Goal: Task Accomplishment & Management: Manage account settings

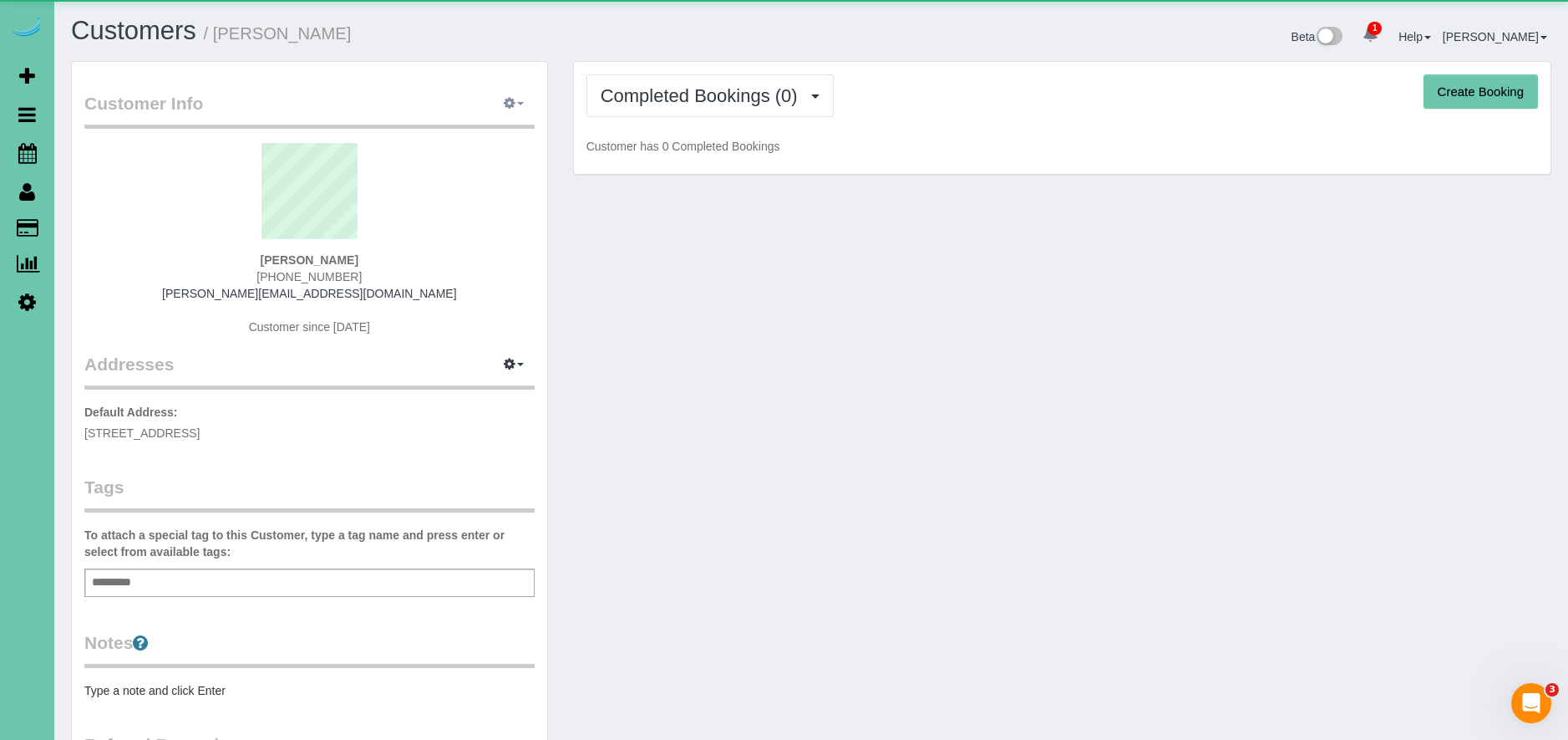
drag, startPoint x: 492, startPoint y: 102, endPoint x: 501, endPoint y: 102, distance: 9.0
click at [493, 102] on button "button" at bounding box center [514, 104] width 42 height 26
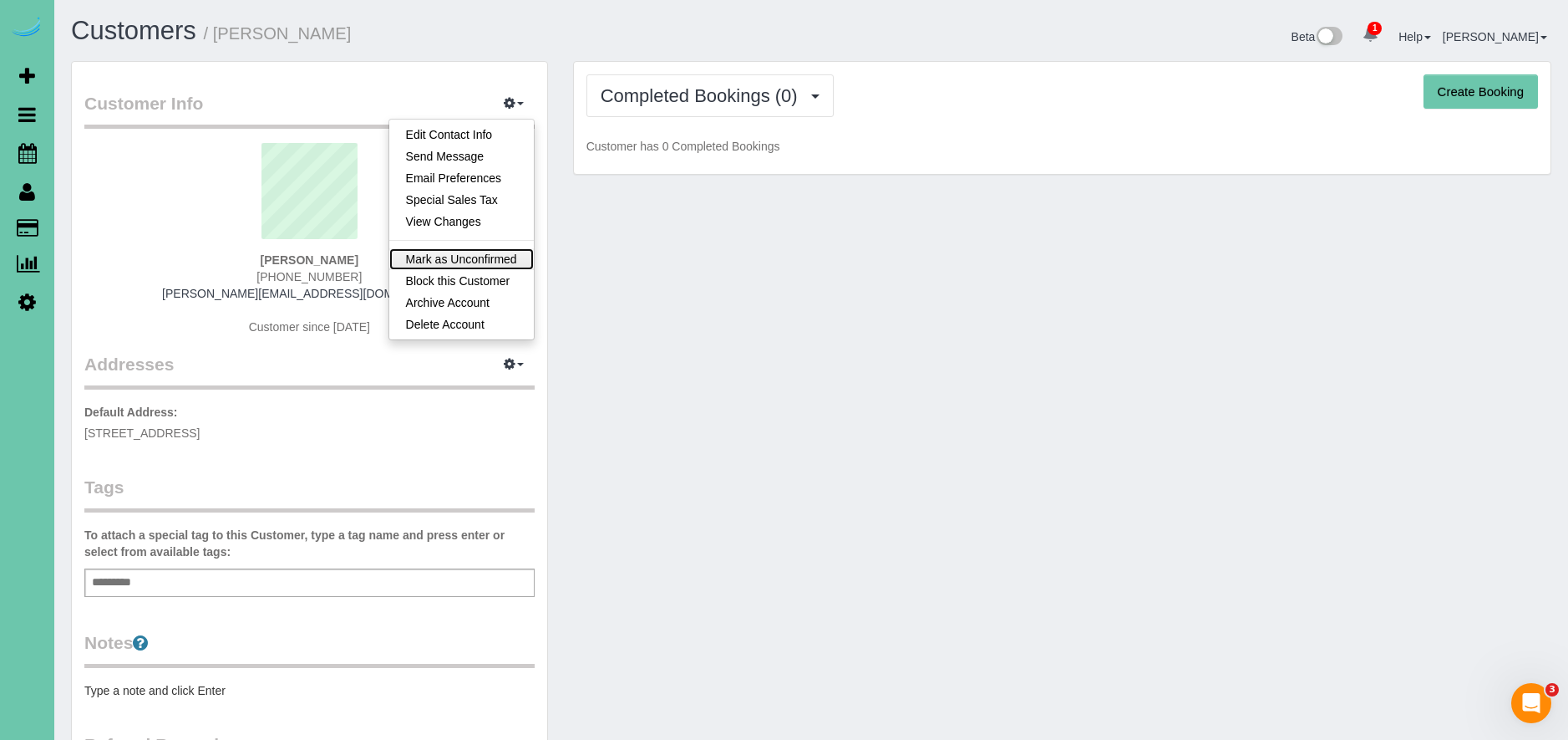
click at [515, 259] on link "Mark as Unconfirmed" at bounding box center [462, 260] width 145 height 22
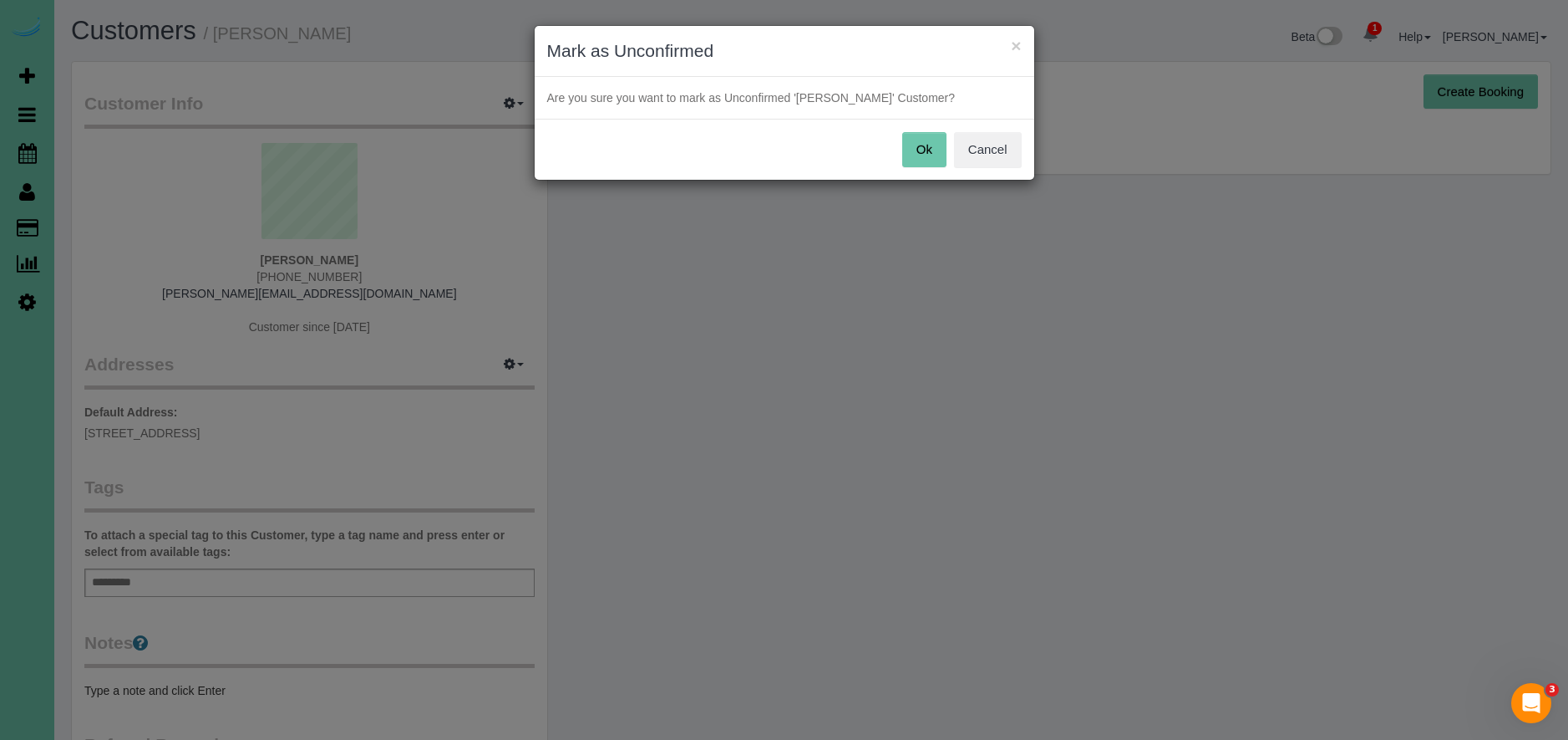
click at [931, 151] on button "Ok" at bounding box center [924, 149] width 44 height 35
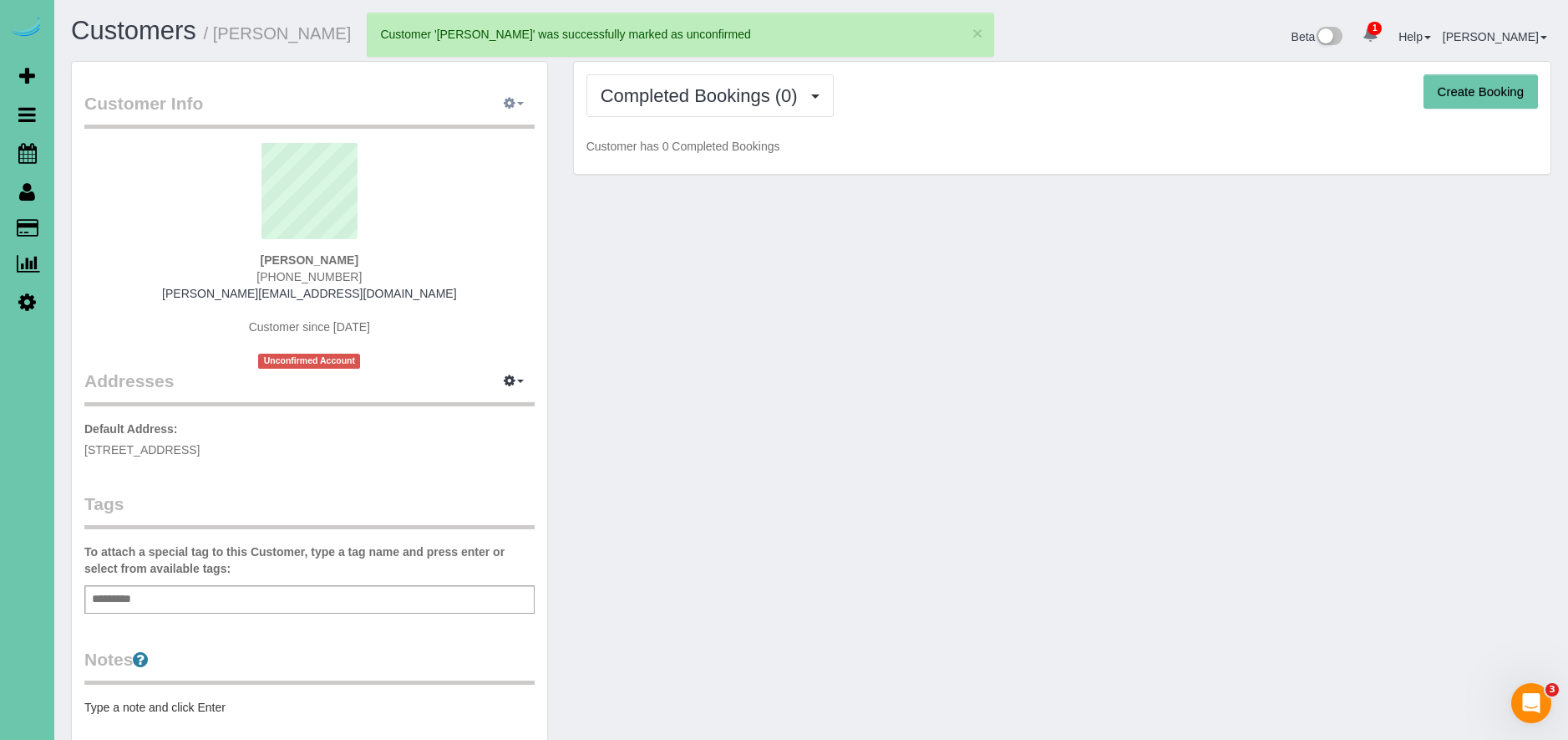
click at [514, 101] on button "button" at bounding box center [514, 104] width 42 height 26
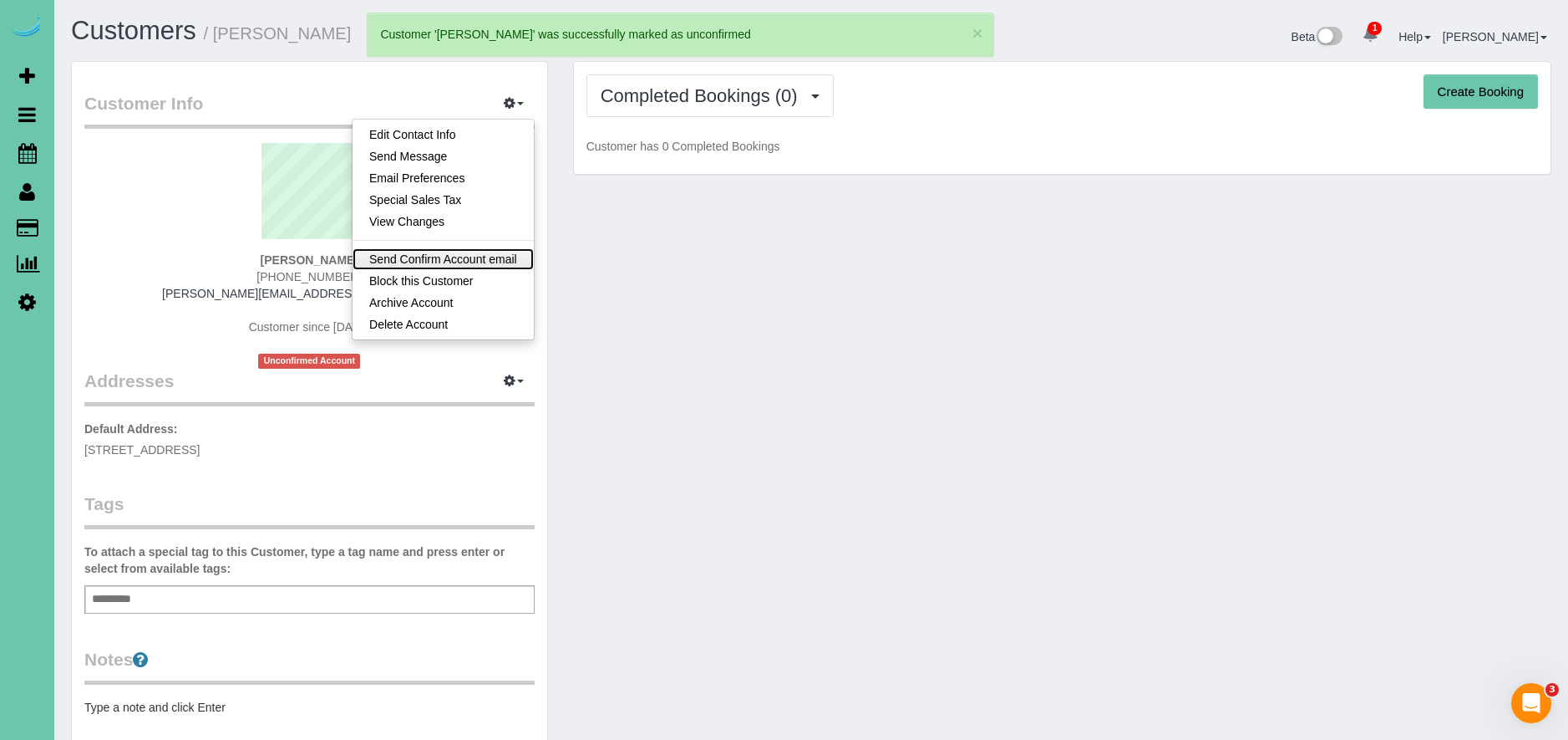
click at [463, 253] on link "Send Confirm Account email" at bounding box center [444, 260] width 181 height 22
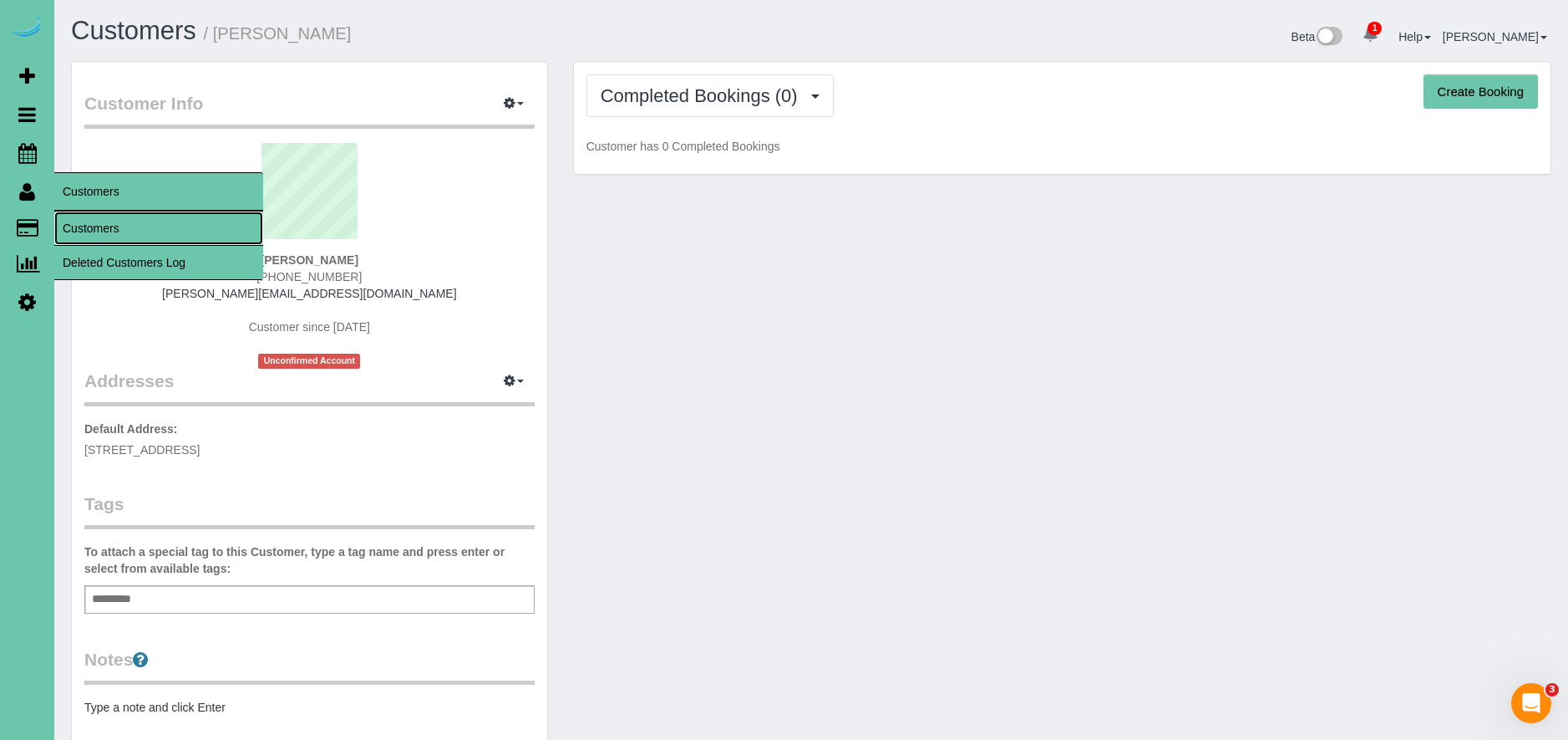
click at [81, 225] on link "Customers" at bounding box center [159, 228] width 209 height 33
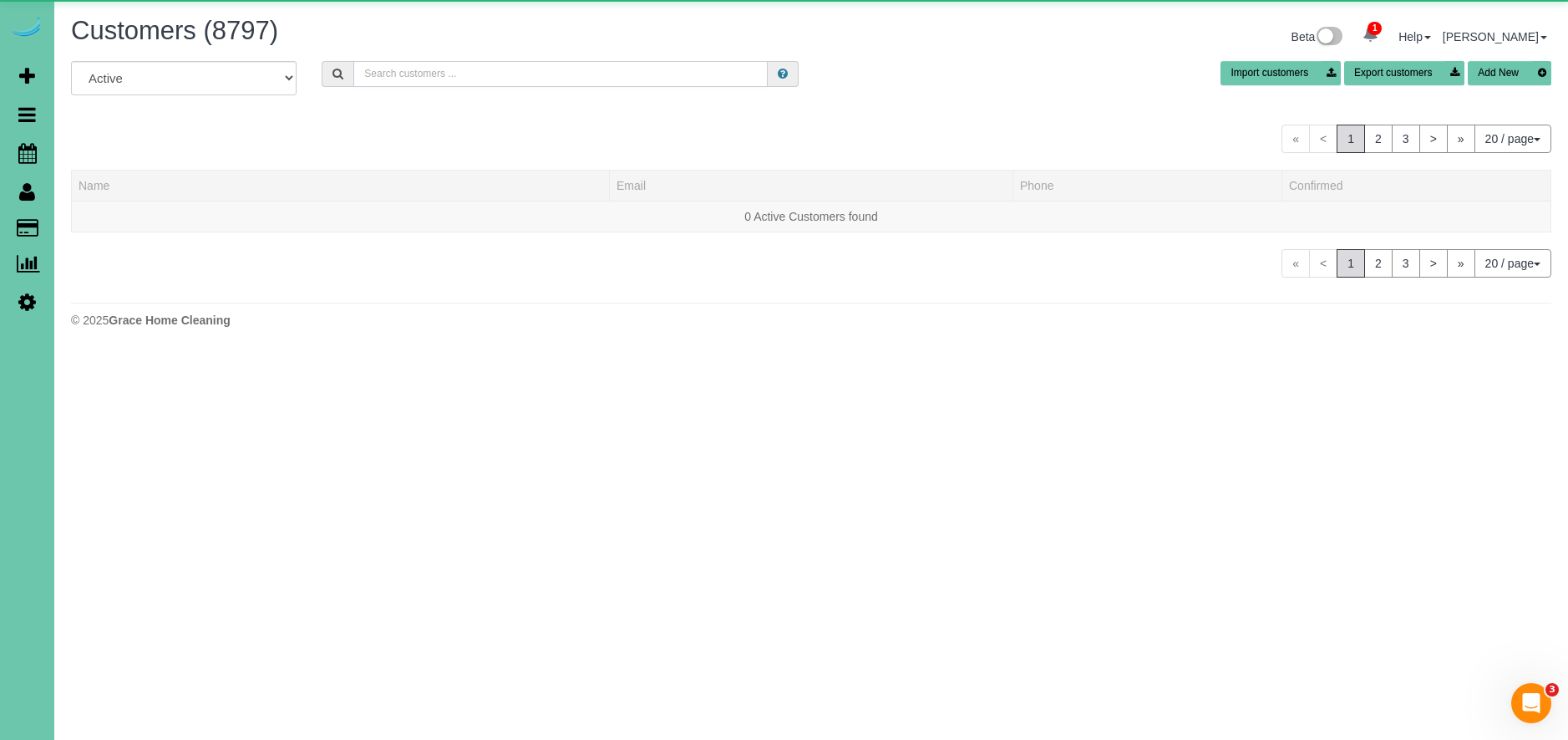
click at [524, 78] on input "text" at bounding box center [561, 74] width 414 height 26
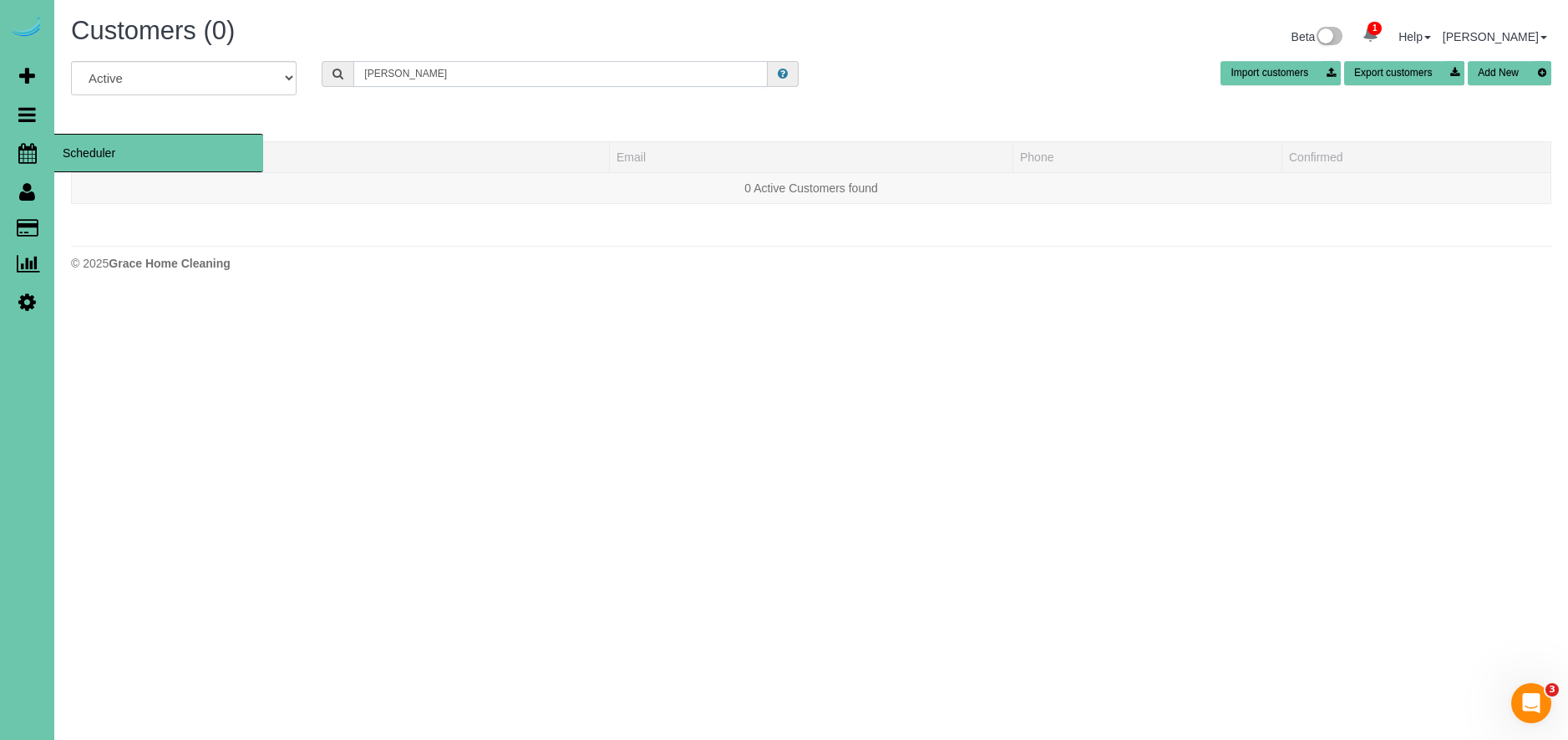
type input "[PERSON_NAME]"
click at [131, 162] on span "Scheduler" at bounding box center [159, 153] width 209 height 39
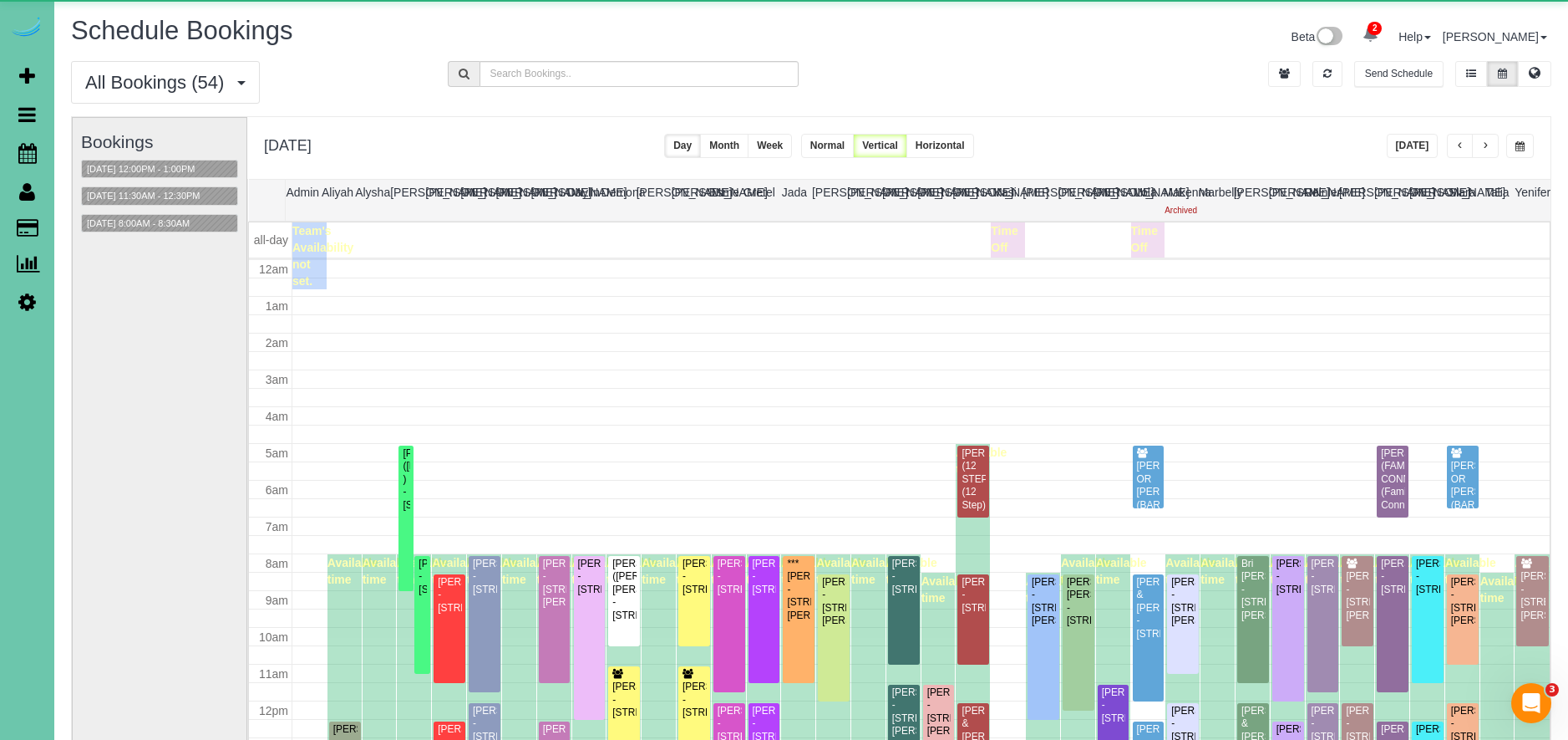
scroll to position [222, 0]
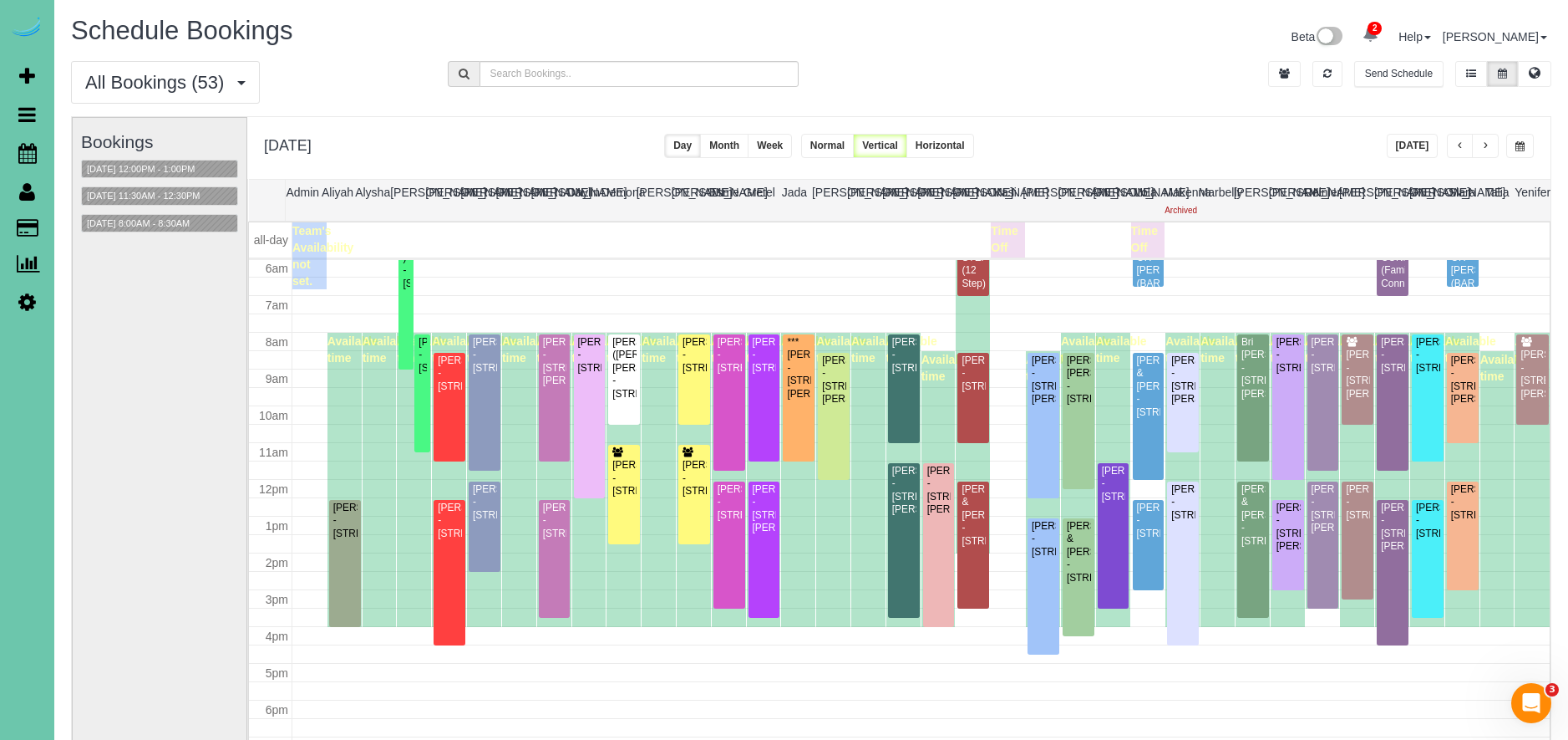
click at [1519, 147] on span "button" at bounding box center [1519, 146] width 9 height 10
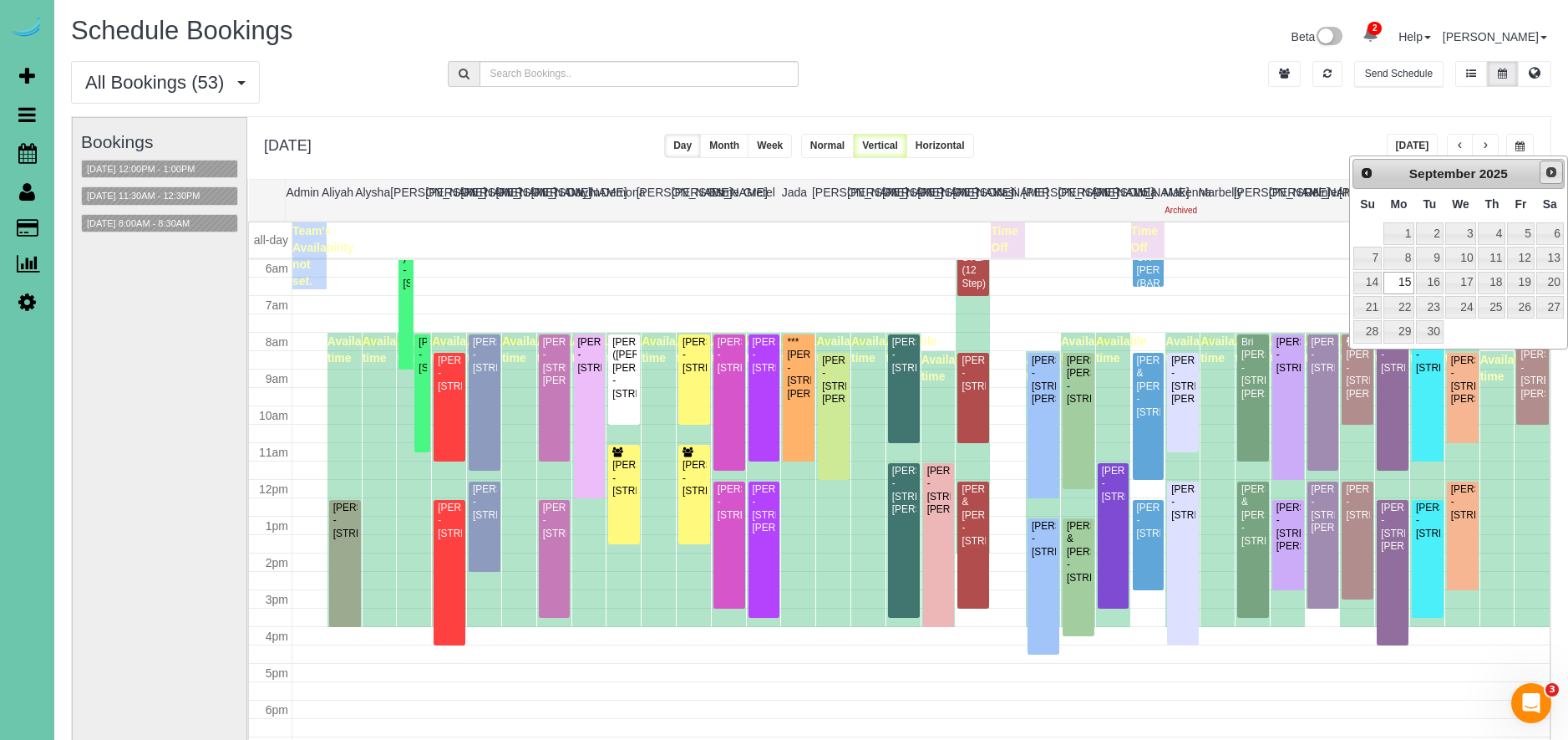
click at [1558, 172] on link "Next" at bounding box center [1552, 172] width 24 height 24
click at [1365, 175] on span "Prev" at bounding box center [1365, 171] width 14 height 14
click at [1536, 232] on link "6" at bounding box center [1550, 233] width 27 height 23
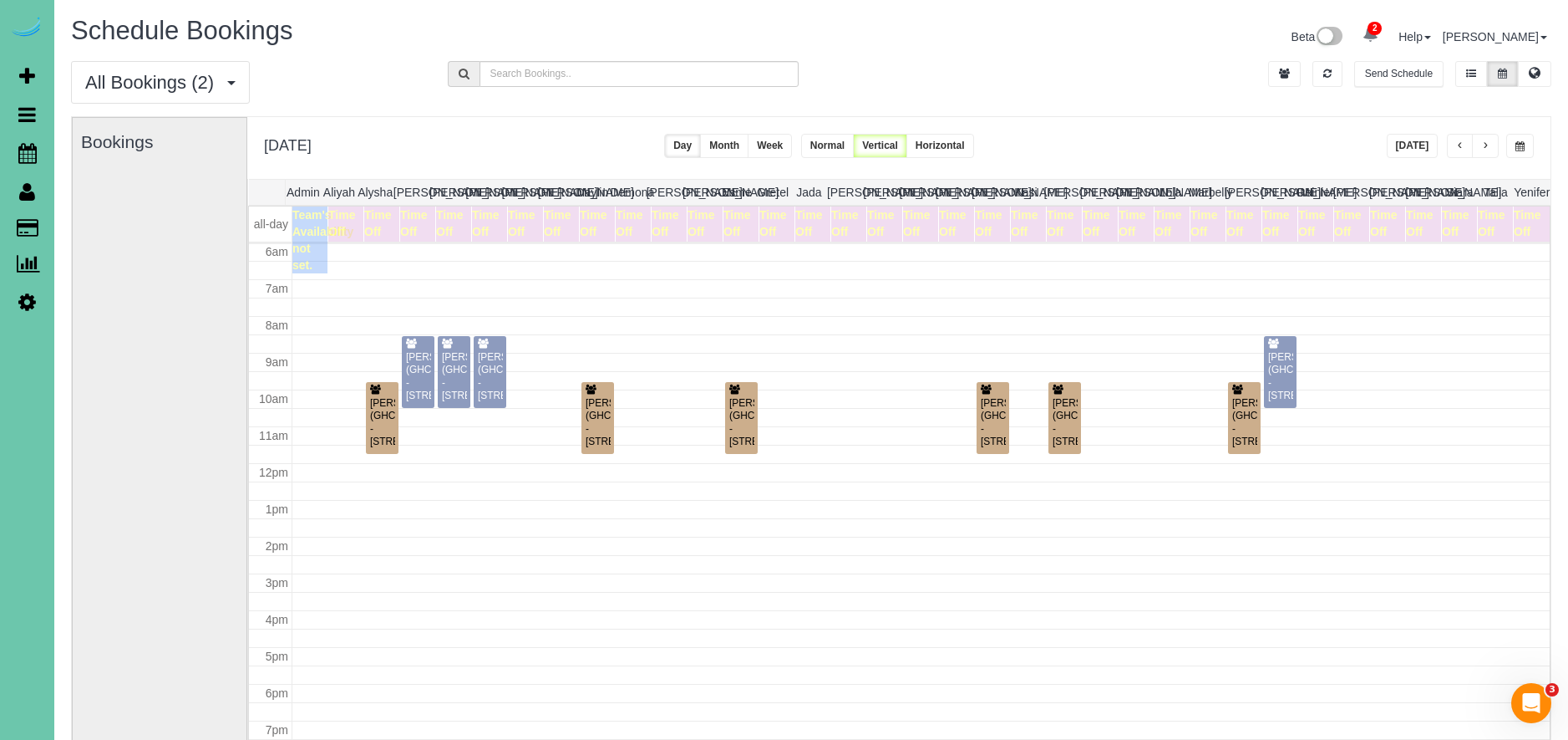
click at [1517, 147] on span "button" at bounding box center [1519, 146] width 9 height 10
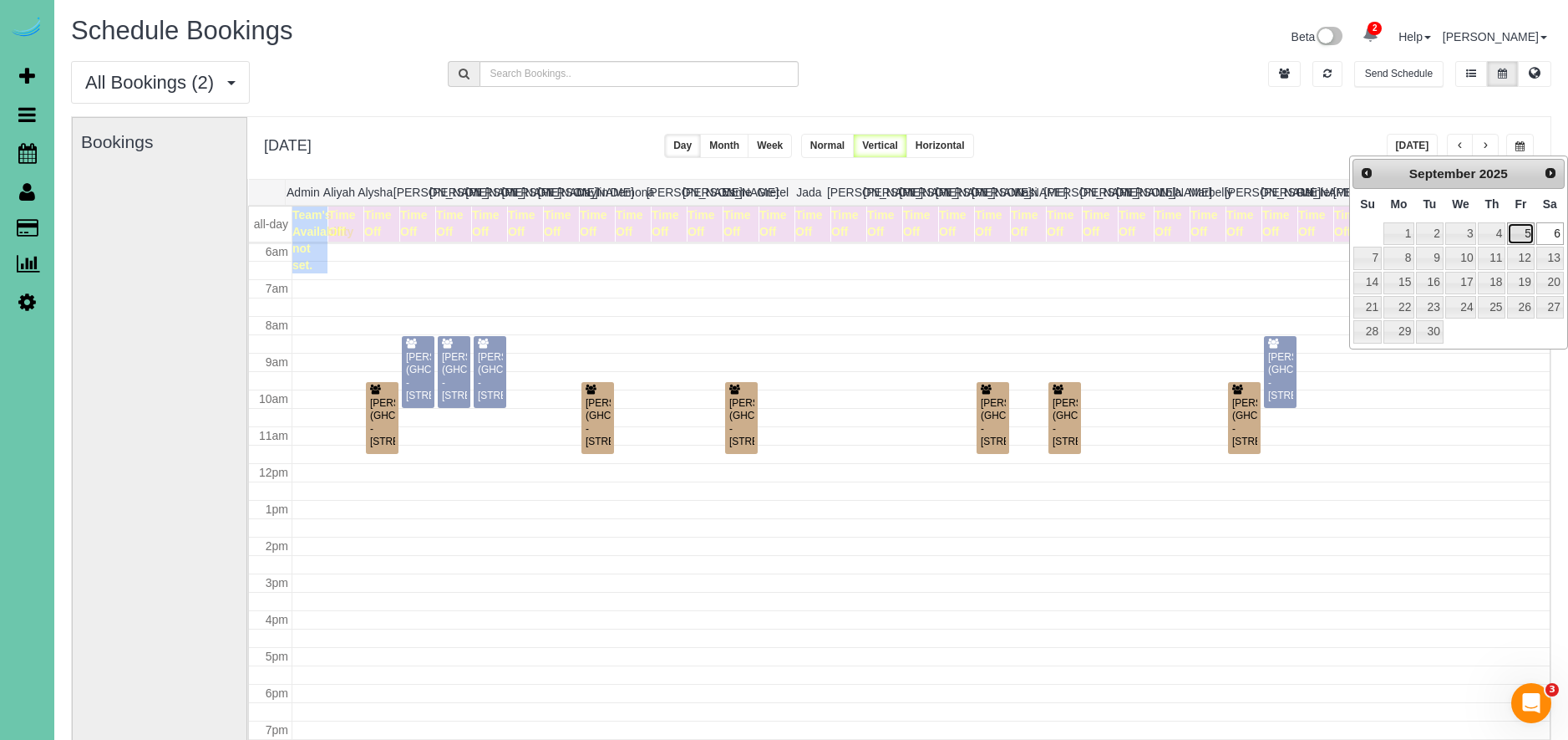
click at [1520, 235] on link "5" at bounding box center [1519, 233] width 27 height 23
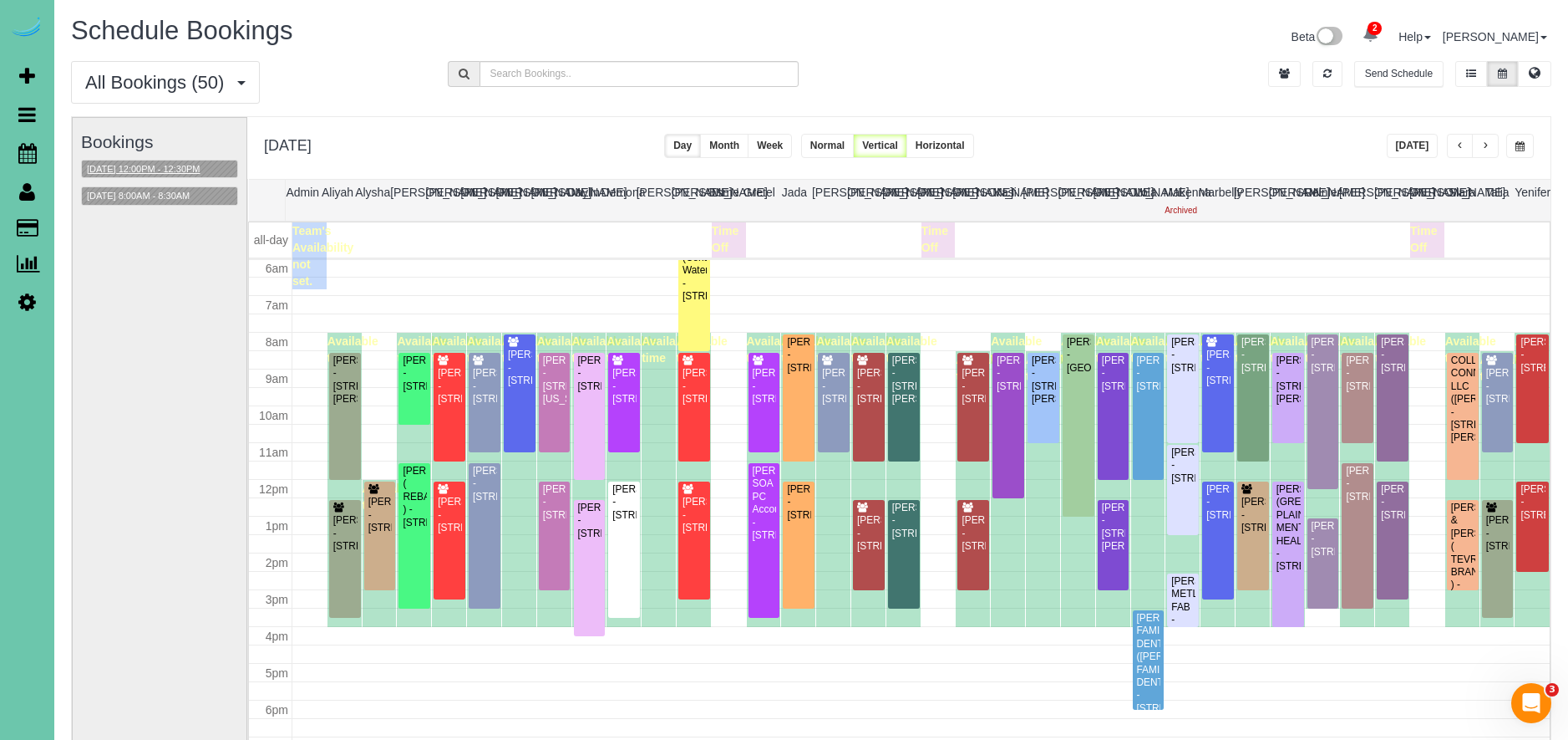
click at [173, 165] on button "[DATE] 12:00PM - 12:30PM" at bounding box center [143, 169] width 124 height 17
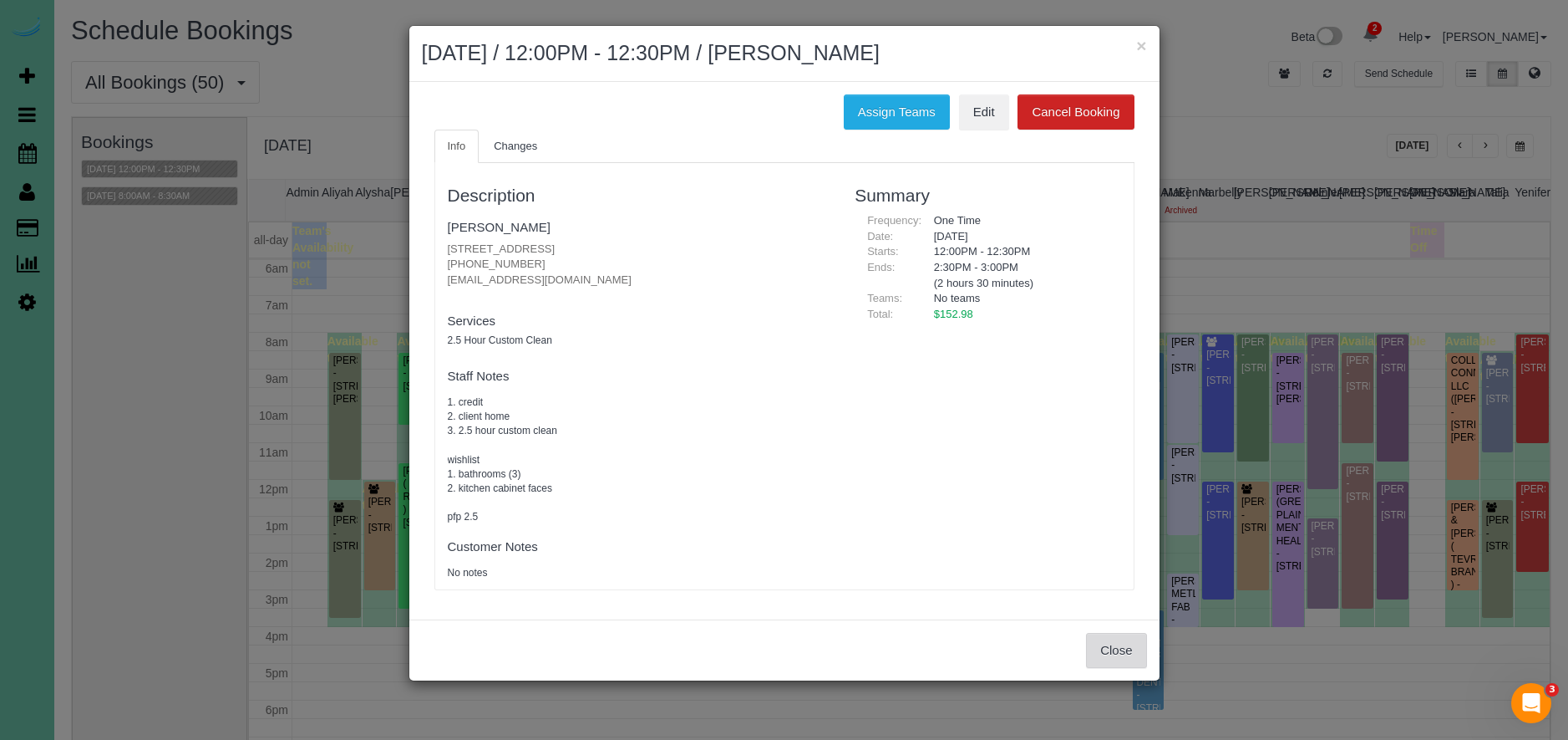
click at [1113, 654] on button "Close" at bounding box center [1116, 650] width 60 height 35
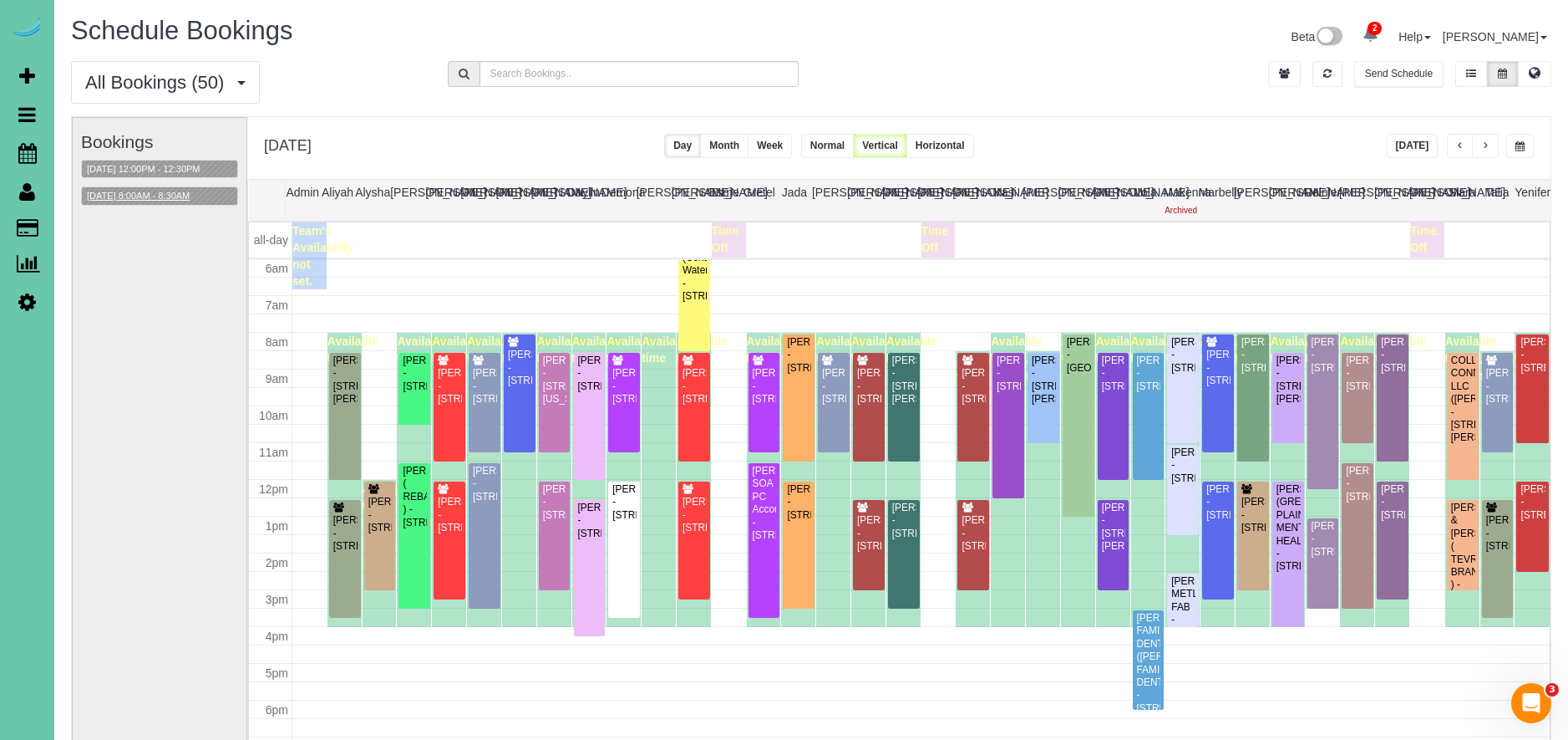
click at [165, 199] on button "[DATE] 8:00AM - 8:30AM" at bounding box center [137, 195] width 113 height 17
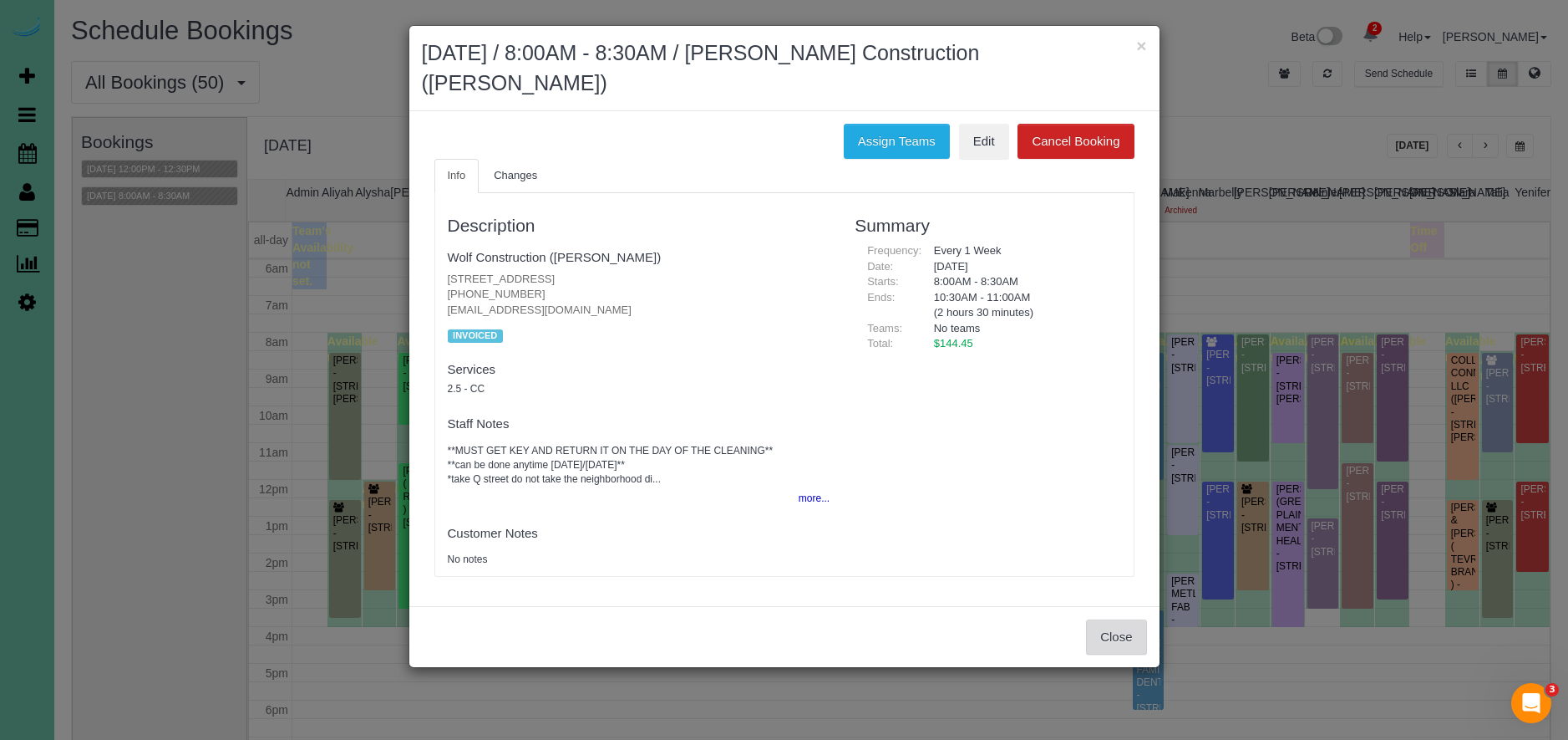
click at [1146, 633] on button "Close" at bounding box center [1116, 636] width 60 height 35
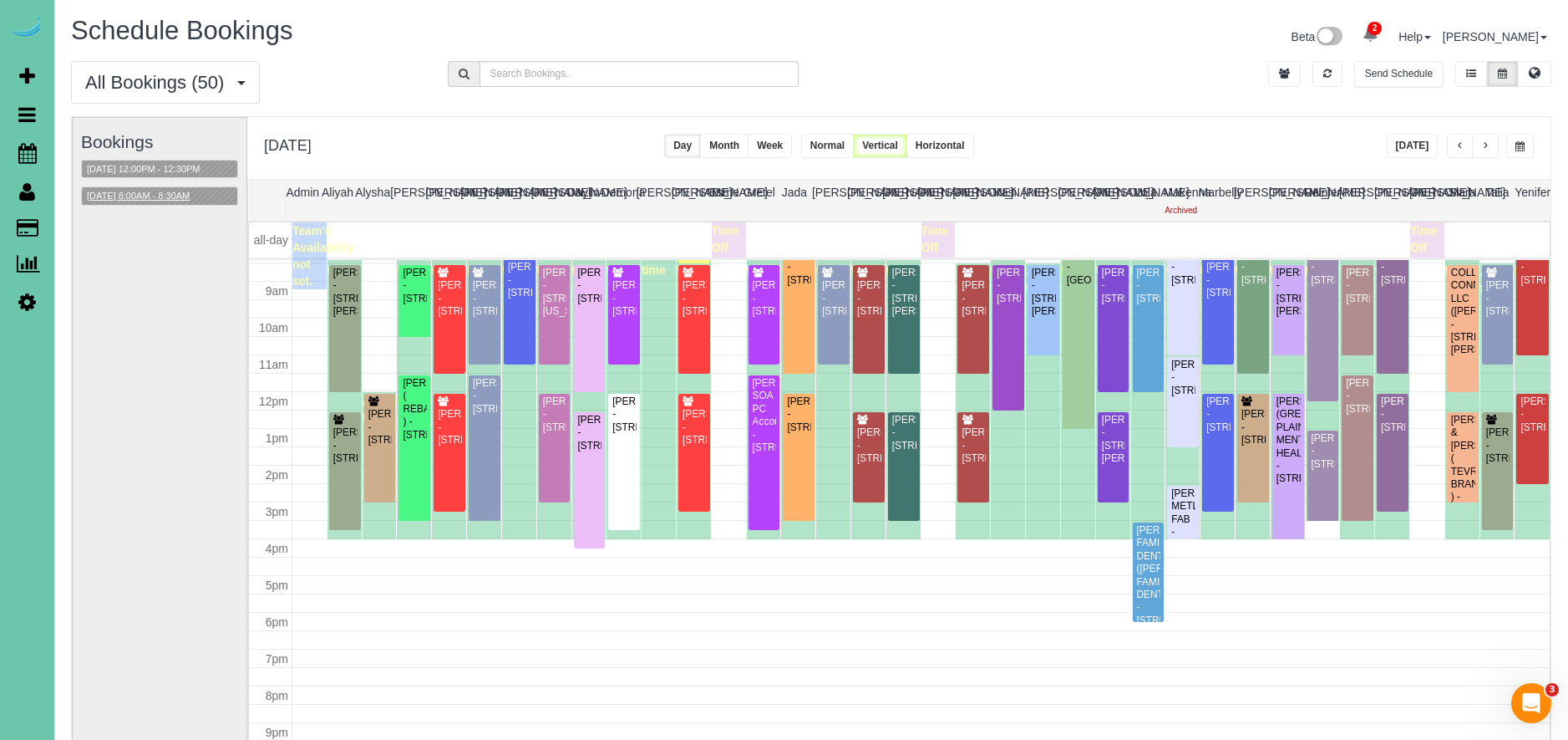
scroll to position [316, 0]
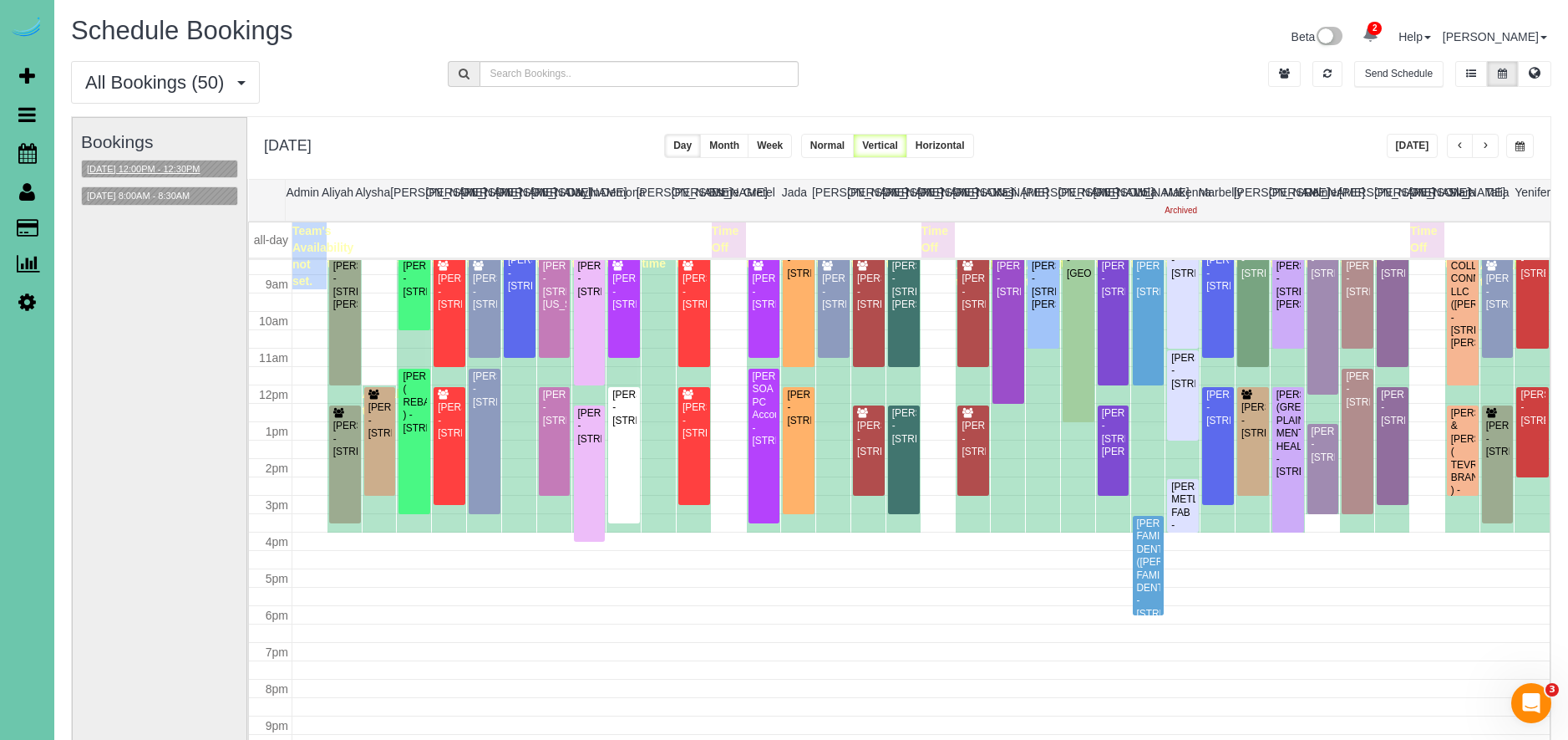
click at [182, 169] on button "[DATE] 12:00PM - 12:30PM" at bounding box center [143, 169] width 124 height 17
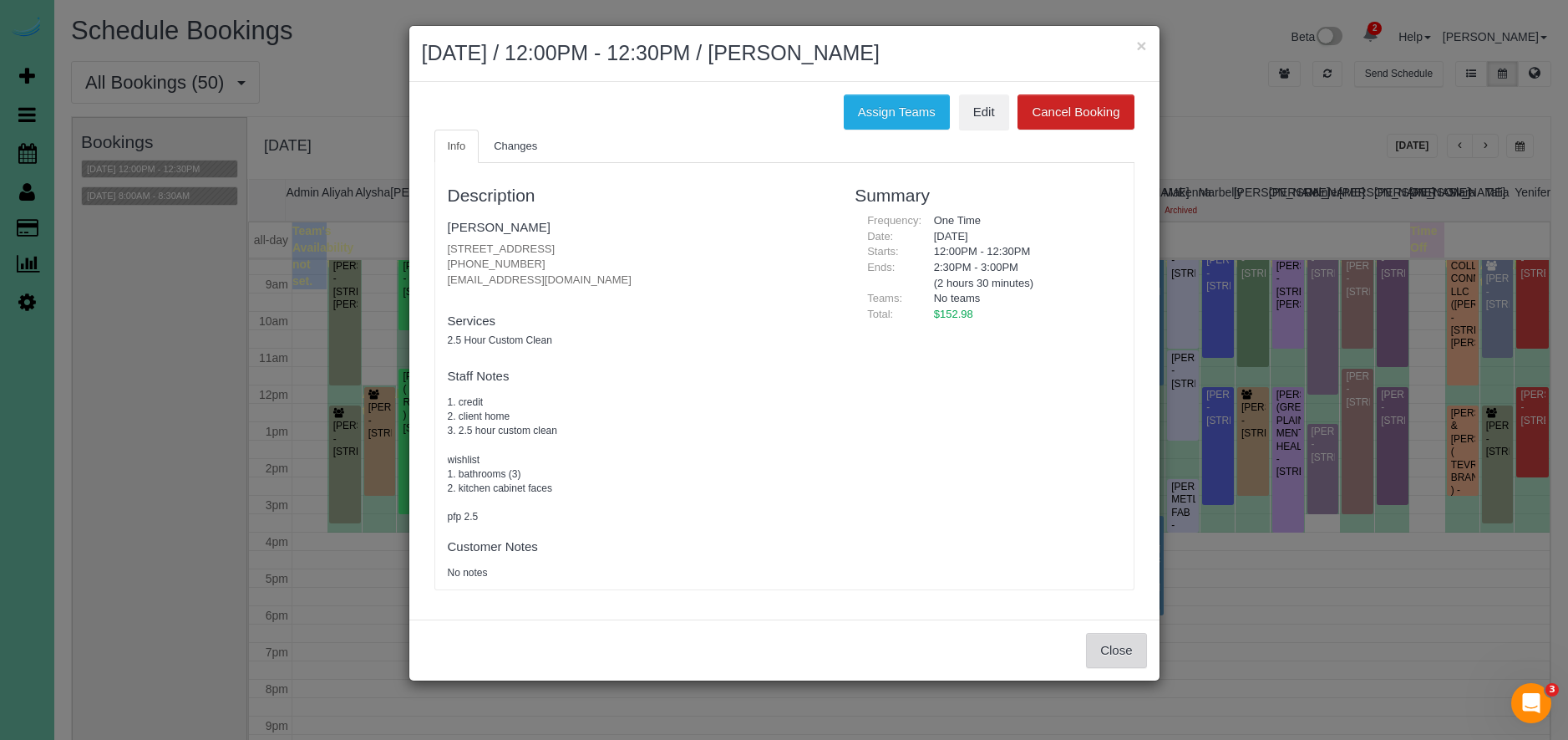
click at [1104, 640] on button "Close" at bounding box center [1116, 650] width 60 height 35
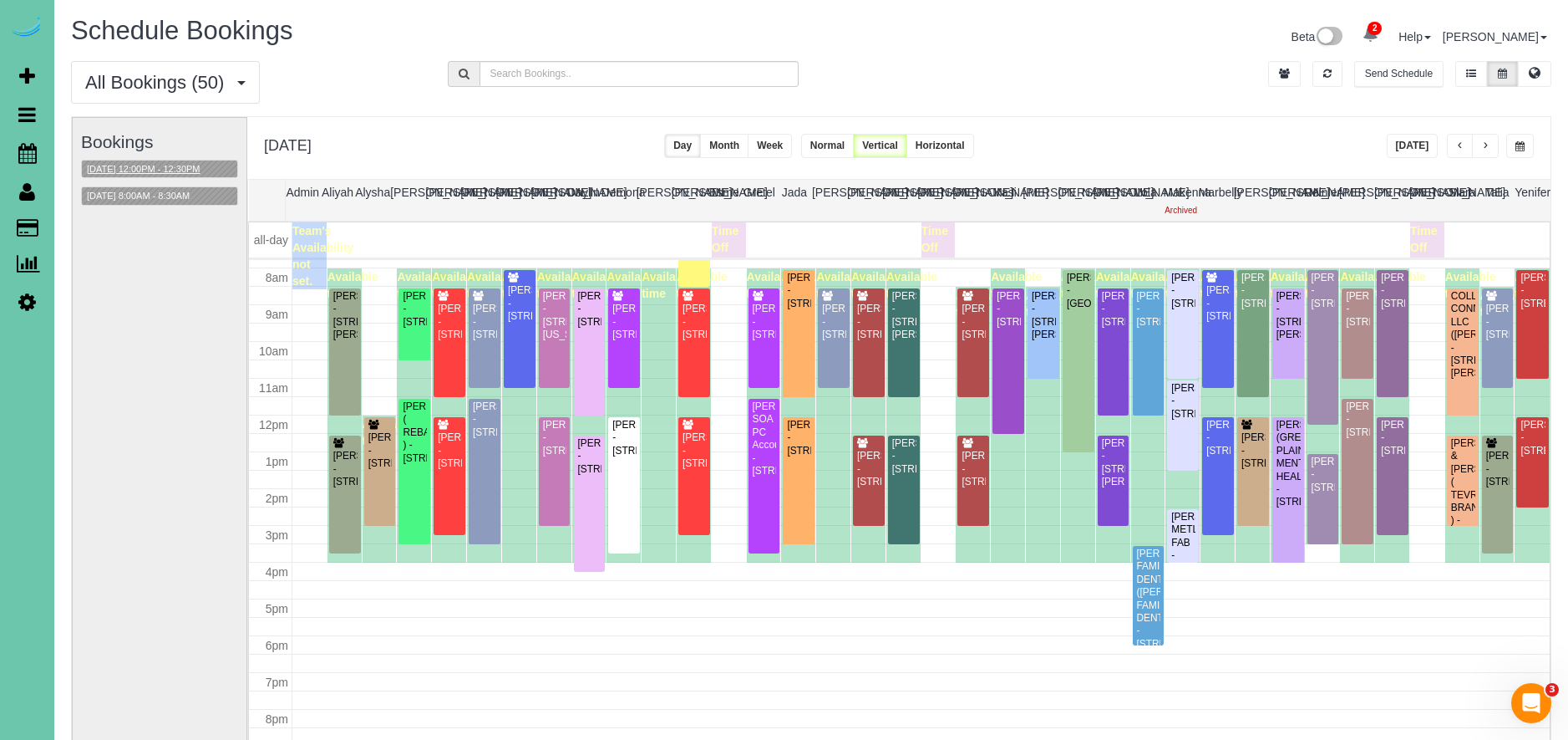
scroll to position [288, 0]
click at [131, 187] on button "[DATE] 8:00AM - 8:30AM" at bounding box center [137, 195] width 113 height 17
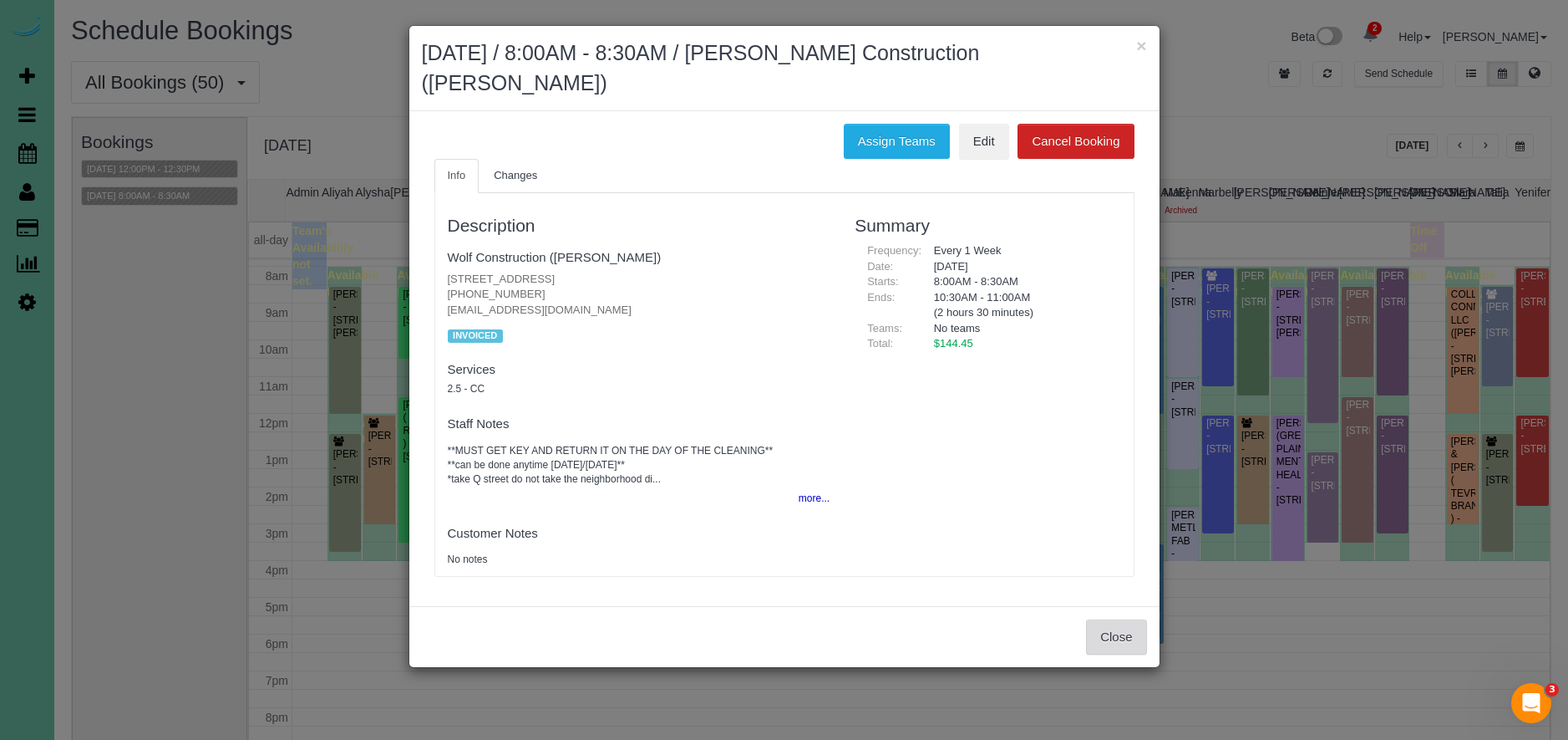
drag, startPoint x: 1124, startPoint y: 642, endPoint x: 630, endPoint y: 326, distance: 586.4
click at [1113, 635] on button "Close" at bounding box center [1116, 636] width 60 height 35
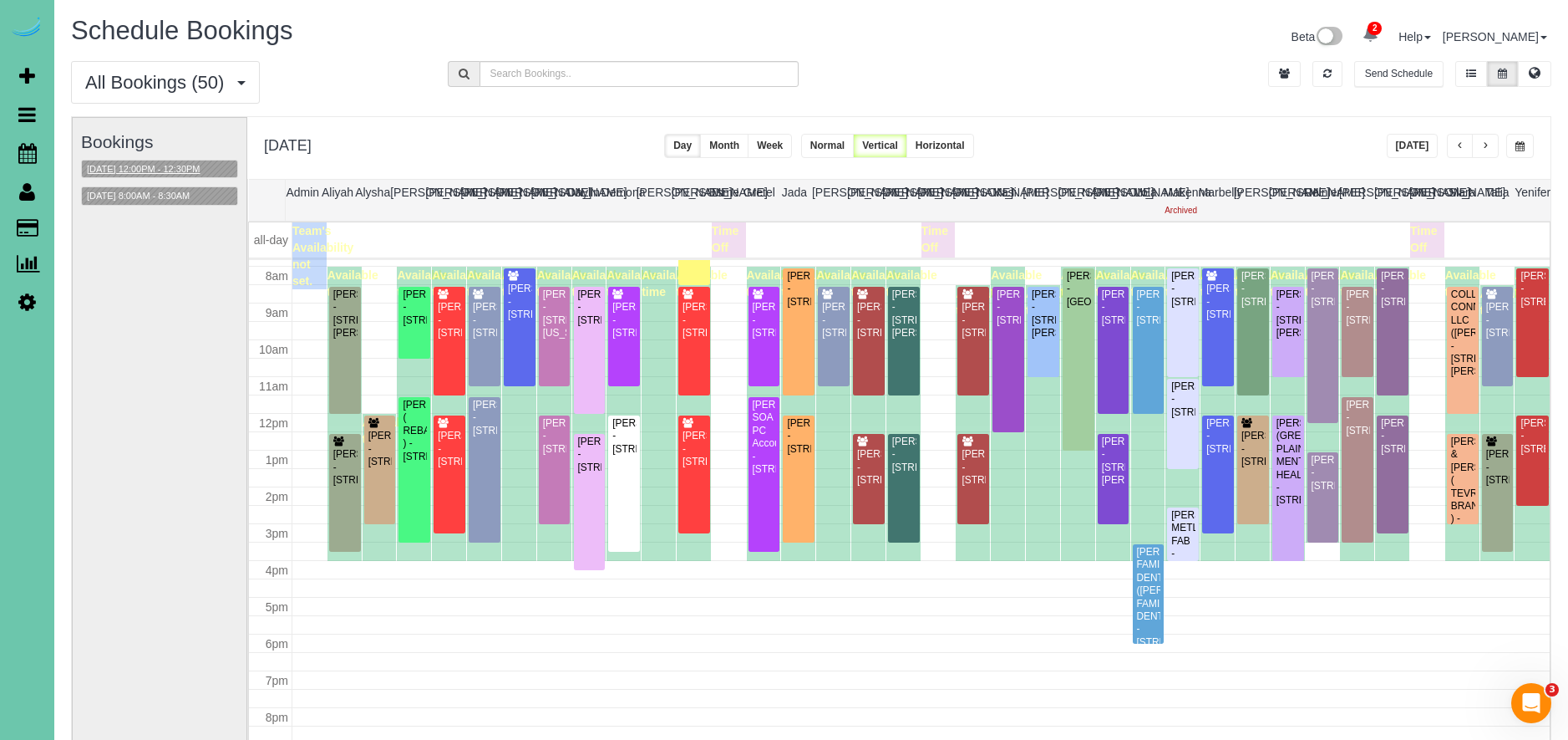
click at [179, 171] on button "[DATE] 12:00PM - 12:30PM" at bounding box center [143, 169] width 124 height 17
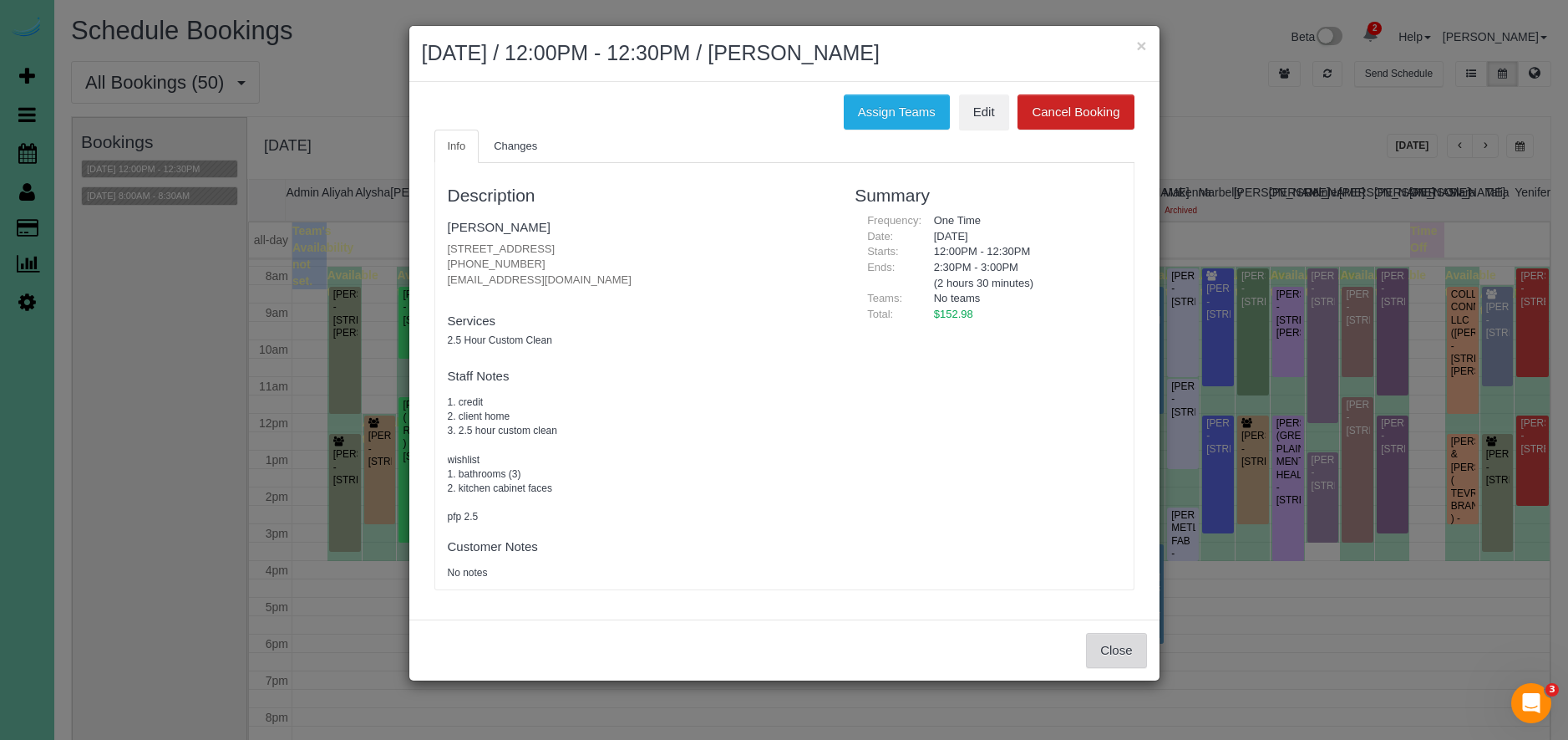
drag, startPoint x: 1107, startPoint y: 646, endPoint x: 1118, endPoint y: 639, distance: 13.0
click at [1106, 646] on button "Close" at bounding box center [1116, 650] width 60 height 35
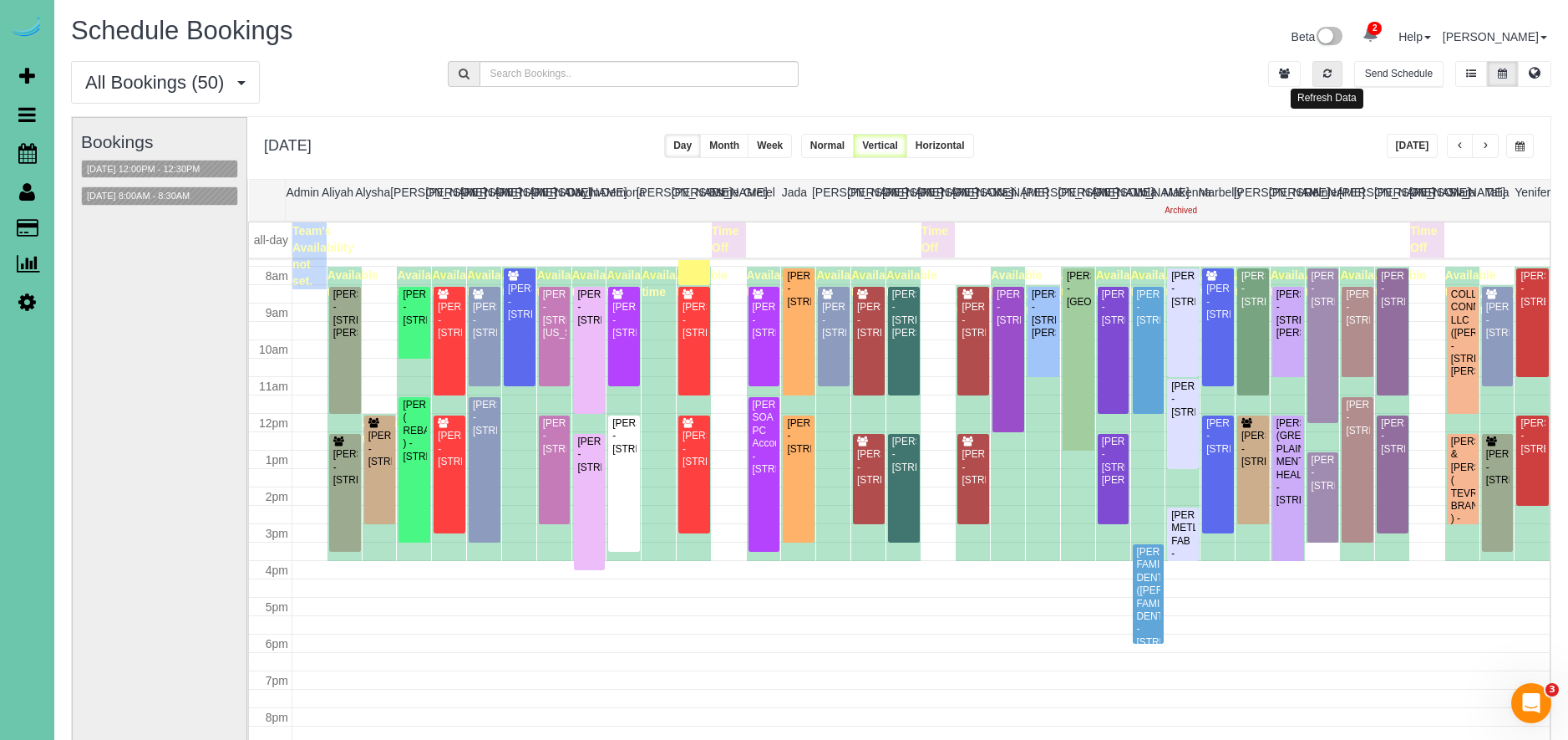
click at [1329, 80] on button "button" at bounding box center [1327, 74] width 30 height 26
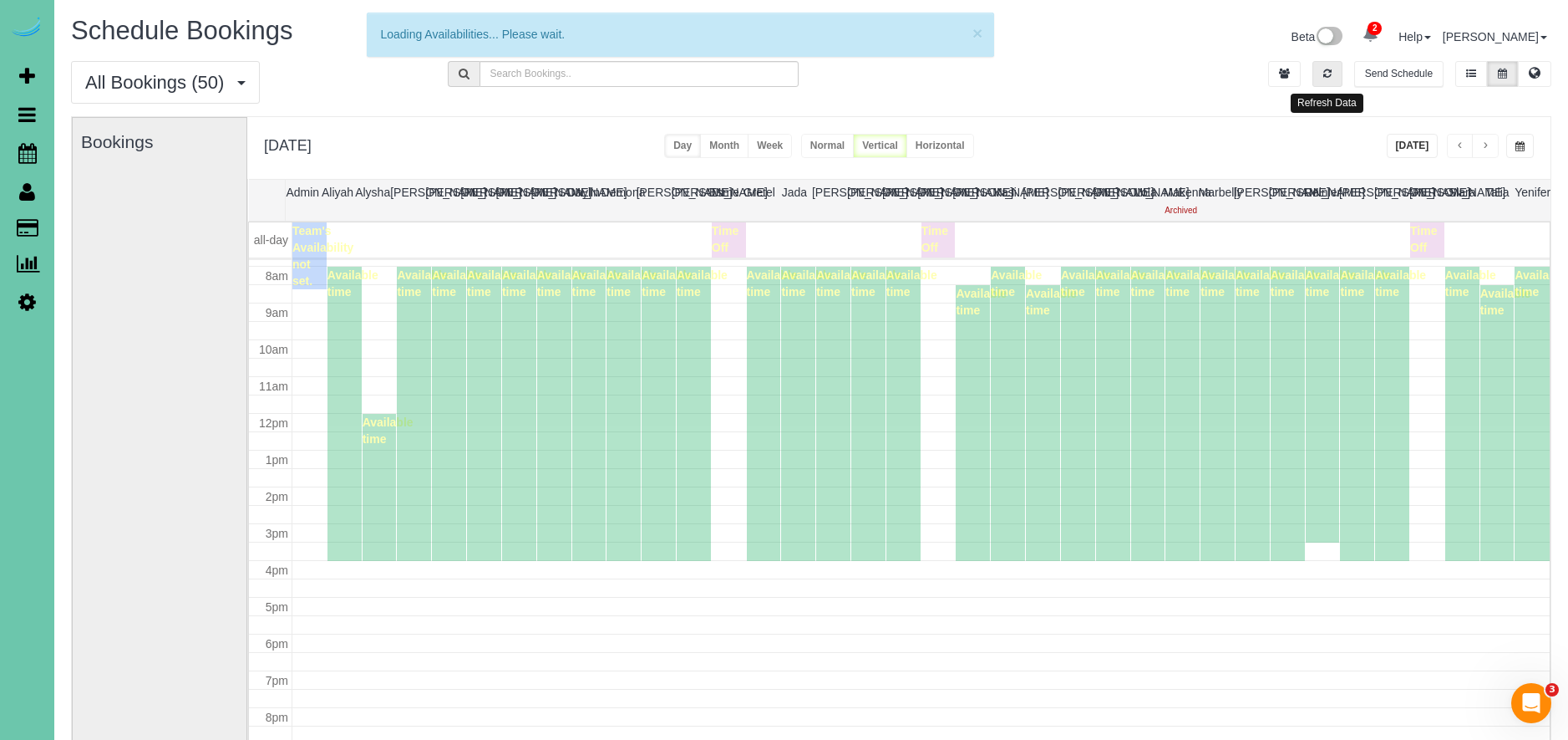
click at [1329, 80] on button "button" at bounding box center [1327, 74] width 30 height 26
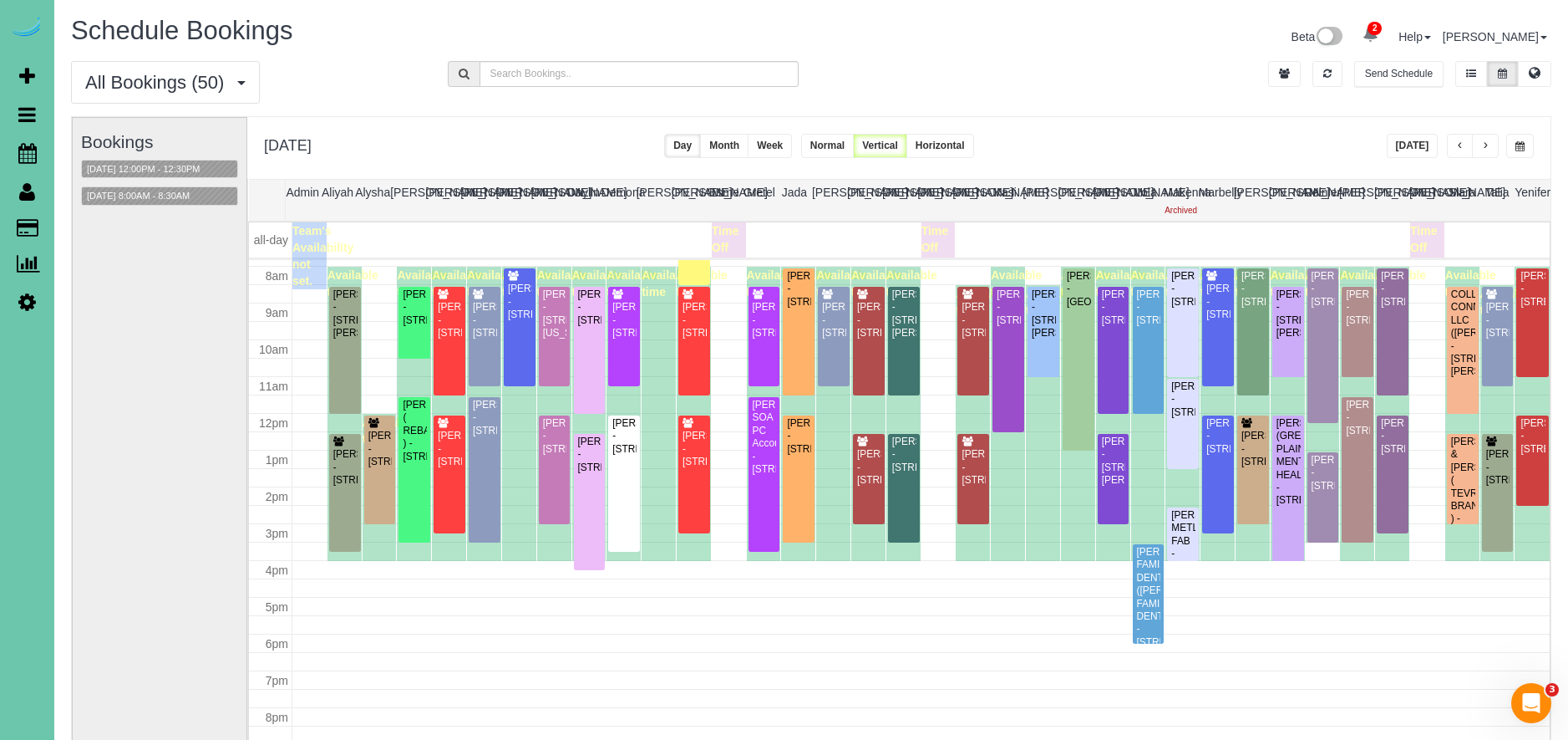
click at [1150, 136] on div "**********" at bounding box center [899, 148] width 1303 height 61
click at [153, 194] on button "[DATE] 8:00AM - 8:30AM" at bounding box center [137, 195] width 113 height 17
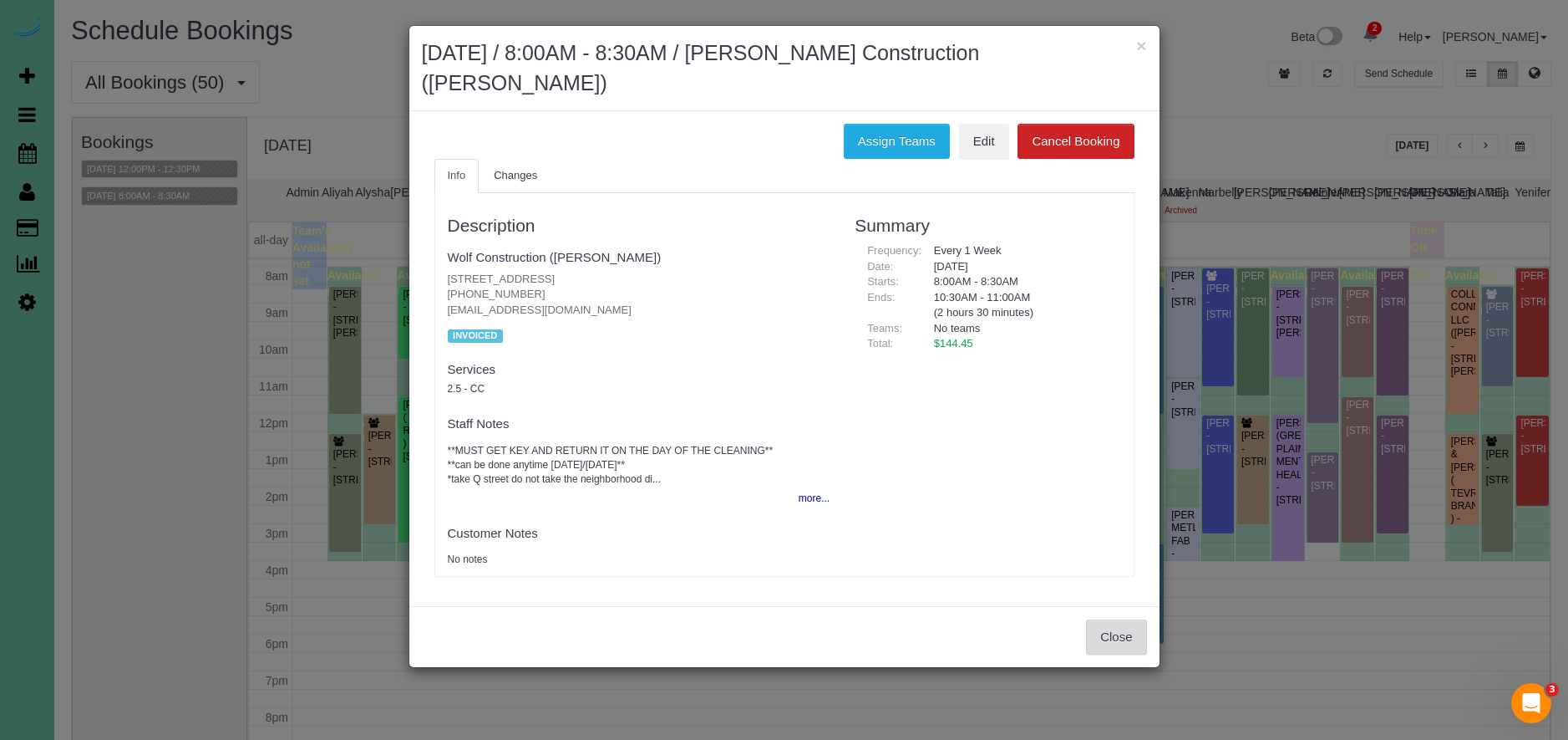
click at [1105, 627] on button "Close" at bounding box center [1116, 636] width 60 height 35
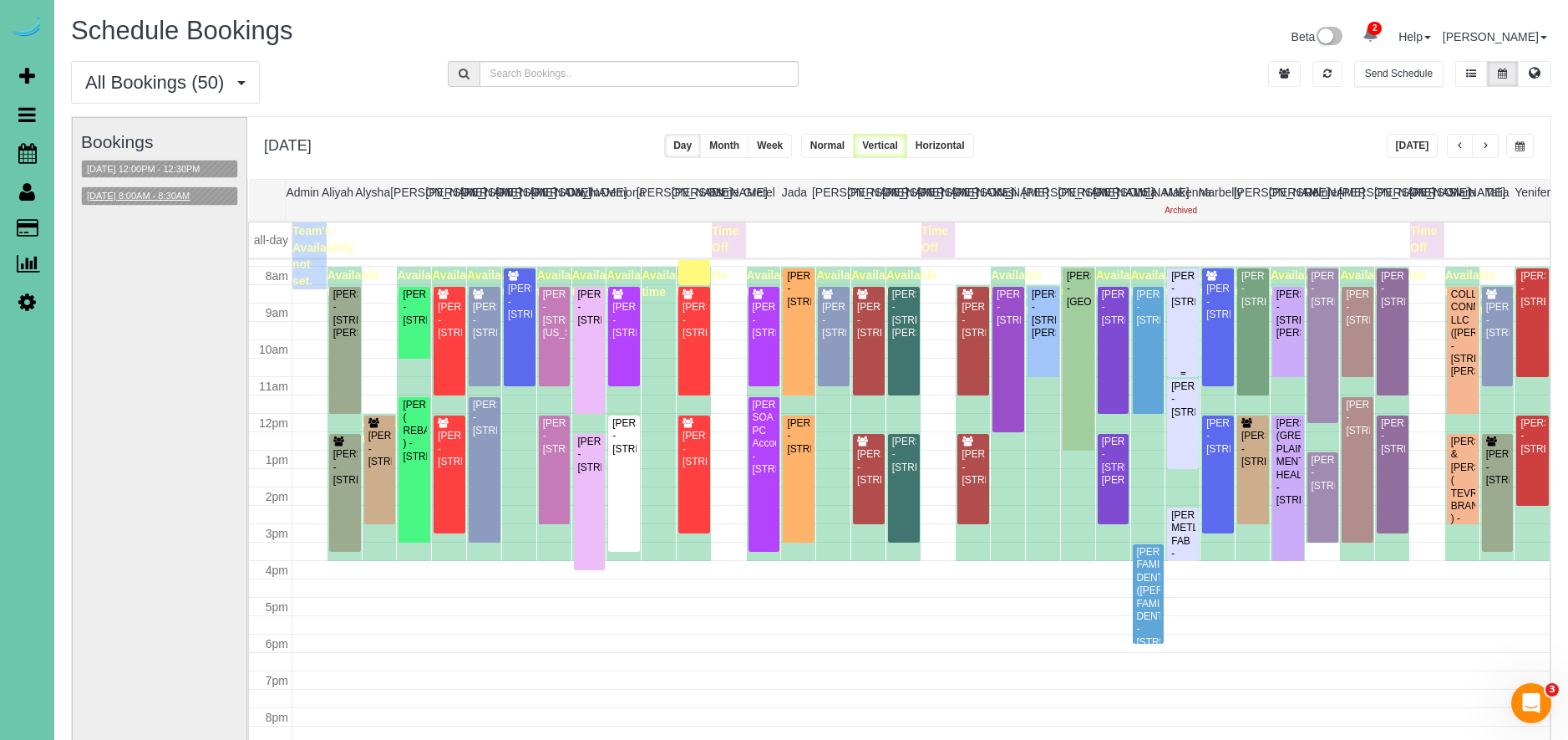
click at [1192, 308] on div "[PERSON_NAME] - [STREET_ADDRESS]" at bounding box center [1182, 289] width 25 height 39
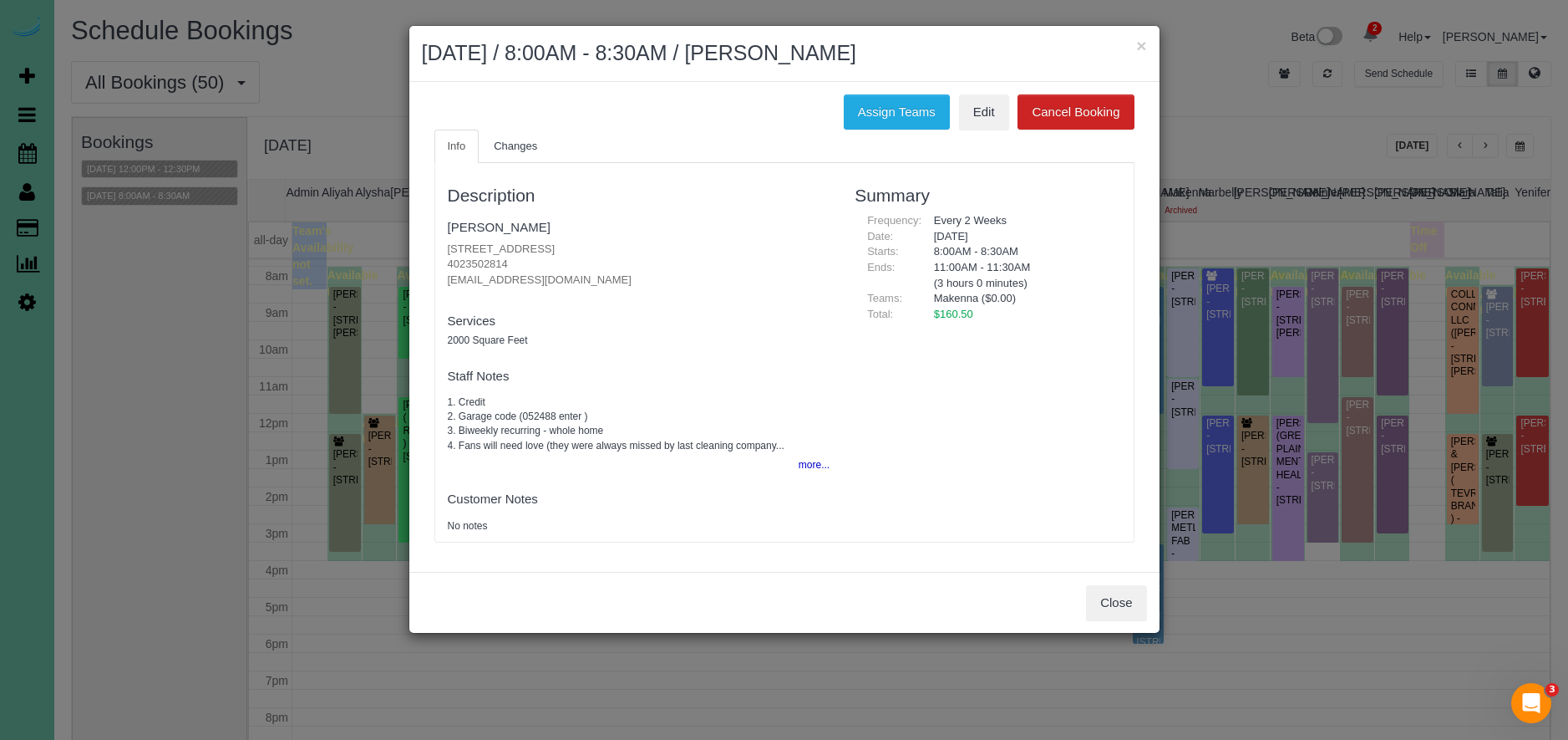
click at [1056, 49] on h2 "[DATE] / 8:00AM - 8:30AM / [PERSON_NAME]" at bounding box center [784, 53] width 725 height 30
drag, startPoint x: 1136, startPoint y: 39, endPoint x: 1128, endPoint y: 42, distance: 8.5
click at [1134, 41] on div "× [DATE] / 8:00AM - 8:30AM / [PERSON_NAME]" at bounding box center [784, 53] width 750 height 56
click at [1146, 42] on button "×" at bounding box center [1140, 45] width 10 height 17
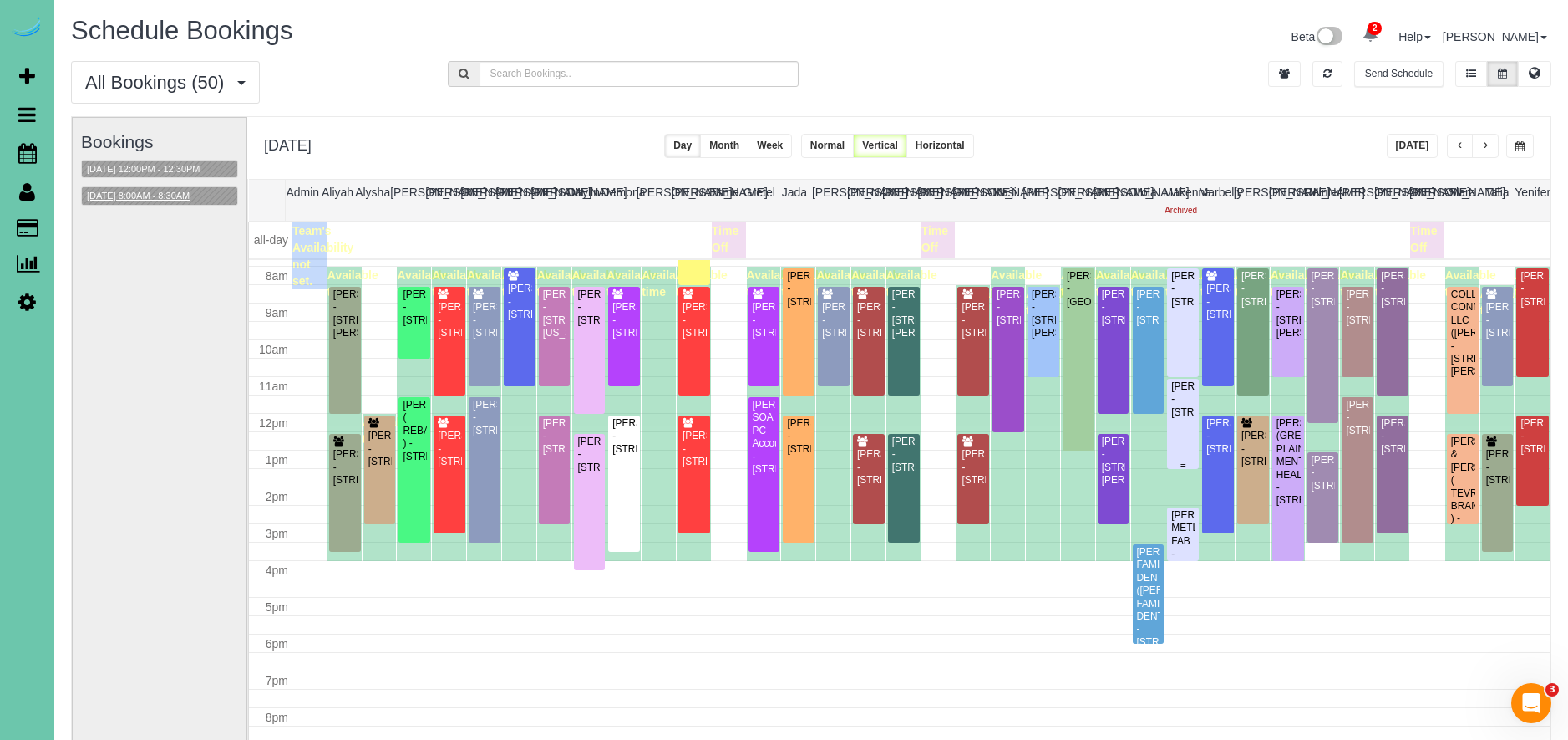
click at [1178, 399] on div "[PERSON_NAME] - [STREET_ADDRESS]" at bounding box center [1182, 400] width 25 height 39
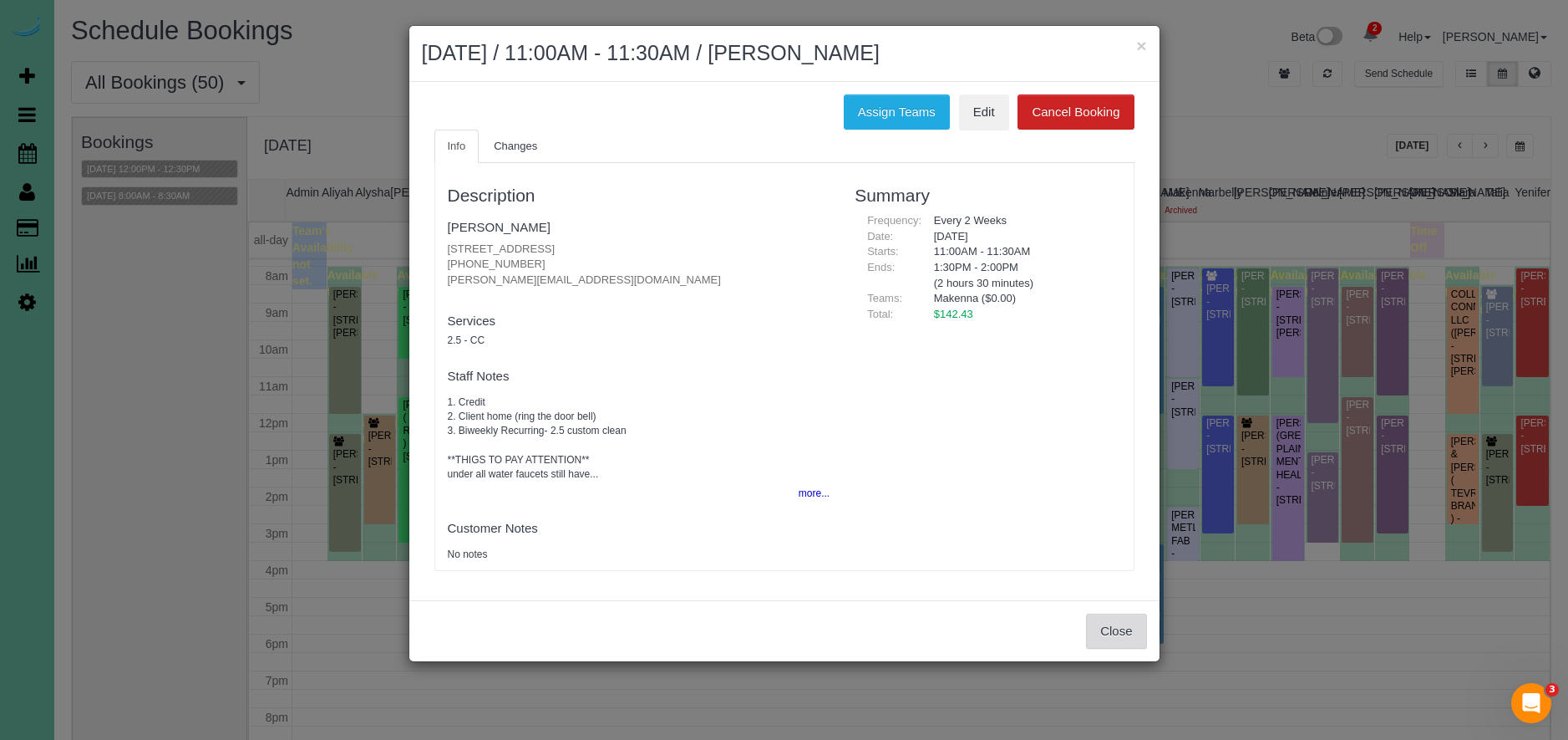
click at [1106, 636] on button "Close" at bounding box center [1116, 631] width 60 height 35
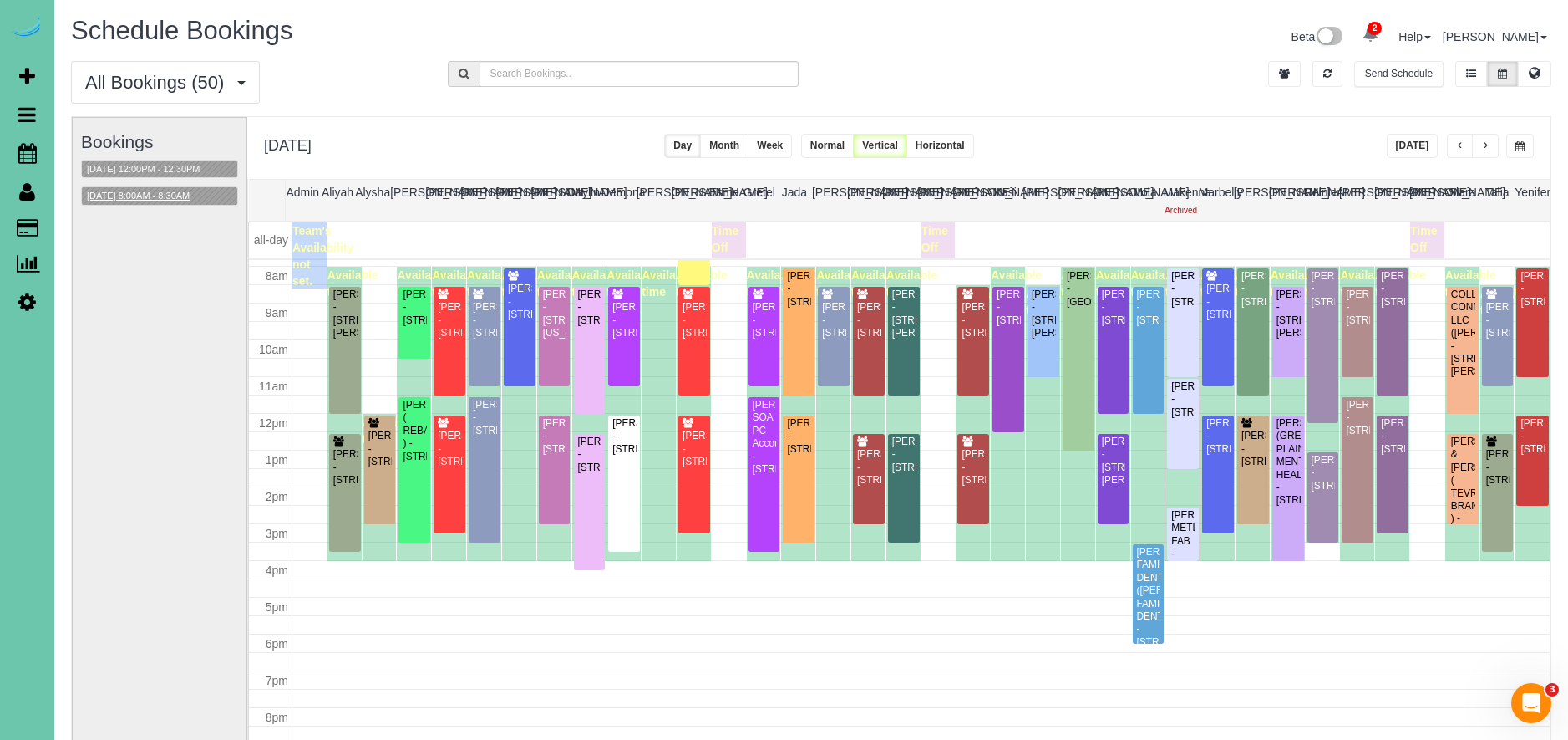
click at [165, 203] on button "[DATE] 8:00AM - 8:30AM" at bounding box center [137, 195] width 113 height 17
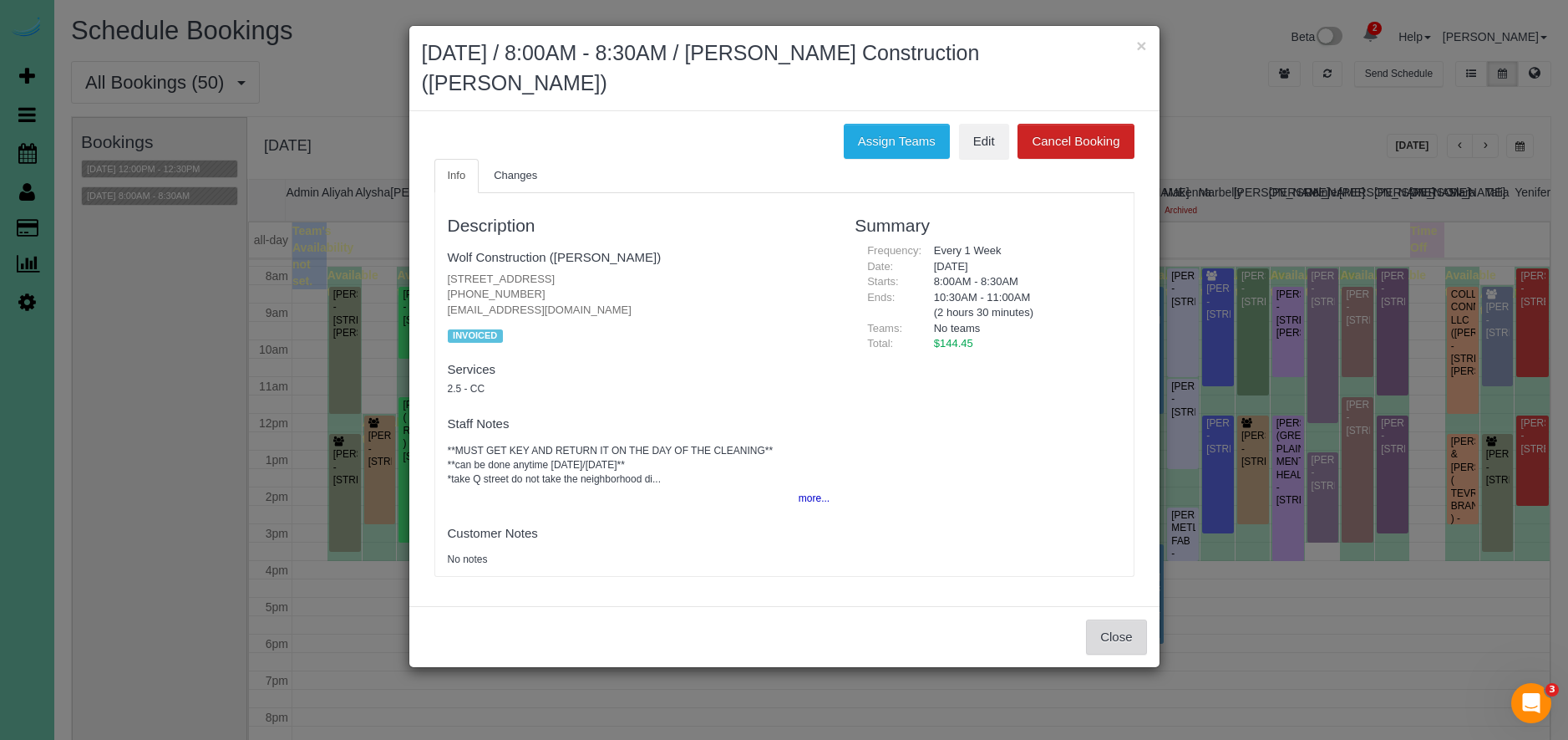
click at [1107, 640] on button "Close" at bounding box center [1116, 636] width 60 height 35
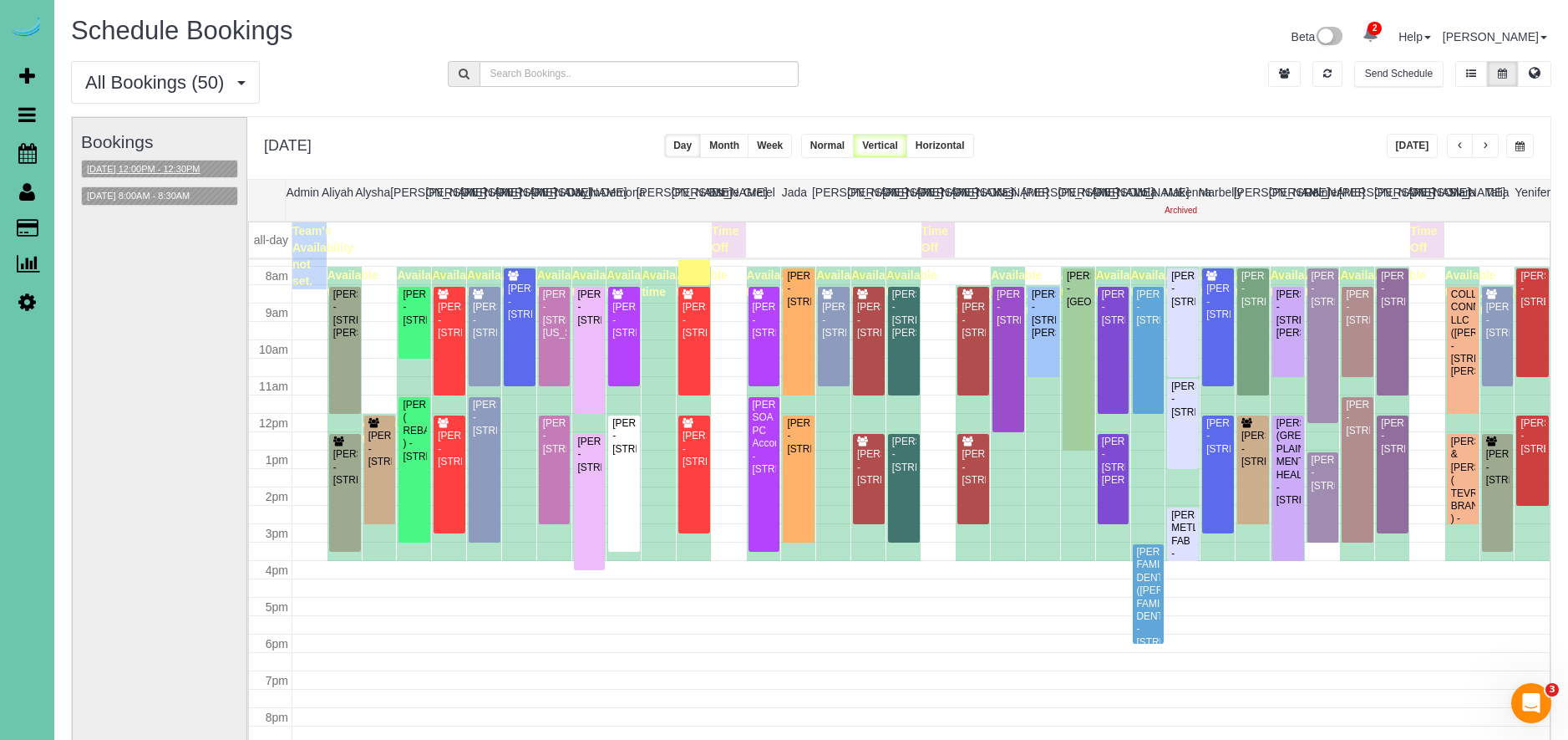
click at [168, 168] on button "[DATE] 12:00PM - 12:30PM" at bounding box center [143, 169] width 124 height 17
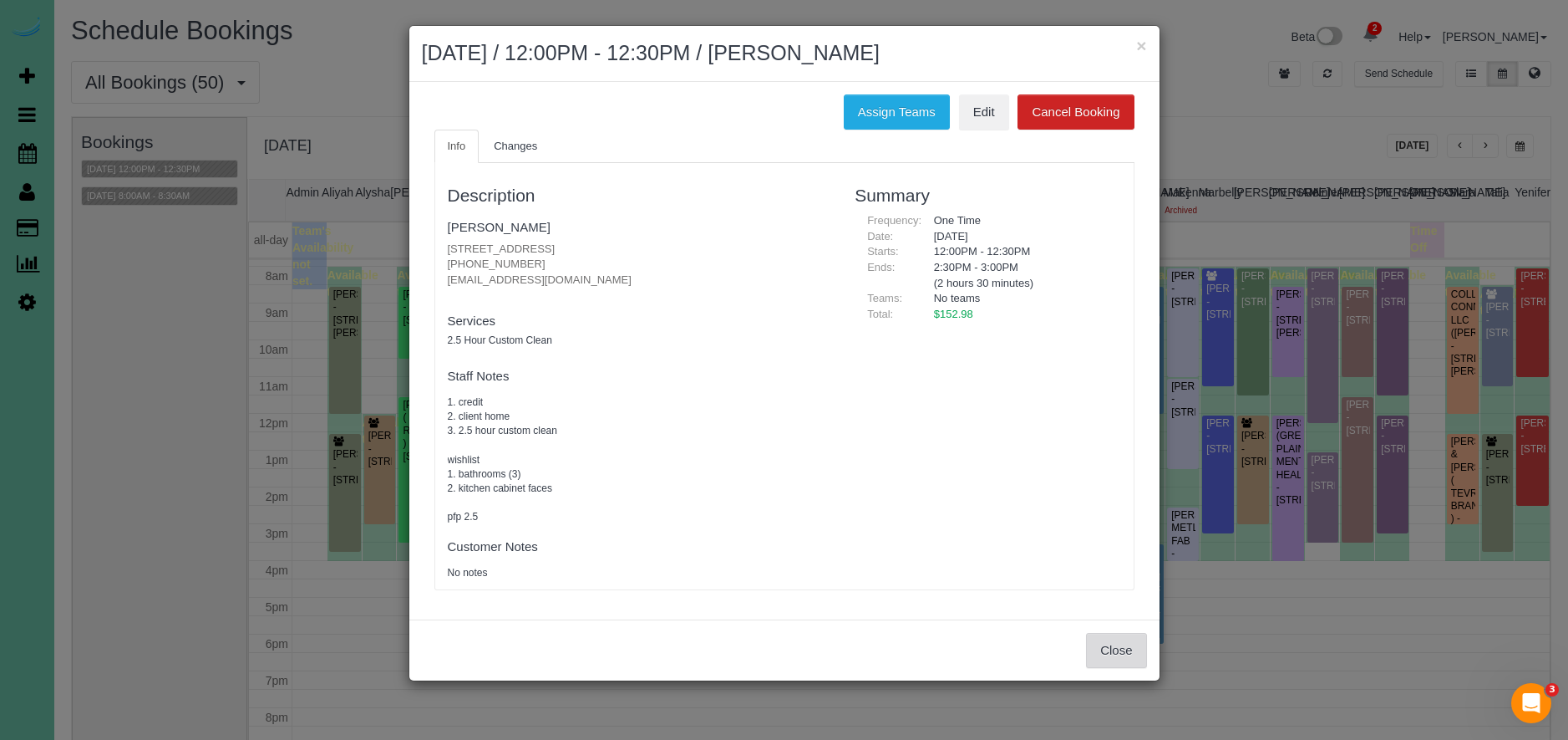
click at [1101, 653] on button "Close" at bounding box center [1116, 650] width 60 height 35
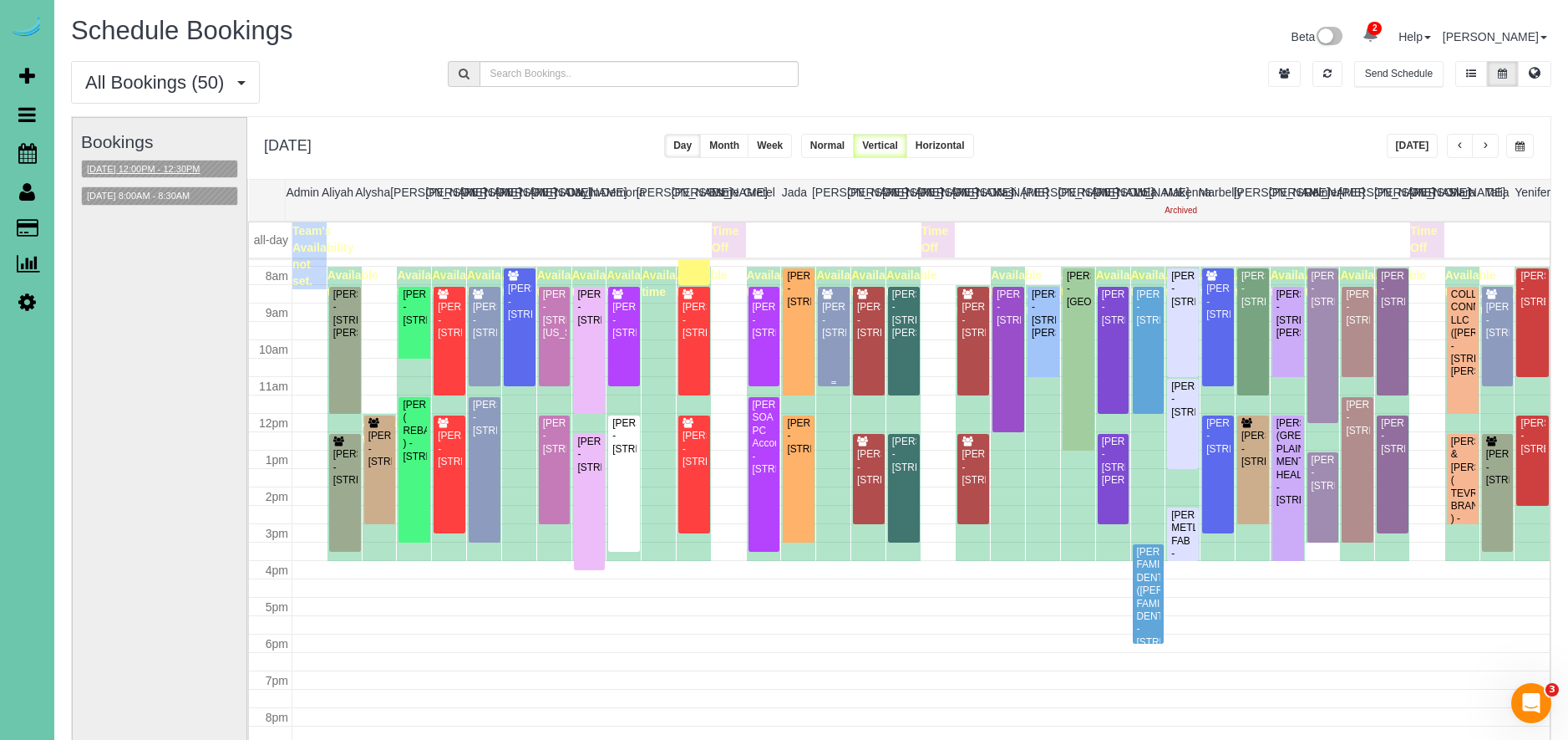
click at [843, 339] on div "[PERSON_NAME] - [STREET_ADDRESS]" at bounding box center [833, 320] width 25 height 39
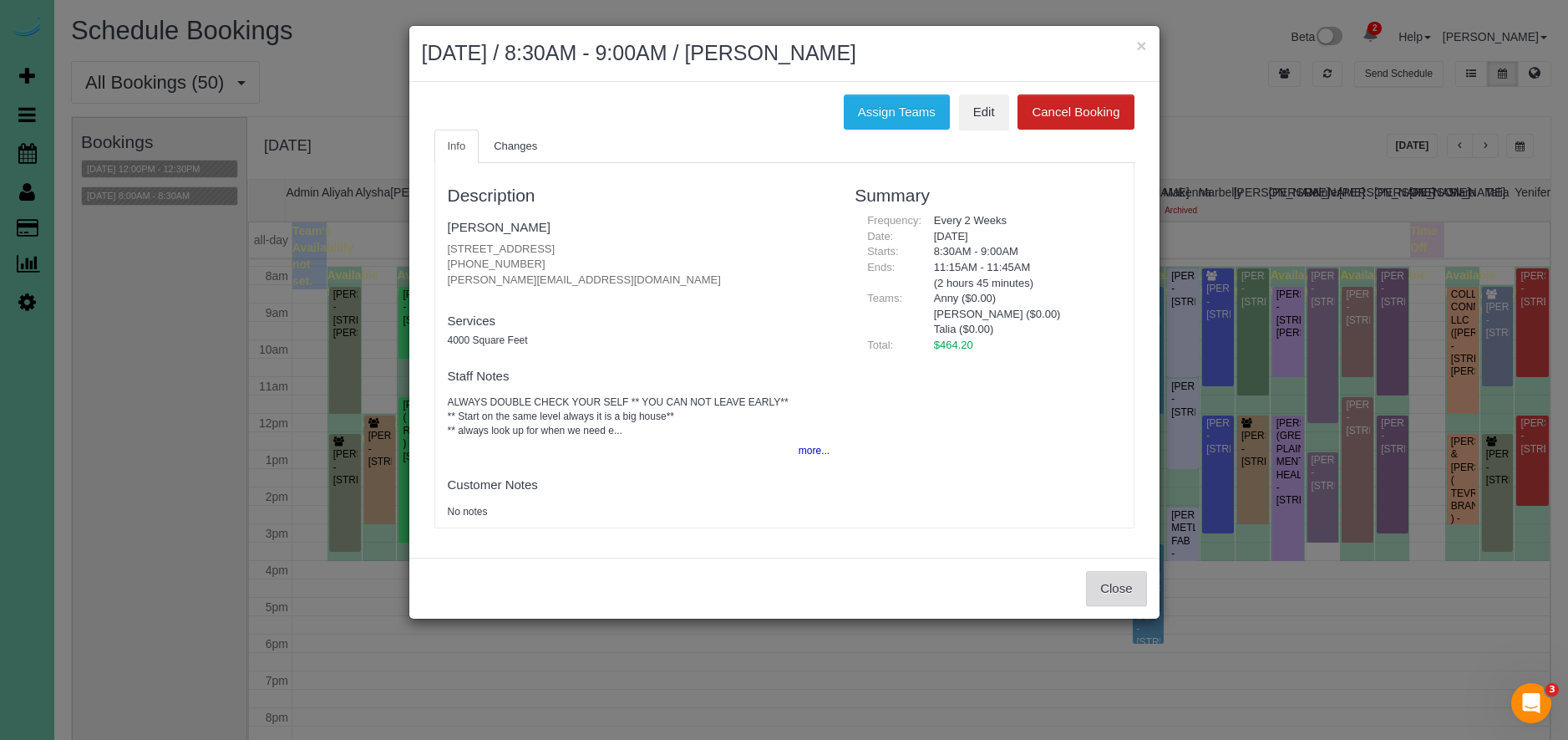
click at [1113, 594] on button "Close" at bounding box center [1116, 588] width 60 height 35
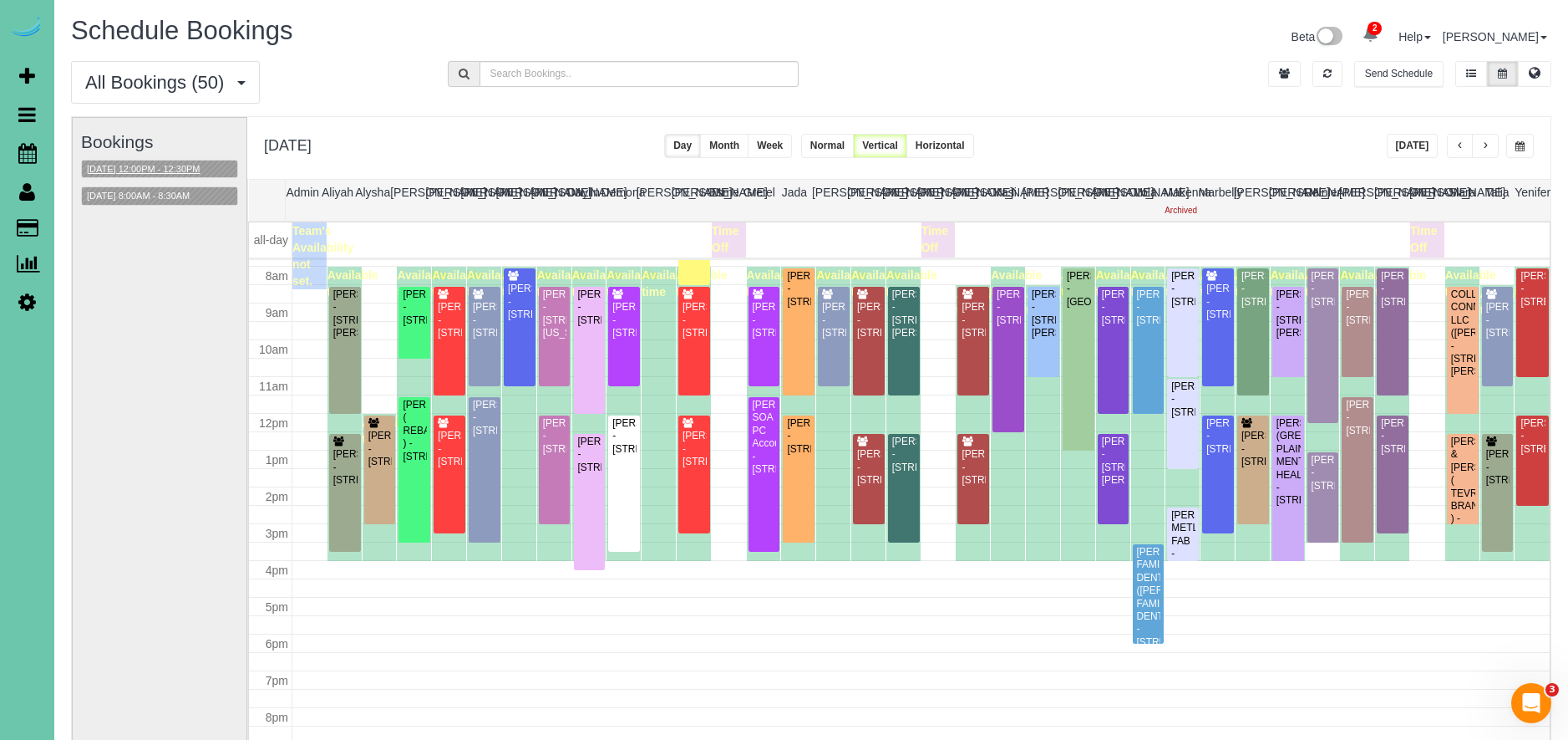
click at [1060, 344] on div "Available time" at bounding box center [1077, 414] width 34 height 294
click at [1049, 340] on div "[PERSON_NAME] - [STREET_ADDRESS][PERSON_NAME]" at bounding box center [1043, 314] width 25 height 52
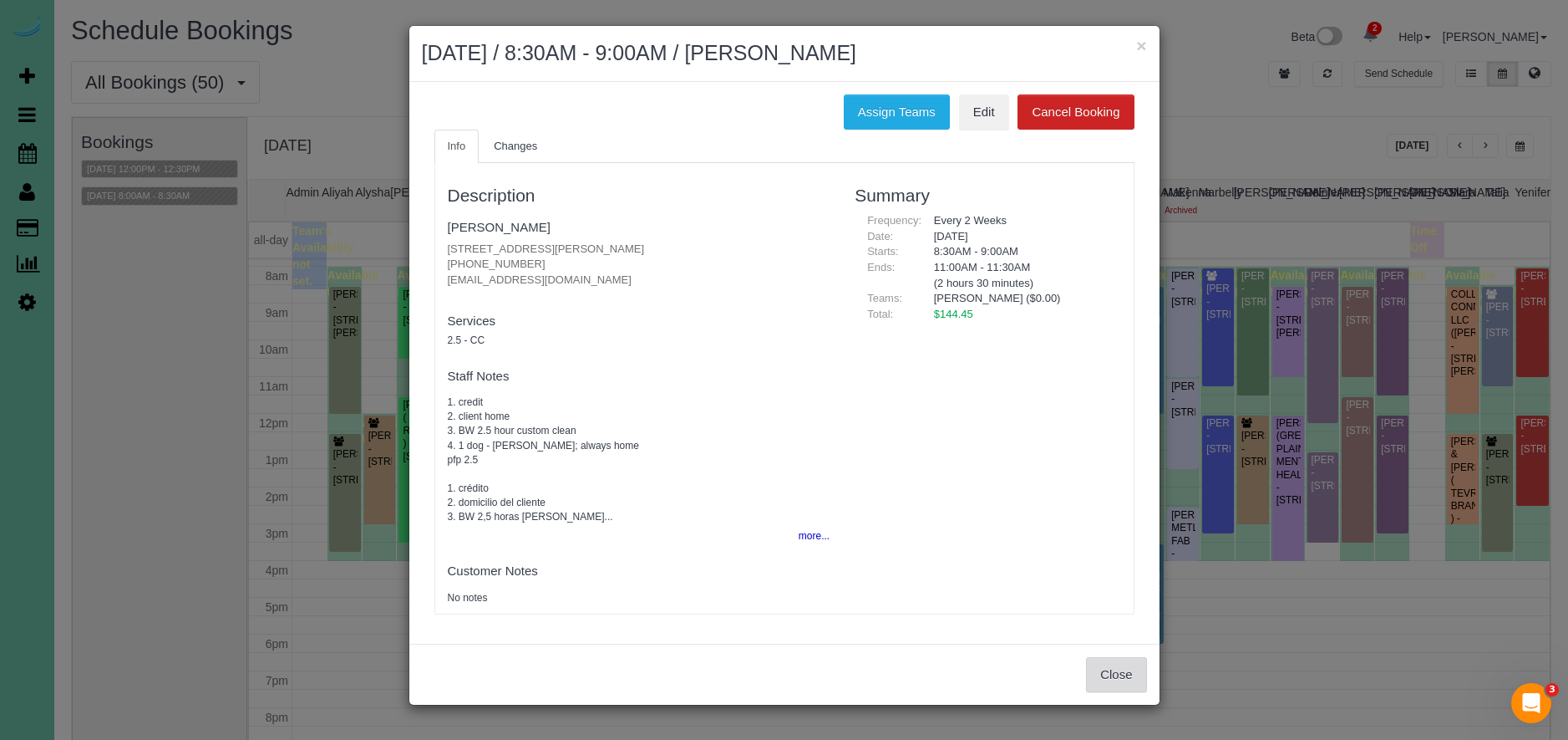
click at [1112, 674] on button "Close" at bounding box center [1116, 674] width 60 height 35
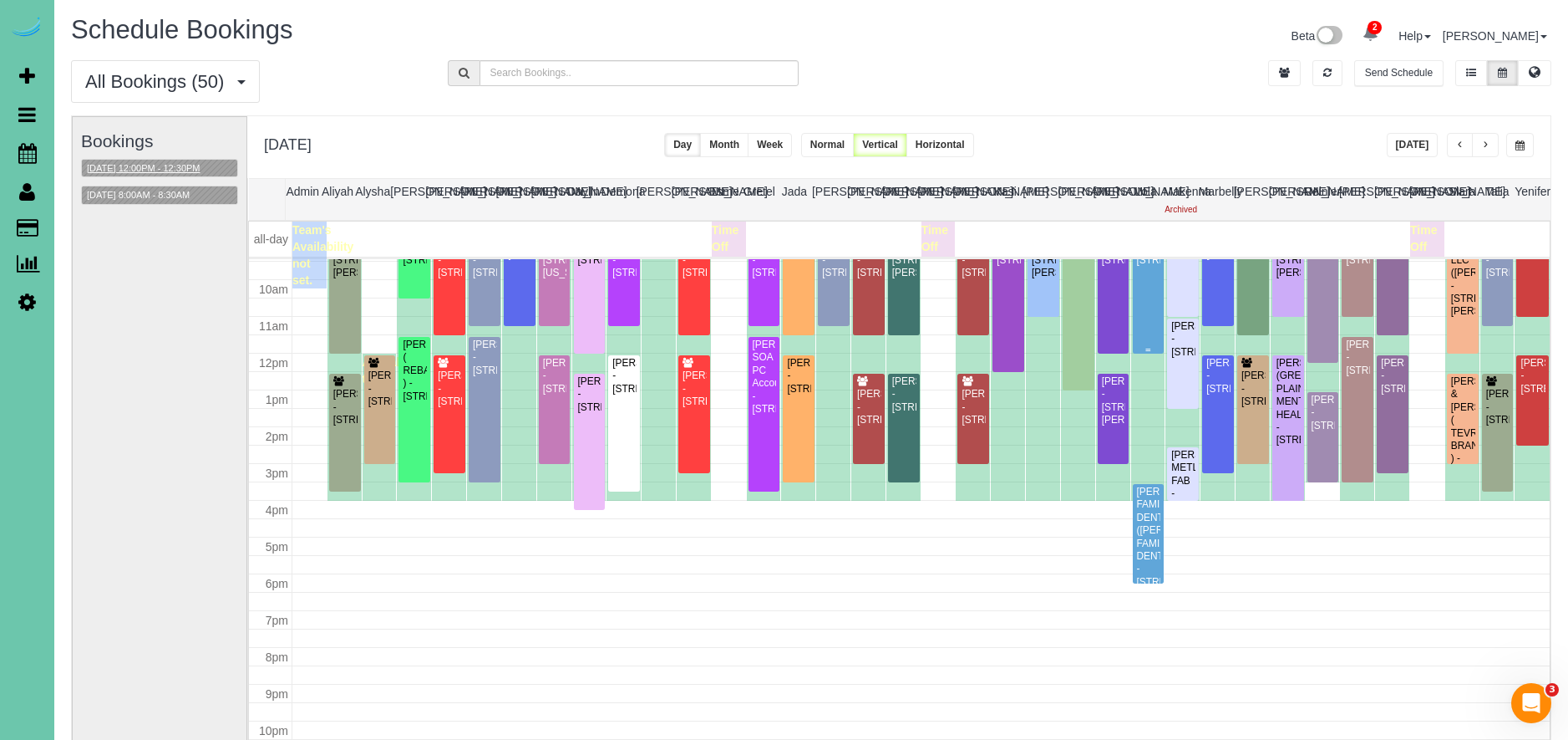
scroll to position [342, 0]
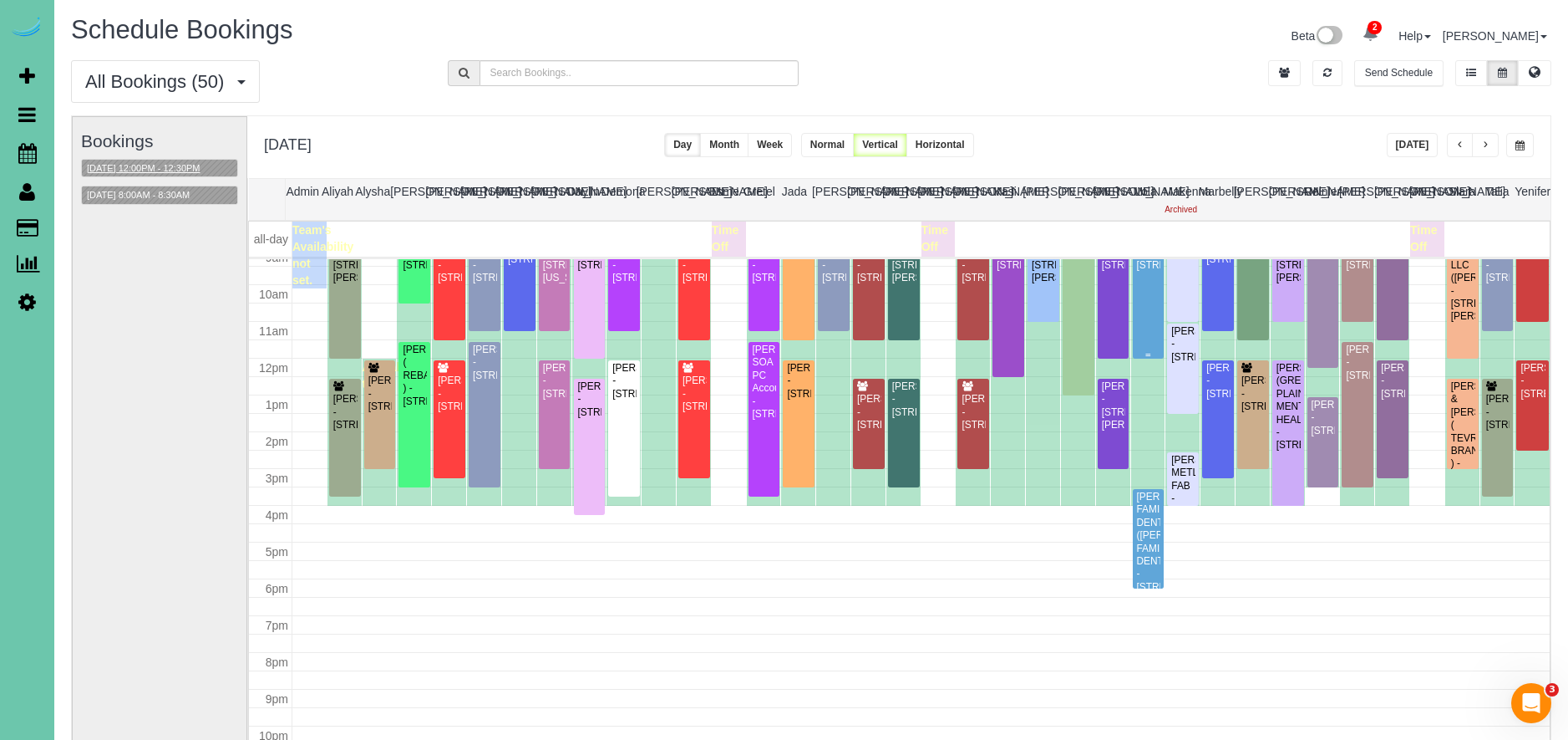
click at [1141, 271] on div "[PERSON_NAME] - [STREET_ADDRESS]" at bounding box center [1147, 252] width 25 height 39
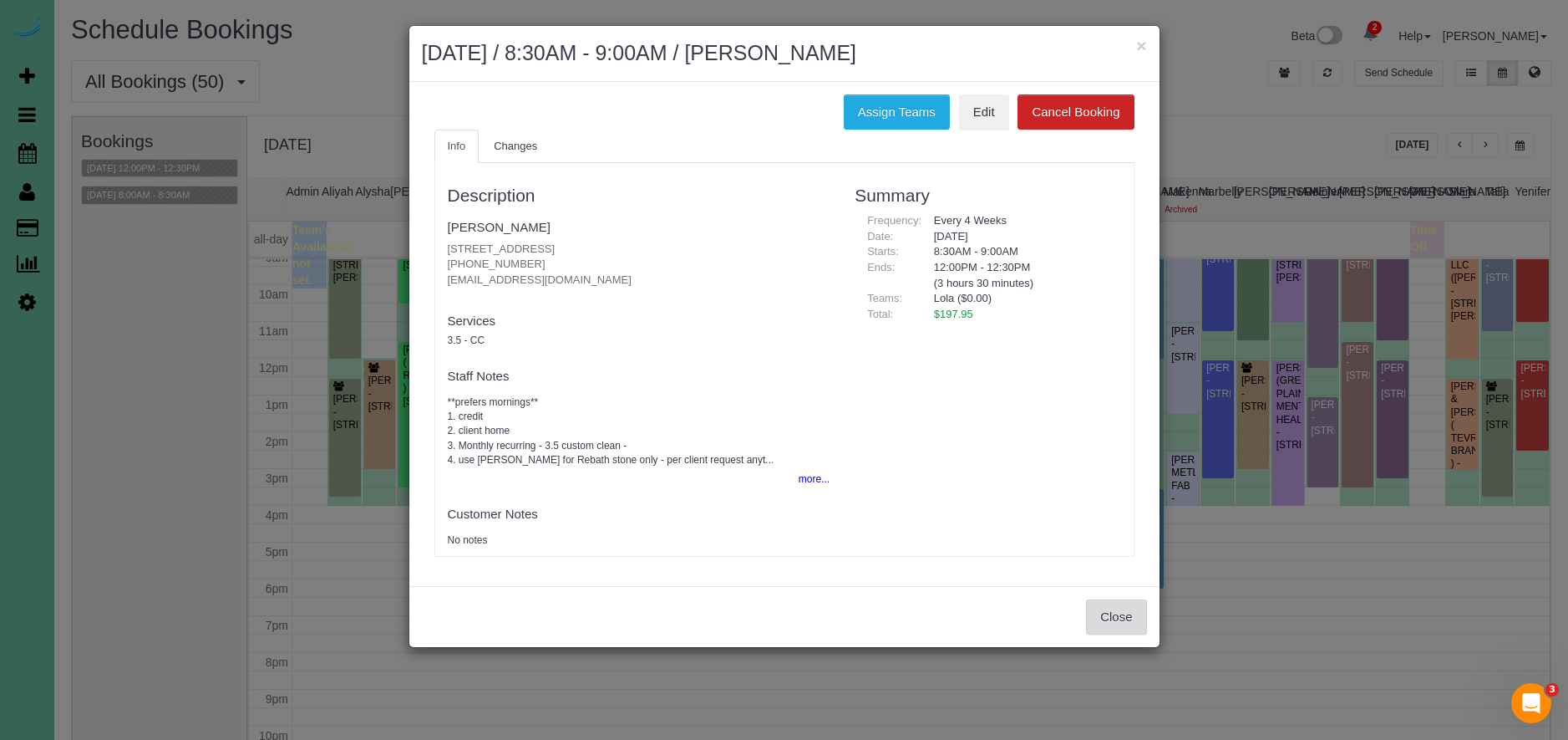
click at [1137, 616] on button "Close" at bounding box center [1116, 616] width 60 height 35
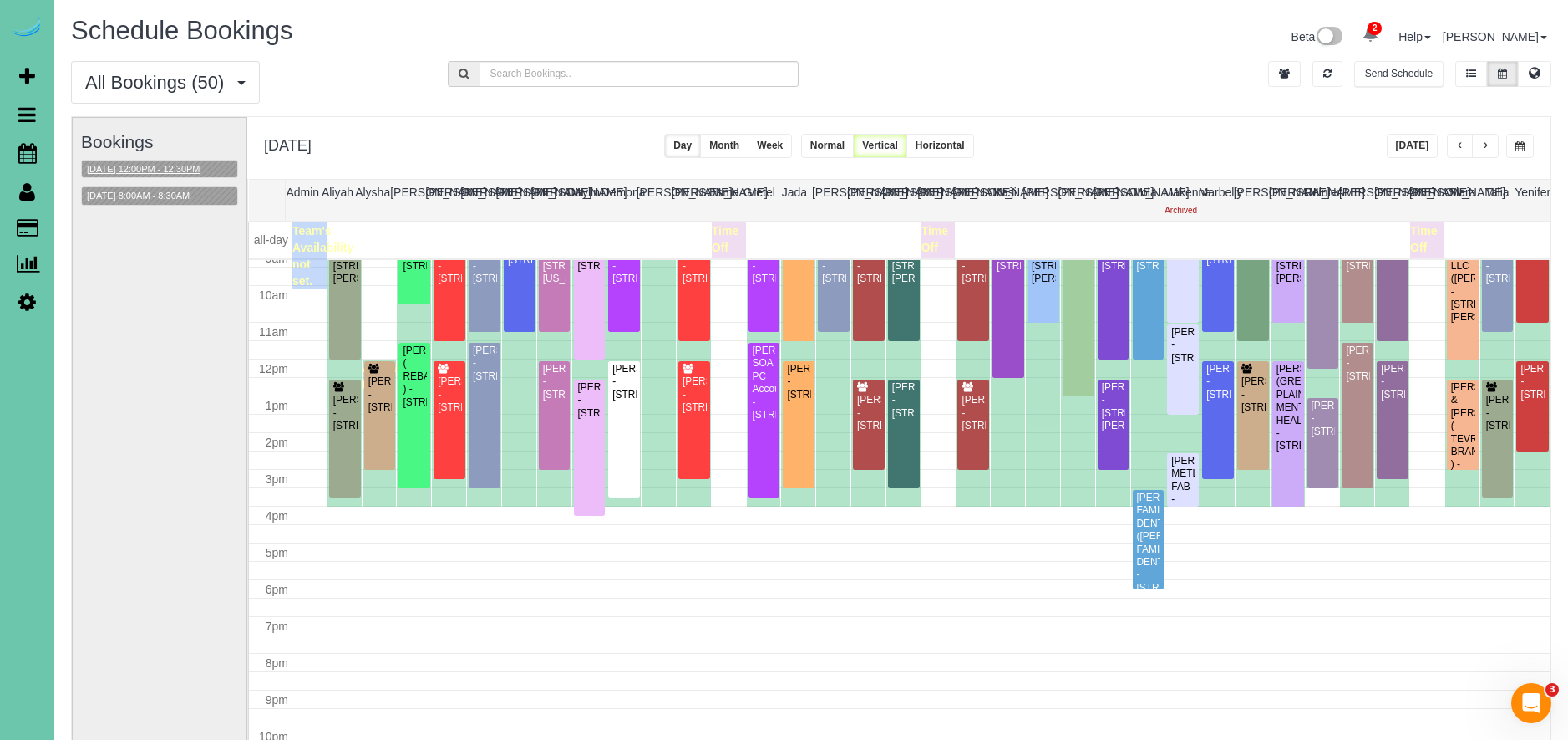
scroll to position [0, 5]
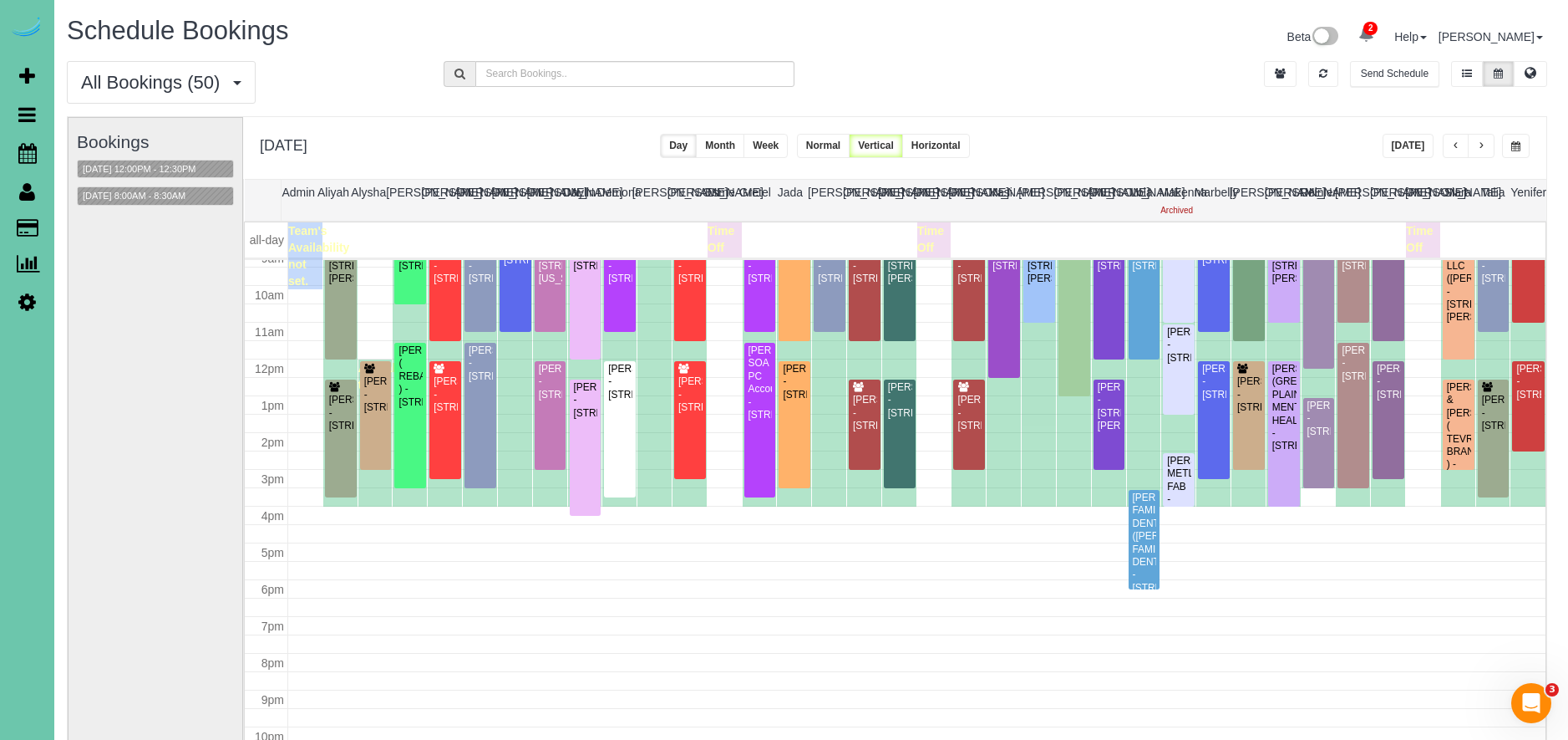
click at [1516, 143] on span "button" at bounding box center [1516, 146] width 9 height 10
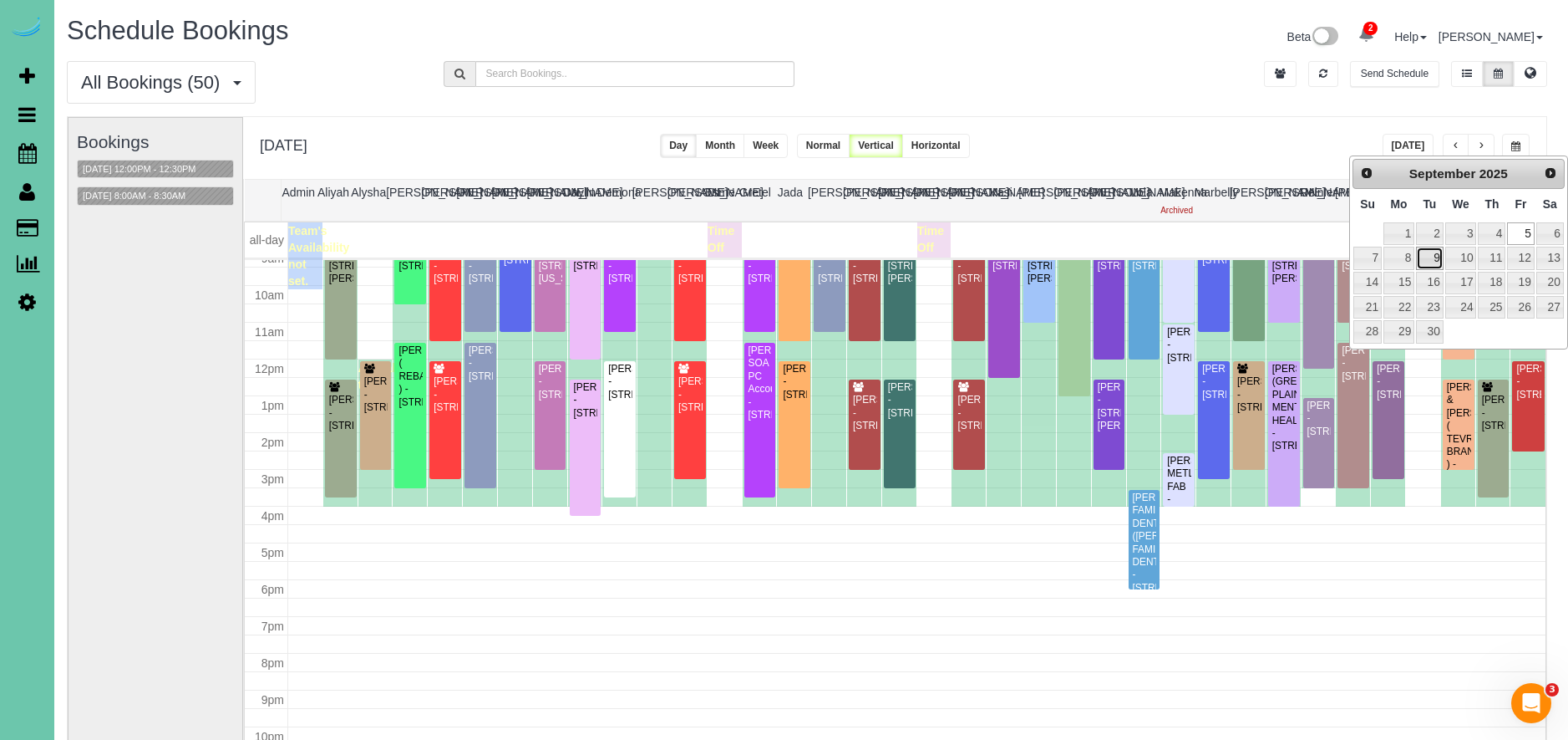
click at [1422, 260] on link "9" at bounding box center [1429, 258] width 27 height 23
type input "**********"
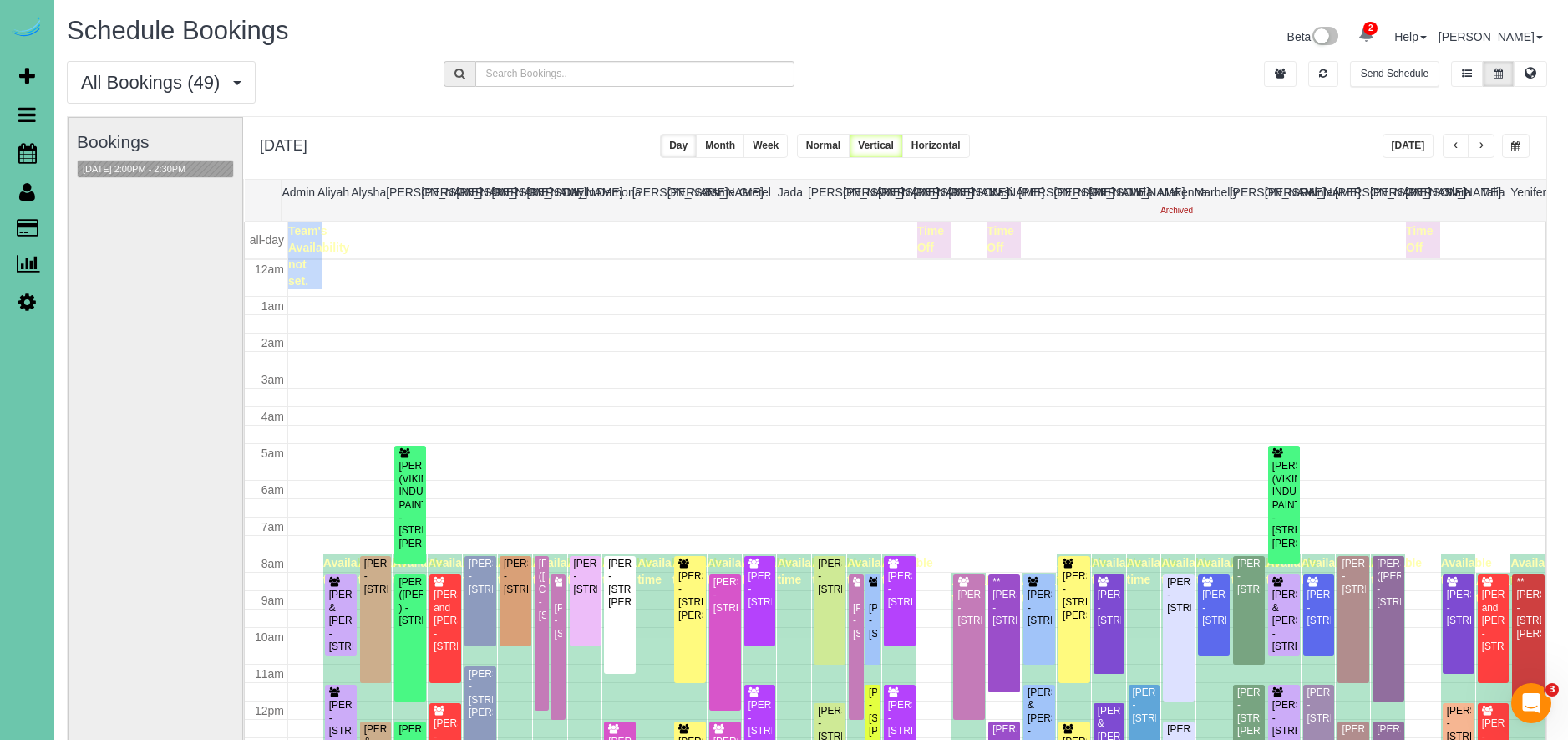
scroll to position [222, 0]
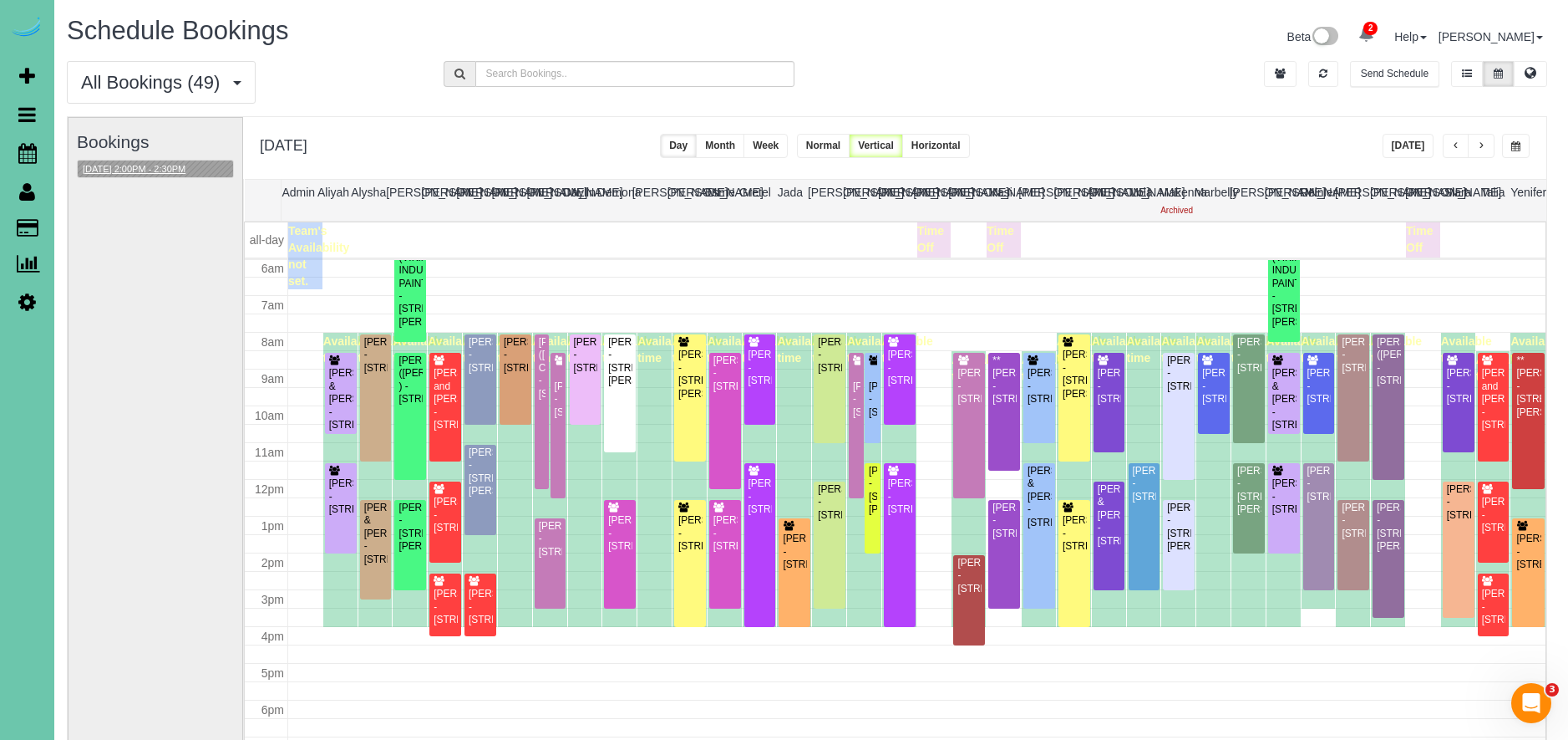
click at [191, 165] on button "[DATE] 2:00PM - 2:30PM" at bounding box center [134, 169] width 113 height 17
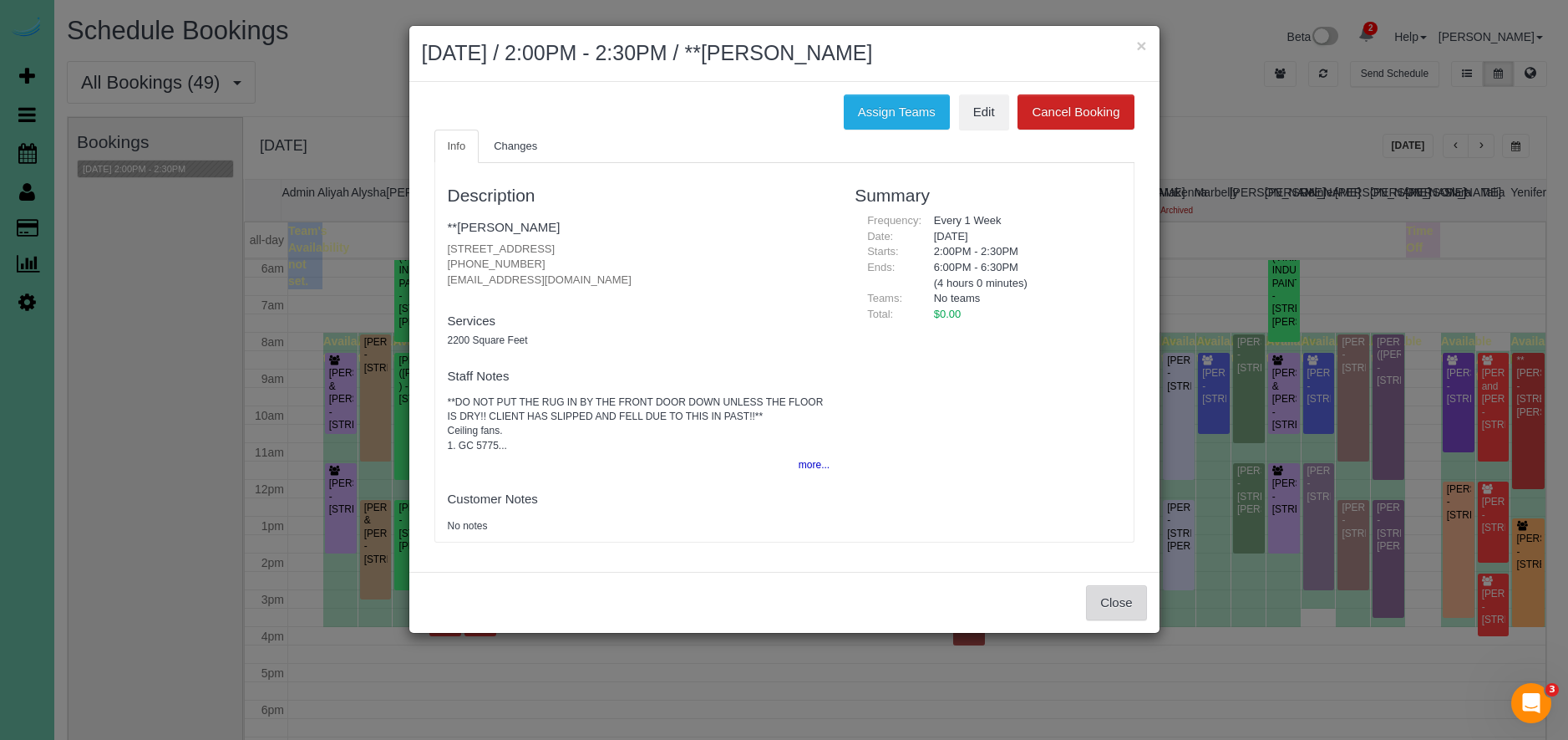
click at [1117, 594] on button "Close" at bounding box center [1116, 602] width 60 height 35
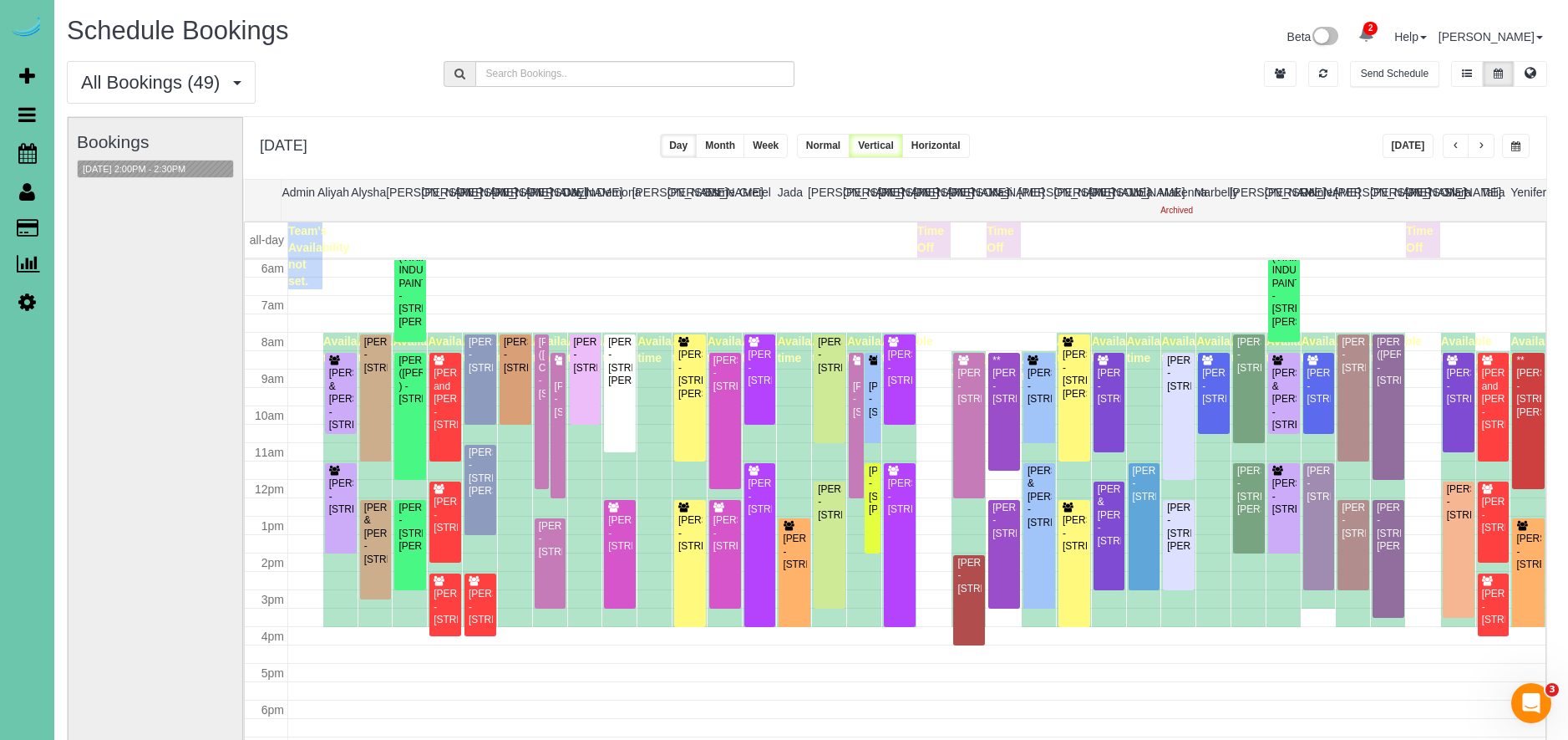
click at [1513, 146] on span "button" at bounding box center [1516, 146] width 9 height 10
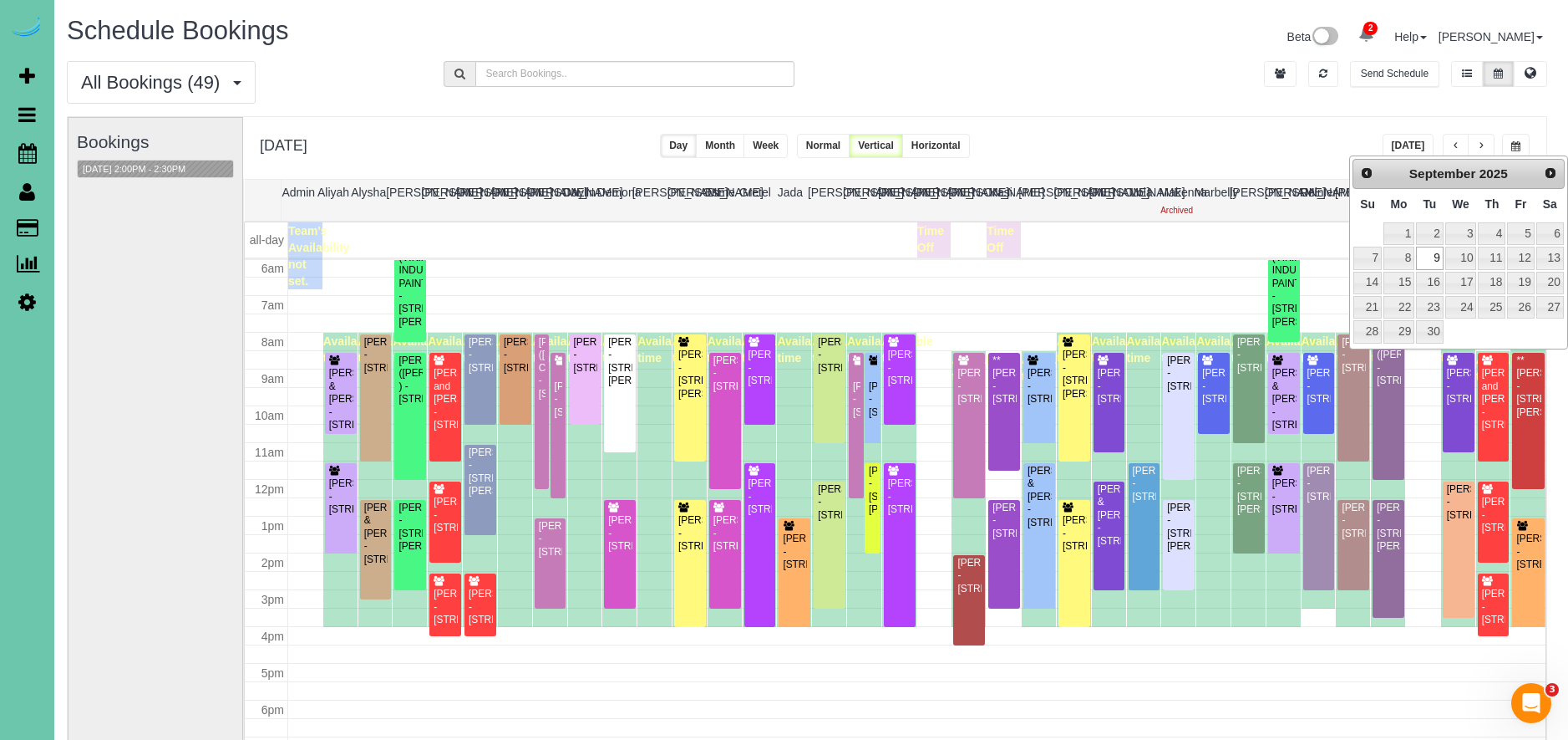
click at [1201, 129] on div "**********" at bounding box center [894, 148] width 1303 height 61
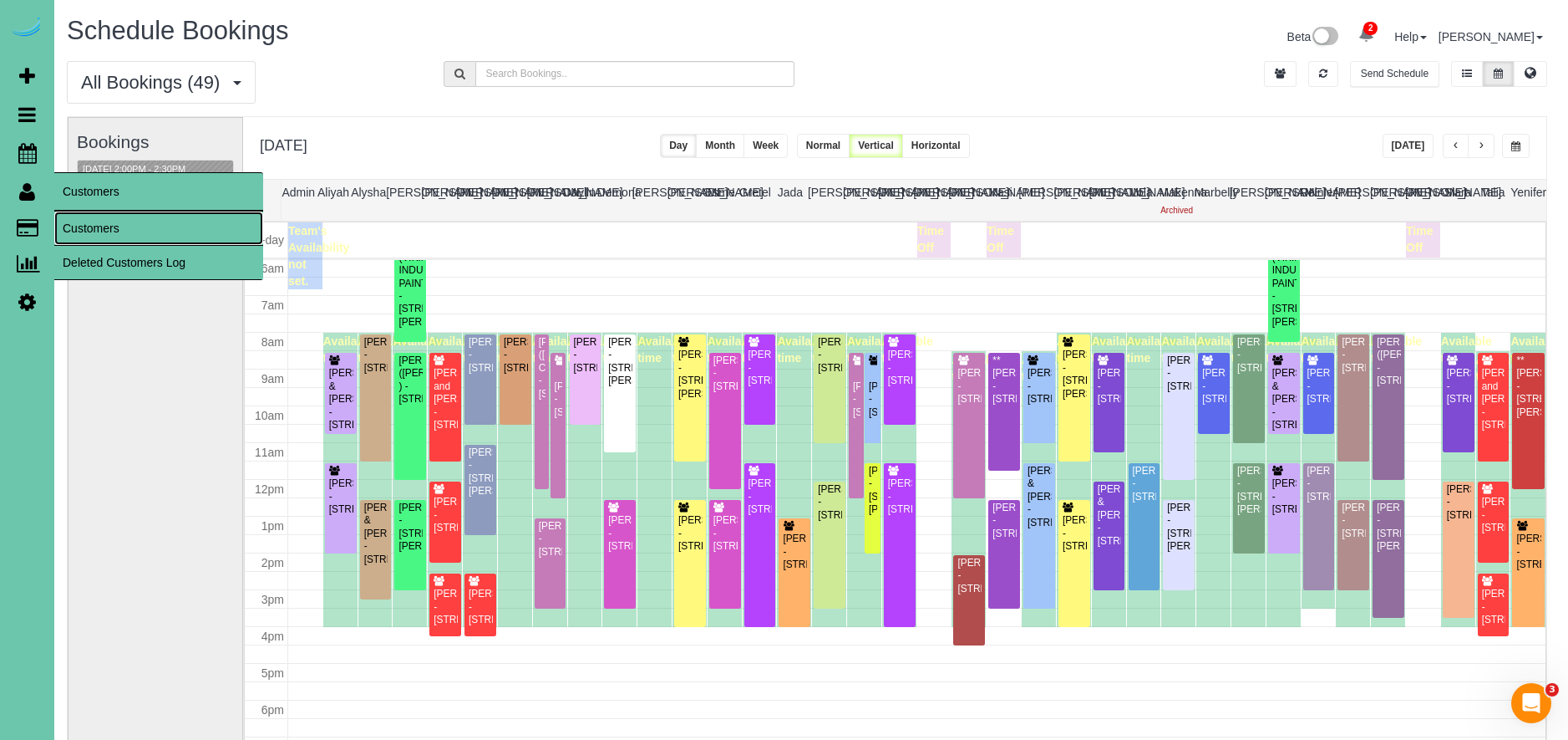
click at [116, 234] on link "Customers" at bounding box center [159, 228] width 209 height 33
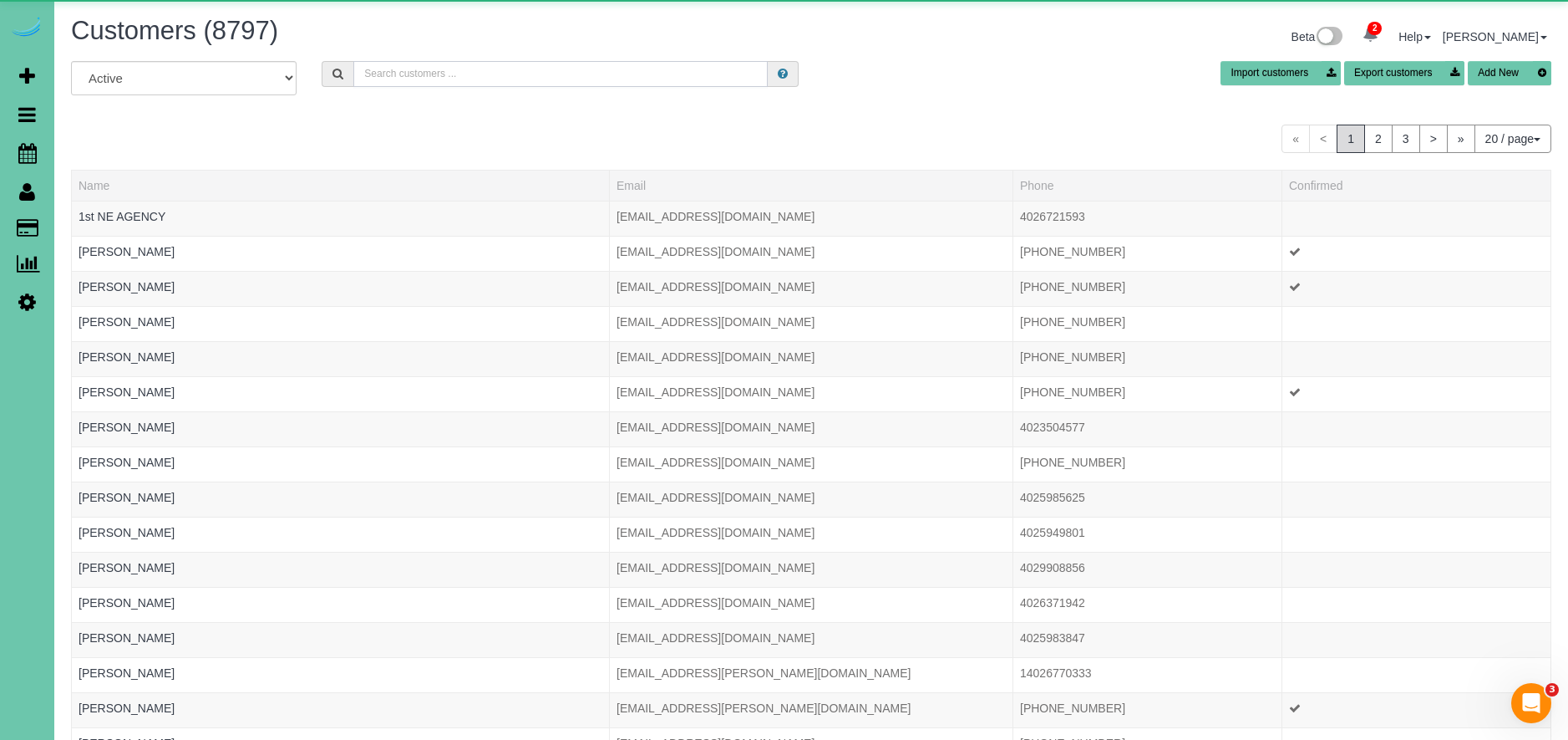
click at [473, 78] on input "text" at bounding box center [561, 74] width 414 height 26
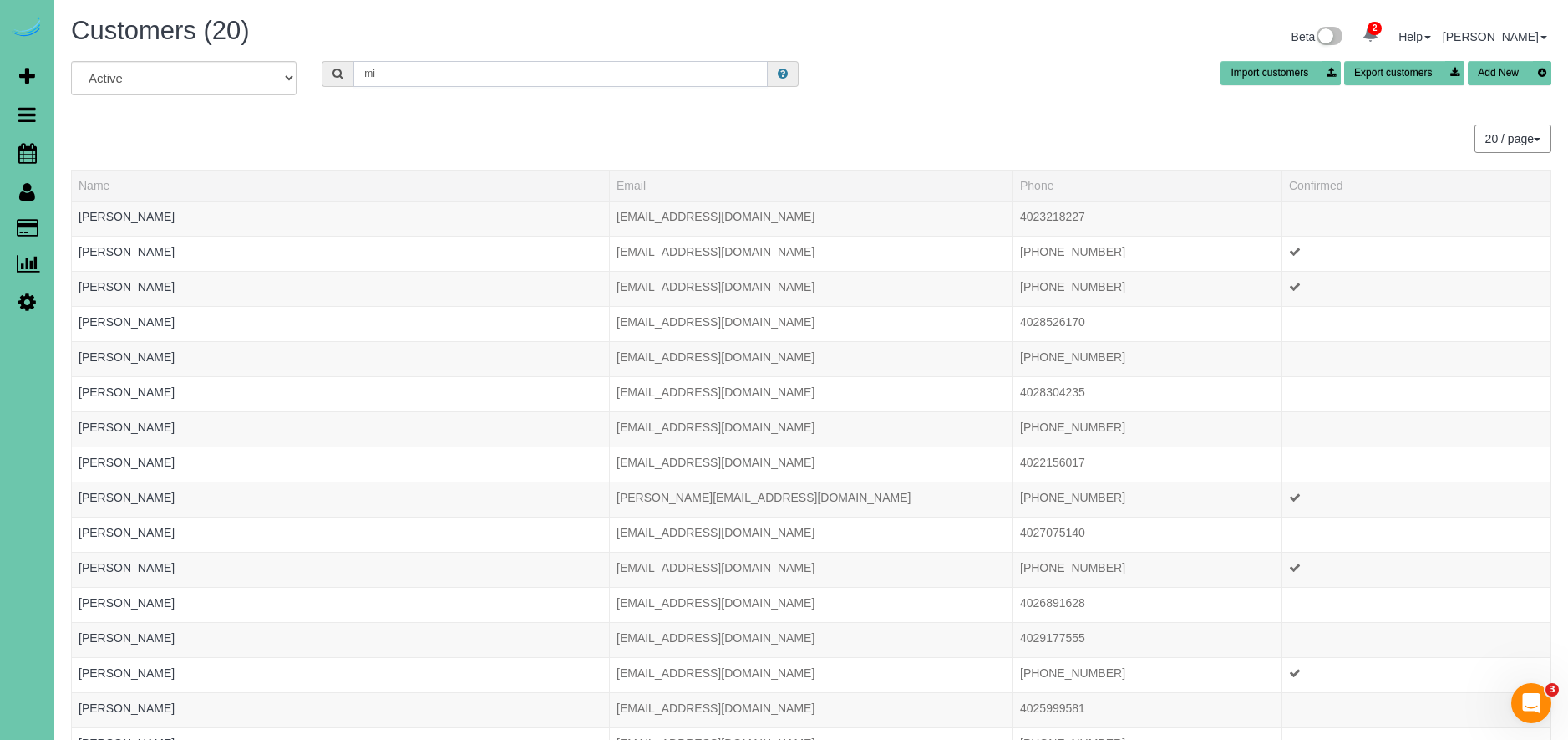
type input "m"
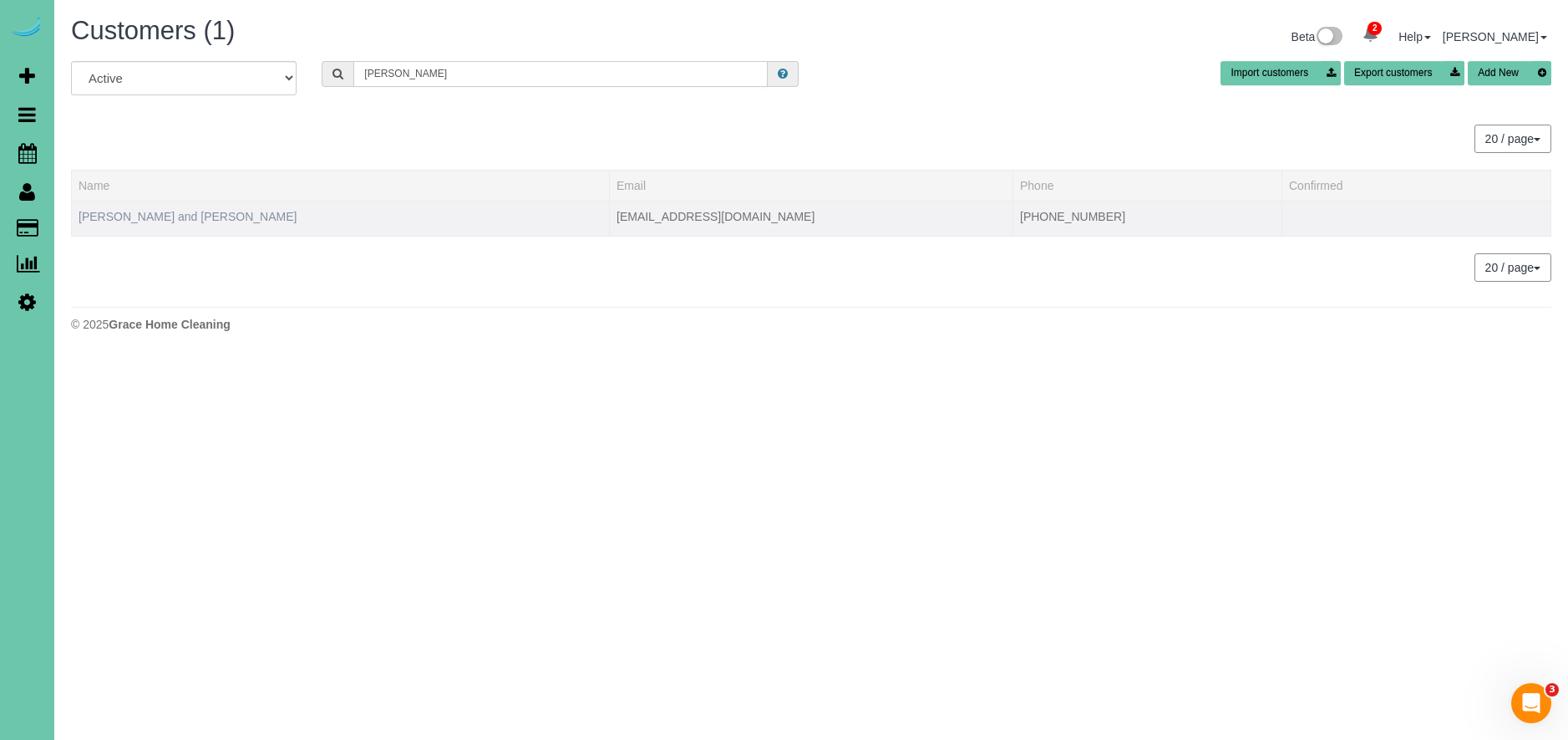
type input "[PERSON_NAME]"
click at [198, 220] on link "[PERSON_NAME] and [PERSON_NAME]" at bounding box center [188, 216] width 218 height 14
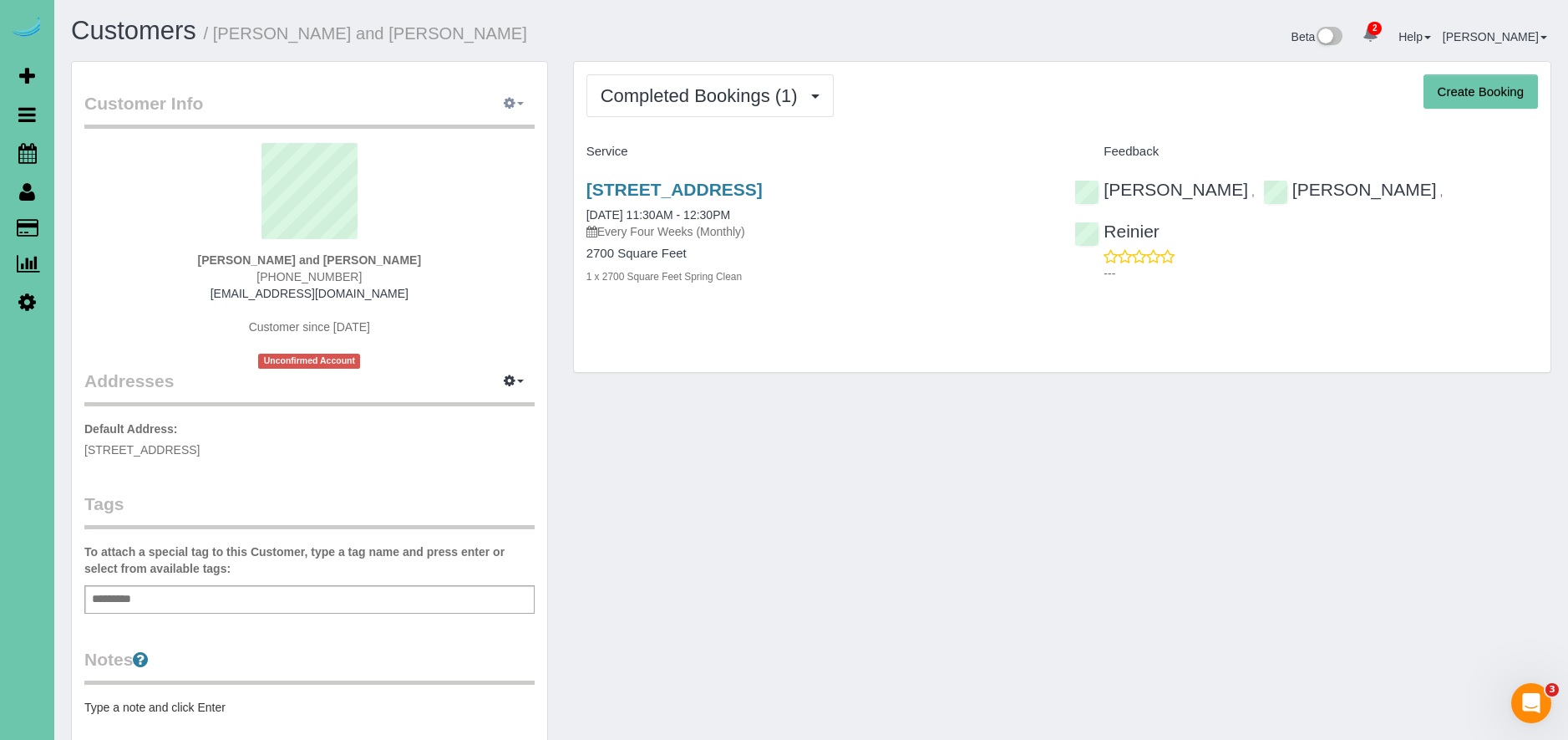
click at [512, 103] on icon "button" at bounding box center [510, 103] width 12 height 10
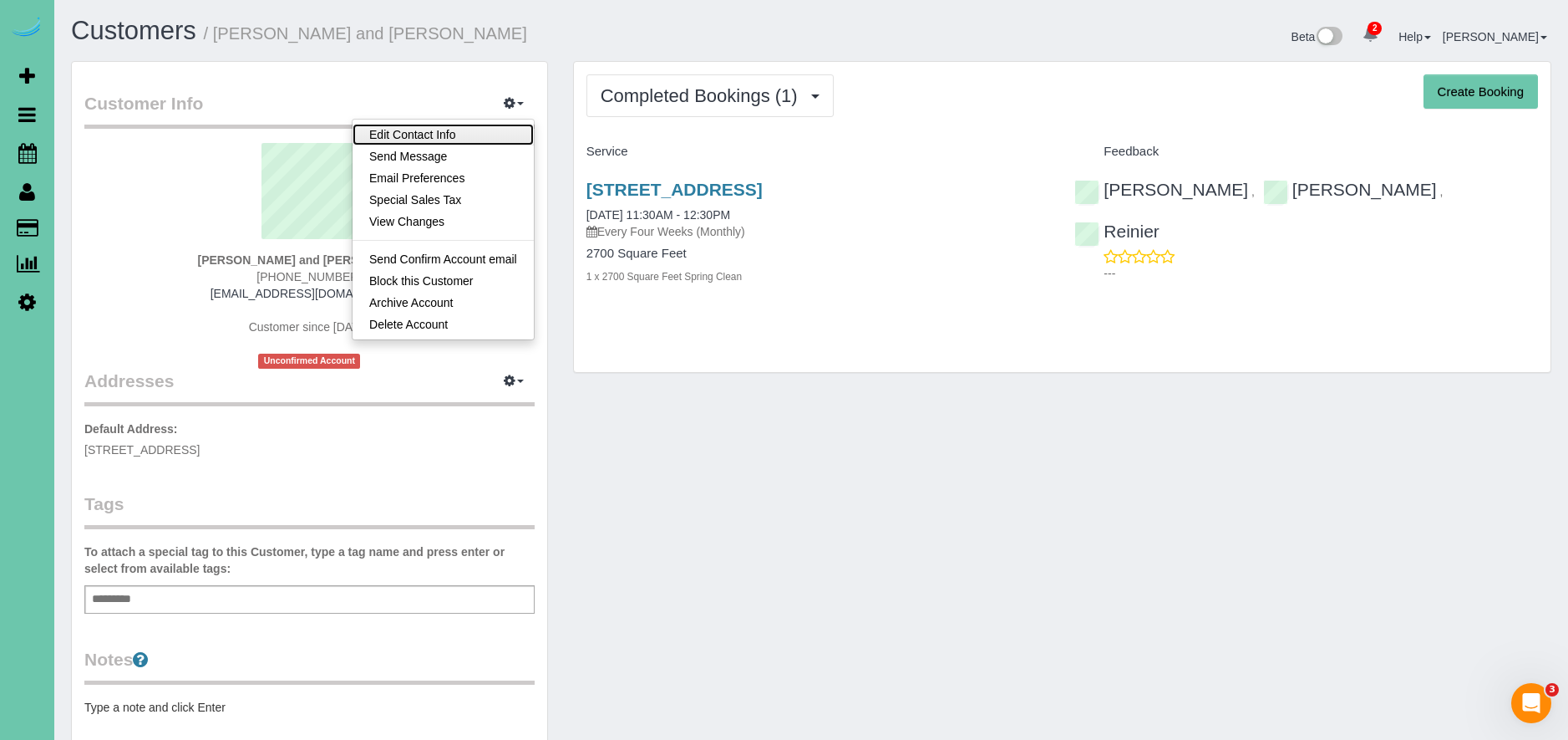
click at [466, 131] on link "Edit Contact Info" at bounding box center [444, 135] width 181 height 22
select select "NE"
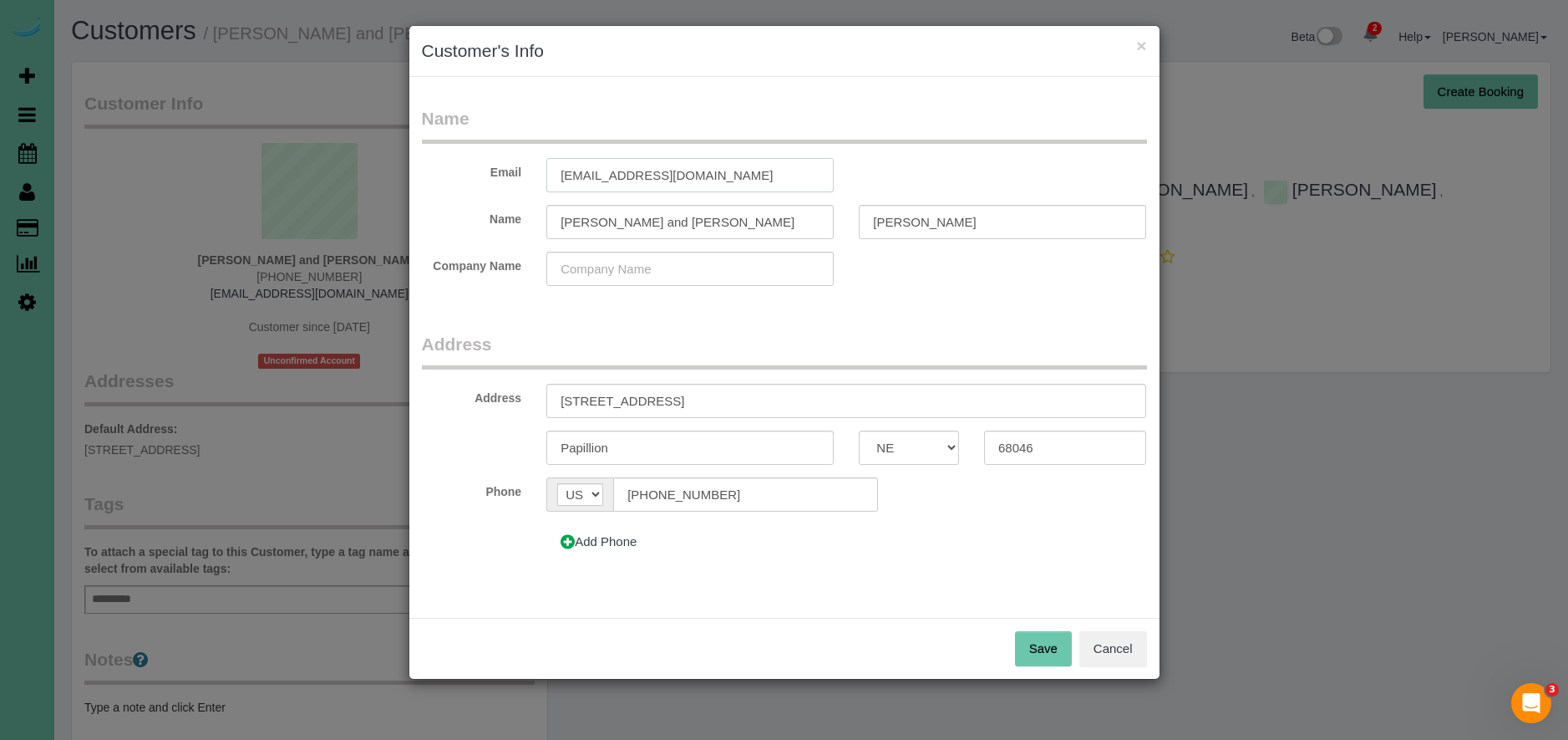
drag, startPoint x: 729, startPoint y: 171, endPoint x: 334, endPoint y: 155, distance: 395.3
click at [334, 155] on div "× Customer's Info Name Email [EMAIL_ADDRESS][DOMAIN_NAME] Name [PERSON_NAME] an…" at bounding box center [784, 370] width 1568 height 740
type input "[EMAIL_ADDRESS][DOMAIN_NAME]"
click at [797, 337] on legend "Address" at bounding box center [784, 350] width 725 height 38
click at [1058, 651] on button "Save" at bounding box center [1043, 648] width 57 height 35
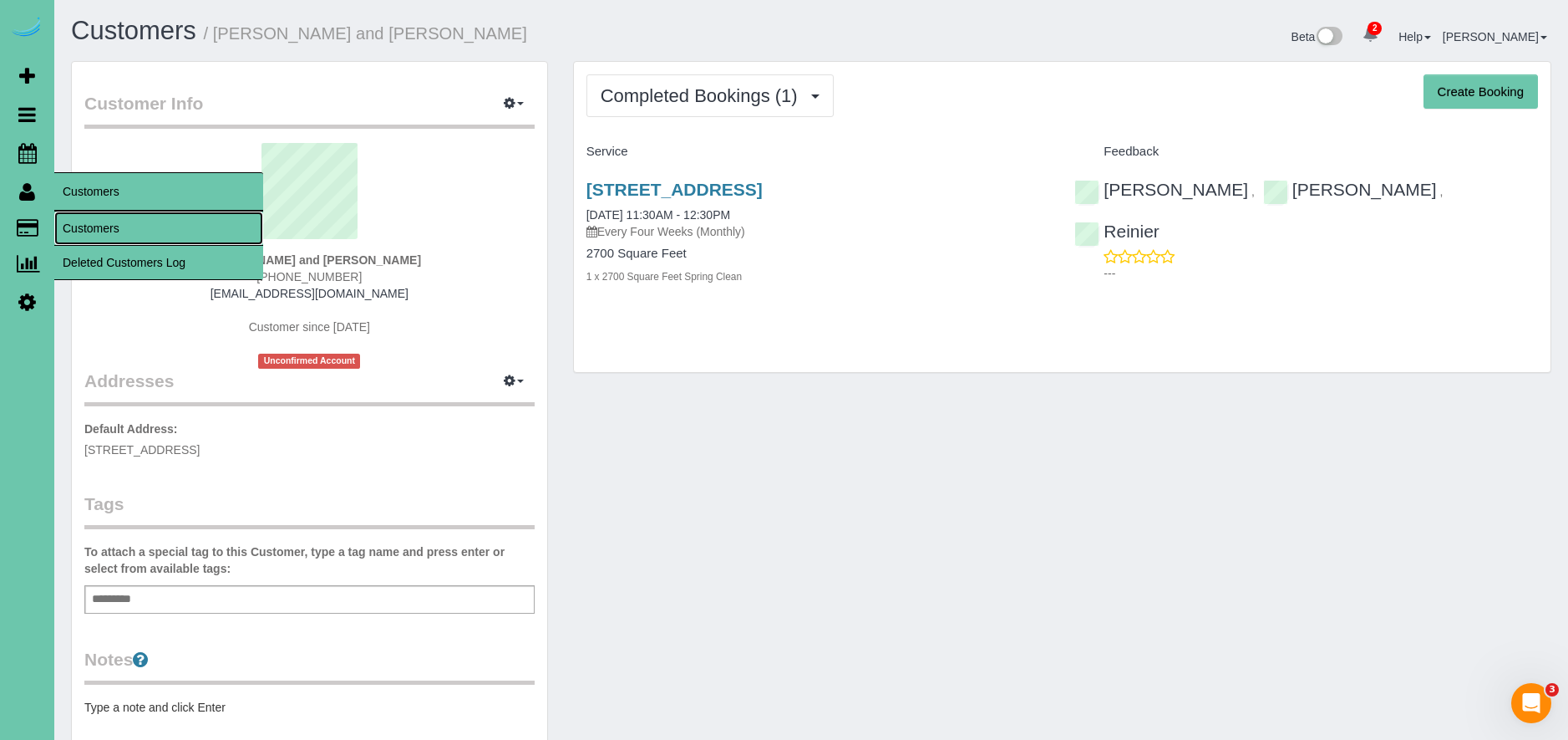
click at [138, 231] on link "Customers" at bounding box center [159, 228] width 209 height 33
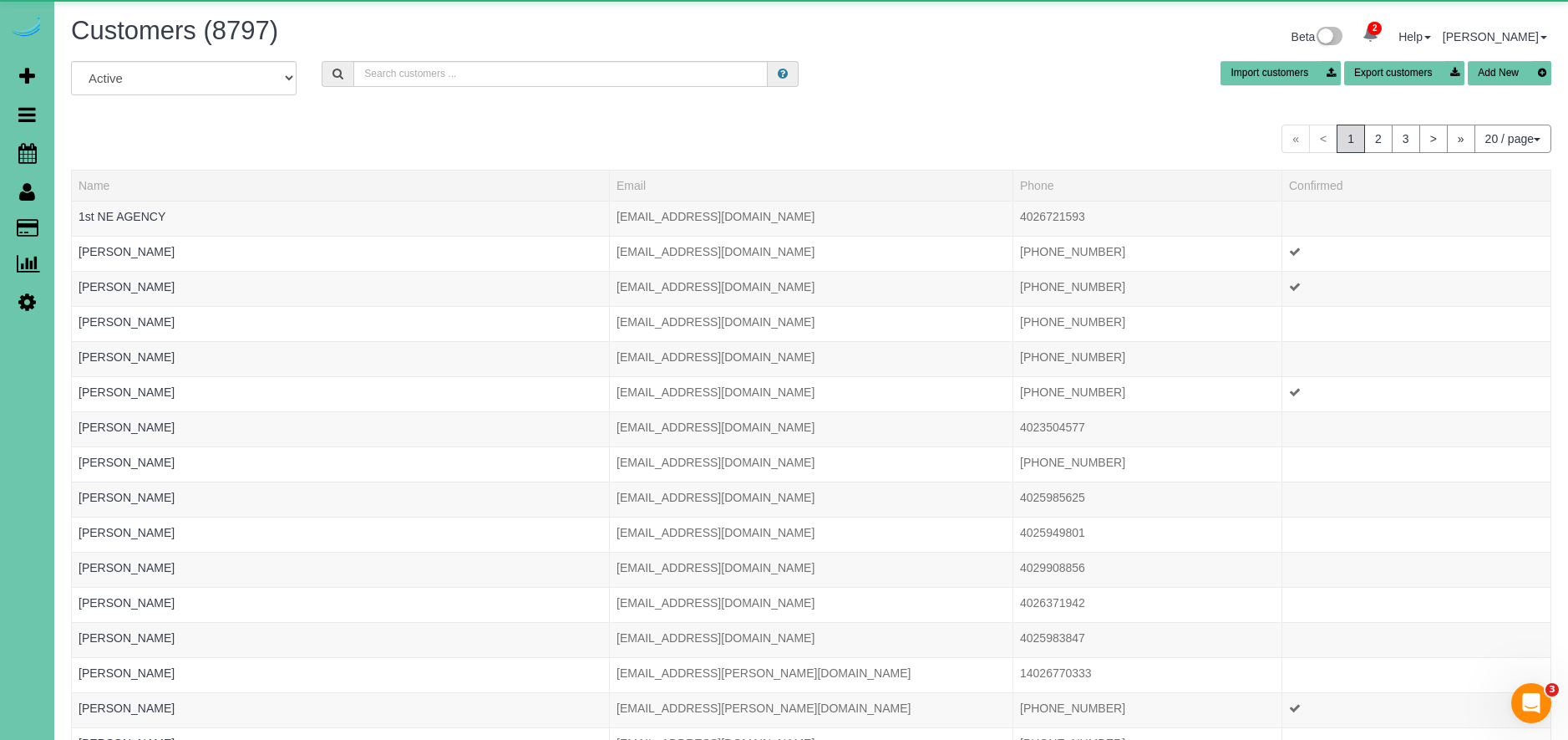
click at [1520, 72] on button "Add New" at bounding box center [1508, 73] width 83 height 24
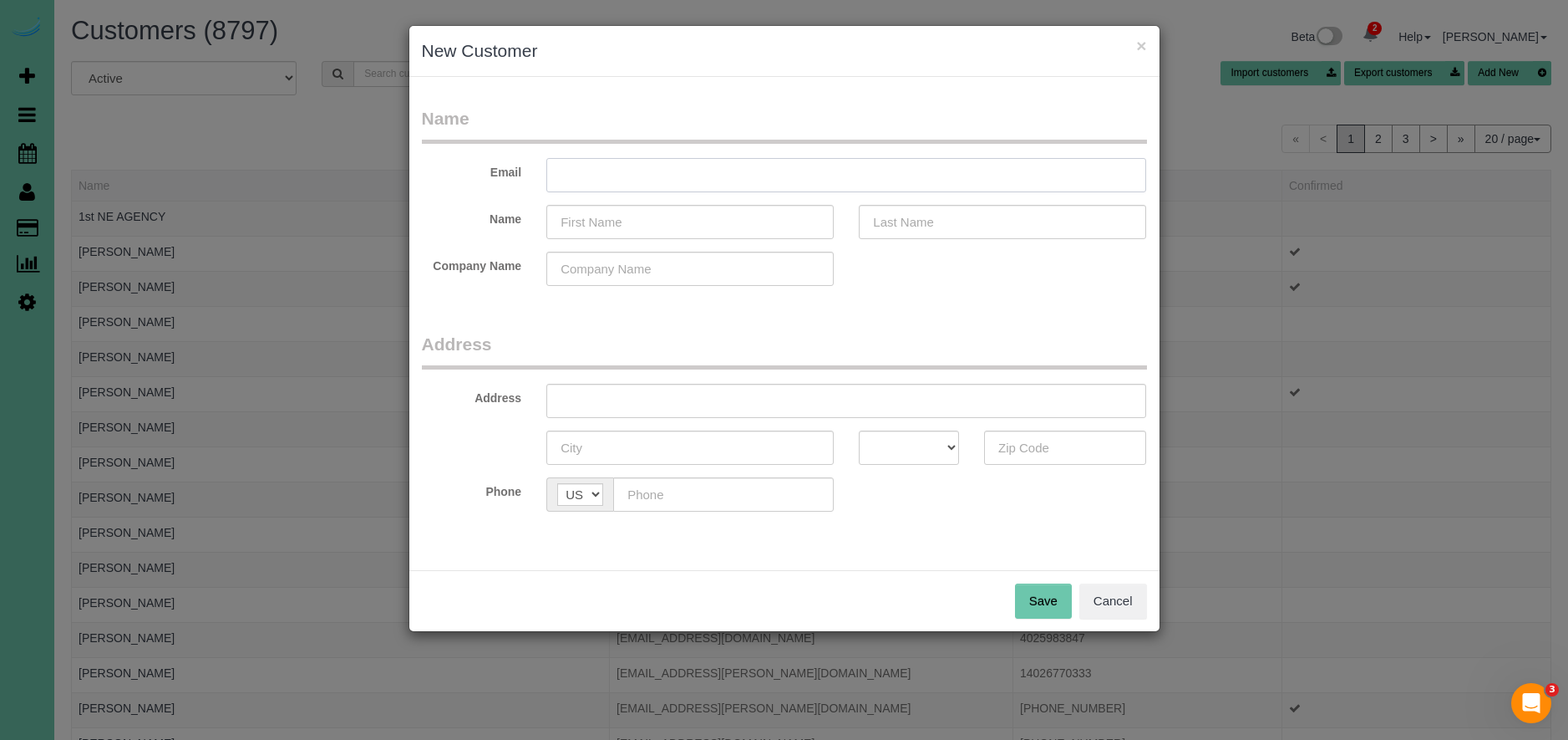
click at [934, 164] on input "text" at bounding box center [846, 174] width 599 height 34
type input "[EMAIL_ADDRESS][DOMAIN_NAME]"
click at [792, 223] on input "text" at bounding box center [690, 221] width 288 height 34
type input "[PERSON_NAME]"
click at [997, 226] on input "text" at bounding box center [1003, 221] width 288 height 34
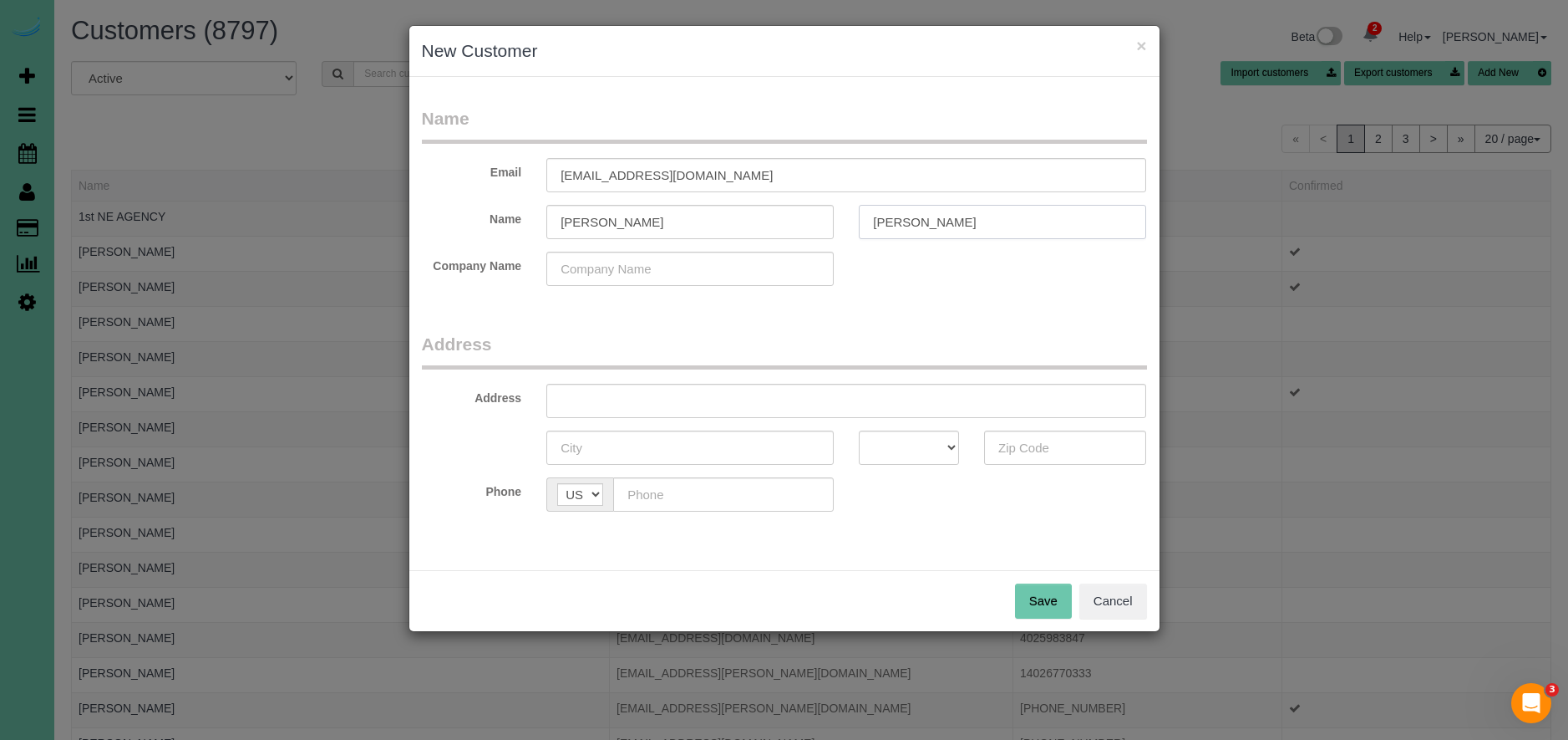
type input "[PERSON_NAME]"
click at [888, 397] on input "text" at bounding box center [846, 400] width 599 height 34
type input "[STREET_ADDRESS]"
click at [764, 449] on input "text" at bounding box center [690, 447] width 288 height 34
type input "Papillion"
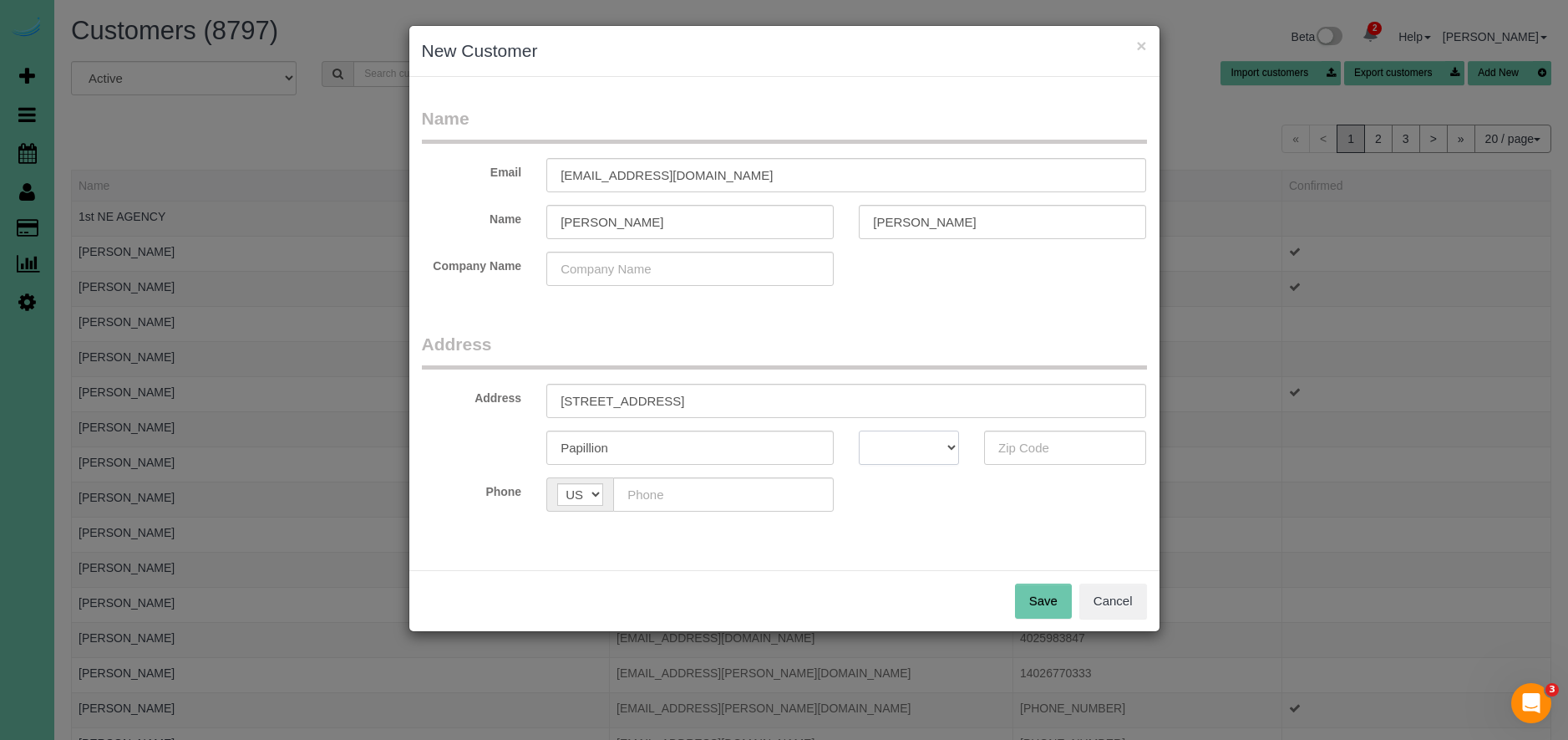
click at [883, 458] on select "AK AL AR AZ CA CO CT DC DE FL [GEOGRAPHIC_DATA] HI IA ID IL IN KS [GEOGRAPHIC_D…" at bounding box center [908, 447] width 100 height 34
select select "NE"
click at [859, 430] on select "AK AL AR AZ CA CO CT DC DE FL [GEOGRAPHIC_DATA] HI IA ID IL IN KS [GEOGRAPHIC_D…" at bounding box center [908, 447] width 100 height 34
click at [1077, 452] on input "text" at bounding box center [1066, 447] width 163 height 34
type input "68046"
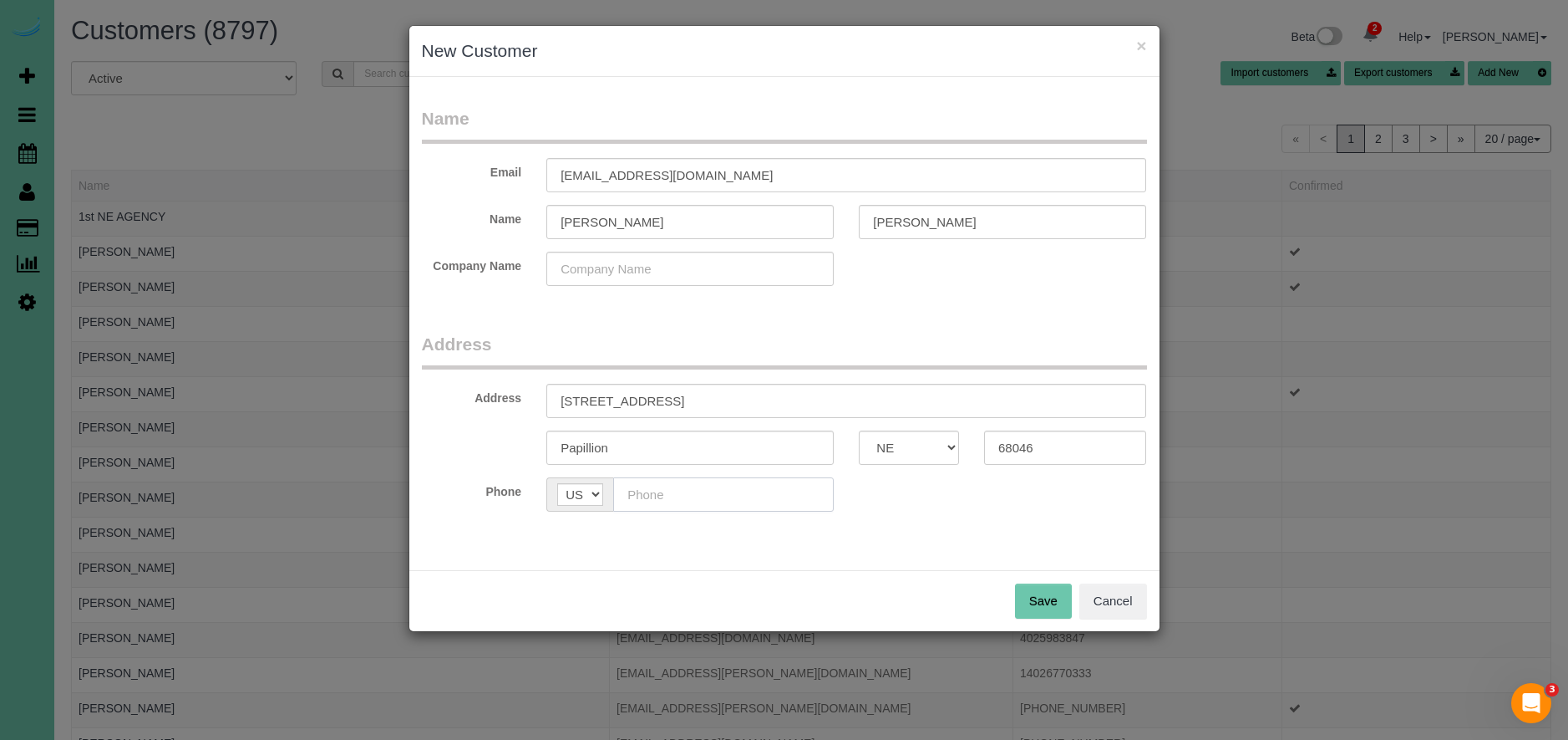
click at [771, 490] on input "text" at bounding box center [723, 493] width 221 height 34
type input "[PHONE_NUMBER]"
click at [1047, 605] on button "Save" at bounding box center [1043, 601] width 57 height 35
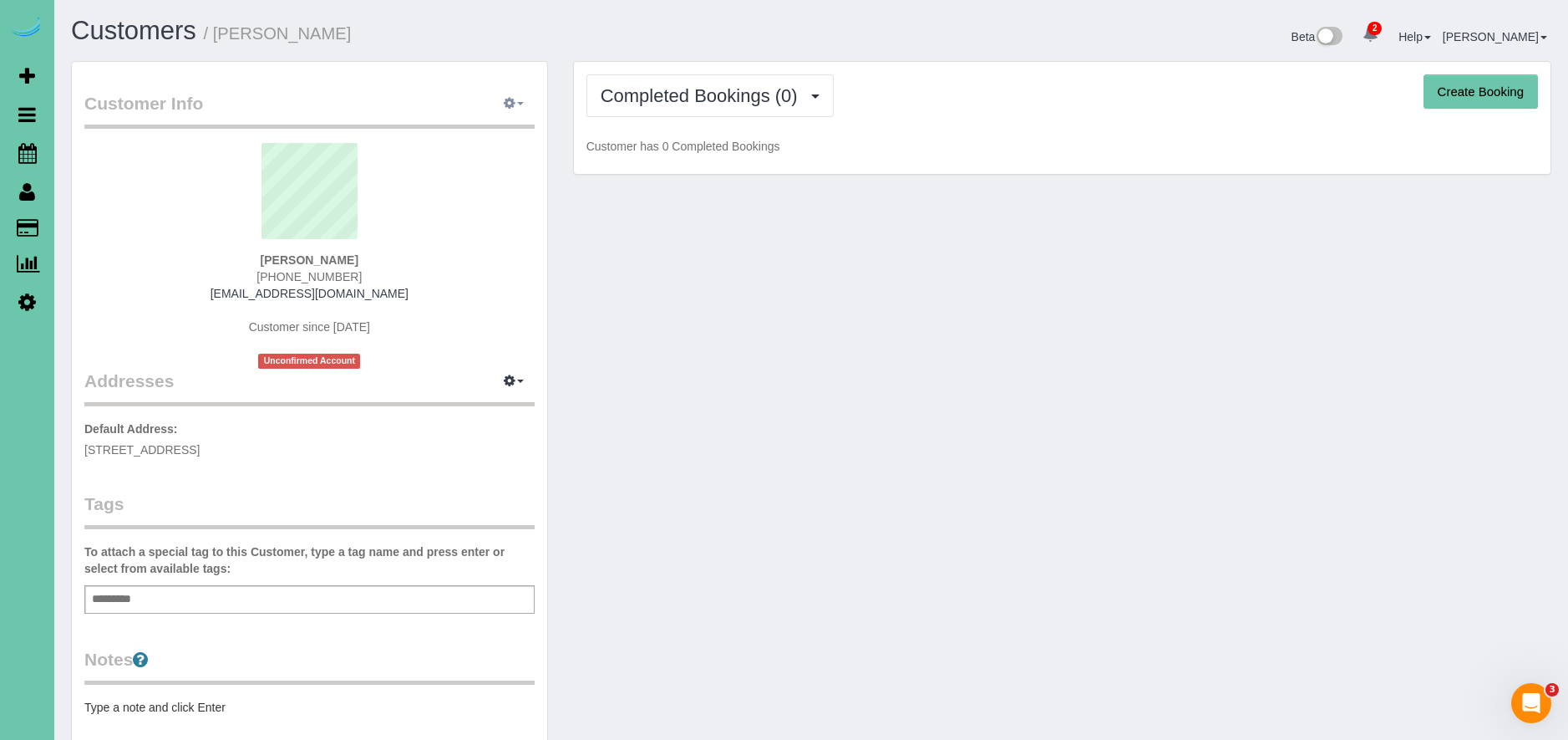
drag, startPoint x: 520, startPoint y: 97, endPoint x: 465, endPoint y: 207, distance: 123.0
click at [520, 98] on button "button" at bounding box center [514, 104] width 42 height 26
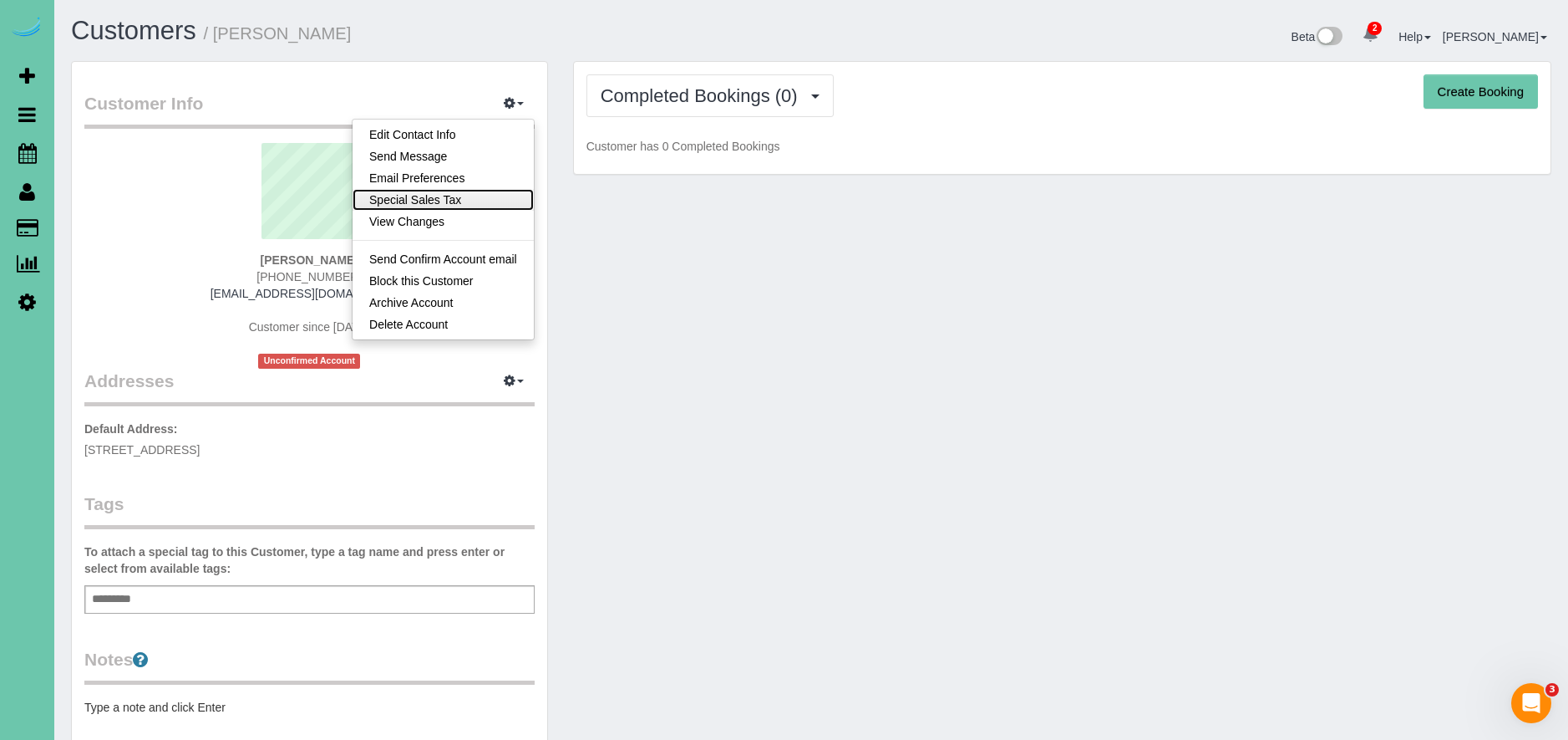
click at [455, 202] on link "Special Sales Tax" at bounding box center [444, 200] width 181 height 22
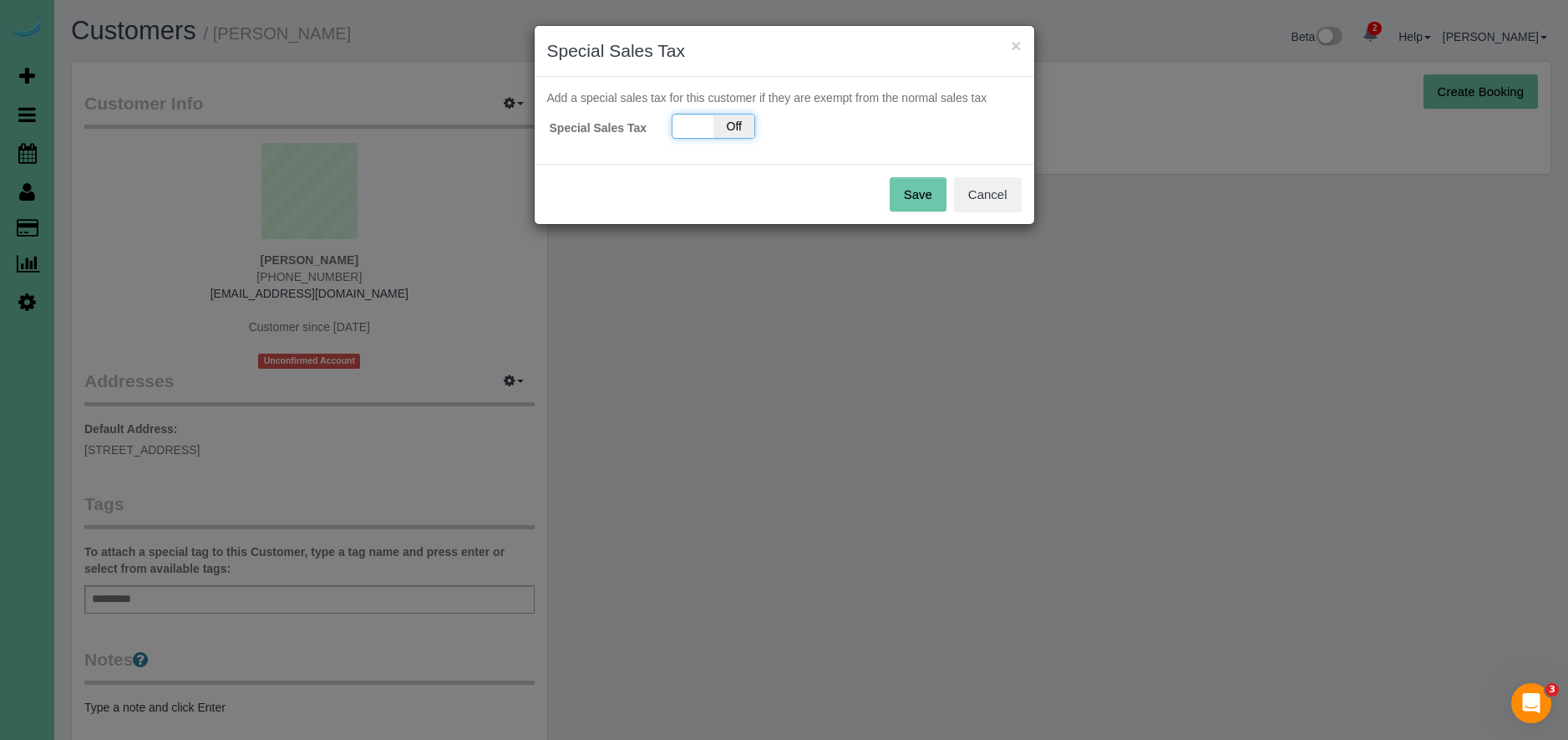
click at [732, 134] on span "Off" at bounding box center [733, 127] width 41 height 24
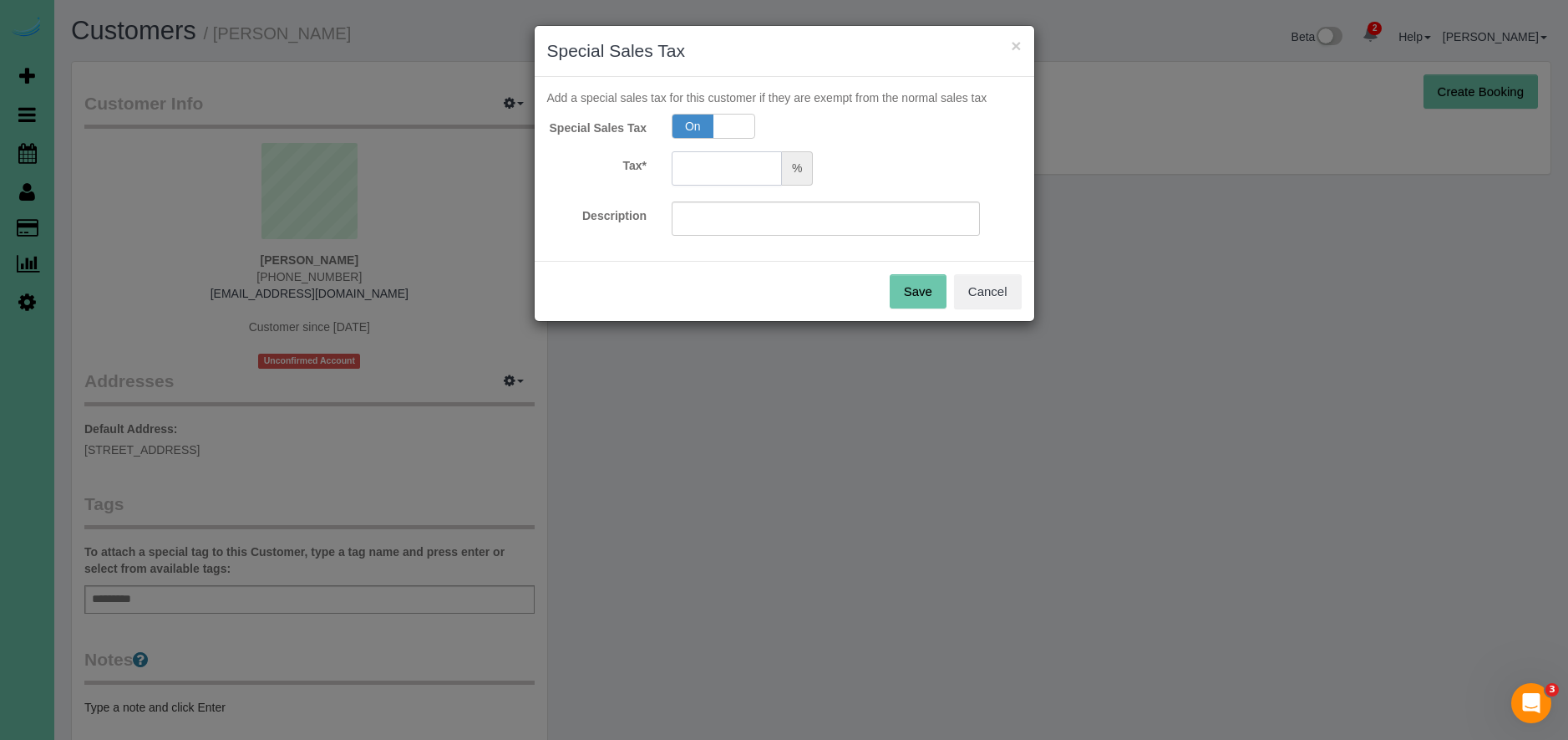
click at [677, 179] on input "text" at bounding box center [727, 168] width 110 height 34
type input "5.5"
click at [733, 219] on input "text" at bounding box center [826, 218] width 308 height 34
type input "5.5"
click at [917, 285] on button "Save" at bounding box center [918, 292] width 57 height 35
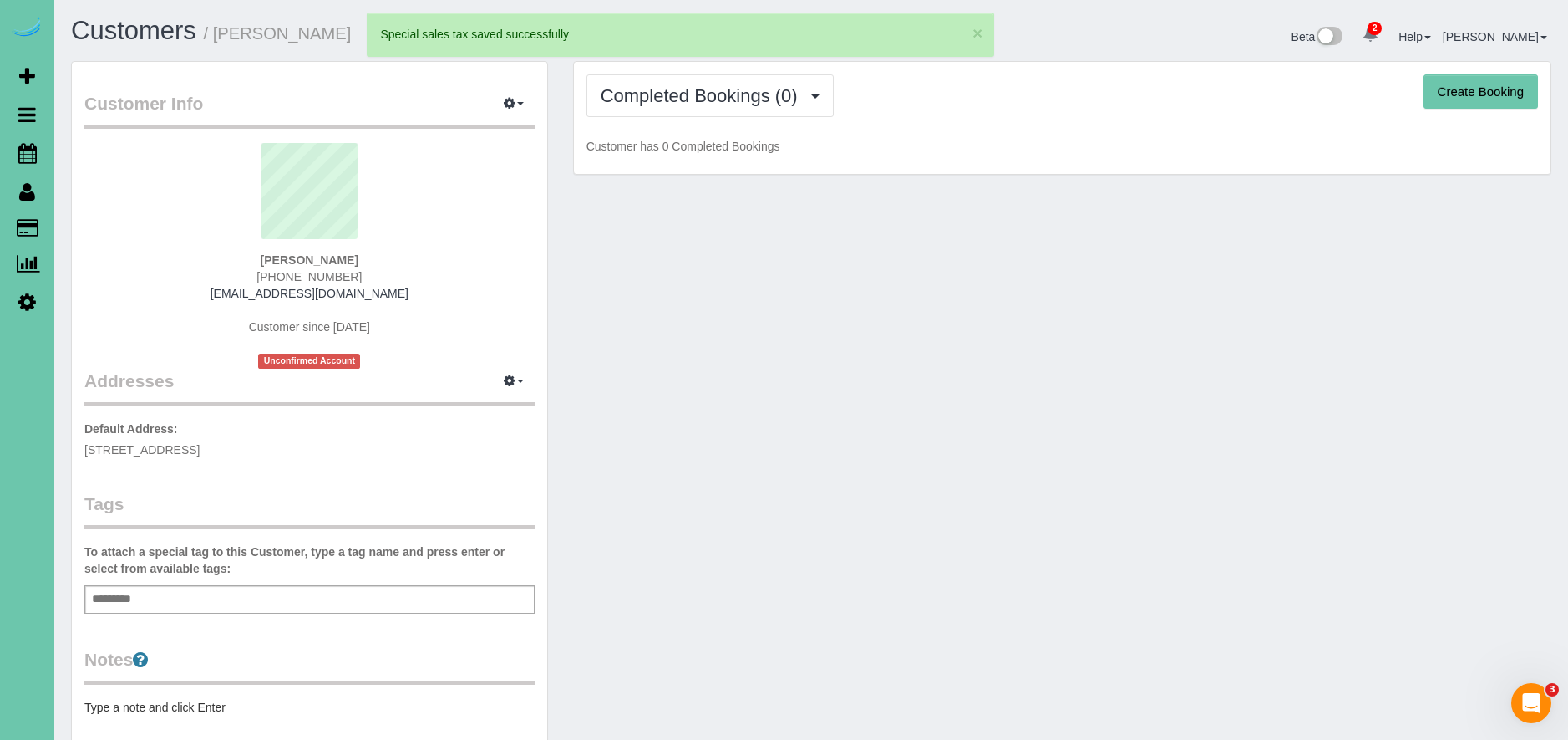
scroll to position [348, 0]
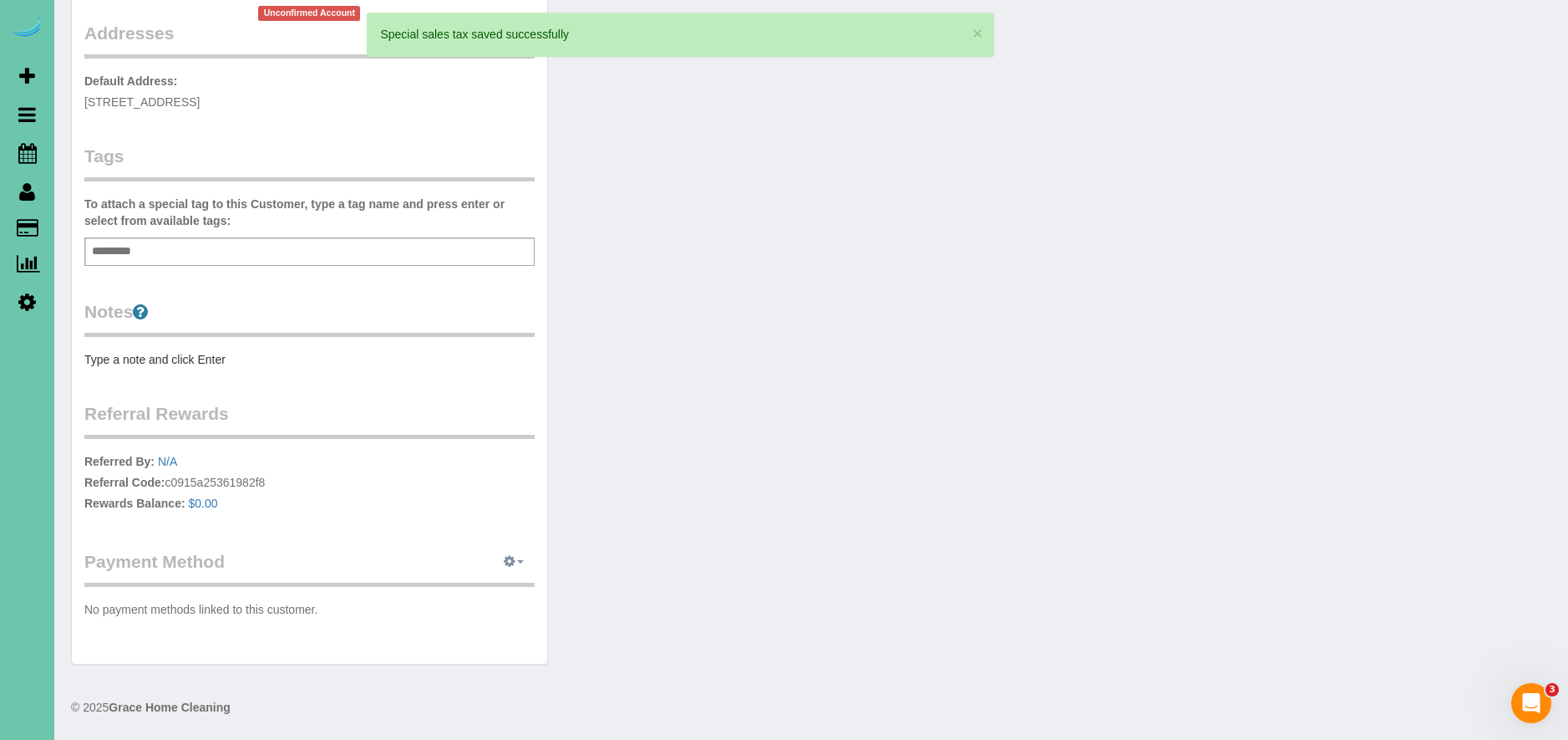
click at [500, 561] on button "button" at bounding box center [514, 562] width 42 height 26
click at [491, 617] on link "Add Credit/Debit Card" at bounding box center [455, 614] width 156 height 22
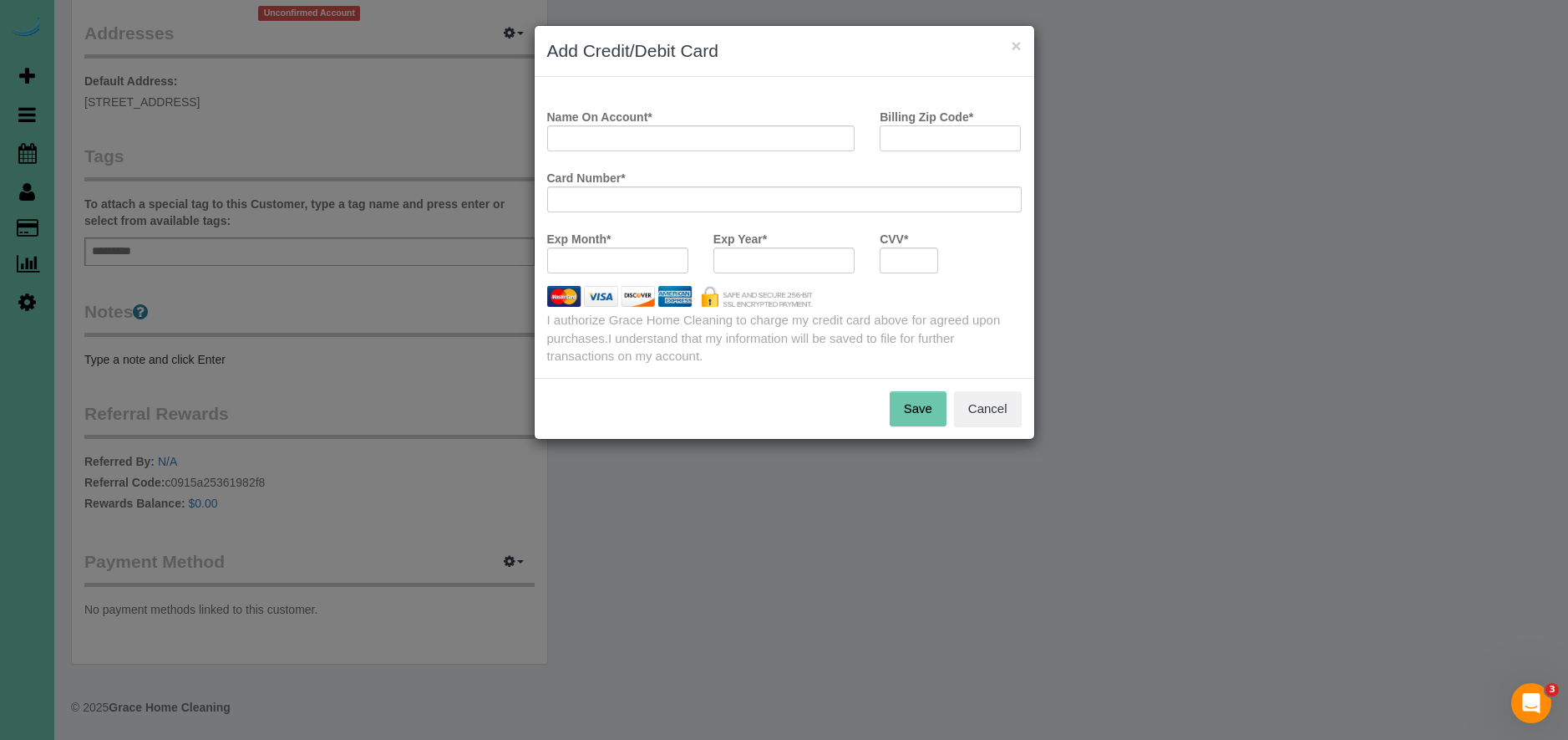
click at [919, 137] on input "Billing Zip Code *" at bounding box center [950, 138] width 141 height 26
type input "68046"
click at [739, 132] on input "Name On Account *" at bounding box center [701, 138] width 308 height 26
type input "[PERSON_NAME]"
click at [920, 405] on button "Save" at bounding box center [918, 409] width 57 height 35
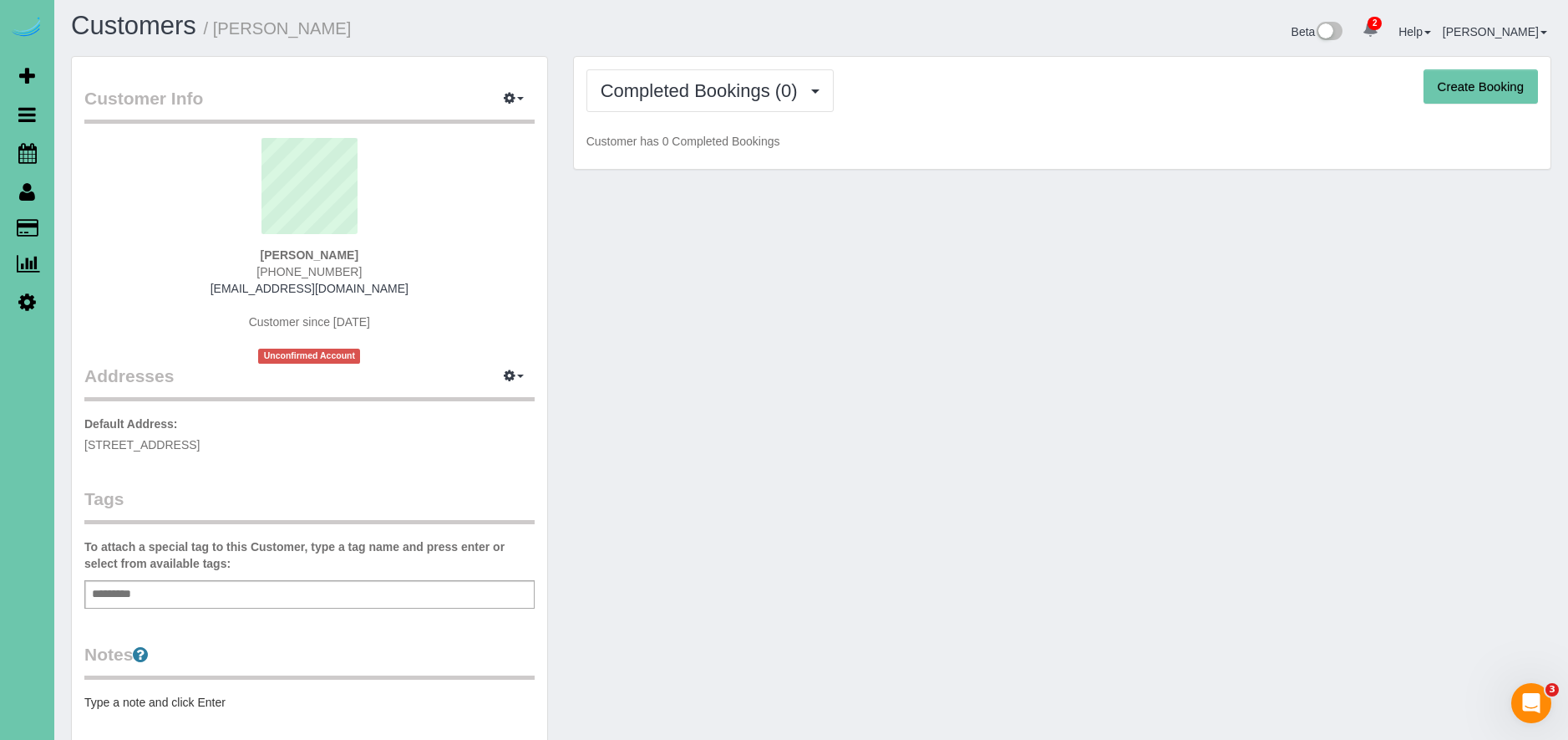
scroll to position [0, 0]
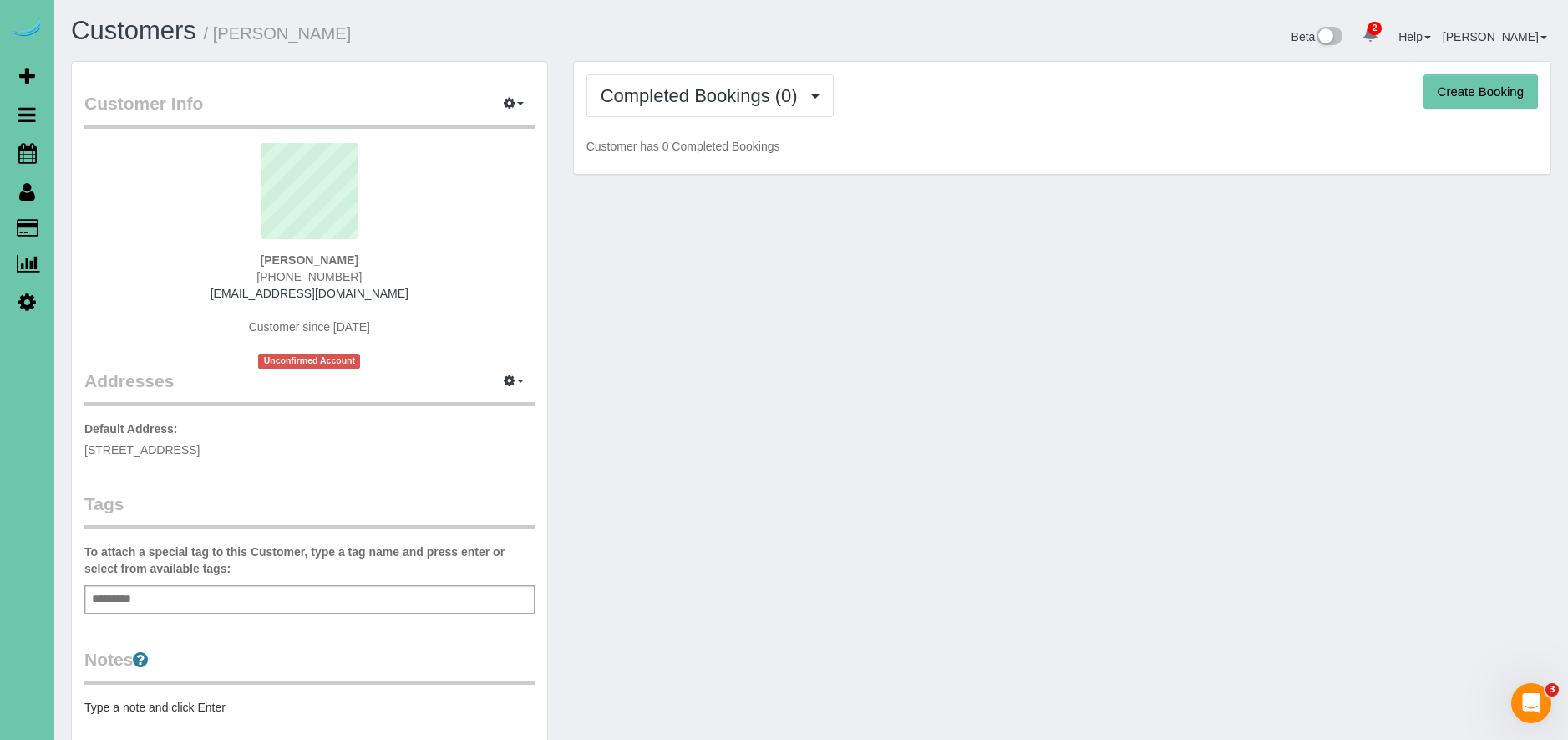
click at [1464, 97] on button "Create Booking" at bounding box center [1480, 92] width 115 height 35
select select "NE"
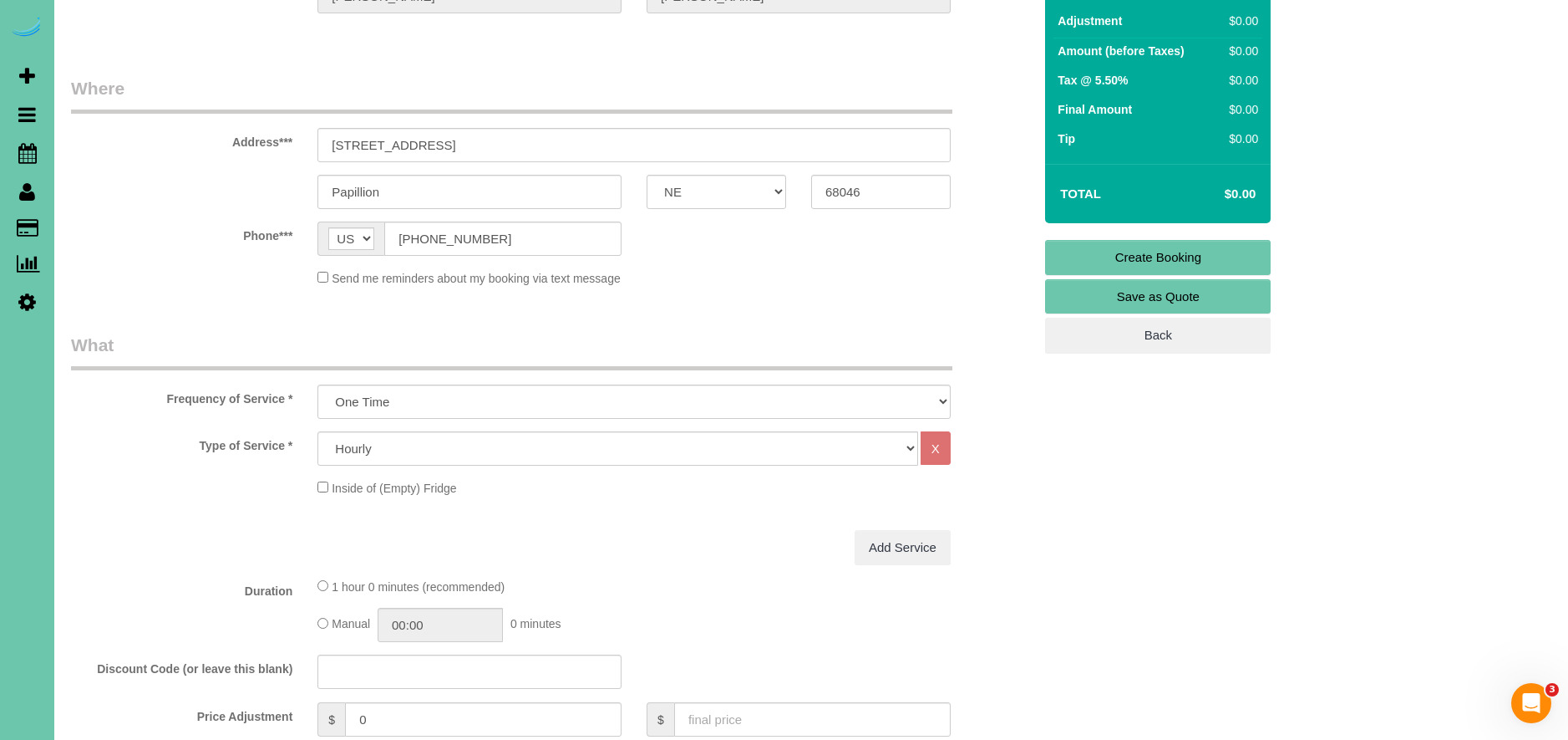
scroll to position [229, 0]
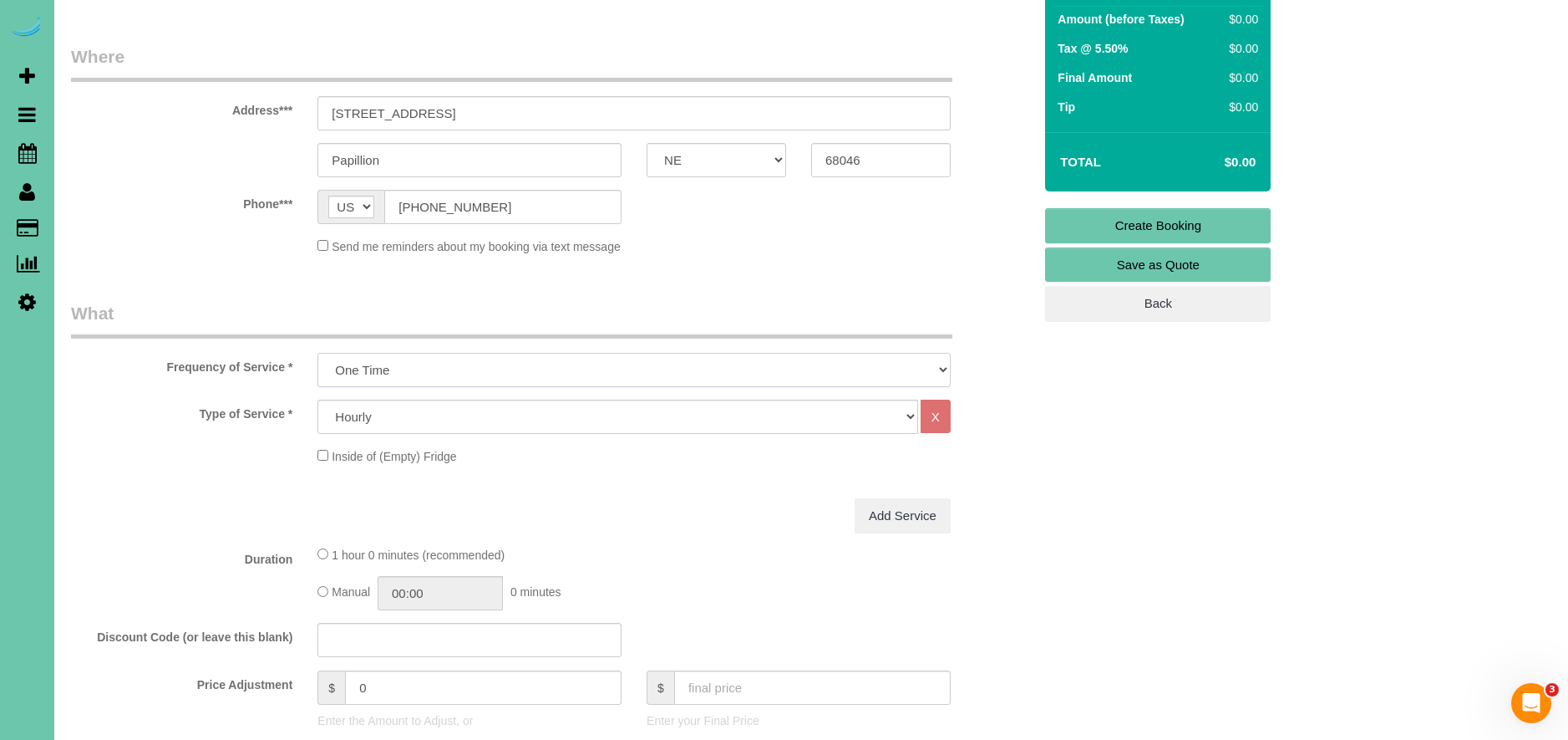
click at [432, 367] on select "One Time Weekly (0% for the First Booking) Bi-Weekly (0% for the First Booking)…" at bounding box center [633, 370] width 633 height 34
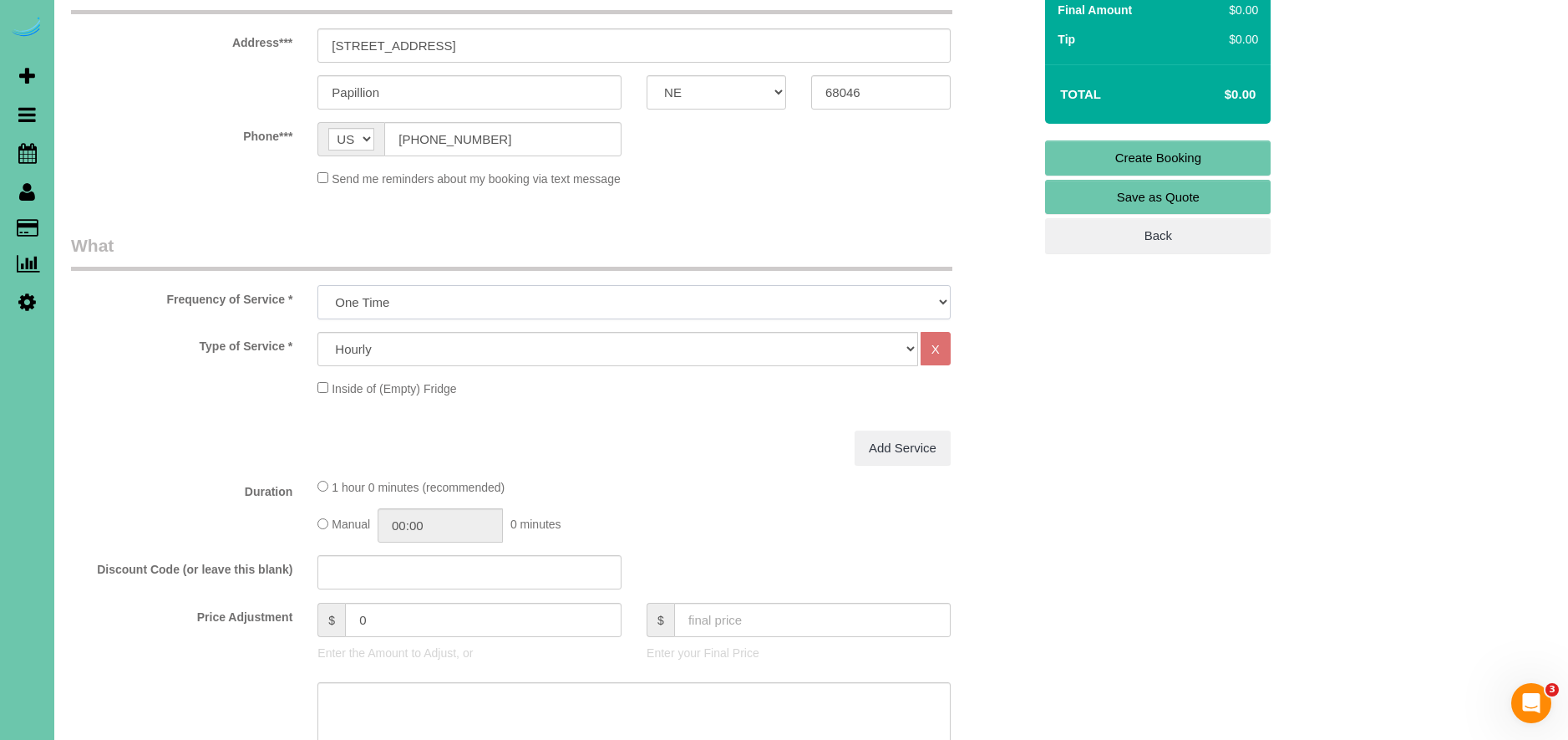
scroll to position [300, 0]
click at [472, 311] on select "One Time Weekly (0% for the First Booking) Bi-Weekly (0% for the First Booking)…" at bounding box center [633, 298] width 633 height 34
select select "object:21021"
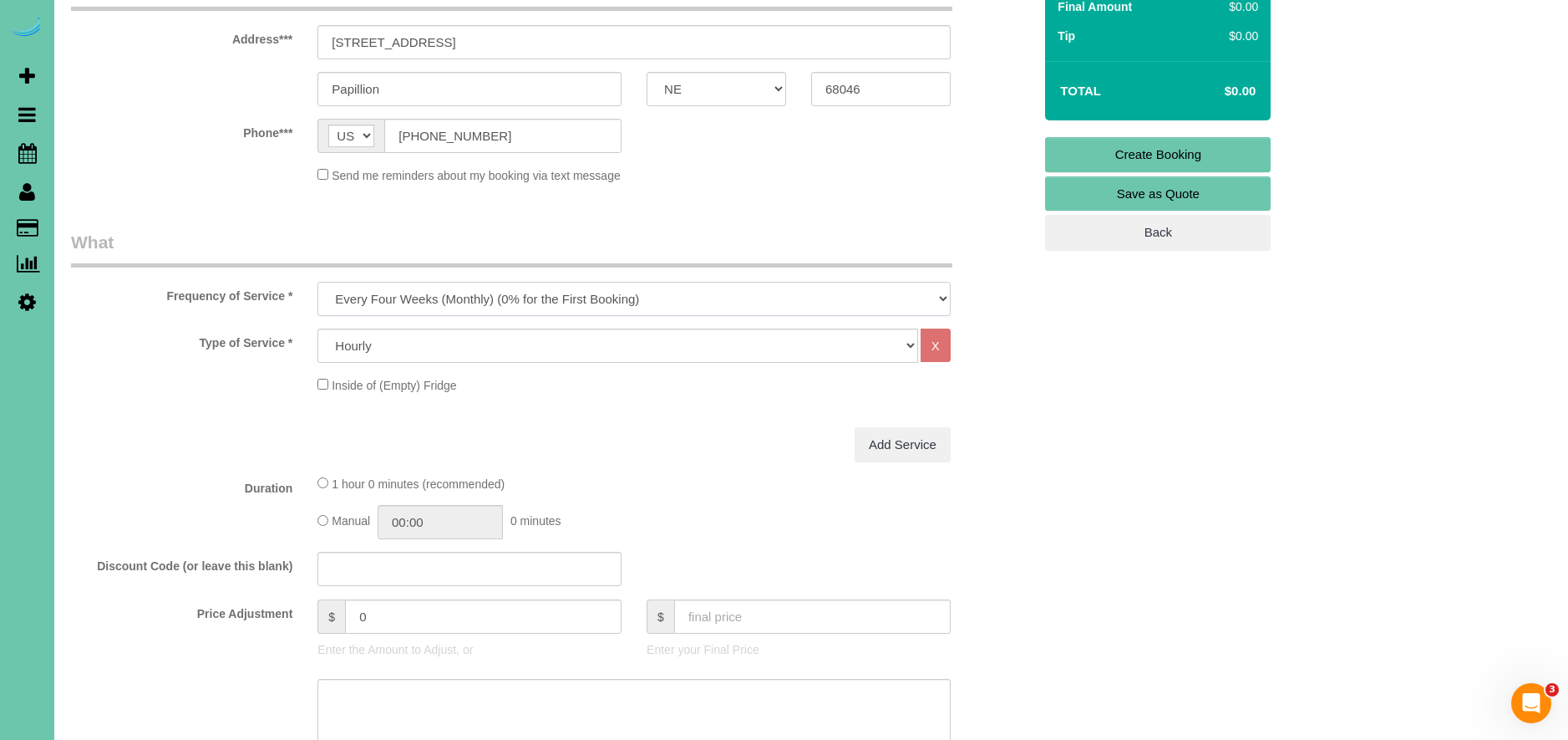
click at [317, 282] on select "One Time Weekly (0% for the First Booking) Bi-Weekly (0% for the First Booking)…" at bounding box center [633, 298] width 633 height 34
click at [458, 341] on select "Hourly 2.5 Hour Custom Clean 3.5 Hour Custom Clean commercial 1000 Square Feet …" at bounding box center [617, 345] width 600 height 34
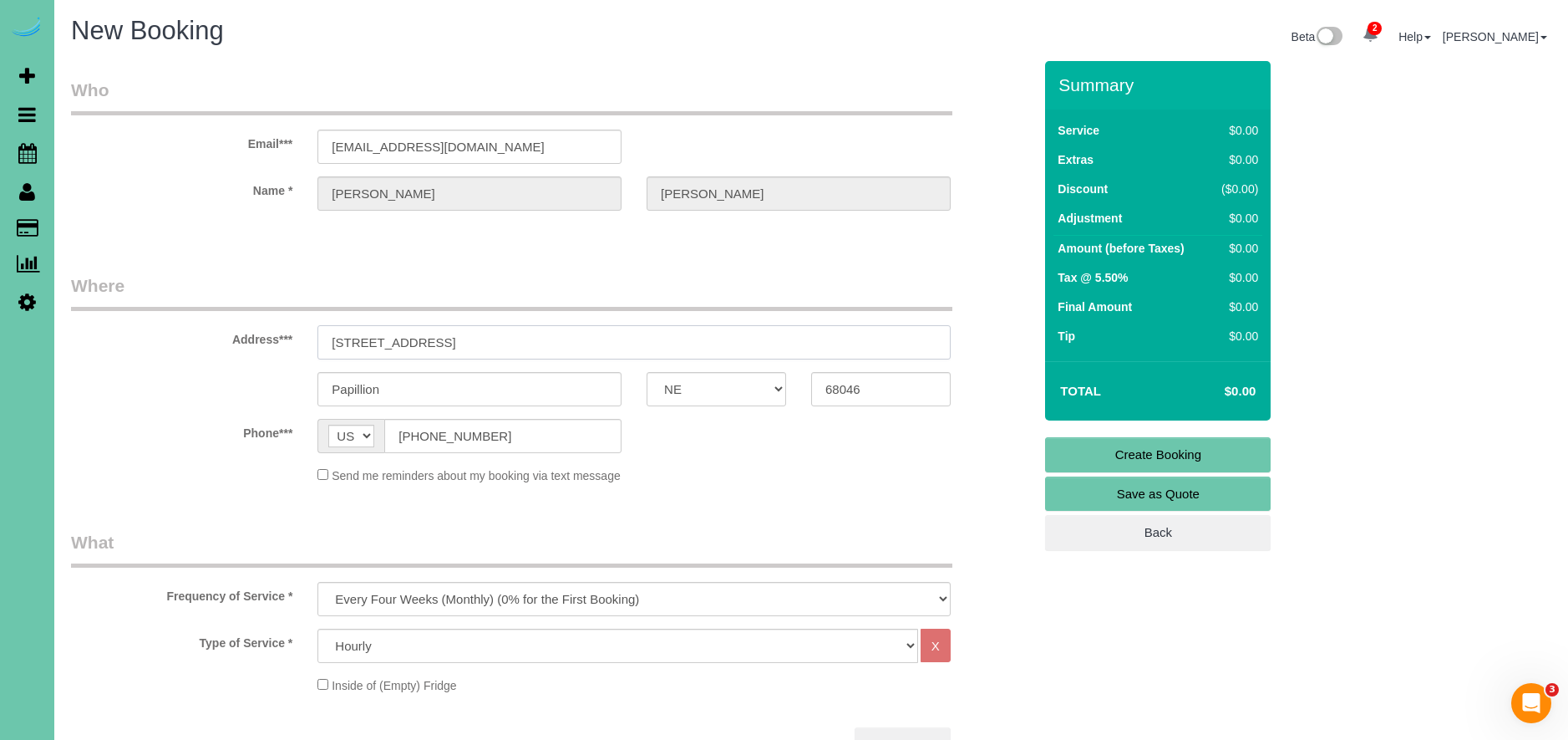
drag, startPoint x: 478, startPoint y: 343, endPoint x: 325, endPoint y: 340, distance: 153.0
click at [325, 340] on input "[STREET_ADDRESS]" at bounding box center [633, 342] width 633 height 34
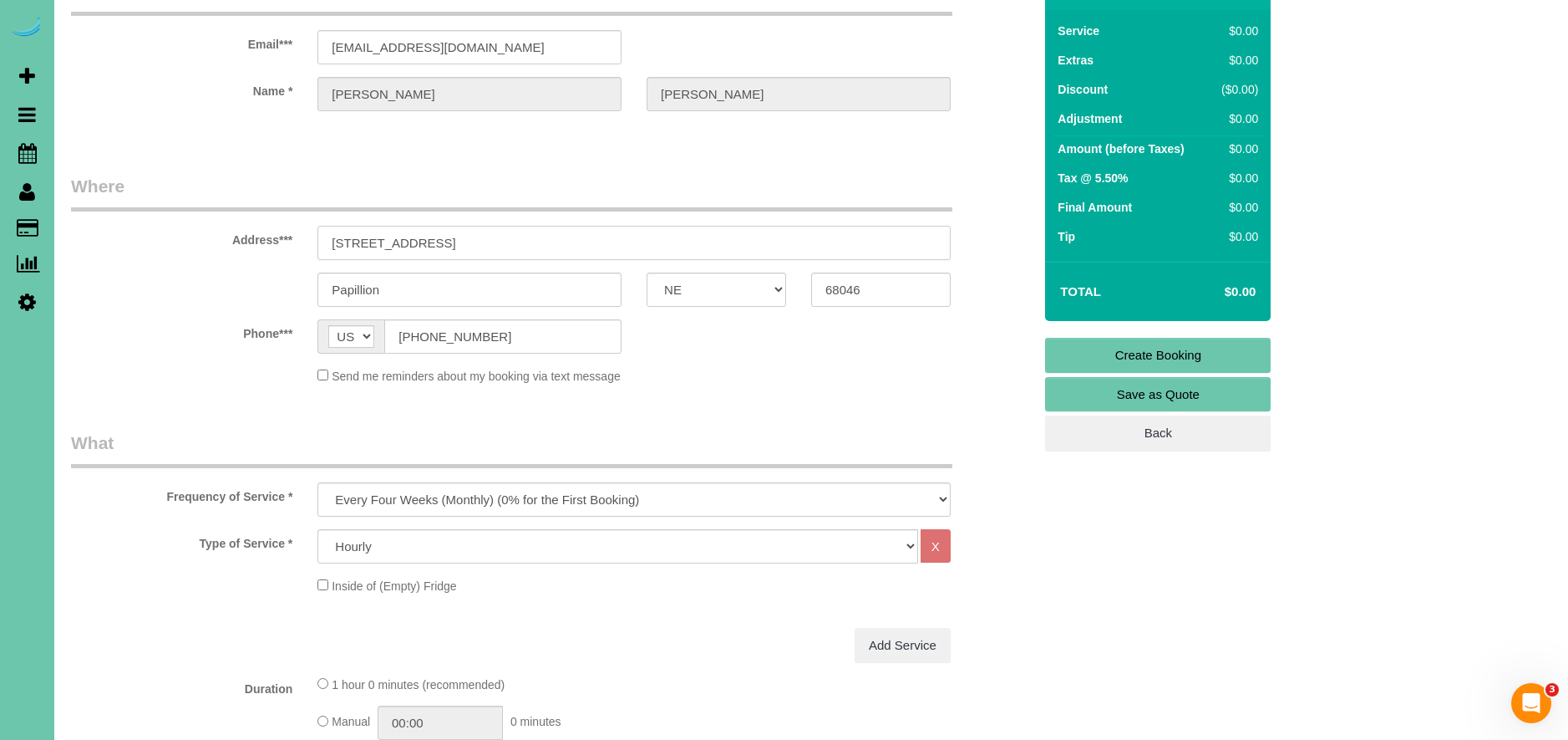
scroll to position [120, 0]
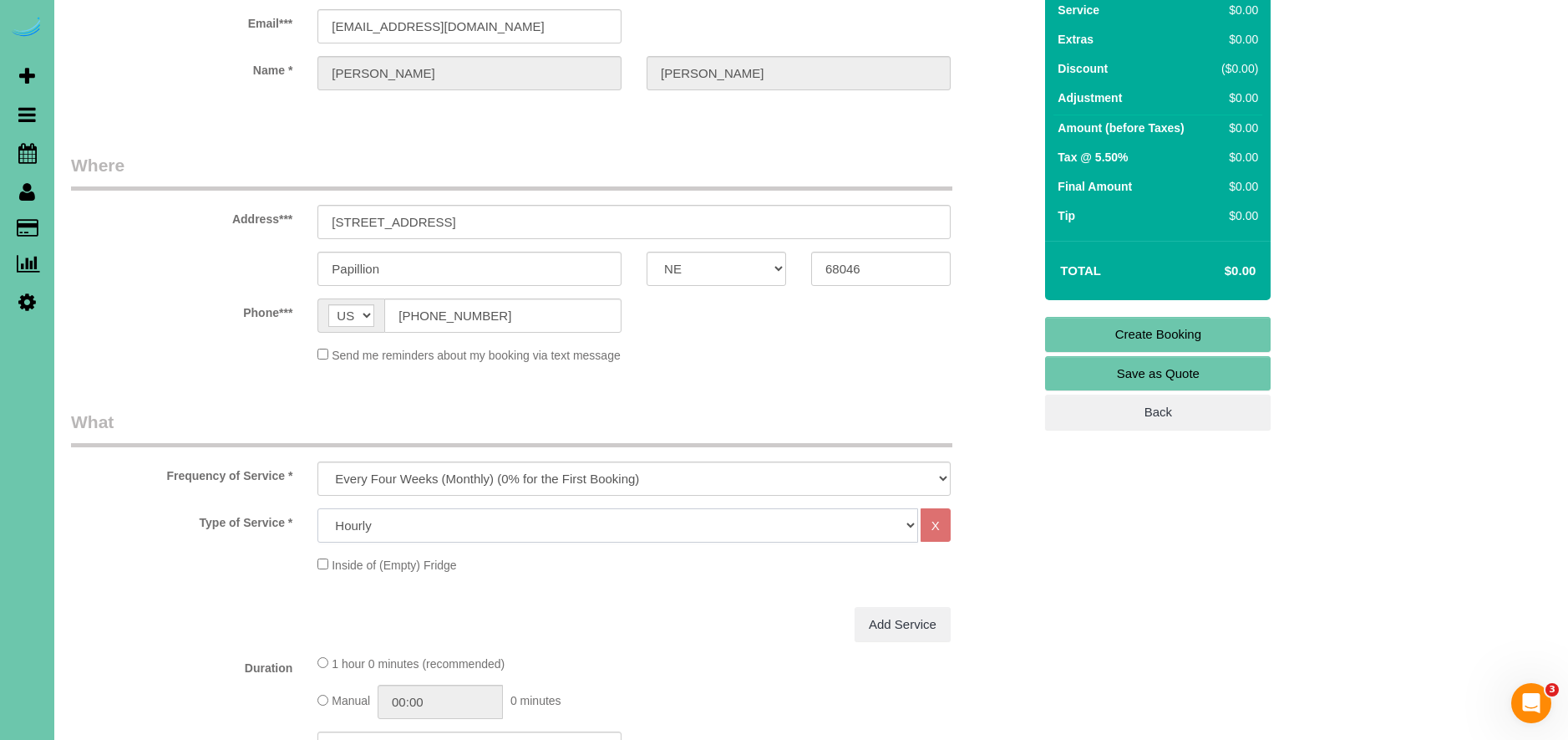
click at [452, 517] on select "Hourly 2.5 Hour Custom Clean 3.5 Hour Custom Clean commercial 1000 Square Feet …" at bounding box center [617, 525] width 600 height 34
select select "70"
click at [317, 508] on select "Hourly 2.5 Hour Custom Clean 3.5 Hour Custom Clean commercial 1000 Square Feet …" at bounding box center [617, 525] width 600 height 34
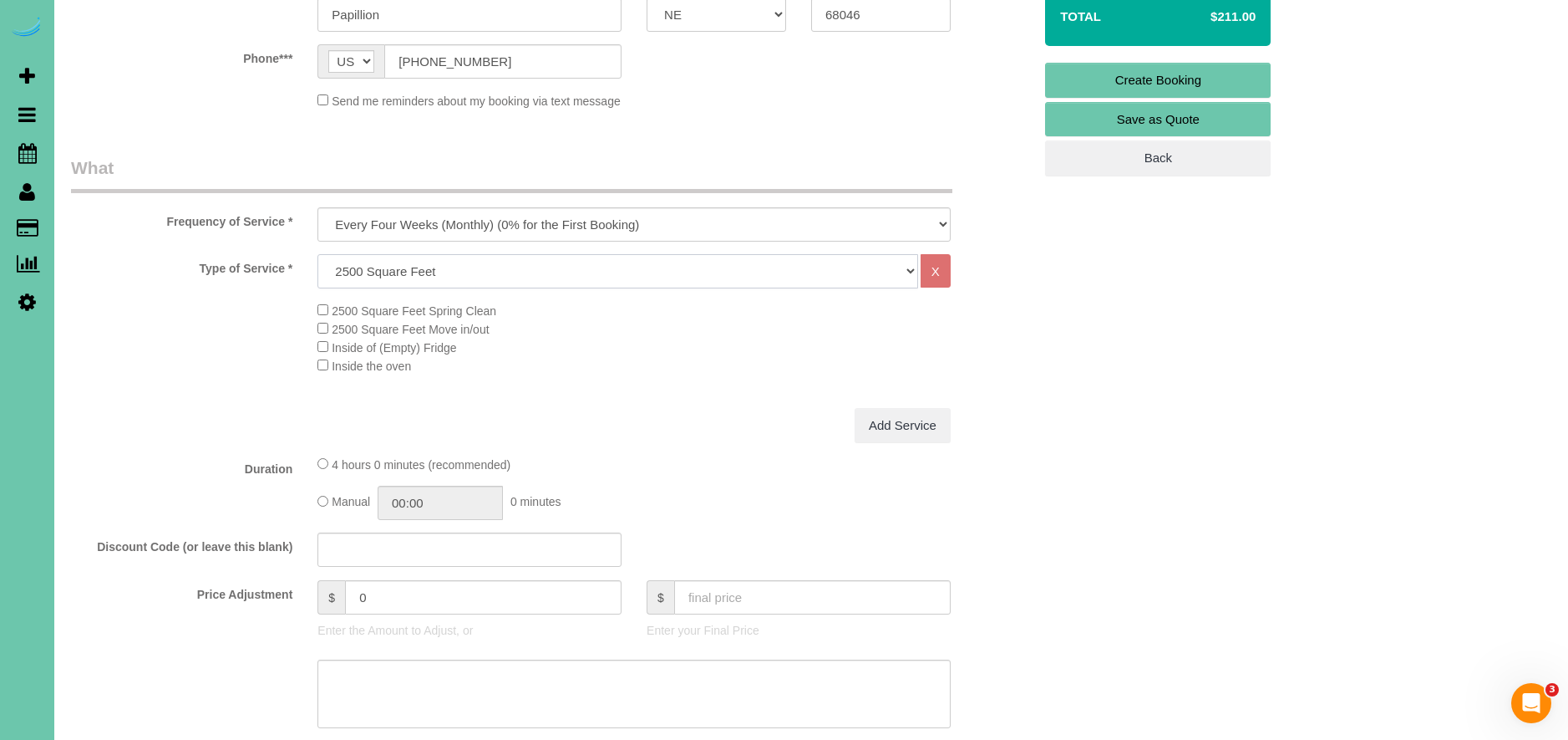
scroll to position [384, 0]
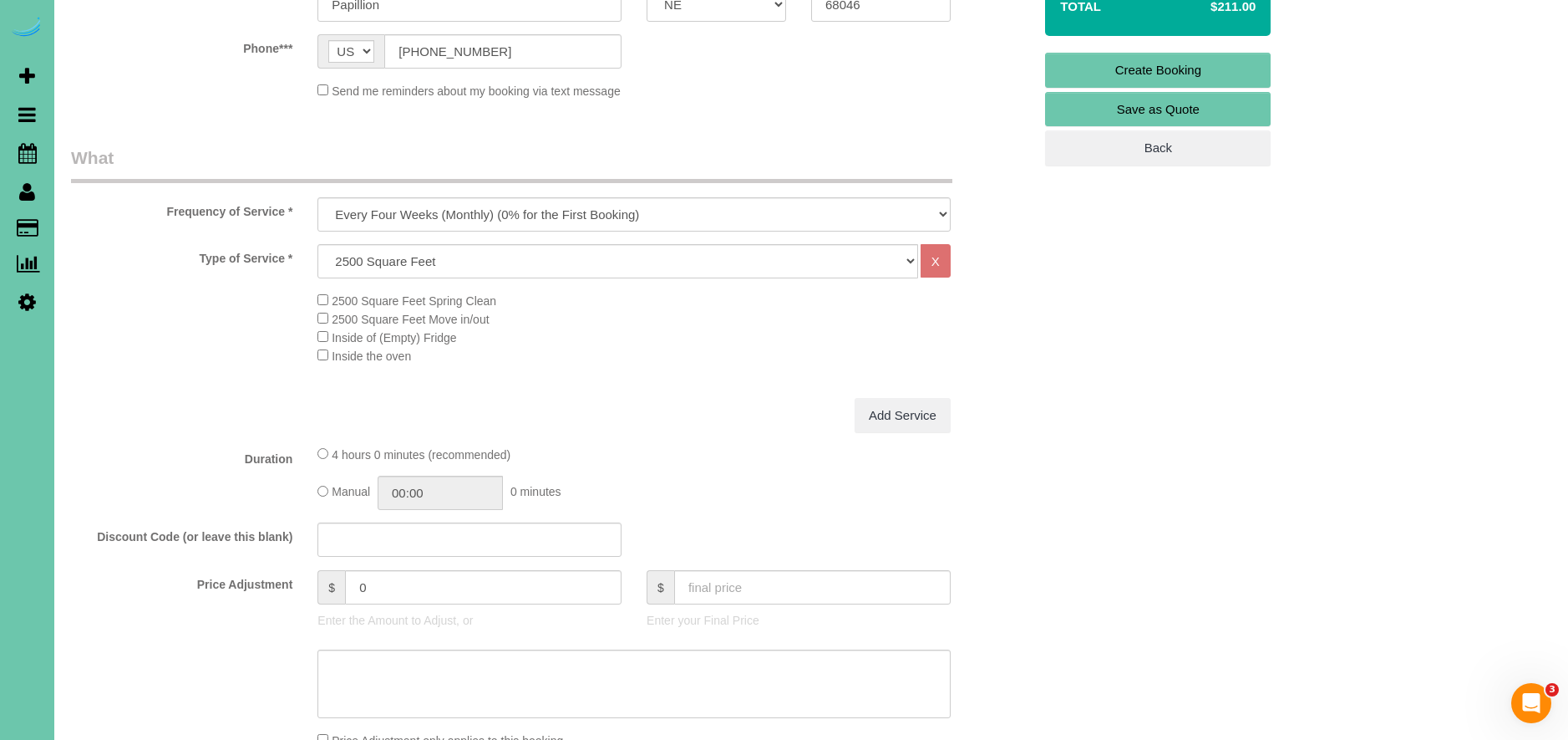
click at [320, 499] on div "Manual 00:00 0 minutes" at bounding box center [633, 492] width 633 height 34
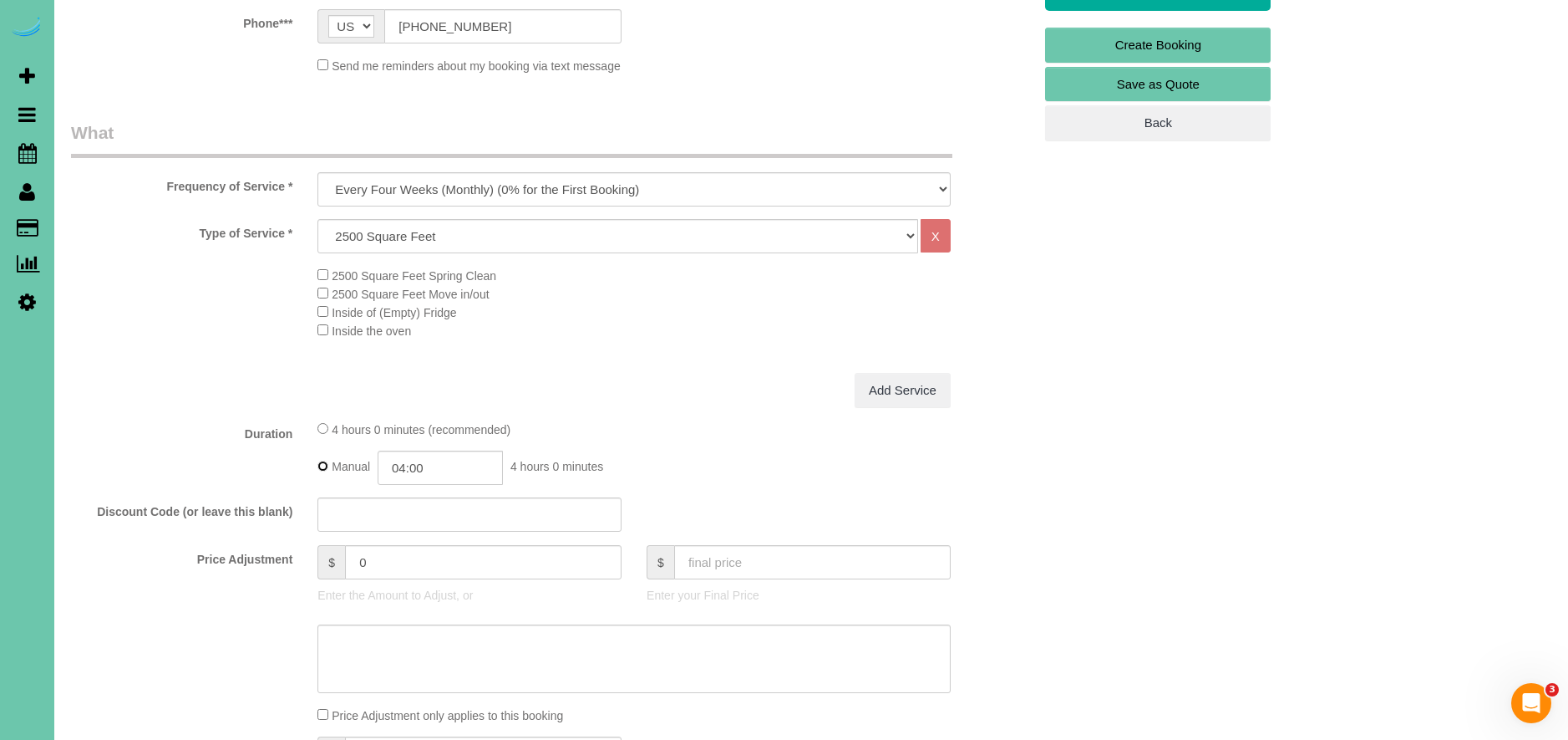
scroll to position [420, 0]
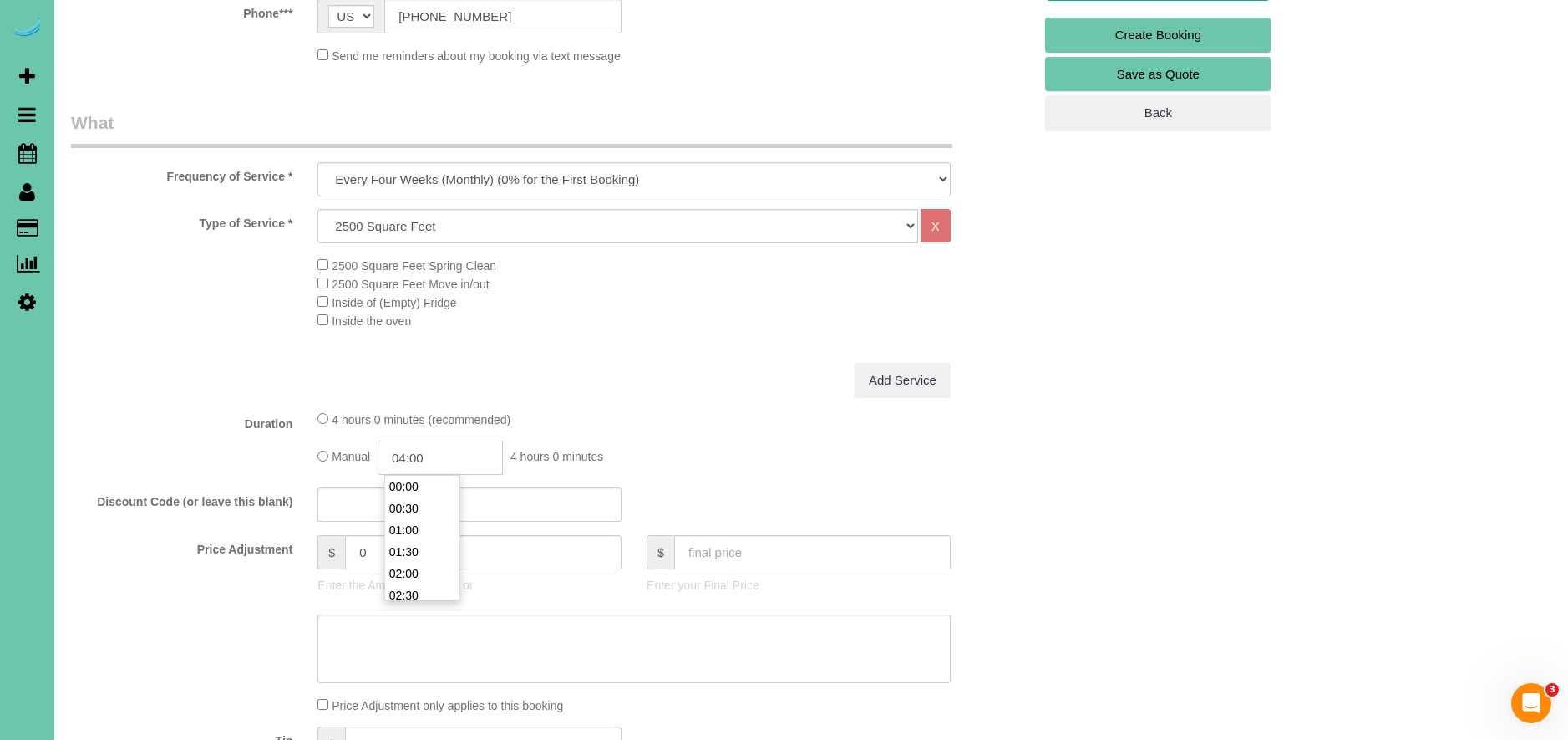
drag, startPoint x: 411, startPoint y: 462, endPoint x: 454, endPoint y: 575, distance: 120.9
click at [411, 463] on input "04:00" at bounding box center [440, 457] width 126 height 34
click at [470, 450] on input "03:00" at bounding box center [440, 457] width 126 height 34
type input "03:15"
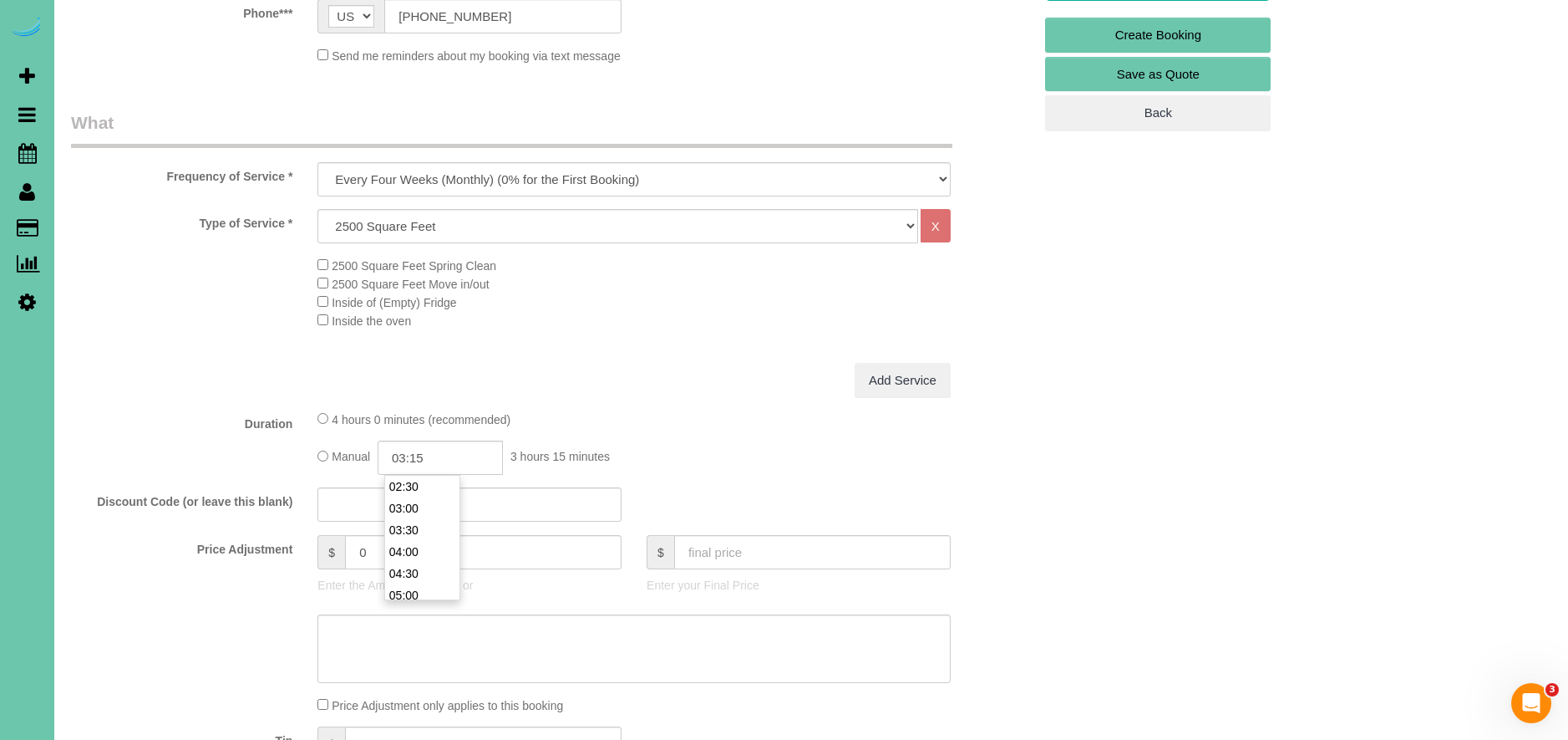
click at [656, 372] on div "Add Service" at bounding box center [634, 381] width 658 height 35
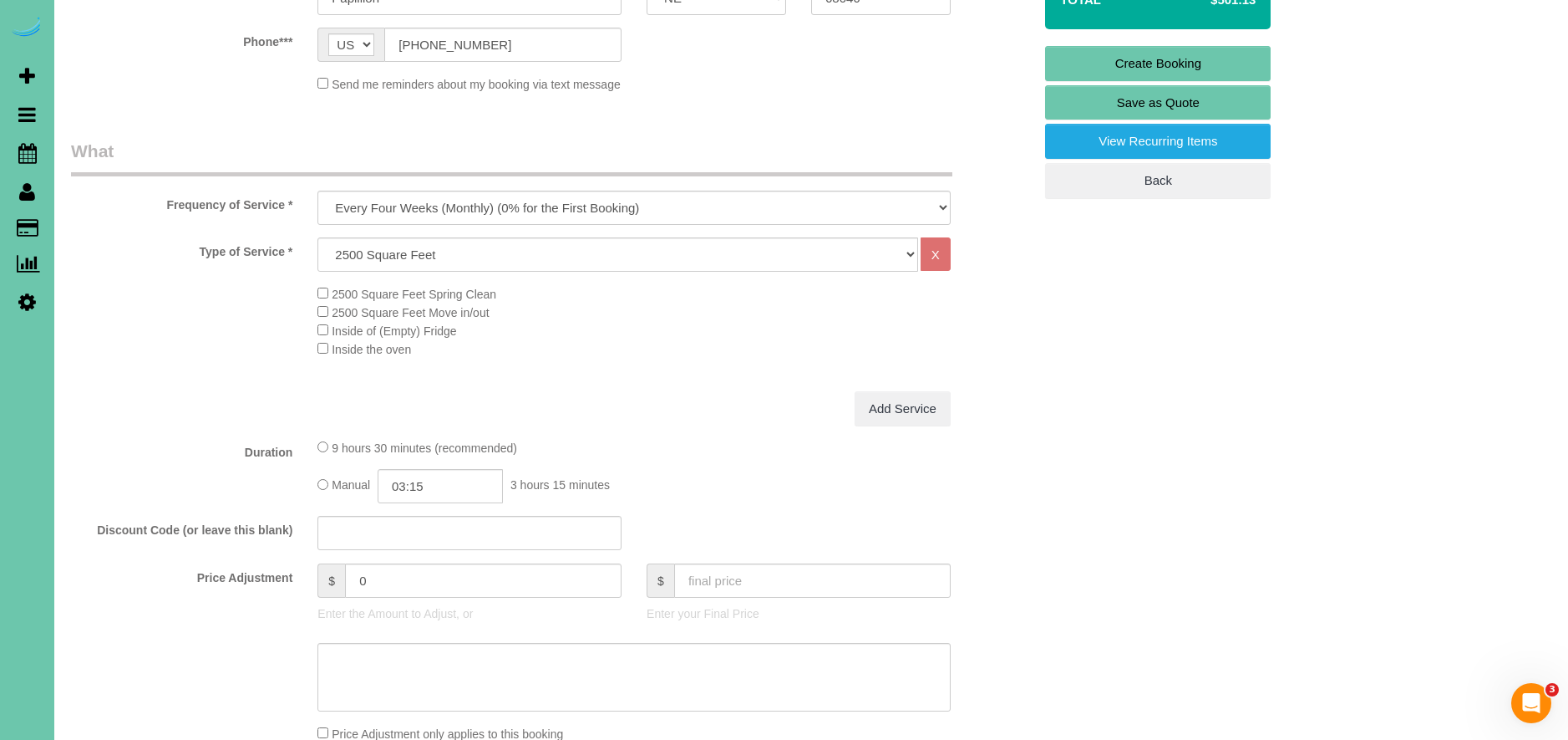
scroll to position [495, 0]
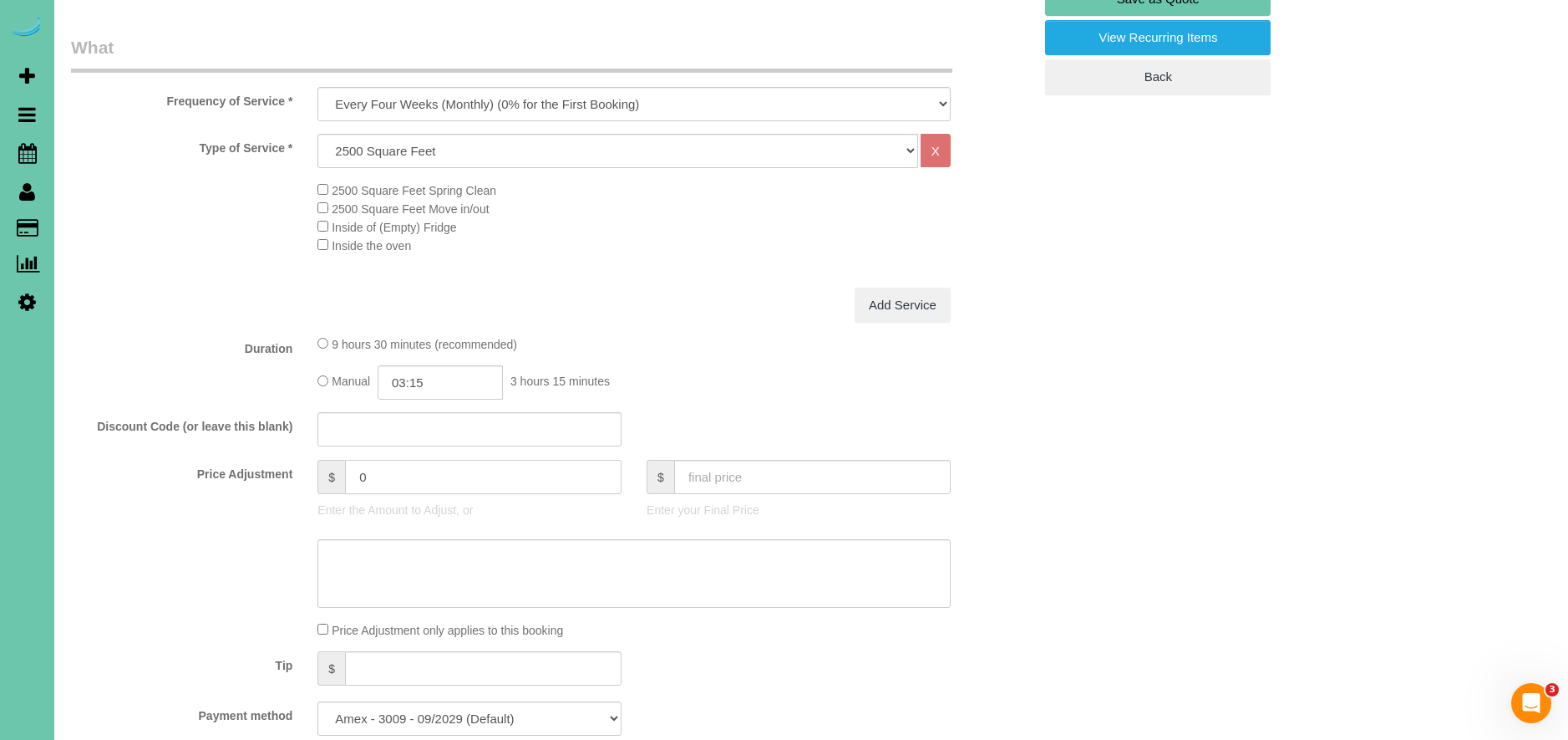
drag, startPoint x: 382, startPoint y: 486, endPoint x: 264, endPoint y: 476, distance: 118.4
click at [267, 476] on div "Price Adjustment $ 0 Enter the Amount to Adjust, or $ Enter your Final Price" at bounding box center [552, 492] width 986 height 67
type input "55"
click at [448, 585] on textarea at bounding box center [633, 573] width 633 height 69
type textarea "p"
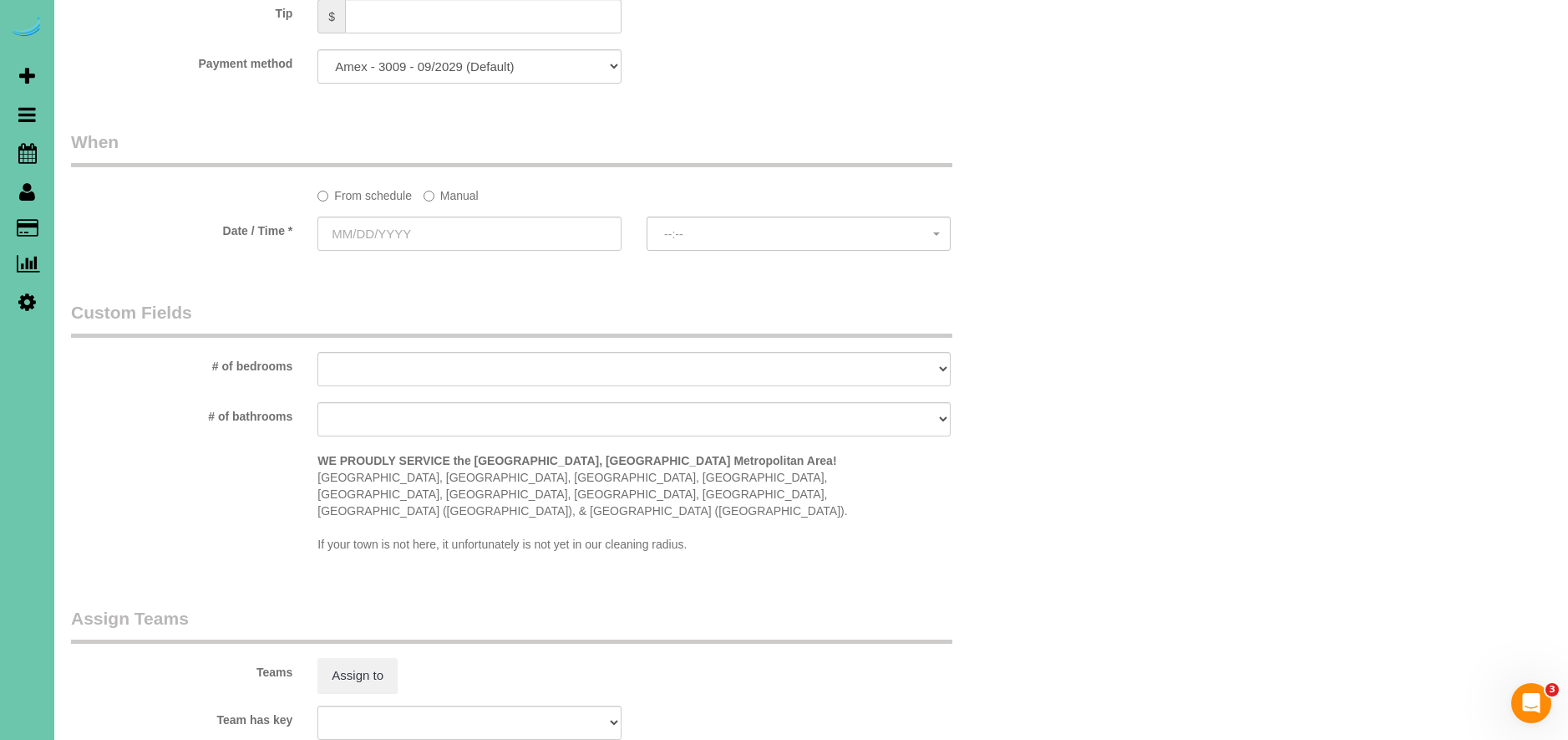
scroll to position [1192, 0]
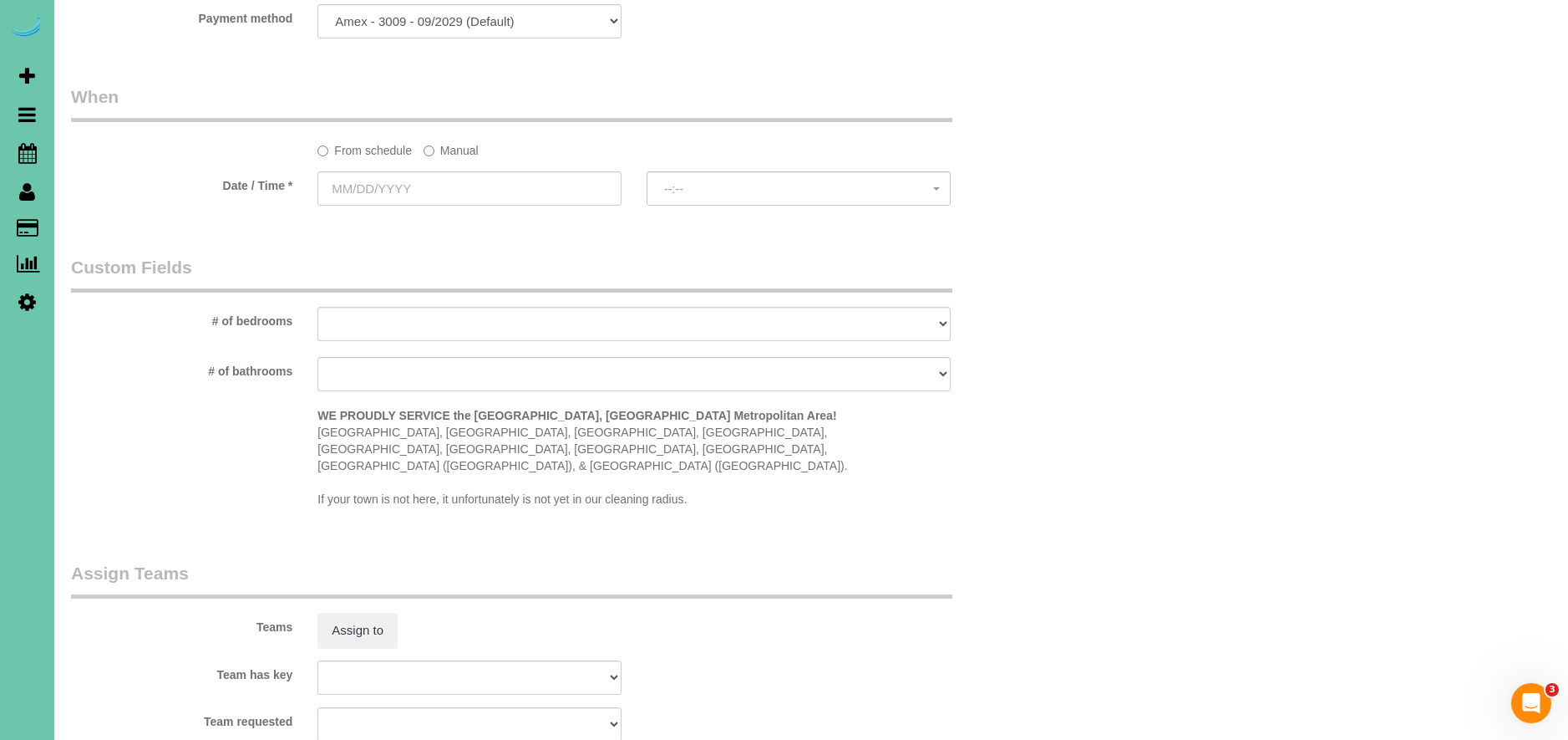
type textarea "530-690 placed it at the low end since she is paying for her sons house as well…"
click at [448, 150] on label "Manual" at bounding box center [451, 148] width 55 height 23
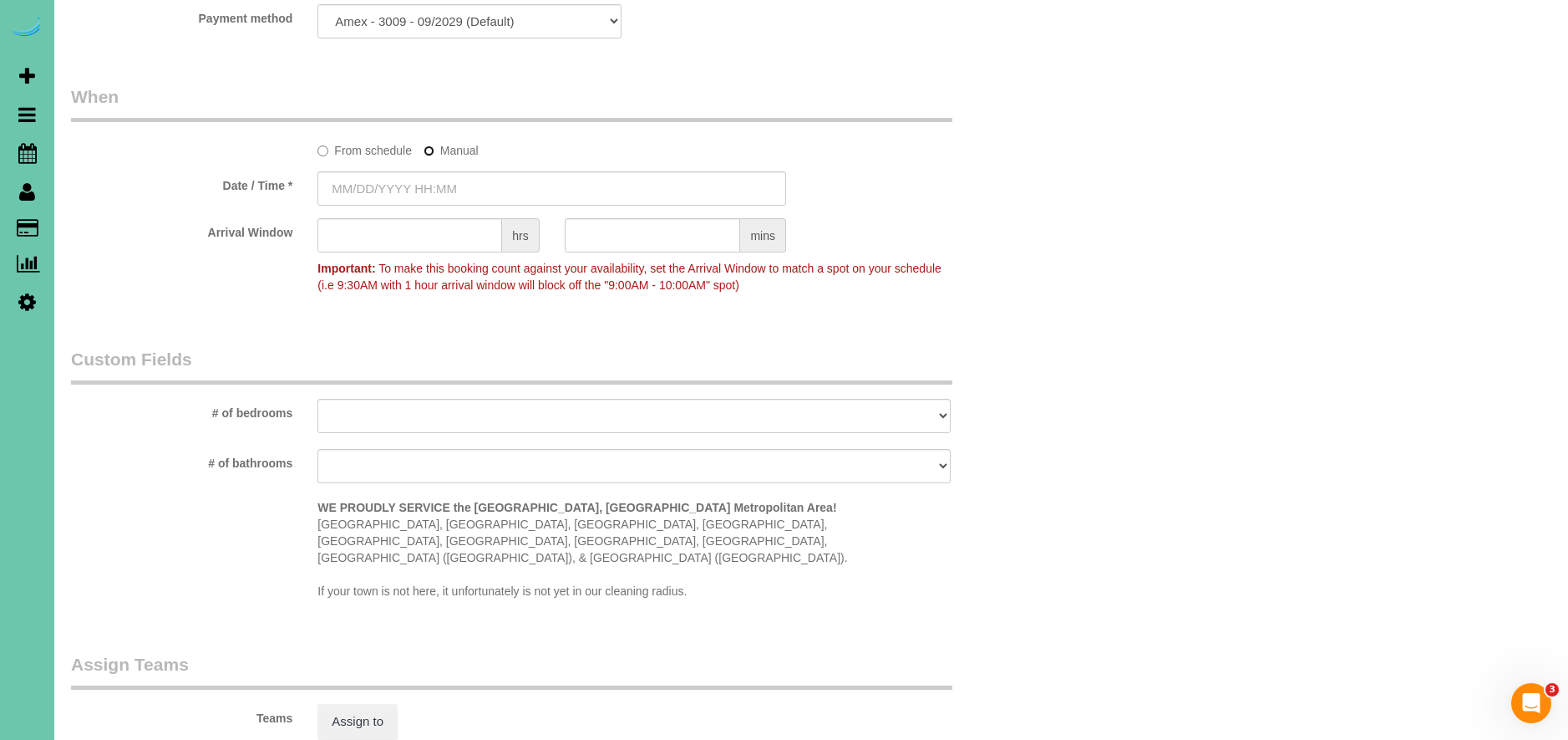
type input "[DATE] 8:00AM"
click at [353, 183] on input "[DATE] 8:00AM" at bounding box center [551, 188] width 468 height 34
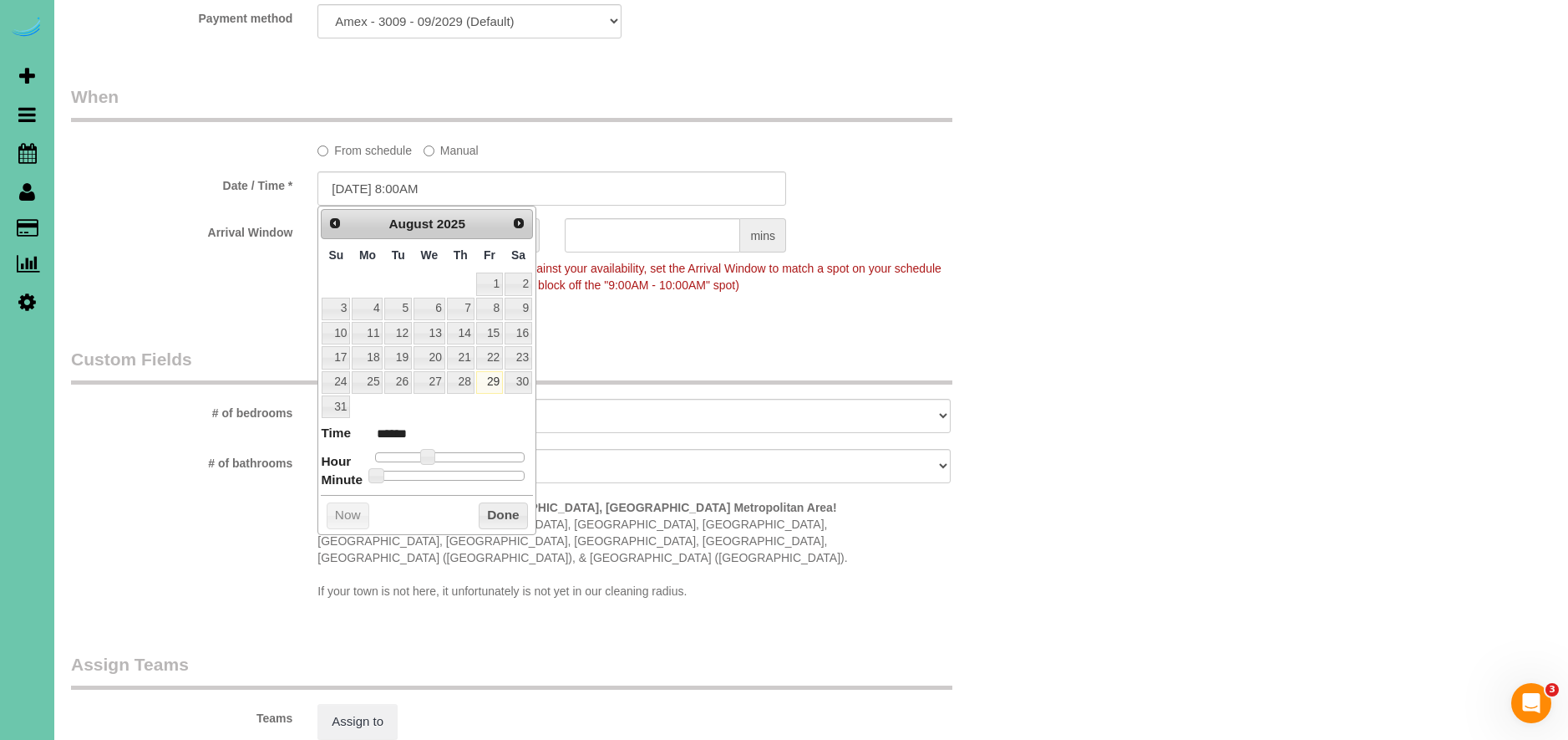
click at [650, 121] on legend "When" at bounding box center [511, 103] width 882 height 38
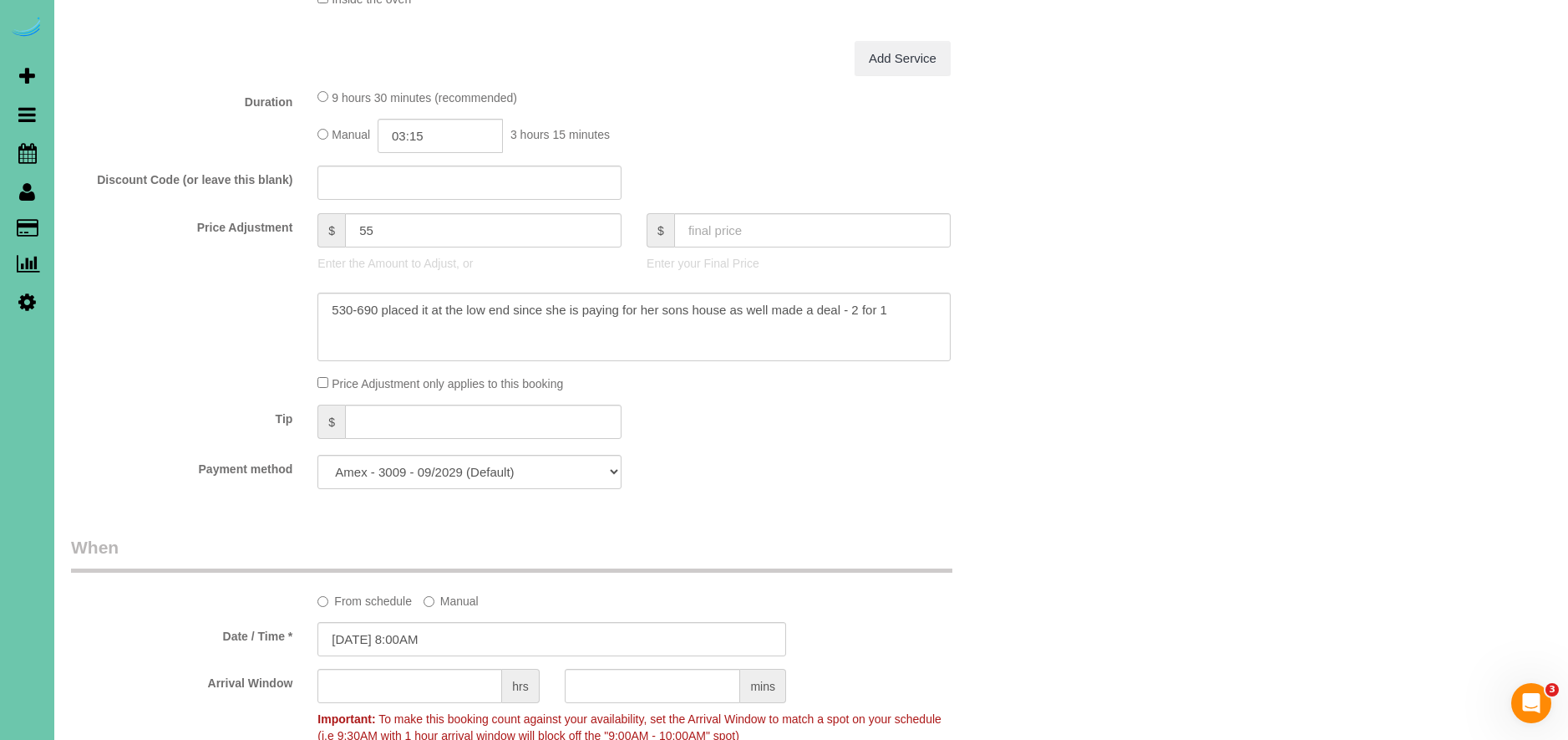
scroll to position [728, 0]
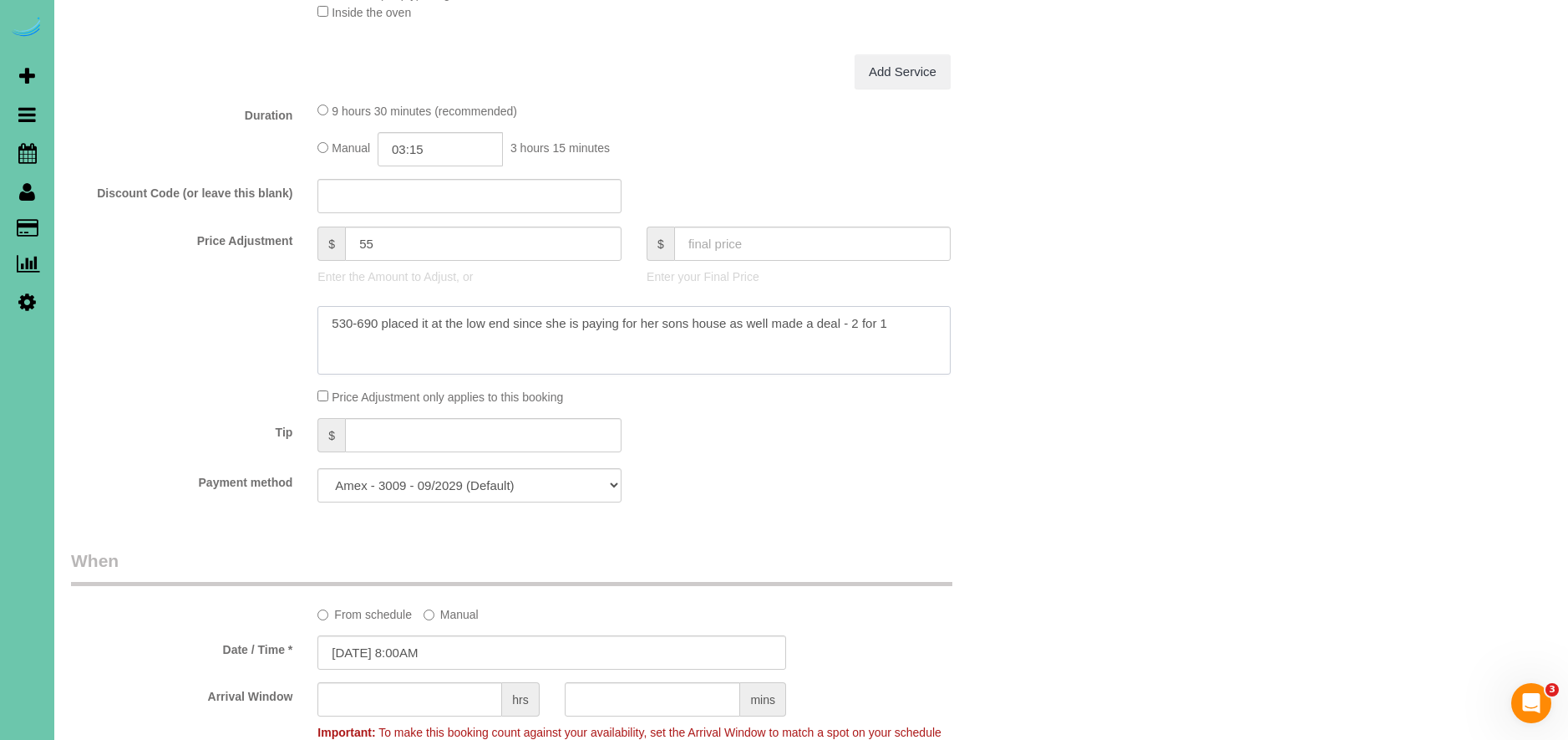
drag, startPoint x: 901, startPoint y: 316, endPoint x: 850, endPoint y: 325, distance: 51.8
click at [850, 325] on textarea at bounding box center [633, 340] width 633 height 69
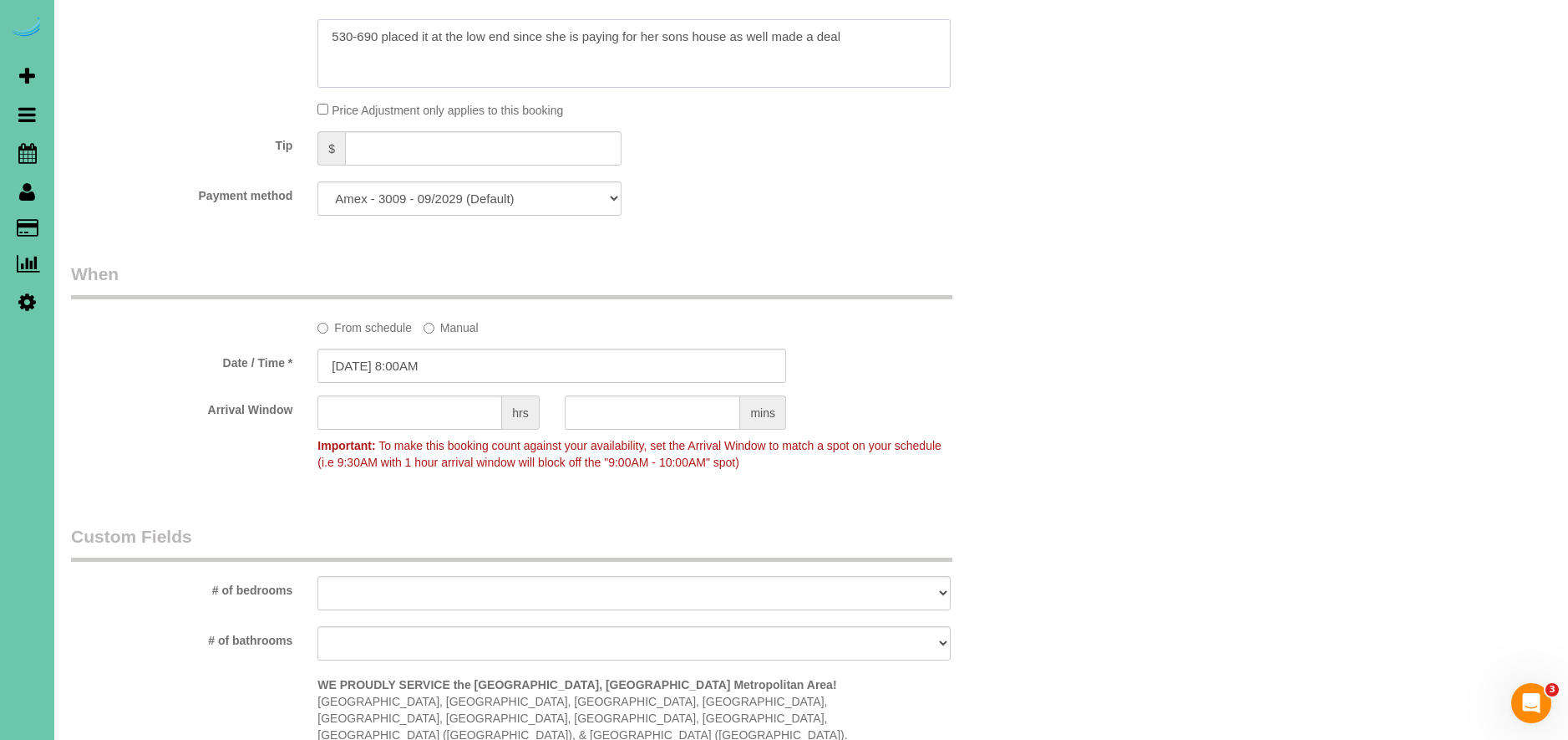
scroll to position [1024, 0]
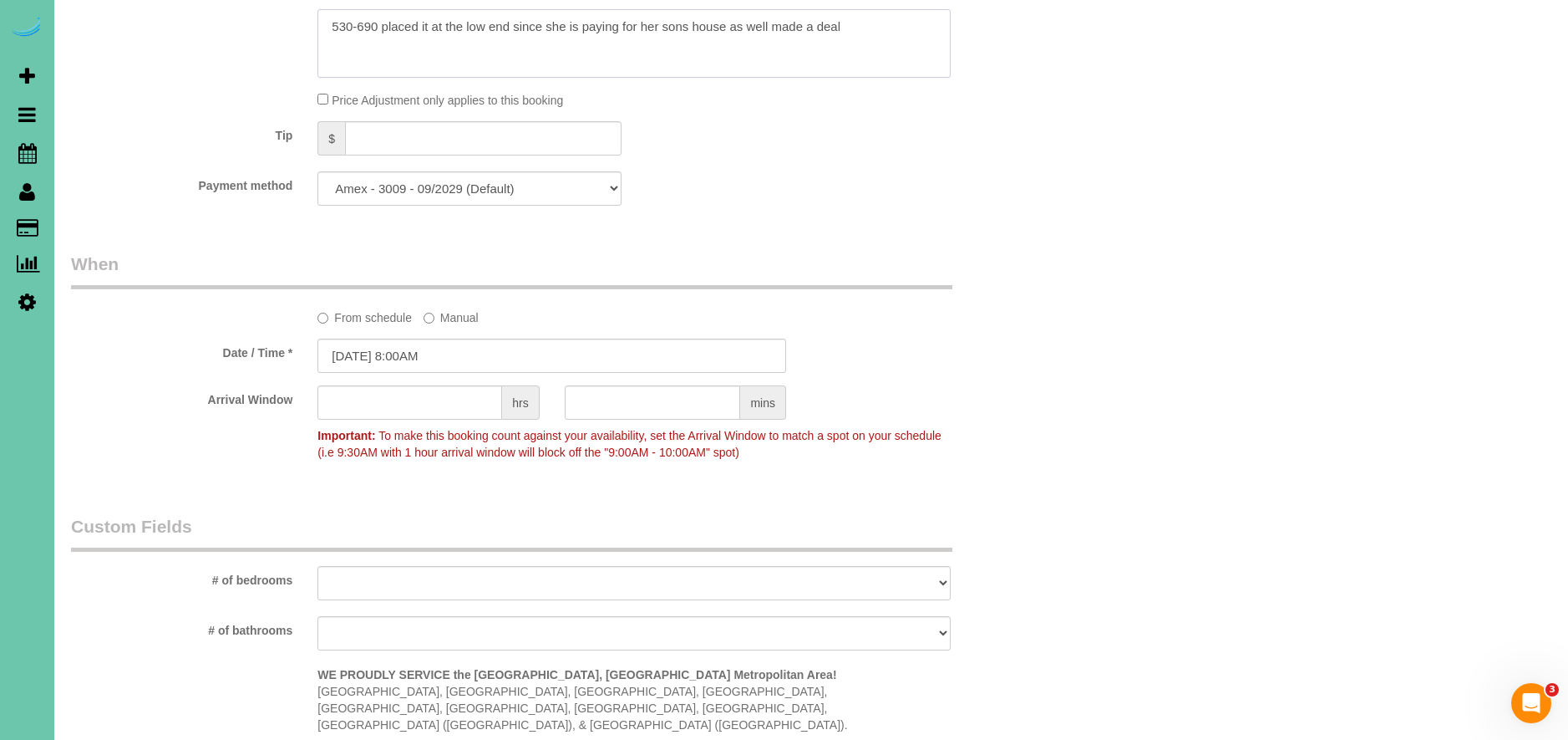
type textarea "530-690 placed it at the low end since she is paying for her sons house as well…"
click at [355, 358] on input "[DATE] 8:00AM" at bounding box center [551, 355] width 468 height 34
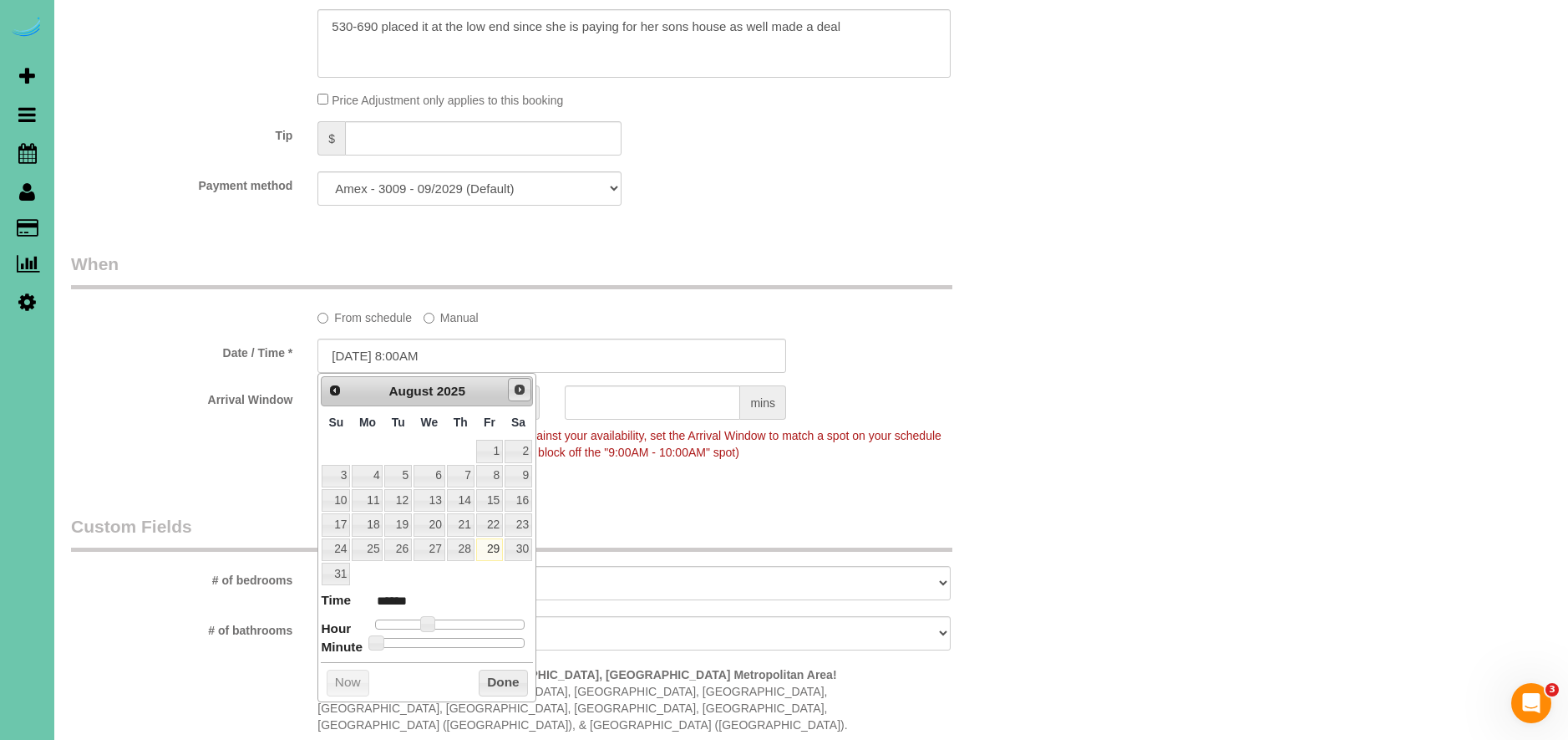
click at [523, 386] on span "Next" at bounding box center [520, 389] width 14 height 14
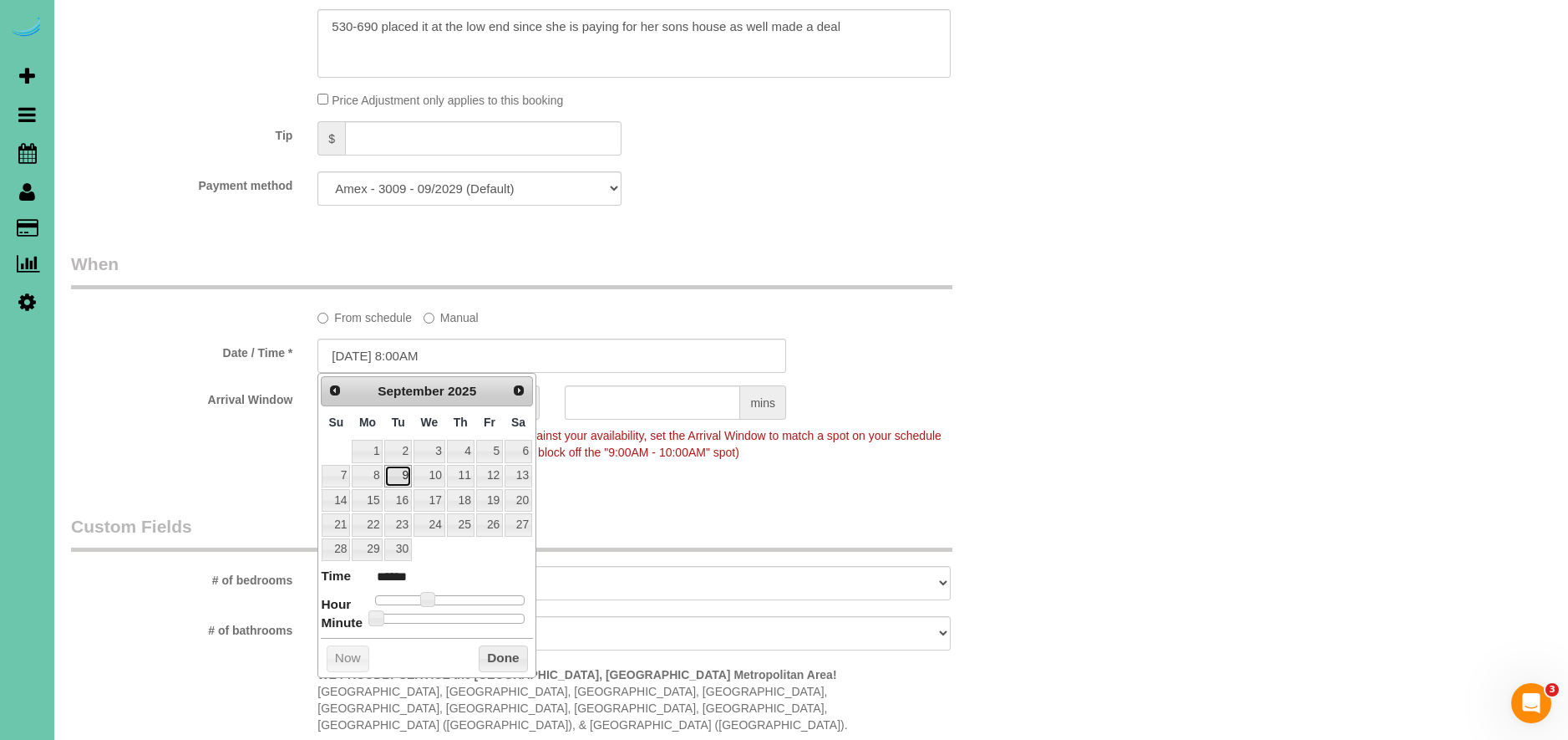
click at [409, 474] on link "9" at bounding box center [397, 476] width 27 height 23
type input "[DATE] 9:00AM"
type input "******"
type input "[DATE] 10:00AM"
type input "*******"
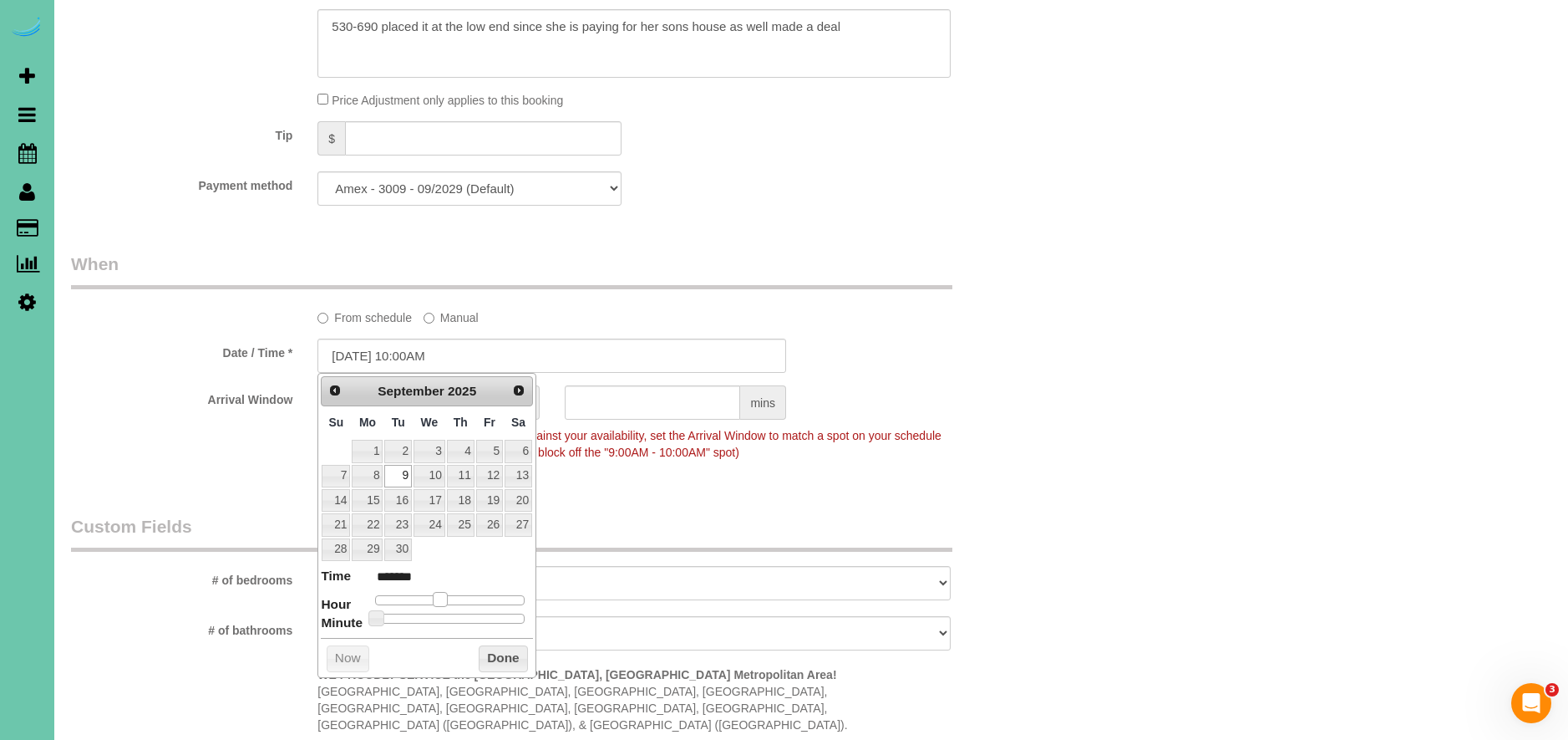
type input "[DATE] 11:00AM"
type input "*******"
drag, startPoint x: 429, startPoint y: 599, endPoint x: 508, endPoint y: 656, distance: 97.4
click at [447, 599] on span at bounding box center [446, 599] width 15 height 15
click at [509, 657] on button "Done" at bounding box center [503, 658] width 49 height 27
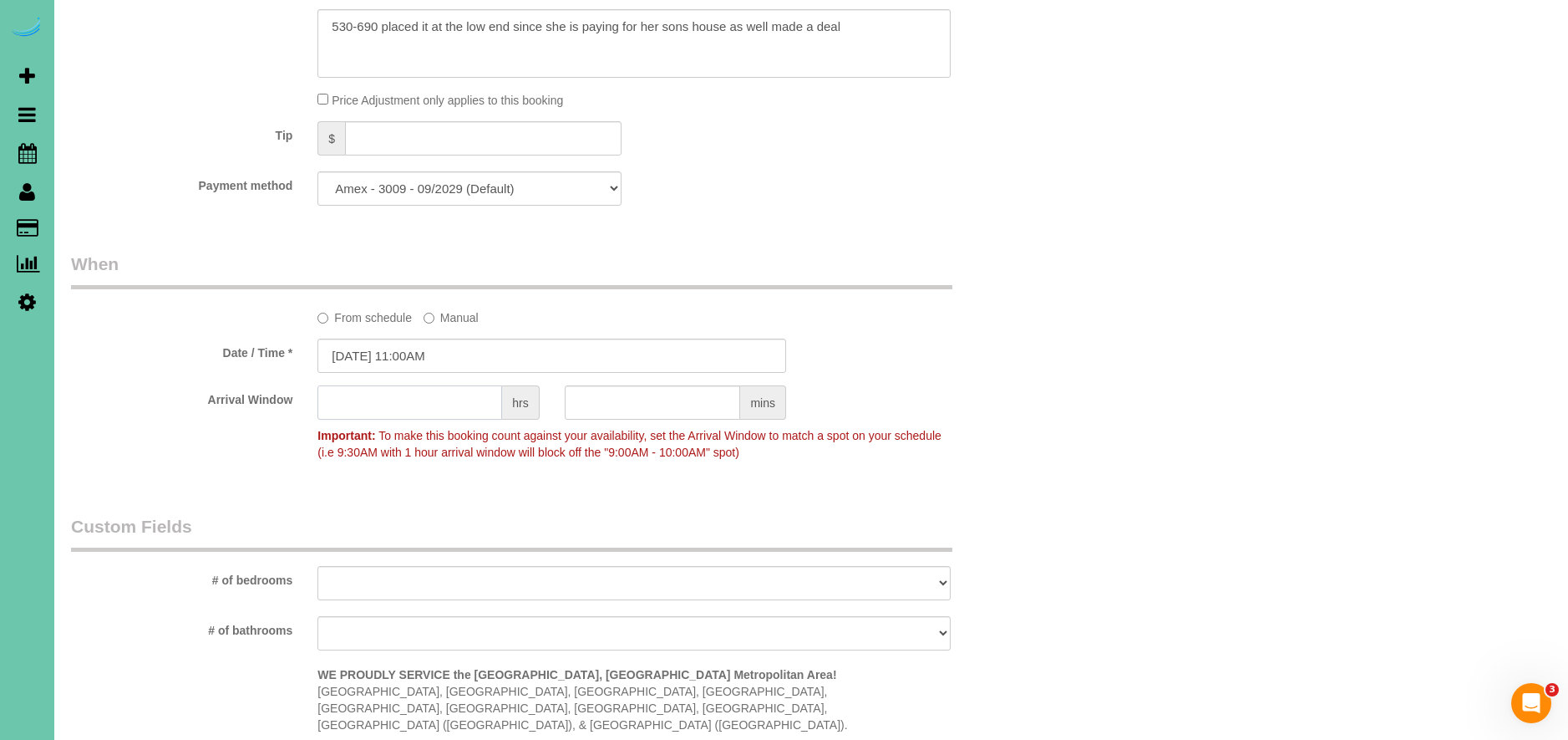
click at [458, 397] on input "text" at bounding box center [409, 402] width 184 height 34
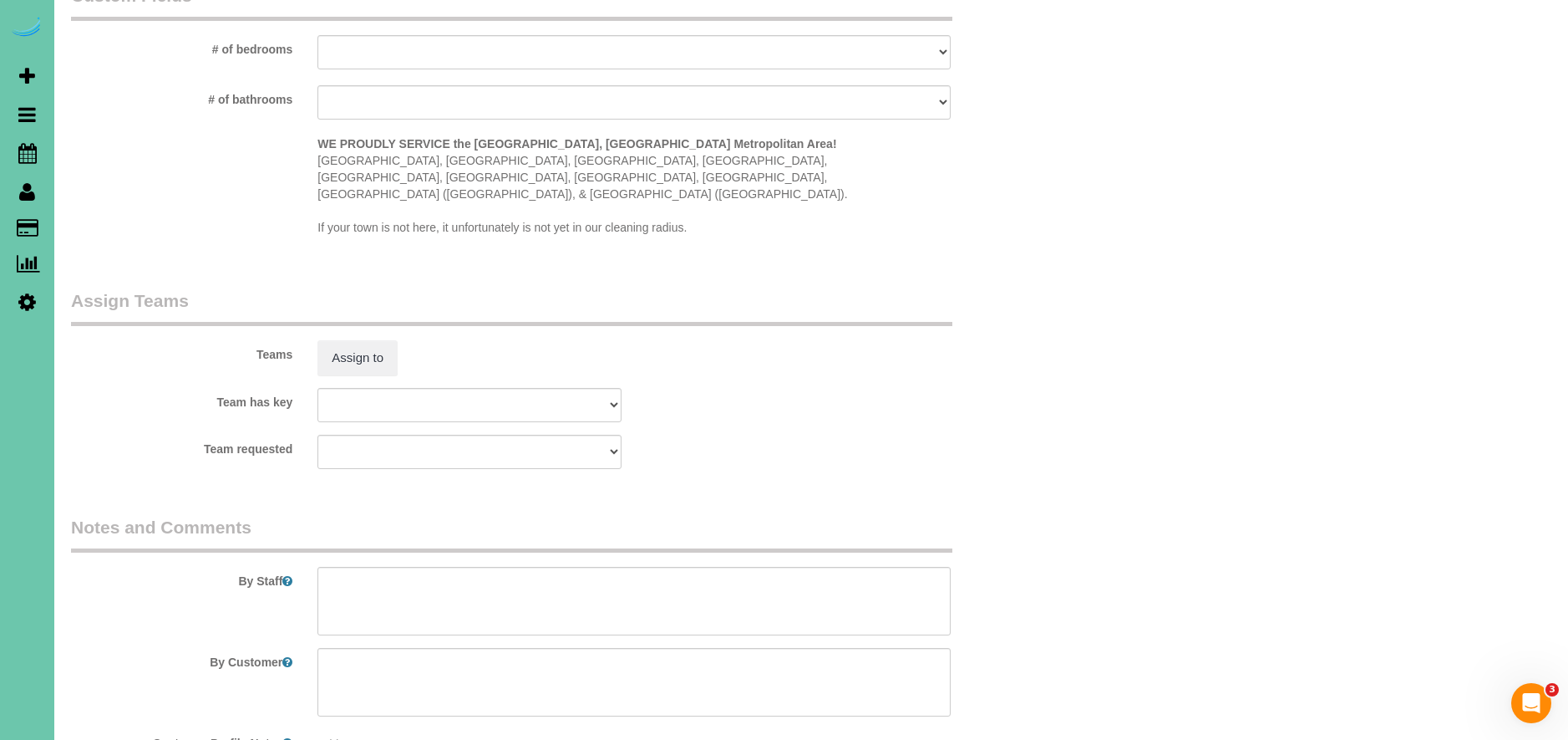
scroll to position [1611, 0]
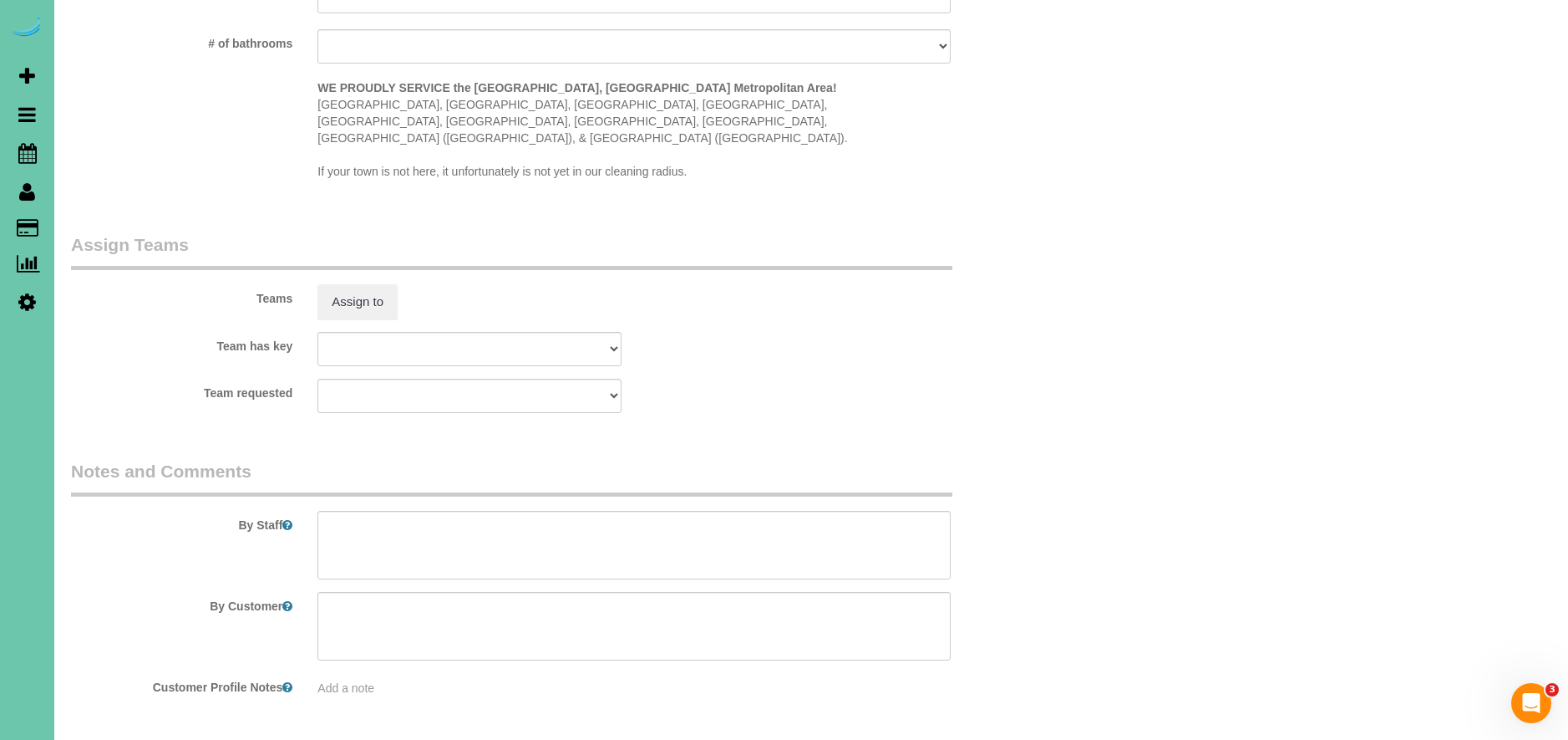
type input "1"
click at [481, 517] on textarea at bounding box center [633, 545] width 633 height 69
drag, startPoint x: 843, startPoint y: 528, endPoint x: 862, endPoint y: 533, distance: 19.6
click at [844, 528] on textarea at bounding box center [633, 545] width 633 height 69
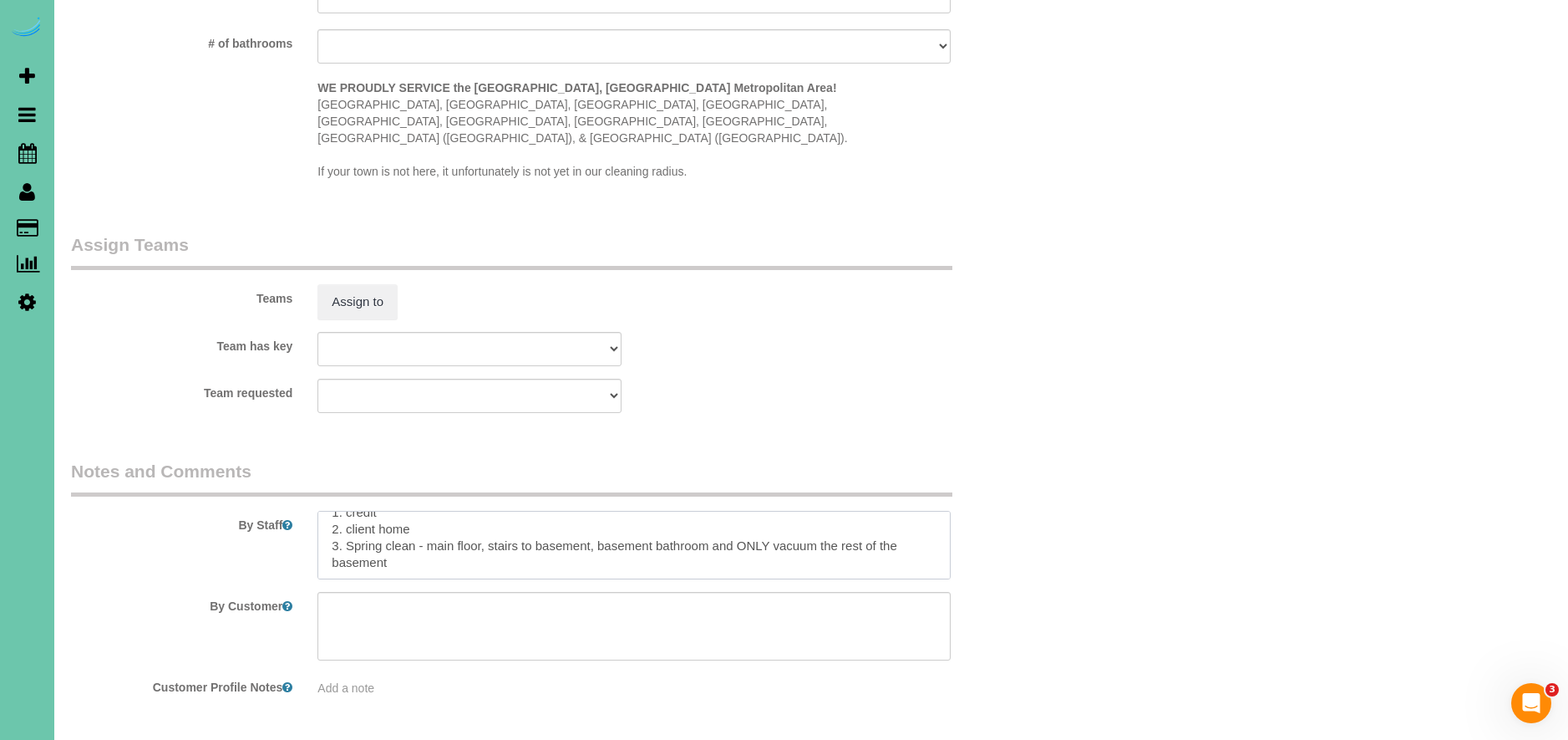
click at [521, 528] on textarea at bounding box center [633, 545] width 633 height 69
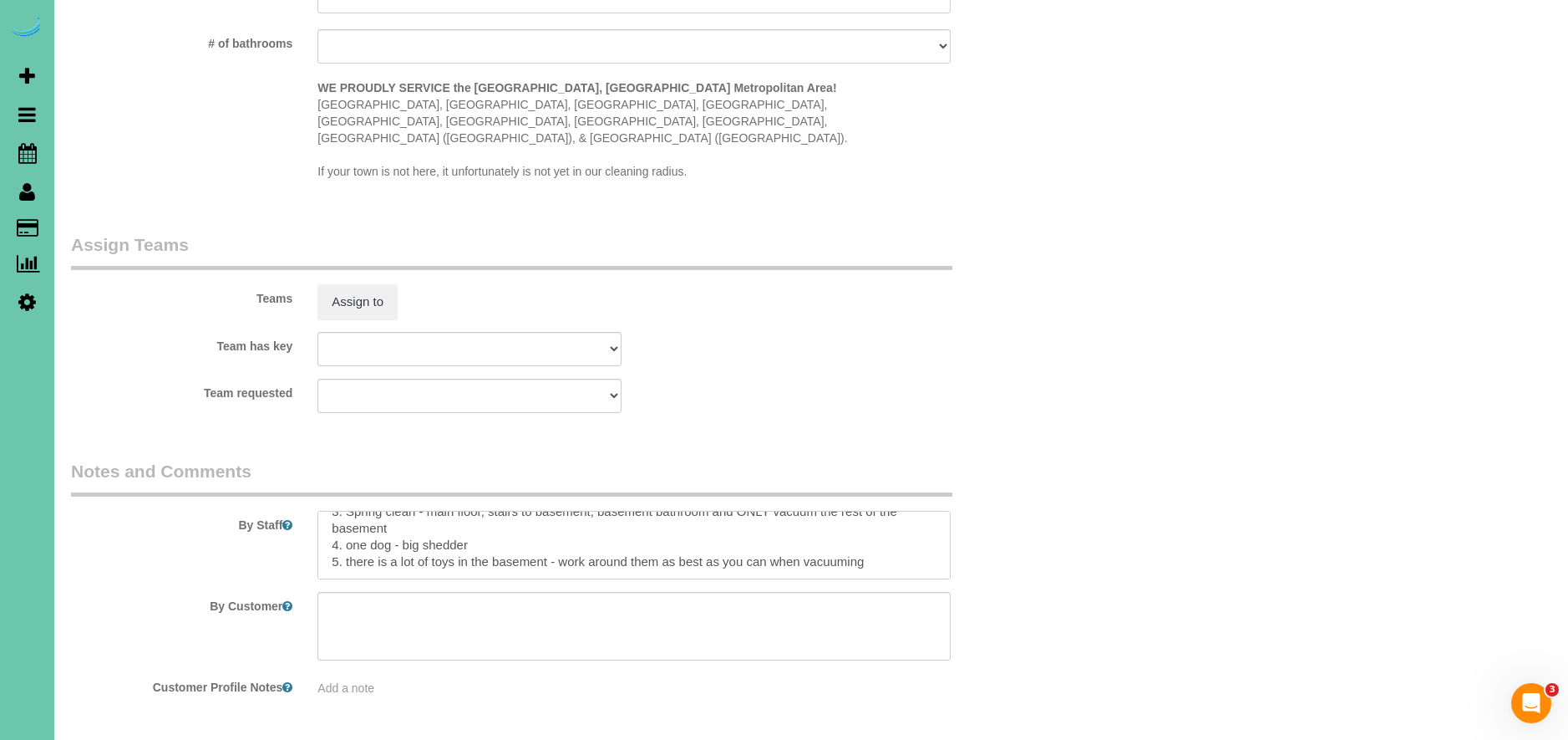
scroll to position [73, 0]
paste textarea "Dirt level 5-10 *Use extension duster for high or hard-to-reach areas HANDWASH:…"
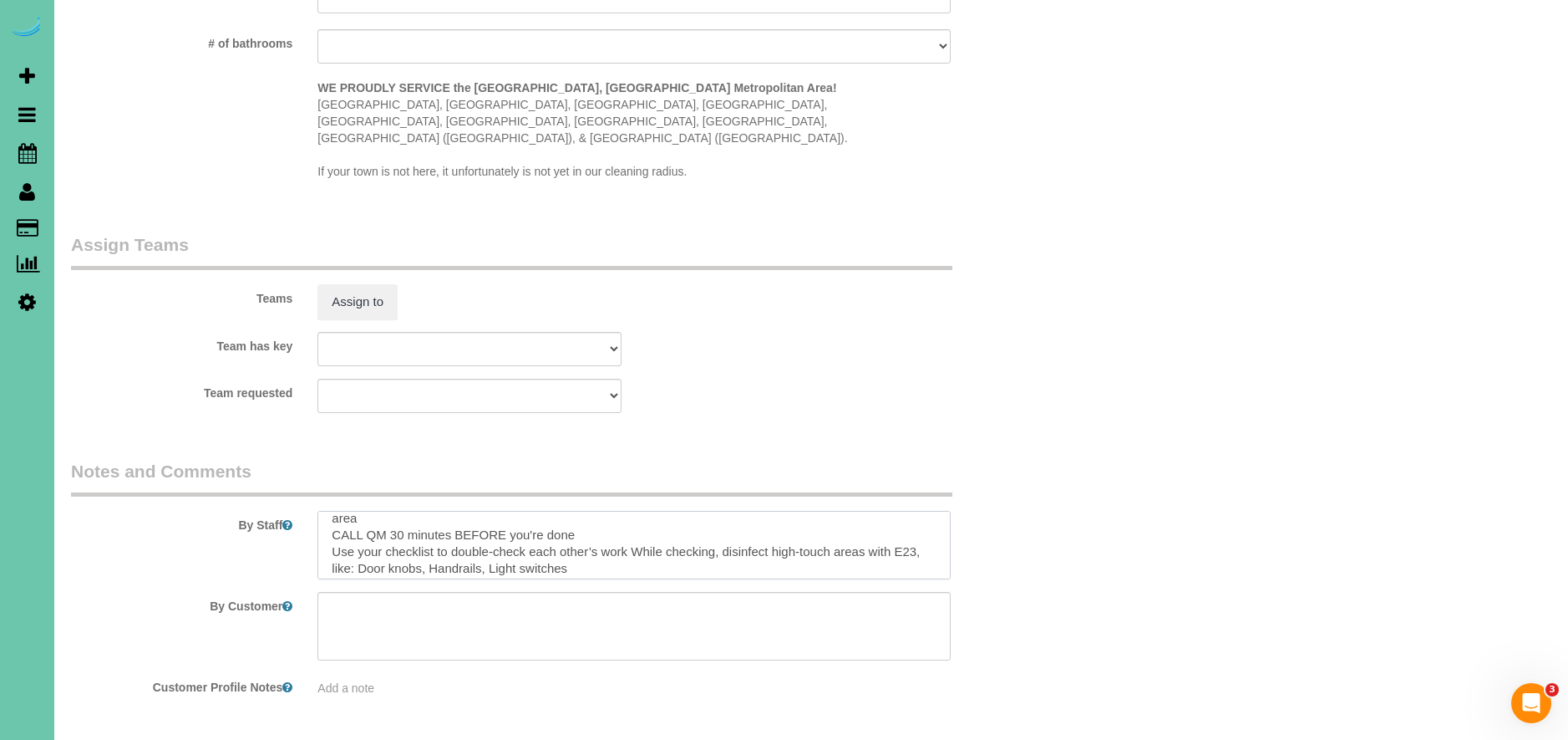
scroll to position [334, 0]
click at [653, 526] on textarea at bounding box center [633, 545] width 633 height 69
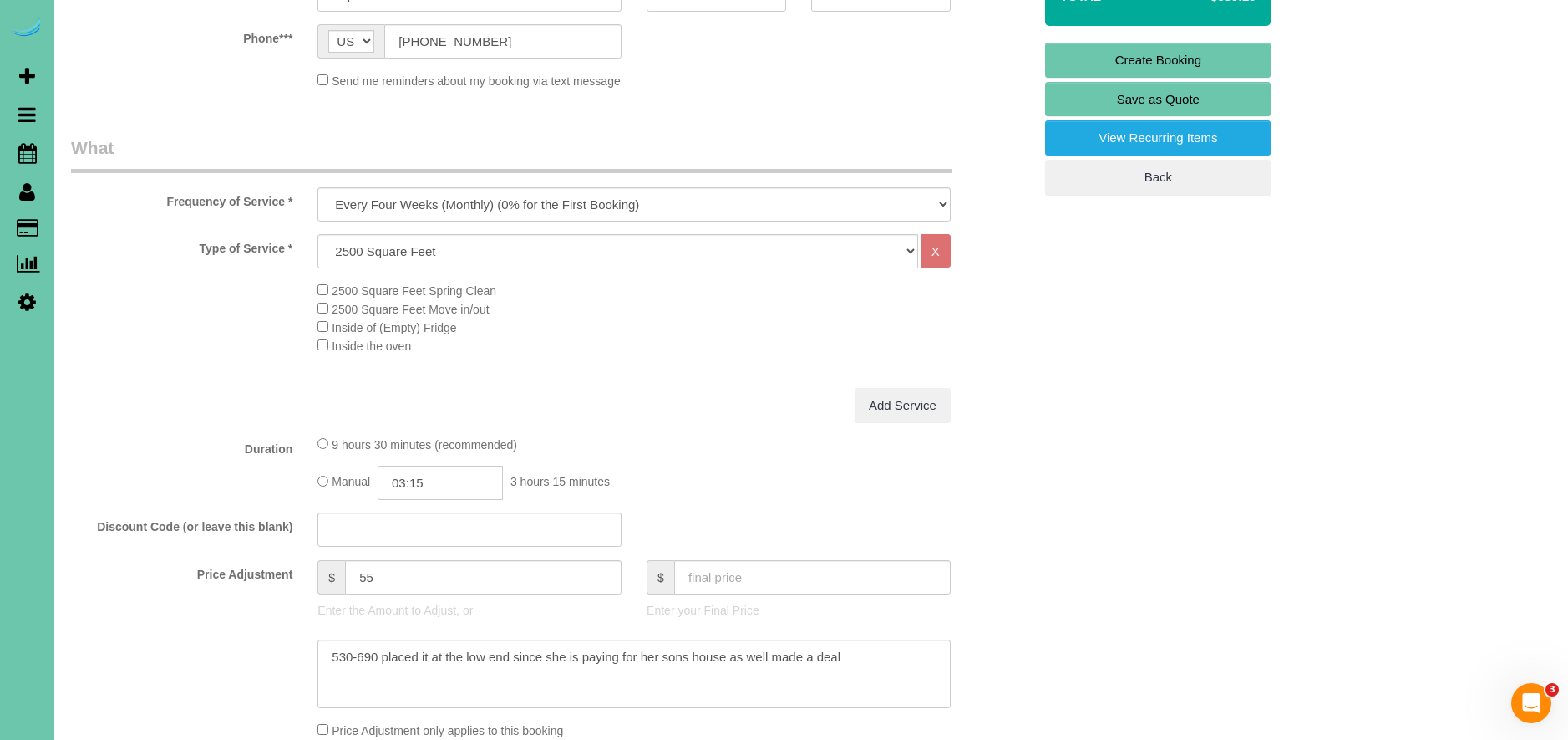
scroll to position [0, 0]
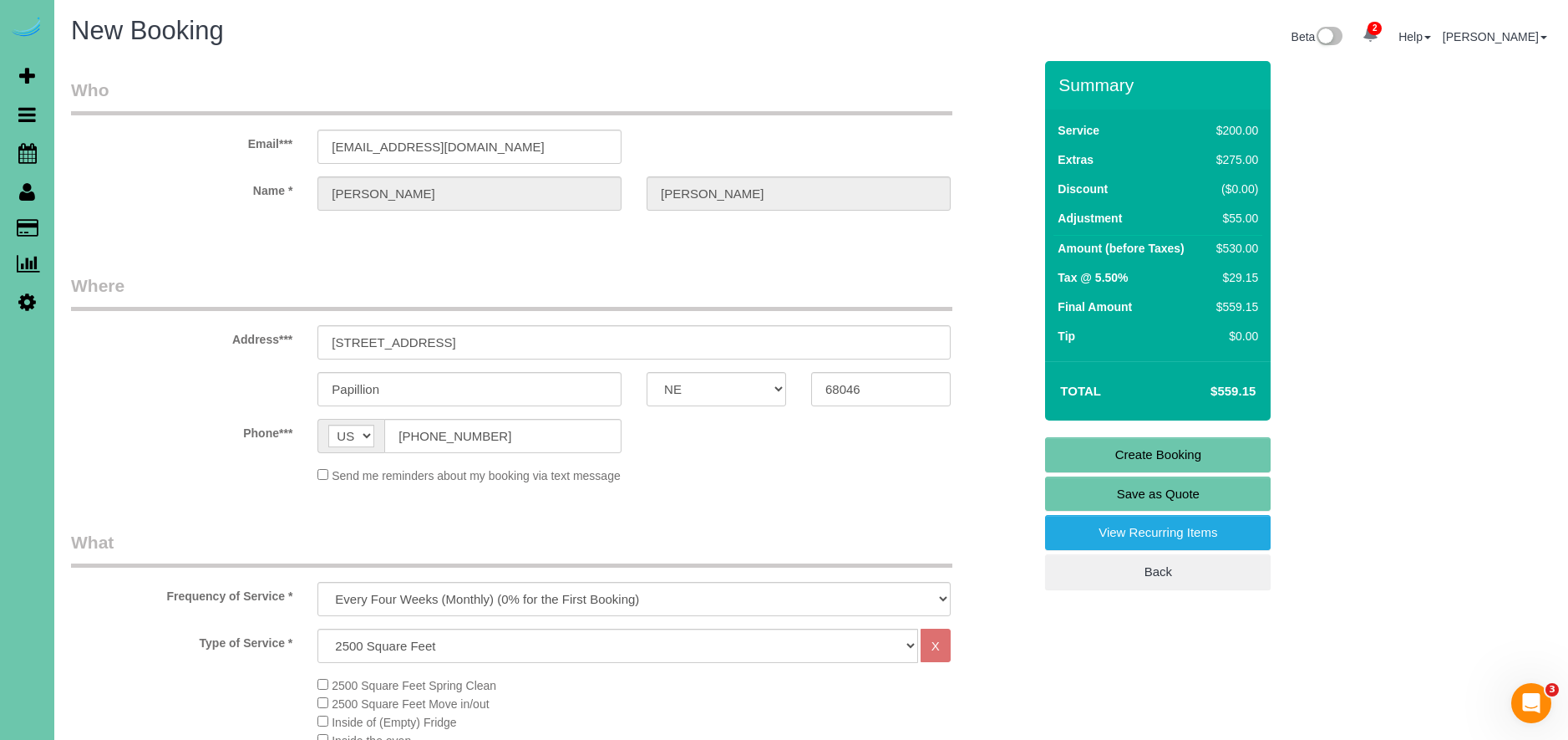
type textarea "1. credit 2. client home 3. Spring clean - main floor, stairs to basement, base…"
drag, startPoint x: 1199, startPoint y: 447, endPoint x: 1164, endPoint y: 429, distance: 39.4
click at [1199, 447] on link "Create Booking" at bounding box center [1157, 455] width 225 height 35
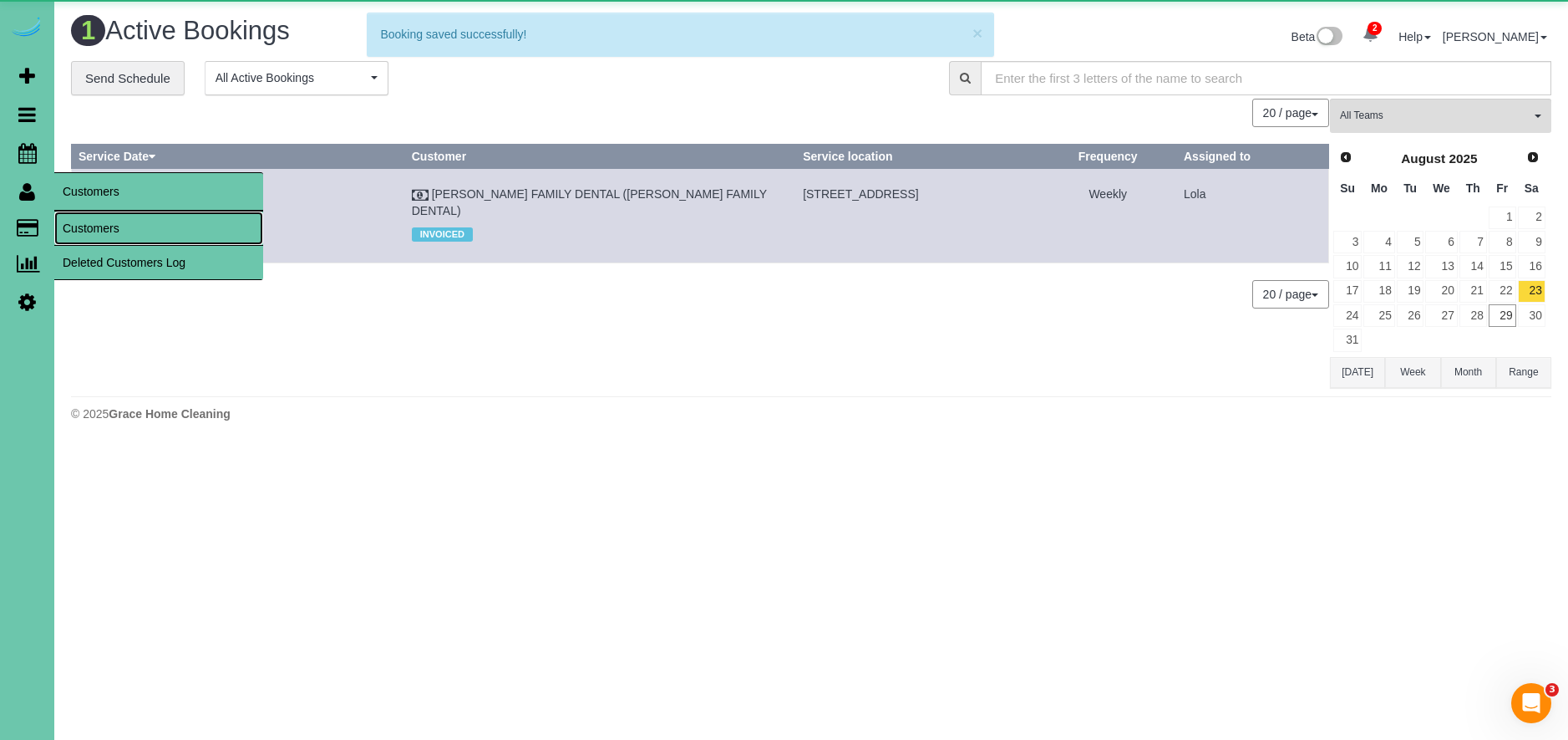
click at [126, 233] on link "Customers" at bounding box center [159, 228] width 209 height 33
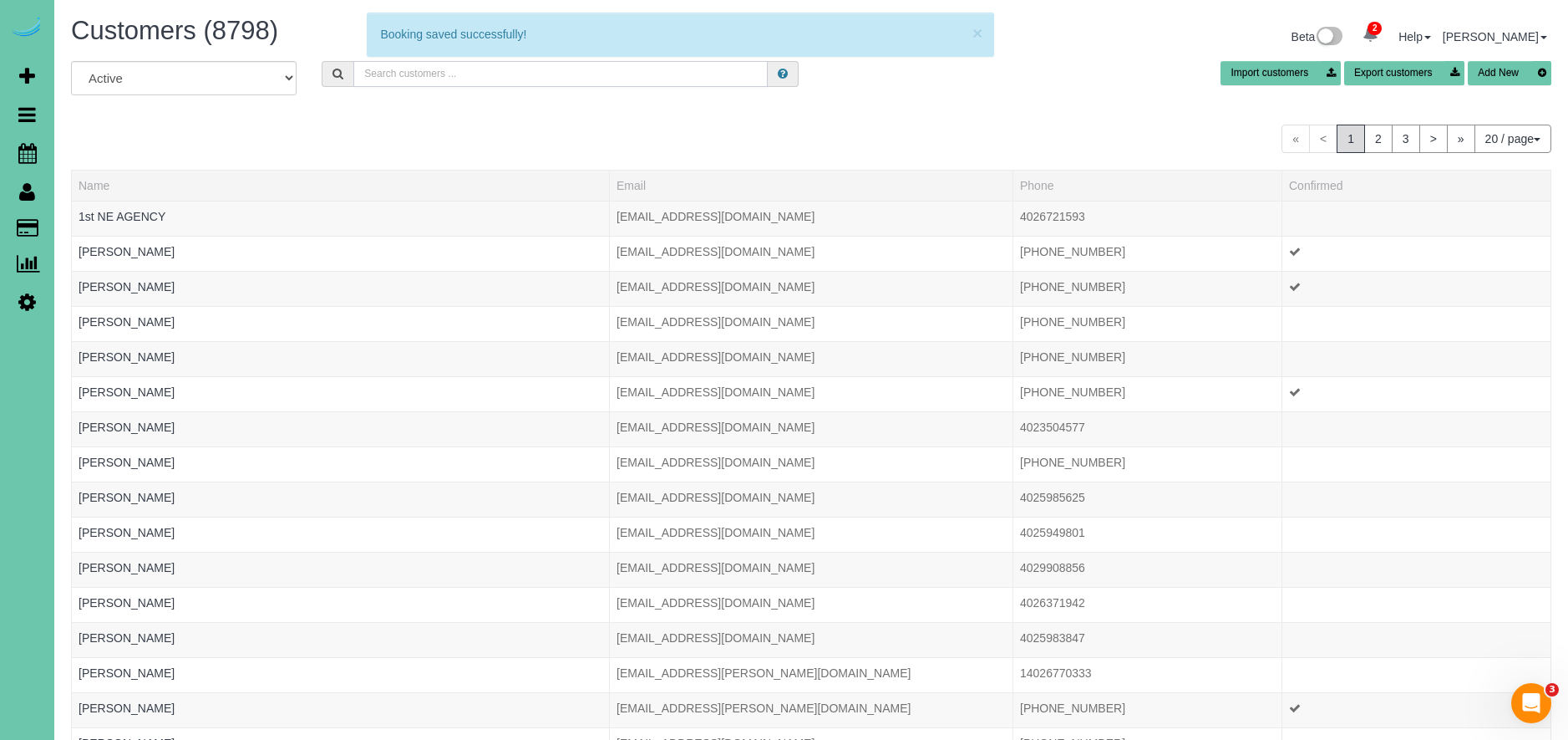
click at [543, 80] on input "text" at bounding box center [561, 74] width 414 height 26
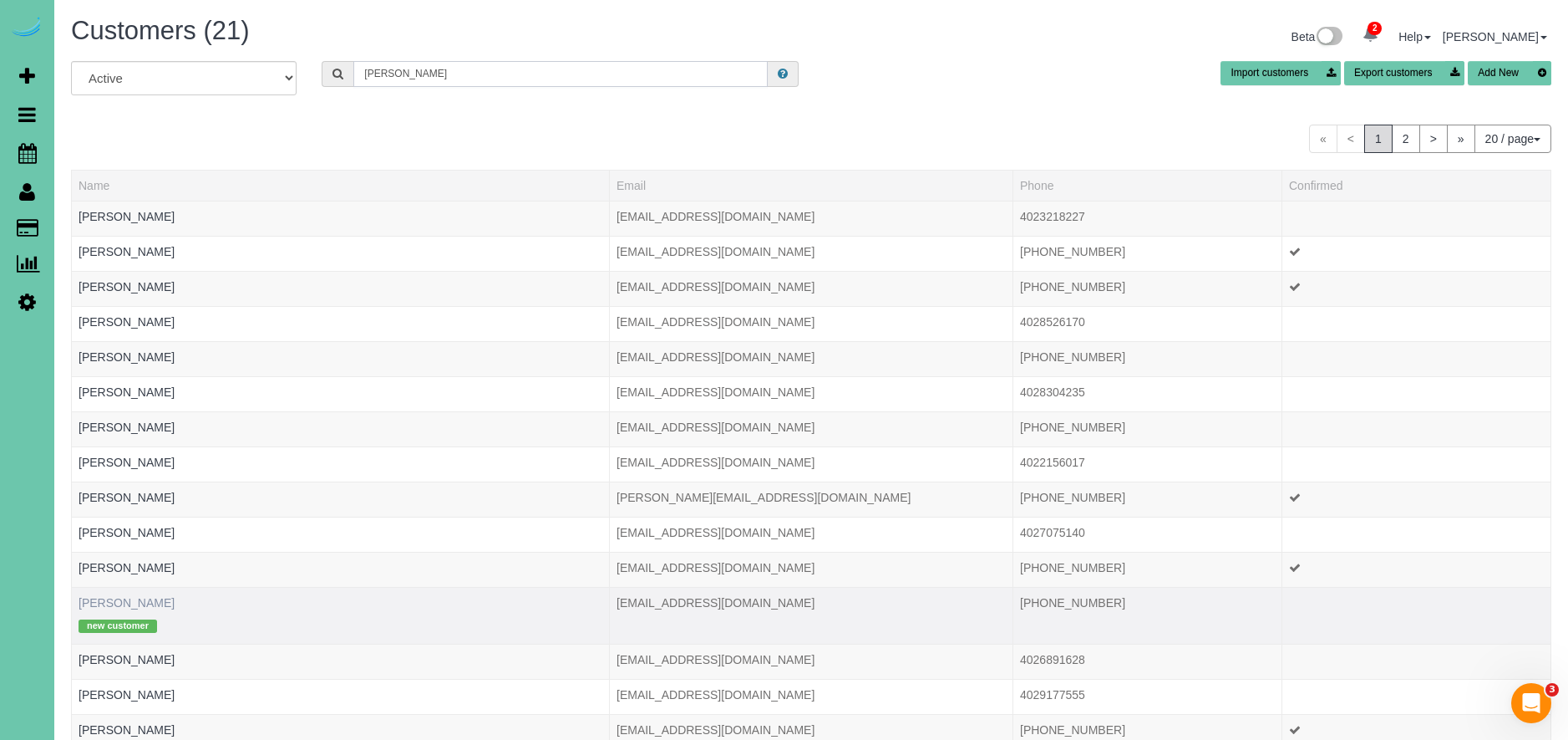
type input "[PERSON_NAME]"
click at [131, 599] on link "[PERSON_NAME]" at bounding box center [126, 602] width 96 height 14
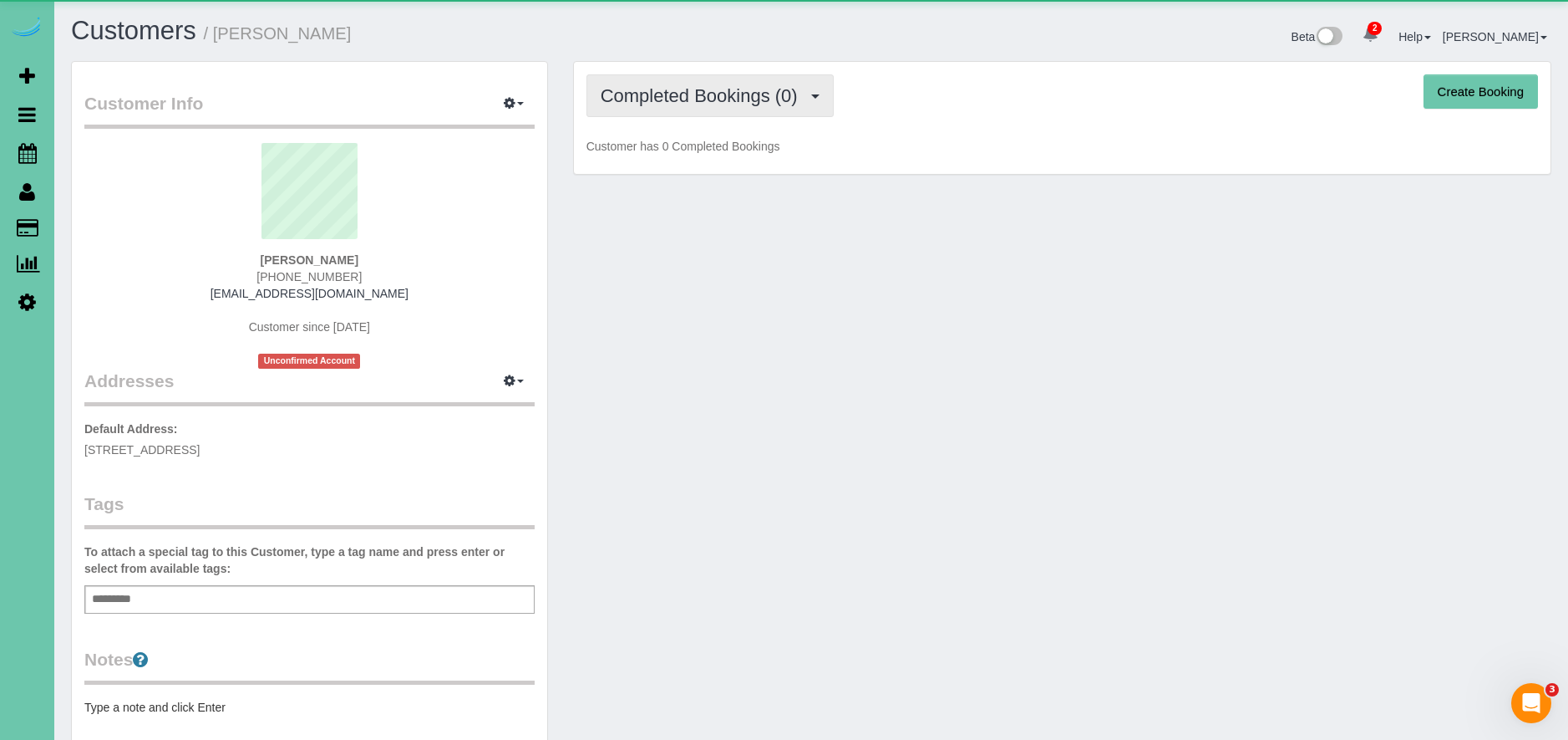
click at [740, 99] on span "Completed Bookings (0)" at bounding box center [703, 95] width 205 height 21
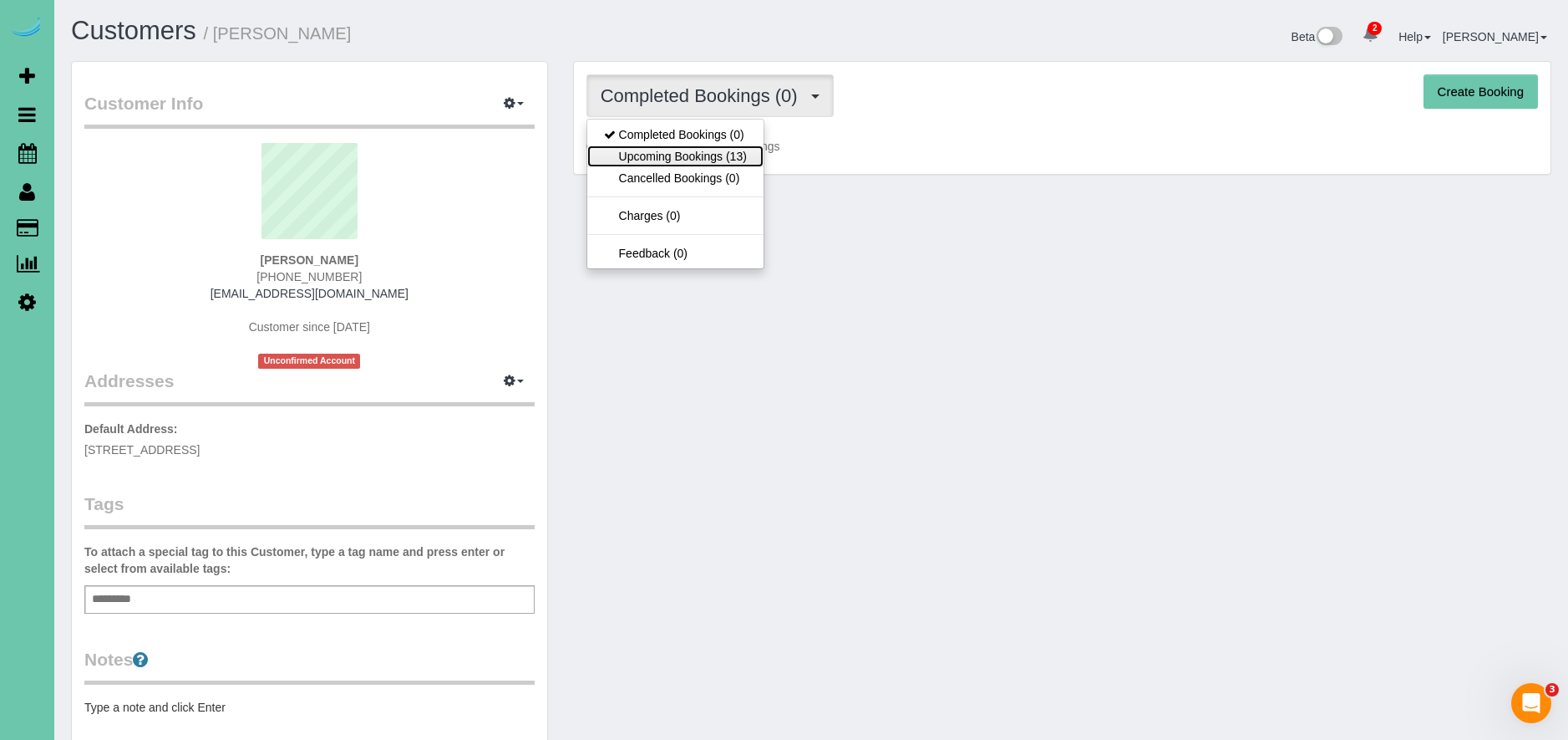
click at [732, 157] on link "Upcoming Bookings (13)" at bounding box center [675, 157] width 176 height 22
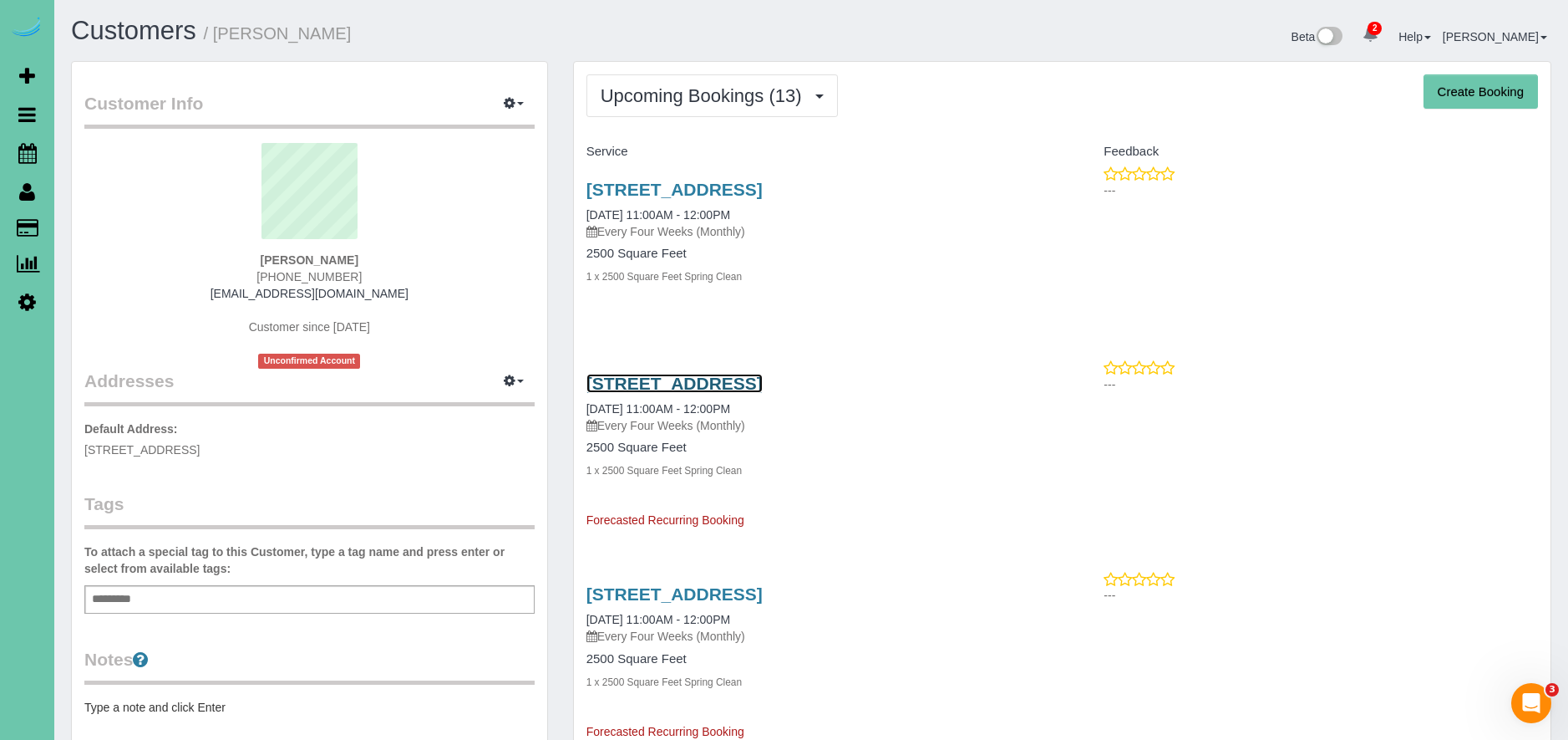
click at [762, 382] on link "[STREET_ADDRESS]" at bounding box center [674, 382] width 176 height 19
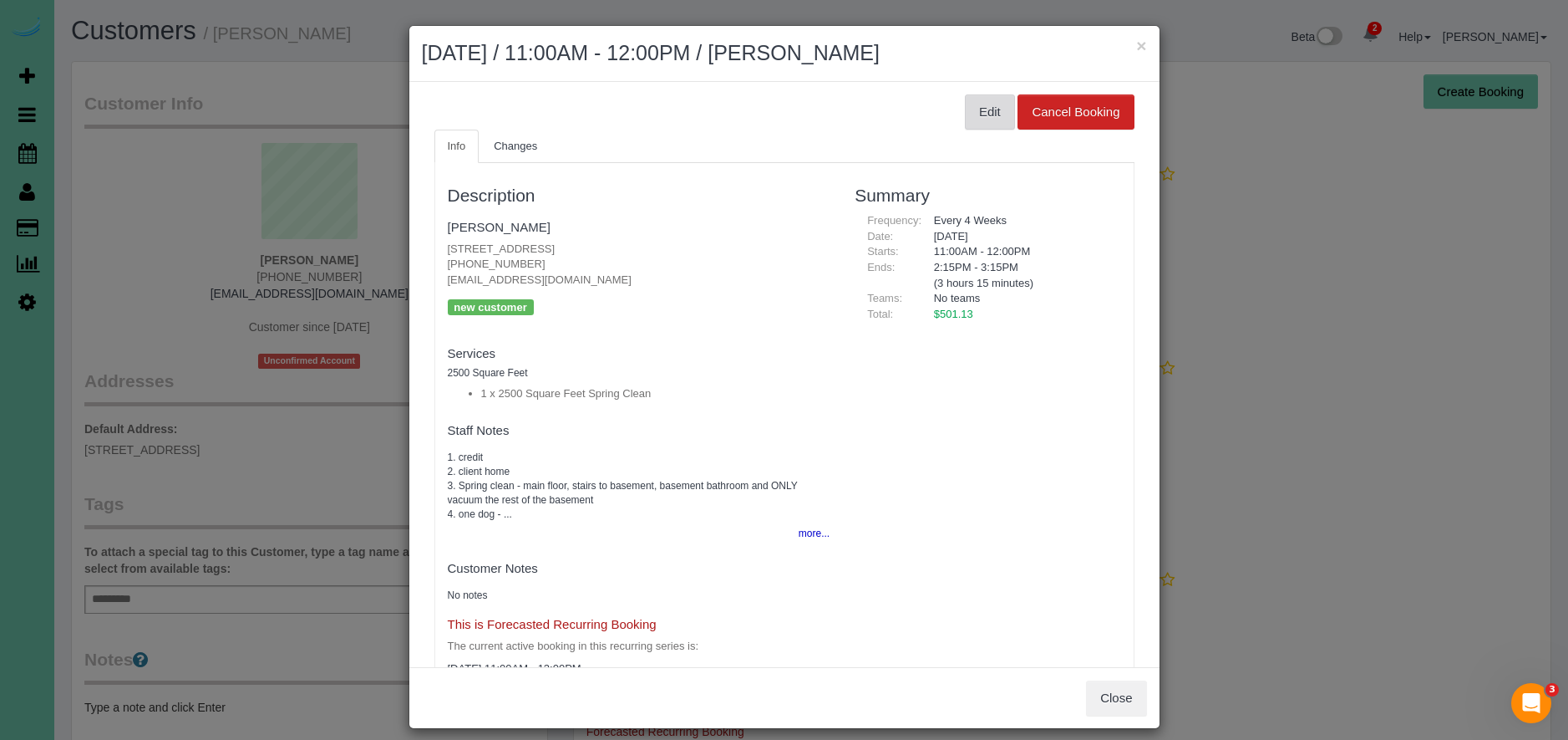
click at [996, 109] on button "Edit" at bounding box center [990, 112] width 50 height 35
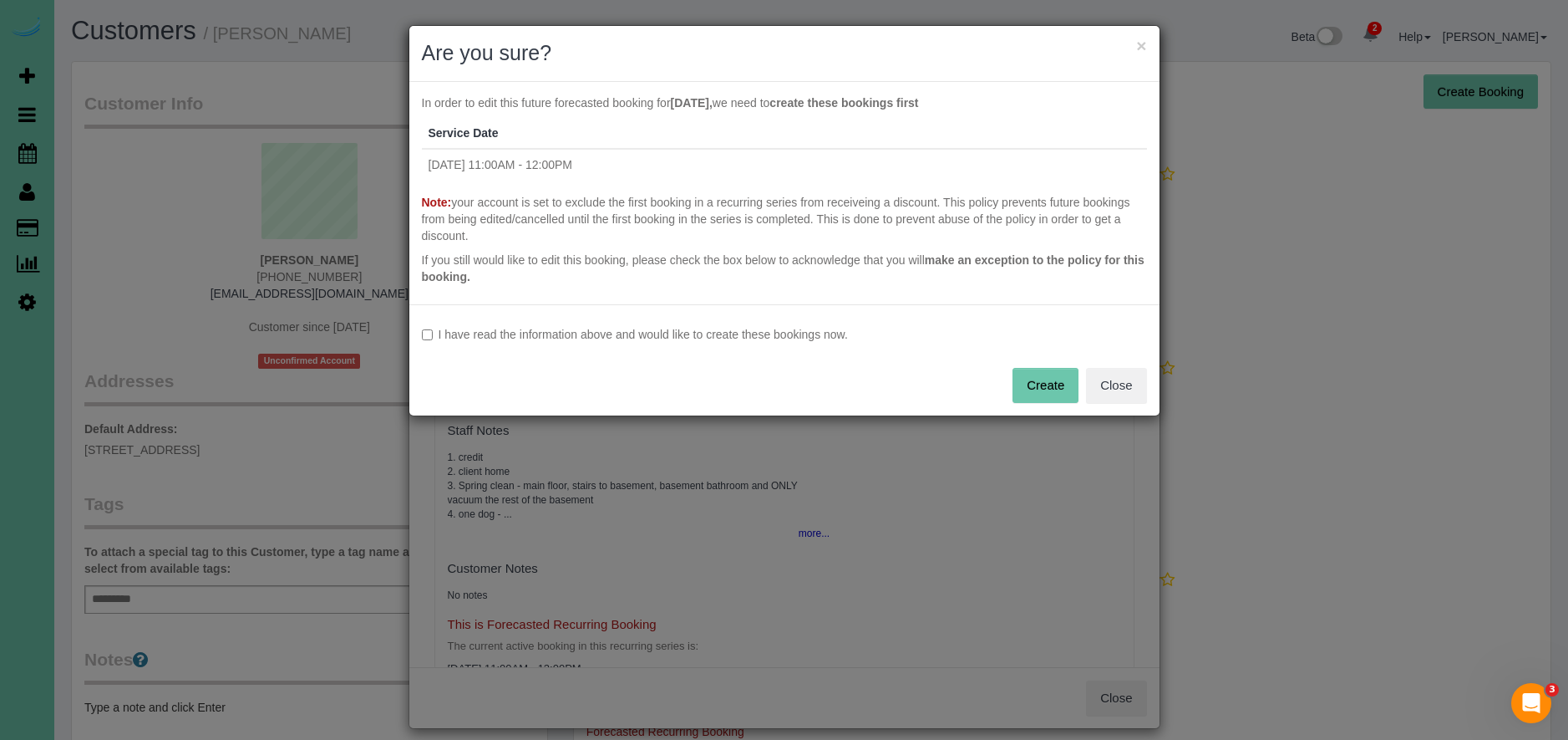
drag, startPoint x: 579, startPoint y: 338, endPoint x: 645, endPoint y: 335, distance: 66.1
click at [579, 338] on label "I have read the information above and would like to create these bookings now." at bounding box center [784, 334] width 725 height 17
drag, startPoint x: 1030, startPoint y: 382, endPoint x: 1038, endPoint y: 383, distance: 8.1
click at [1036, 384] on button "Create" at bounding box center [1046, 385] width 66 height 35
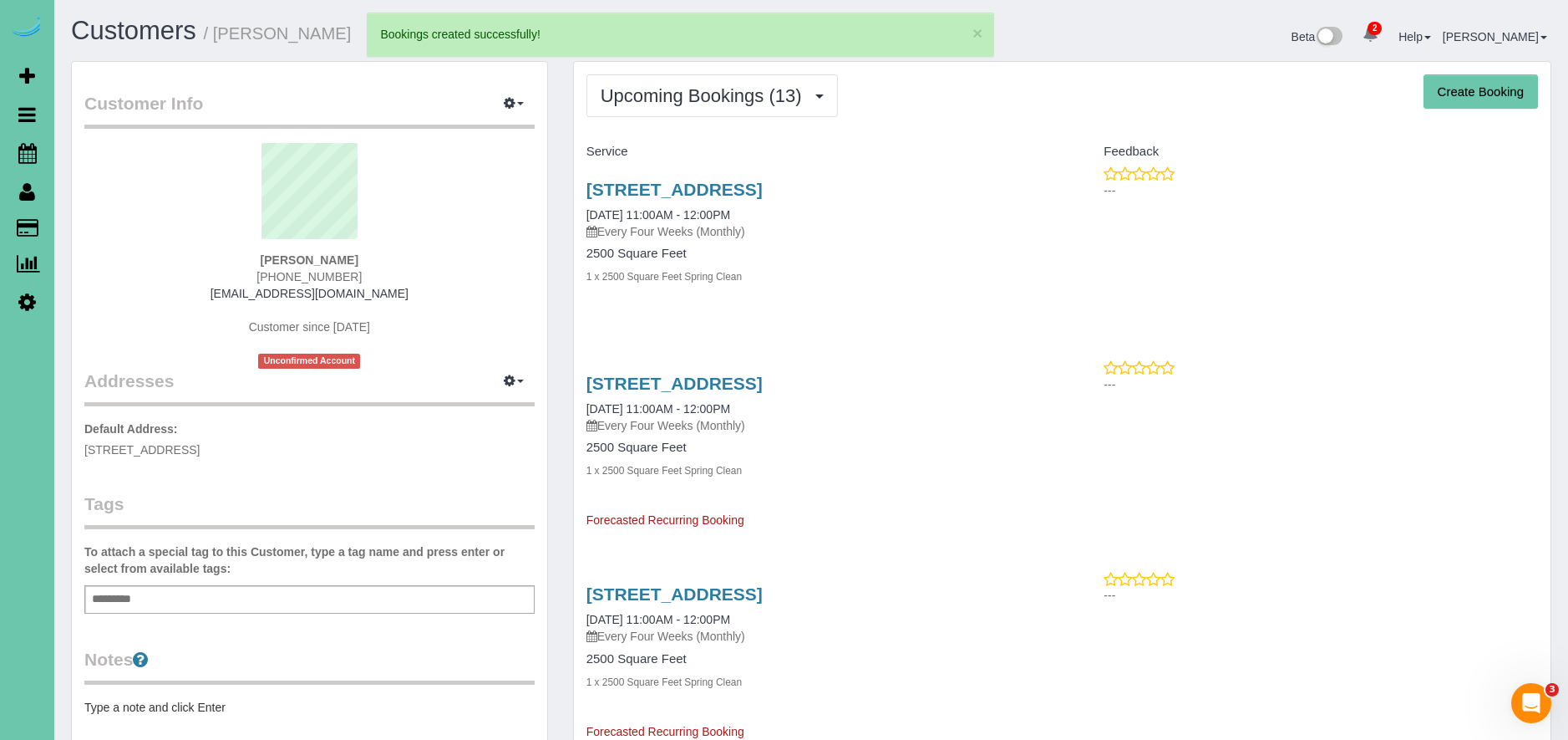
select select "NE"
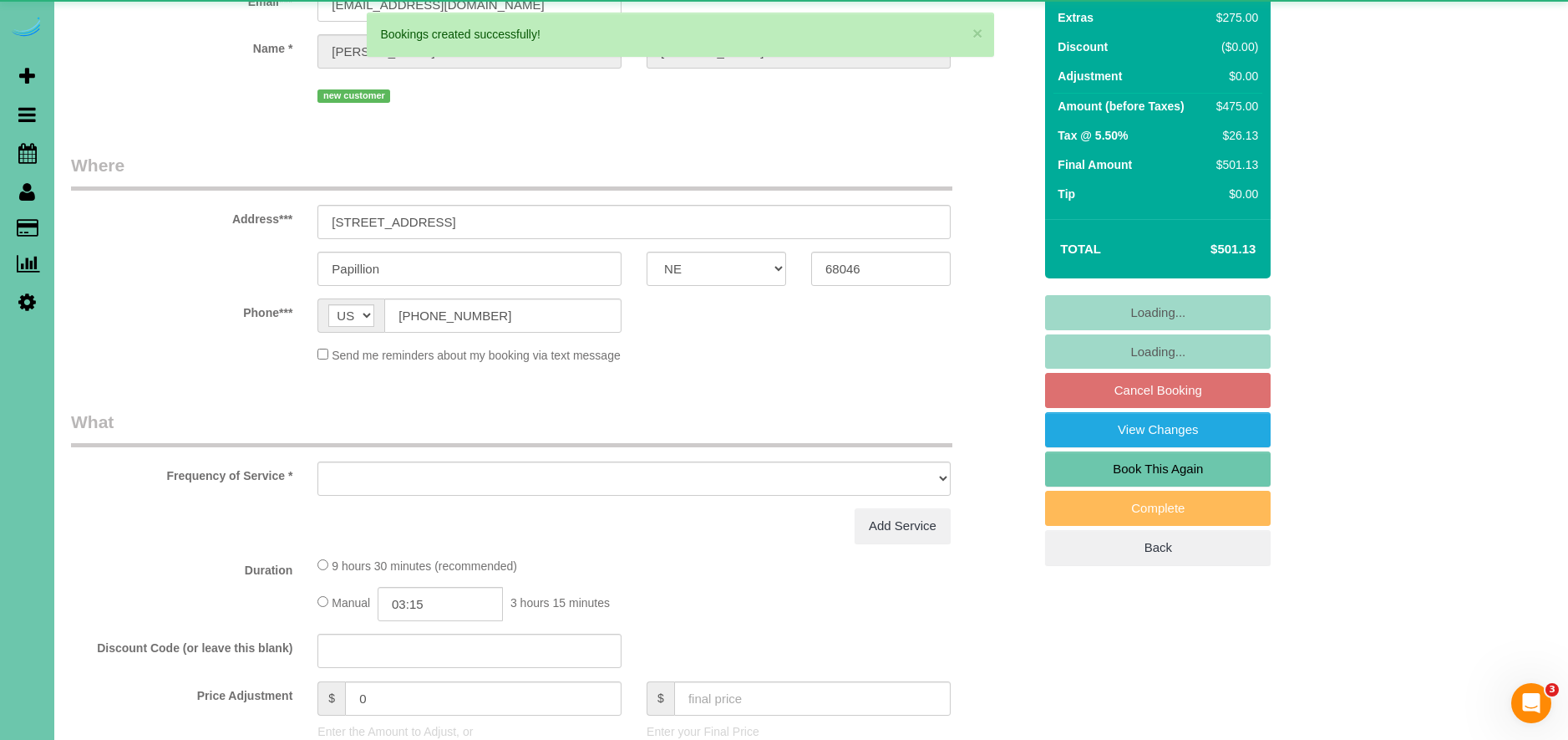
select select "object:22886"
select select "string:fspay-5c1db4e8-b61b-4311-8897-37d21c8bf259"
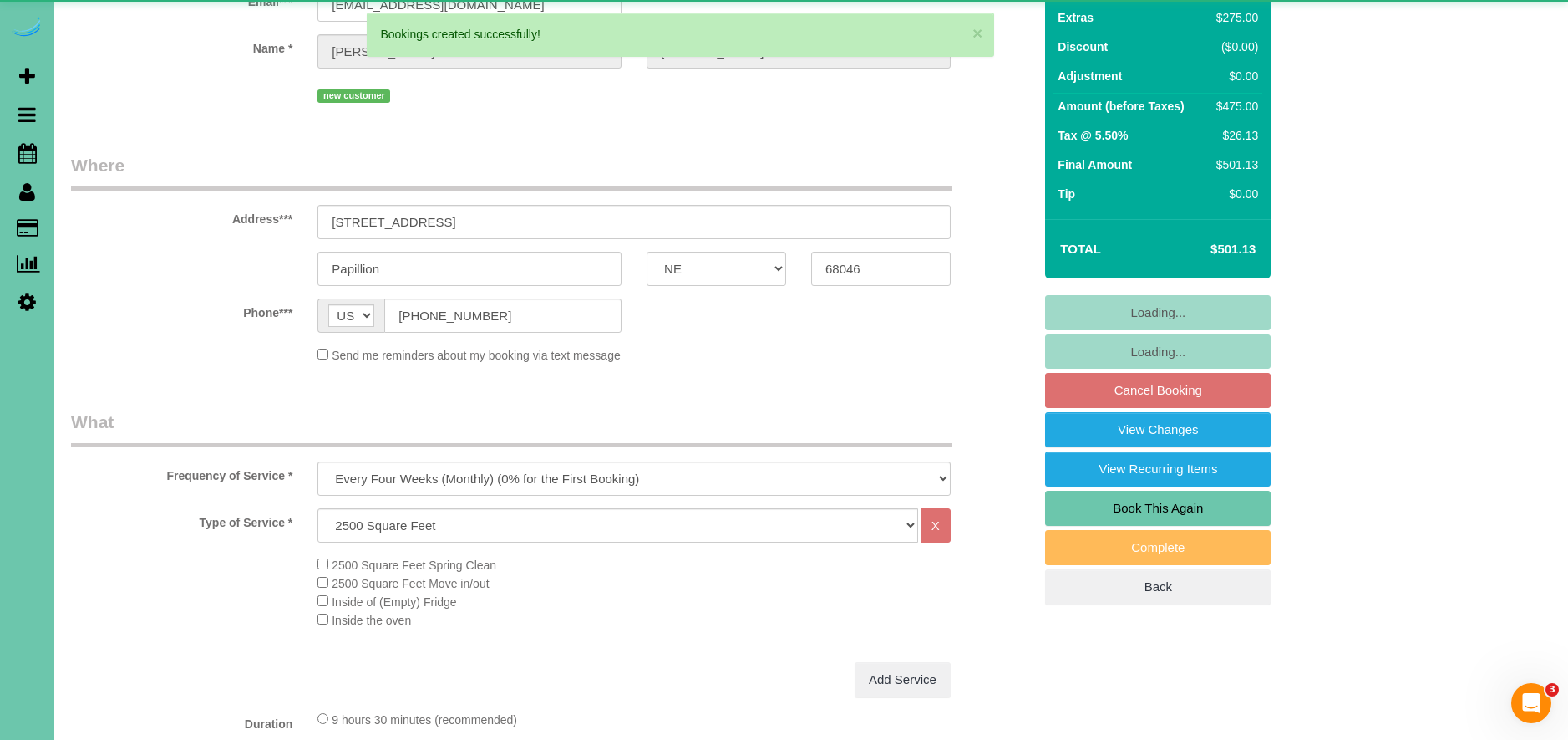
select select "object:22921"
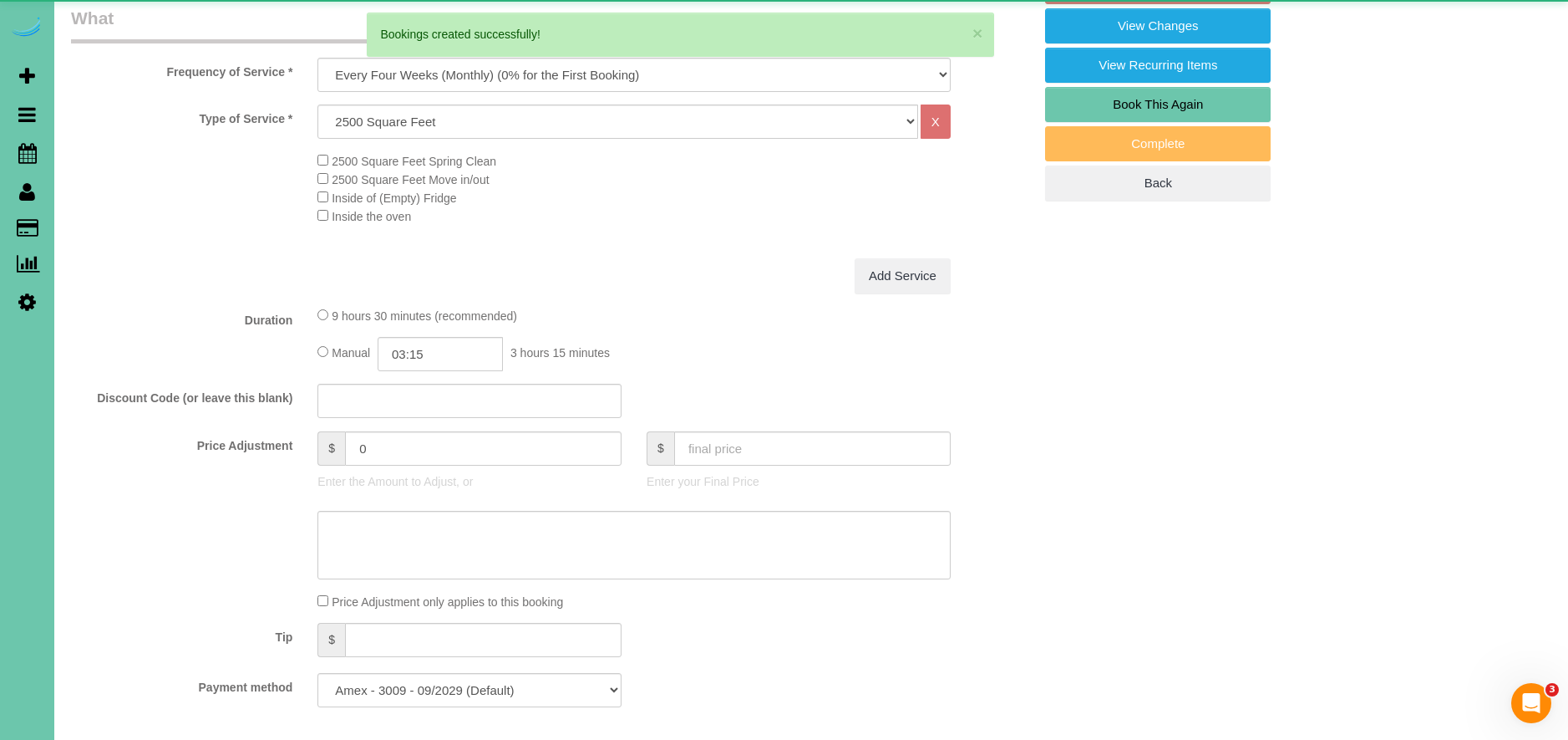
scroll to position [636, 0]
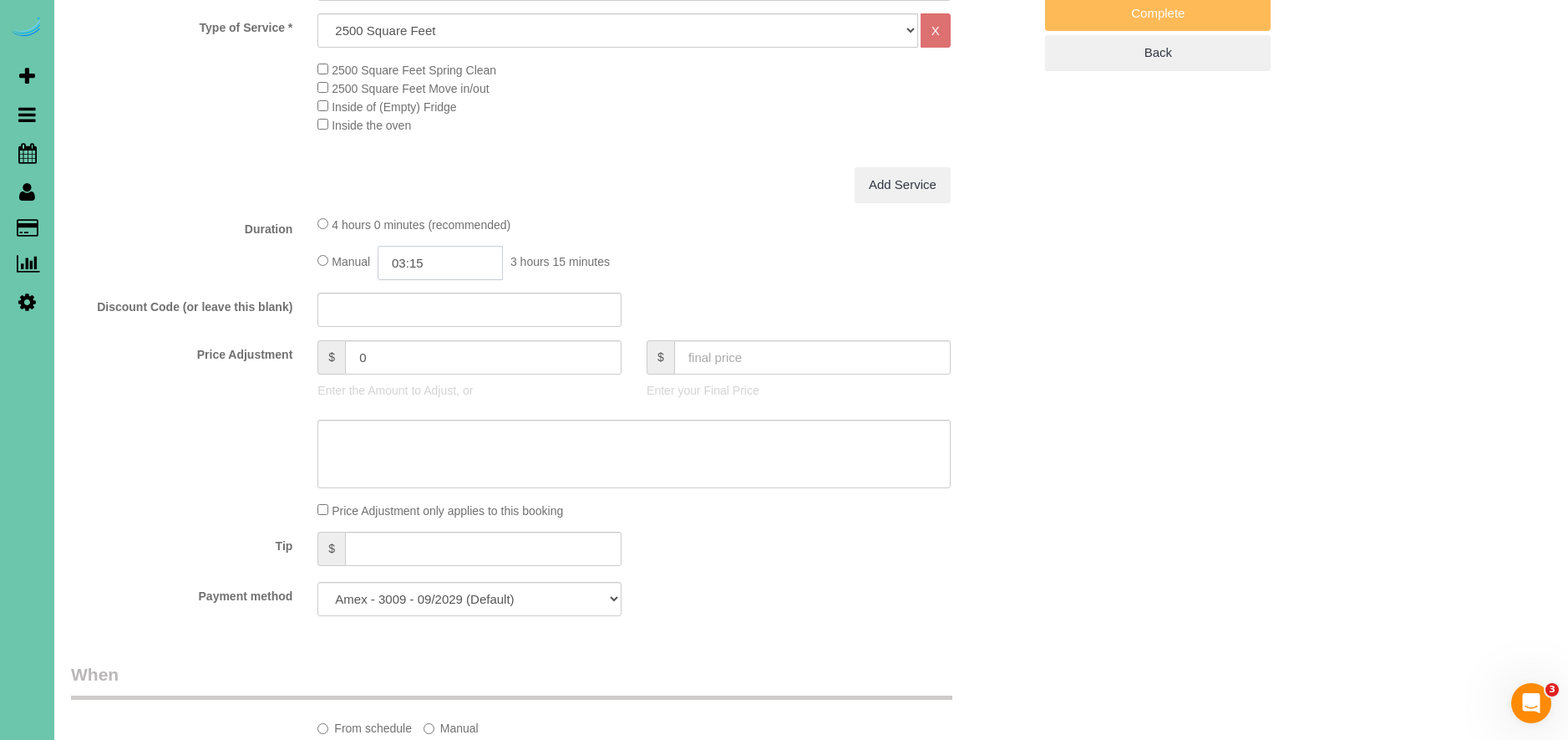
drag, startPoint x: 411, startPoint y: 262, endPoint x: 491, endPoint y: 342, distance: 113.1
click at [412, 263] on input "03:15" at bounding box center [440, 262] width 126 height 34
click at [465, 260] on input "03:15" at bounding box center [440, 262] width 126 height 34
type input "03:45"
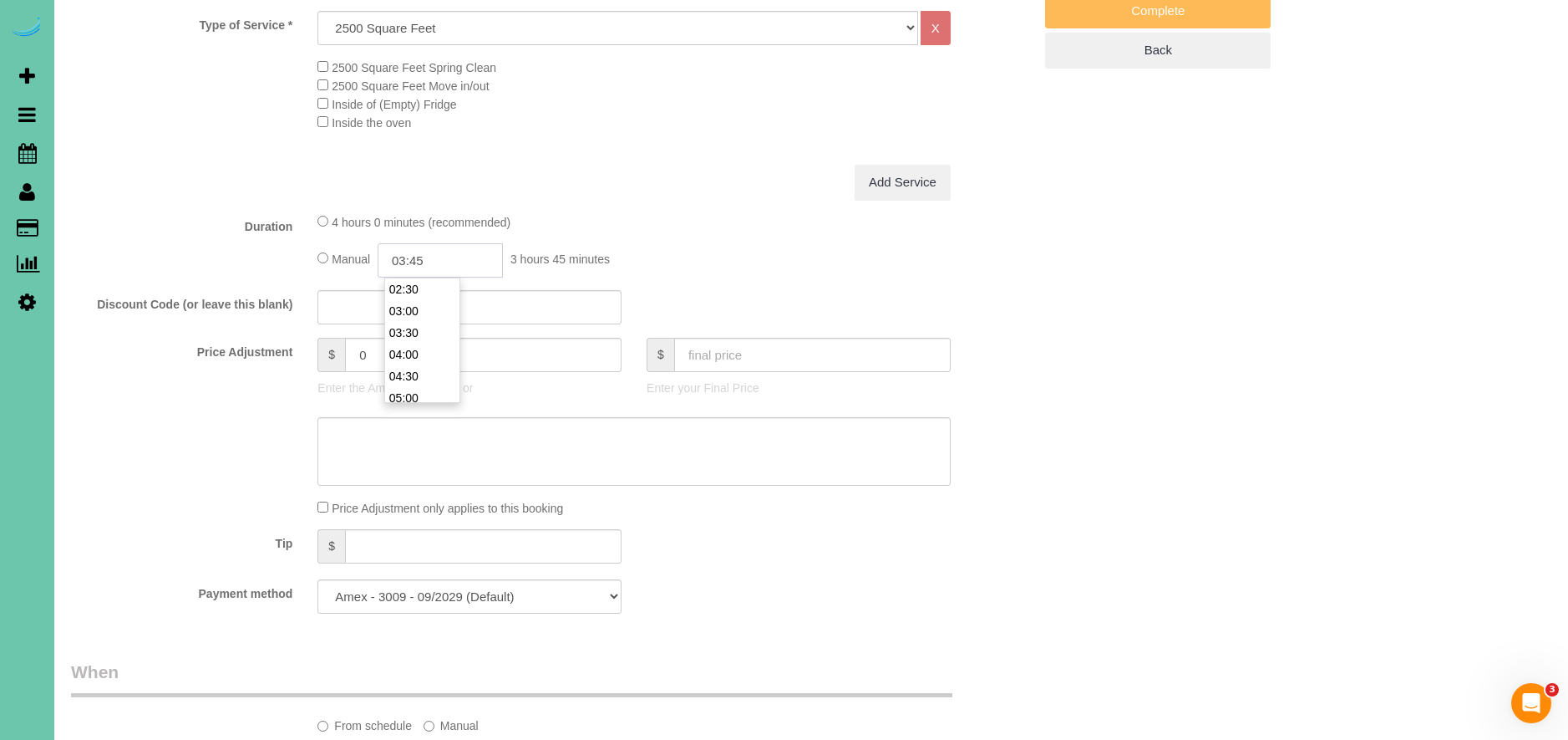
scroll to position [649, 0]
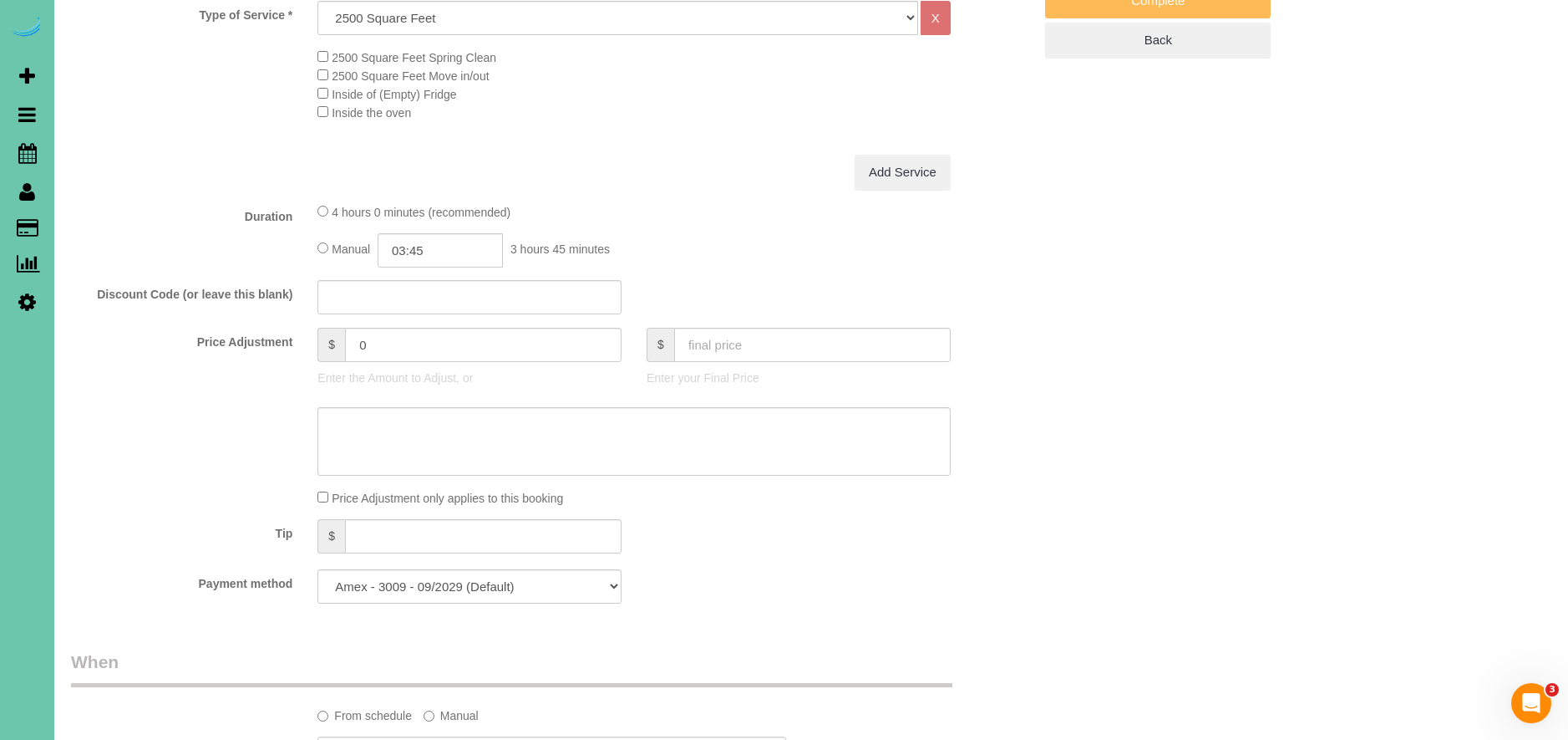
click at [321, 503] on div "Price Adjustment only applies to this booking" at bounding box center [634, 497] width 658 height 18
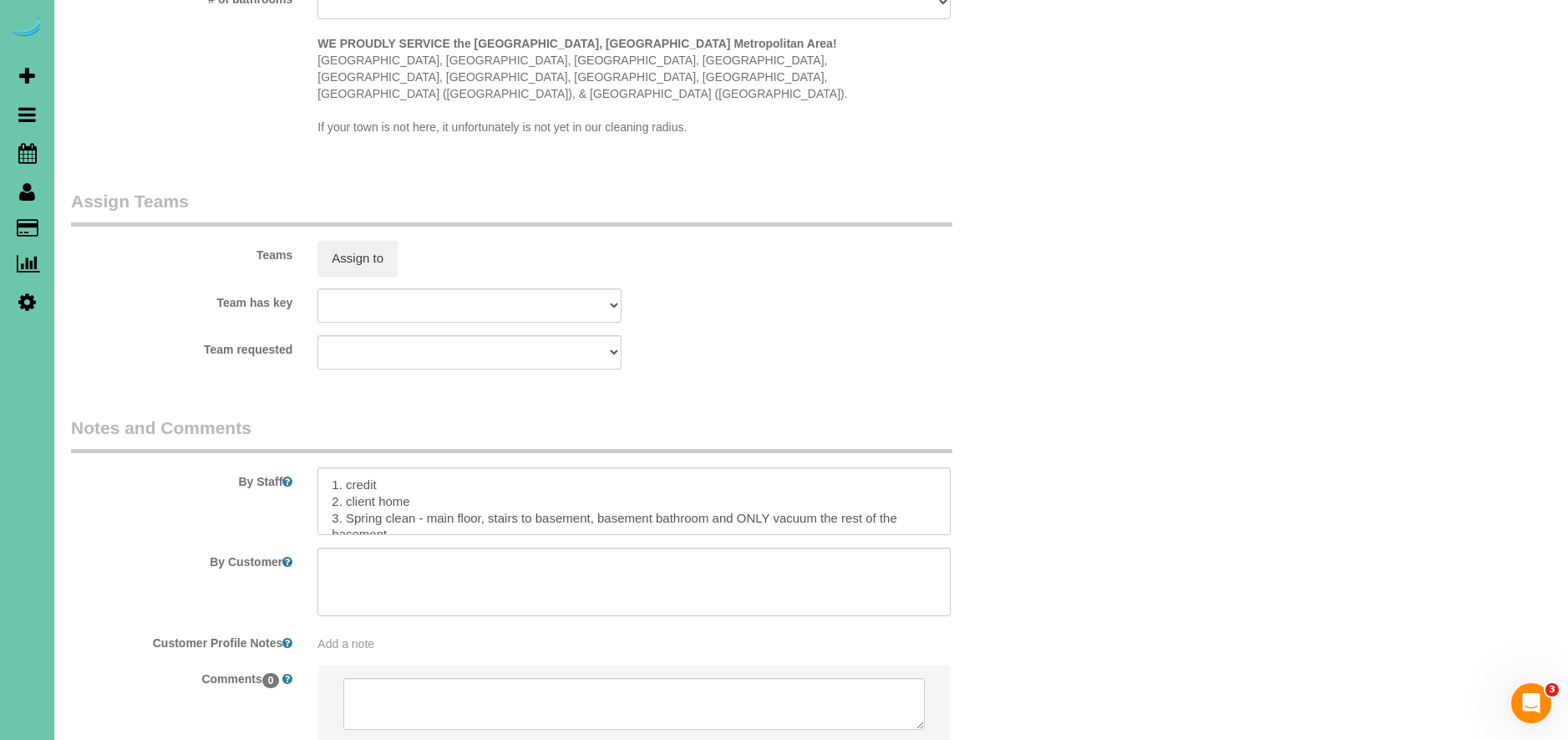
scroll to position [1768, 0]
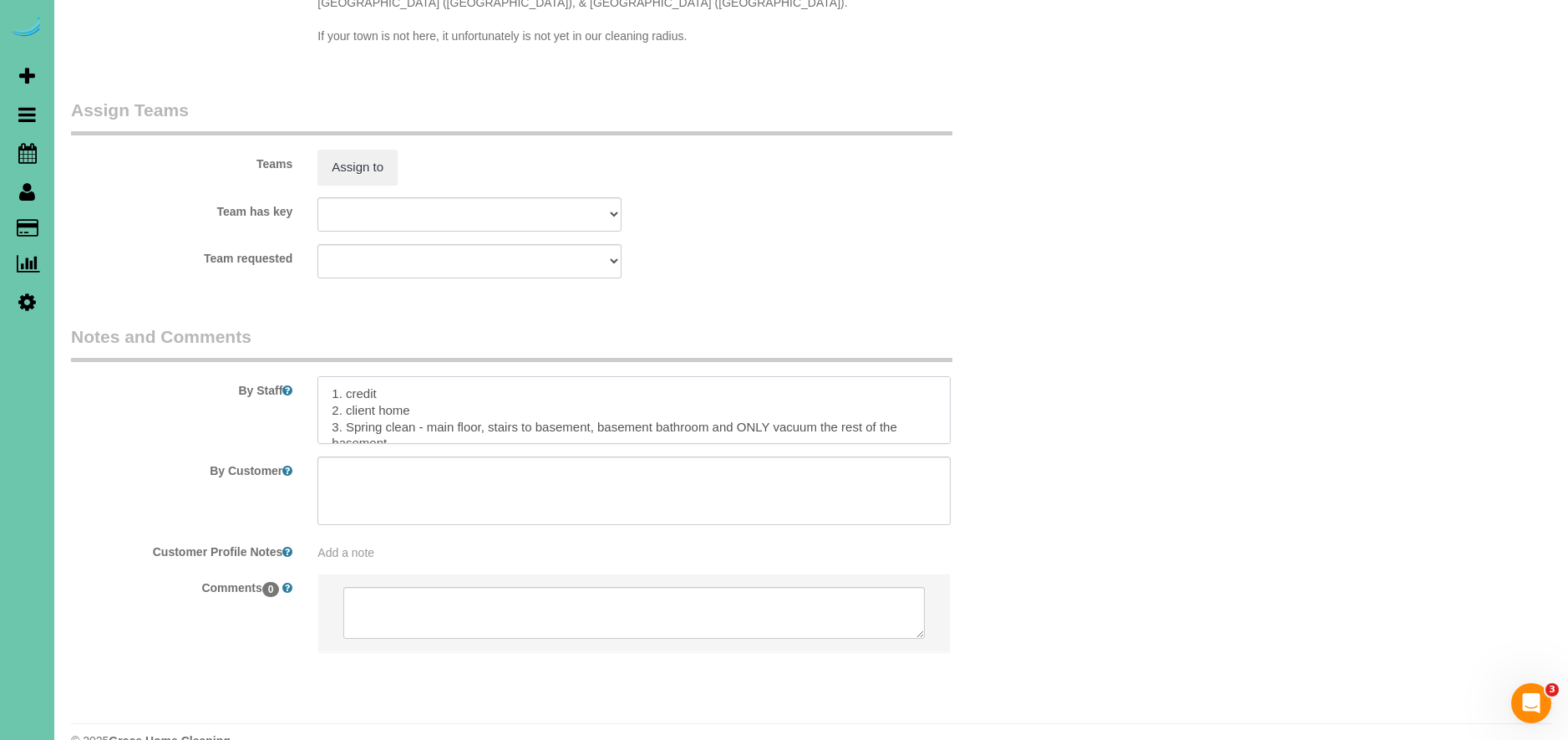
drag, startPoint x: 417, startPoint y: 392, endPoint x: 355, endPoint y: 395, distance: 62.1
click at [351, 393] on textarea at bounding box center [633, 410] width 633 height 69
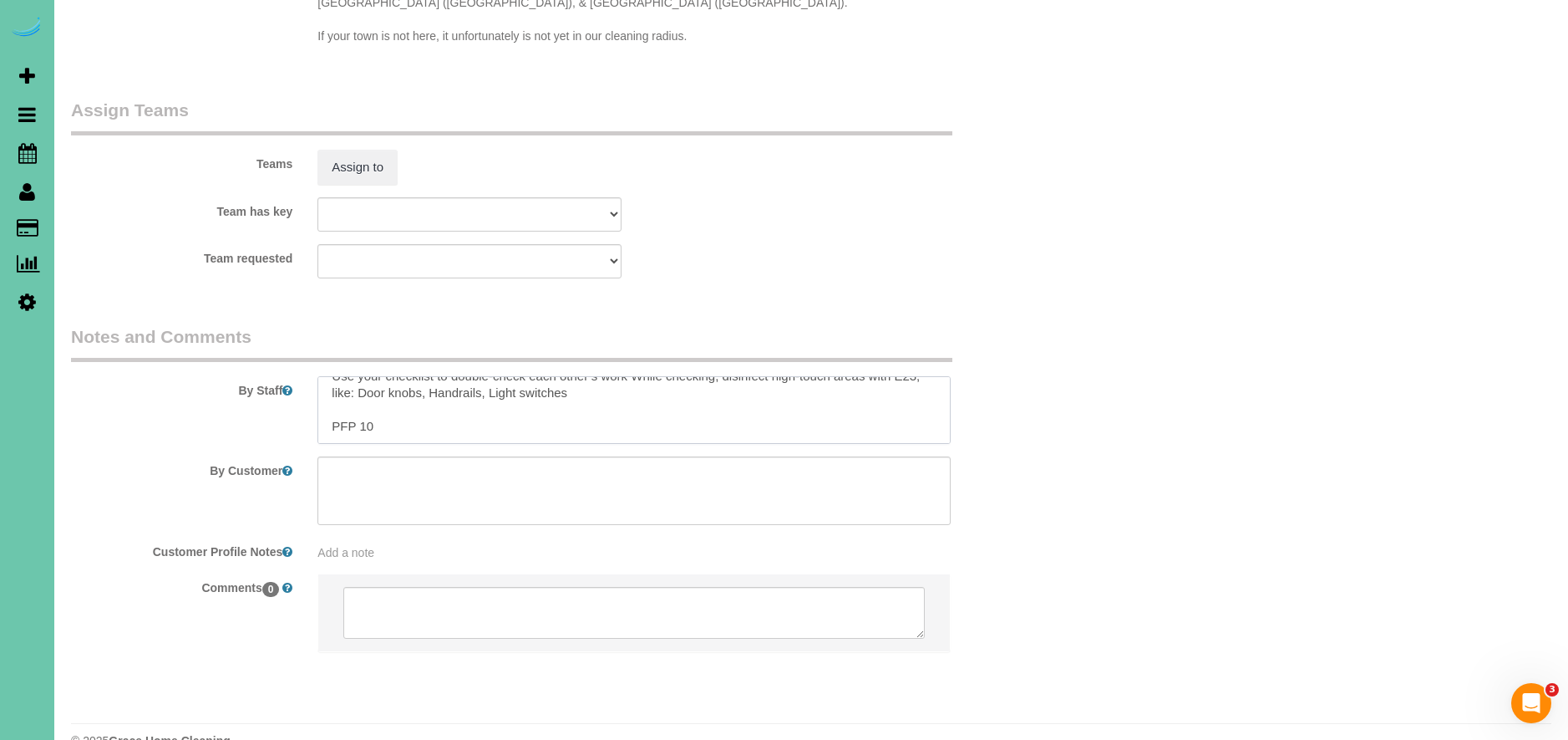
drag, startPoint x: 329, startPoint y: 368, endPoint x: 488, endPoint y: 425, distance: 168.9
click at [488, 425] on sui-booking-comments "By Staff By Customer Customer Profile Notes Add a note Comments 0" at bounding box center [551, 497] width 961 height 345
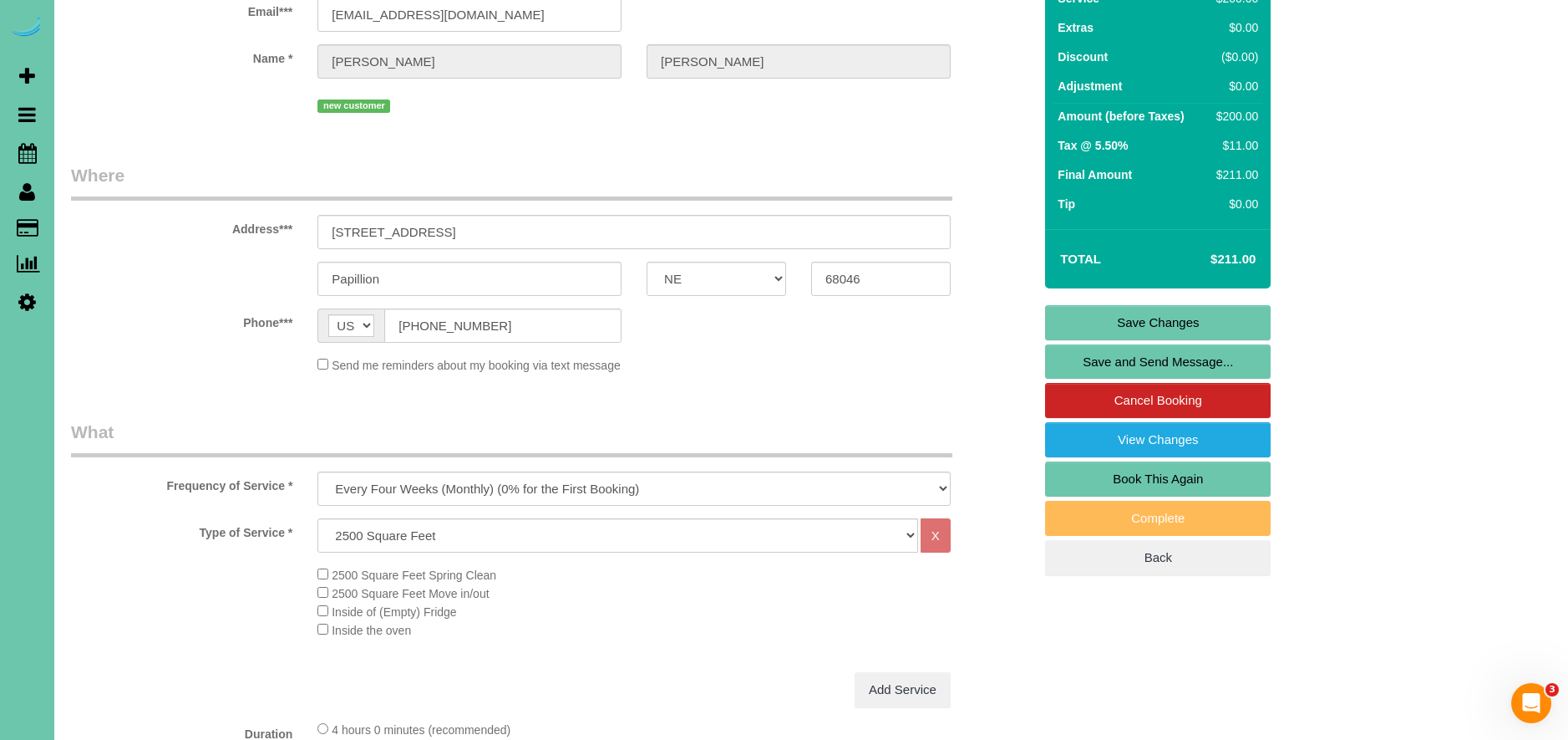
scroll to position [136, 0]
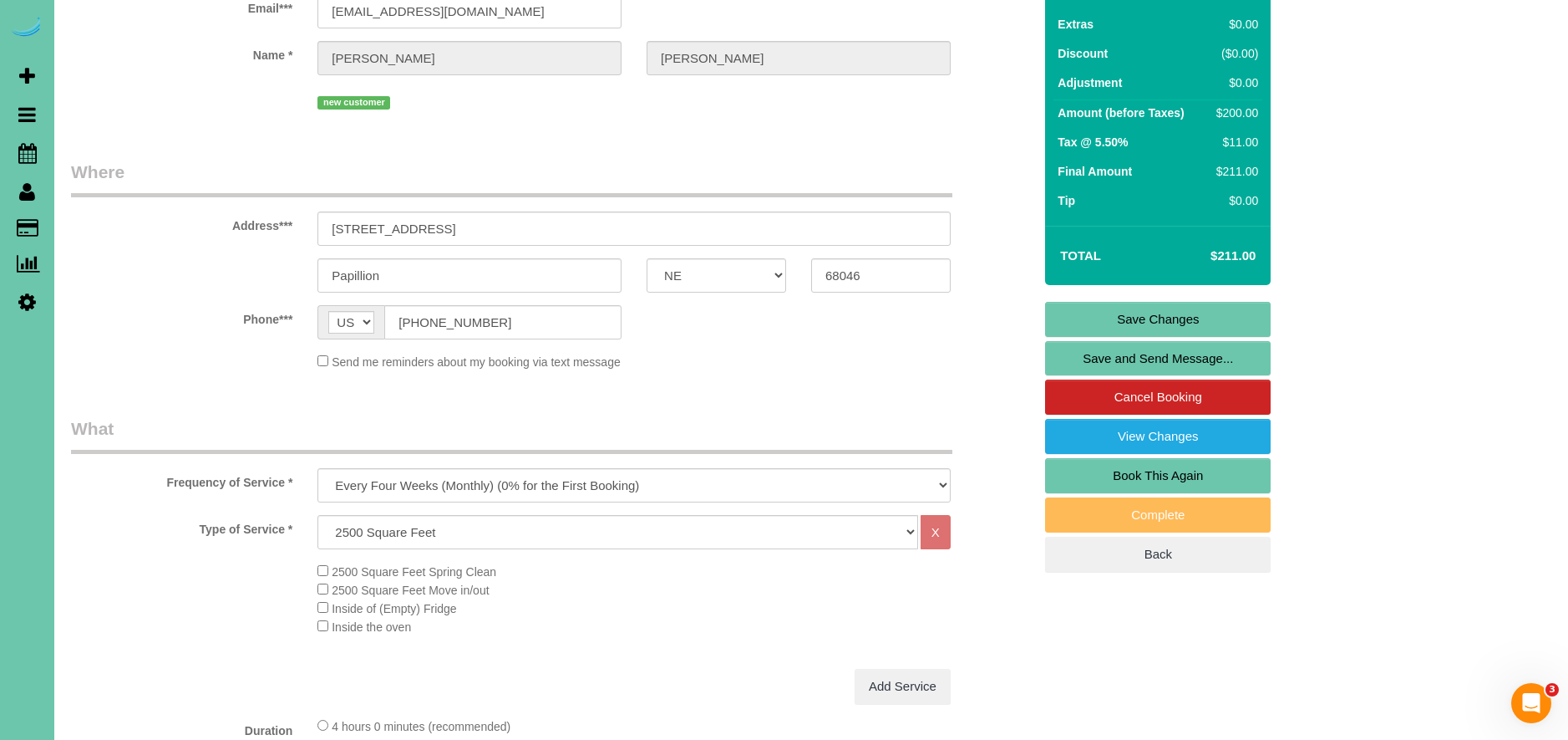
type textarea "1. credit 2. client home 3. monthly recurring - main floor, stairs to basement,…"
click at [1217, 315] on link "Save Changes" at bounding box center [1157, 319] width 225 height 35
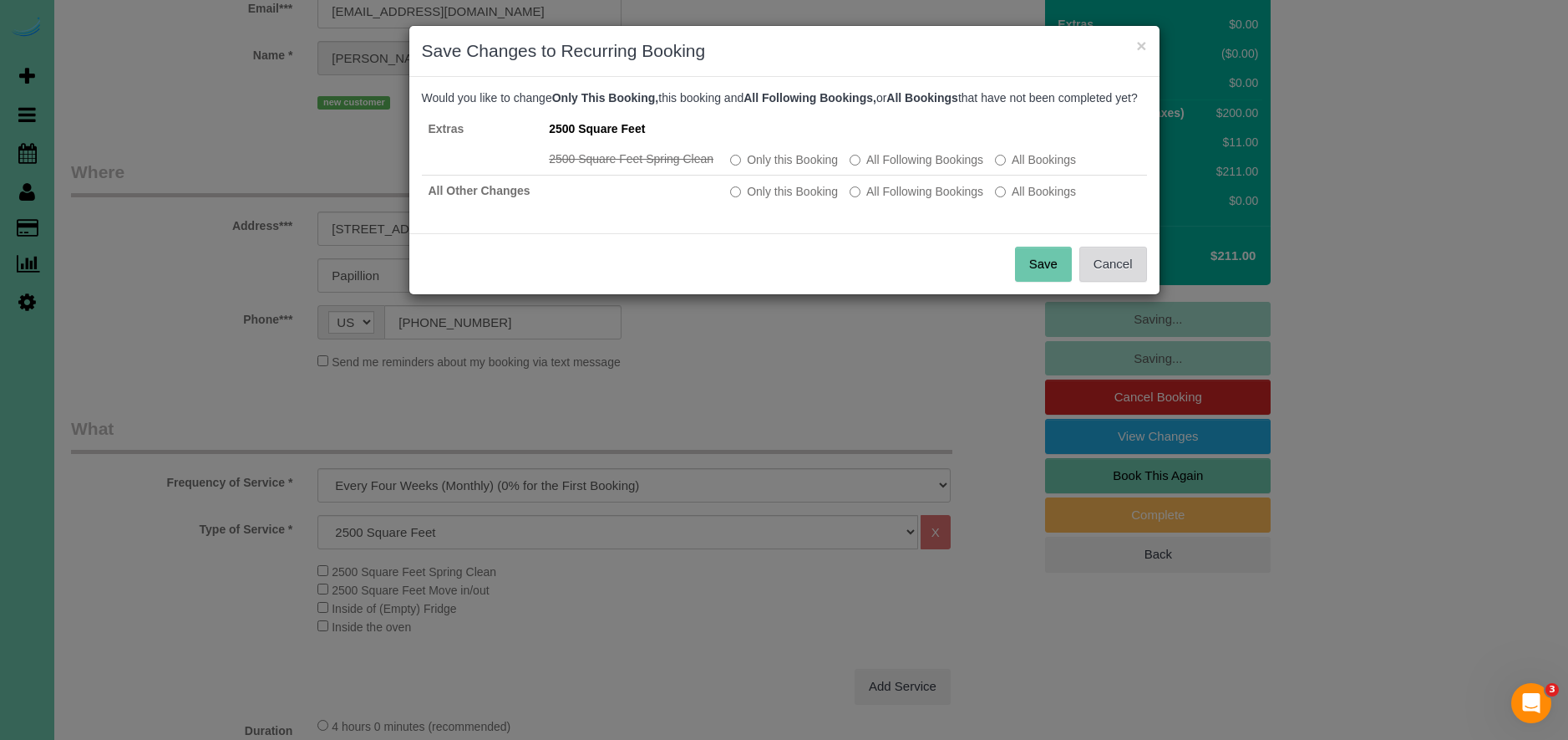
drag, startPoint x: 1117, startPoint y: 290, endPoint x: 757, endPoint y: 407, distance: 378.5
click at [1117, 282] on button "Cancel" at bounding box center [1113, 264] width 68 height 35
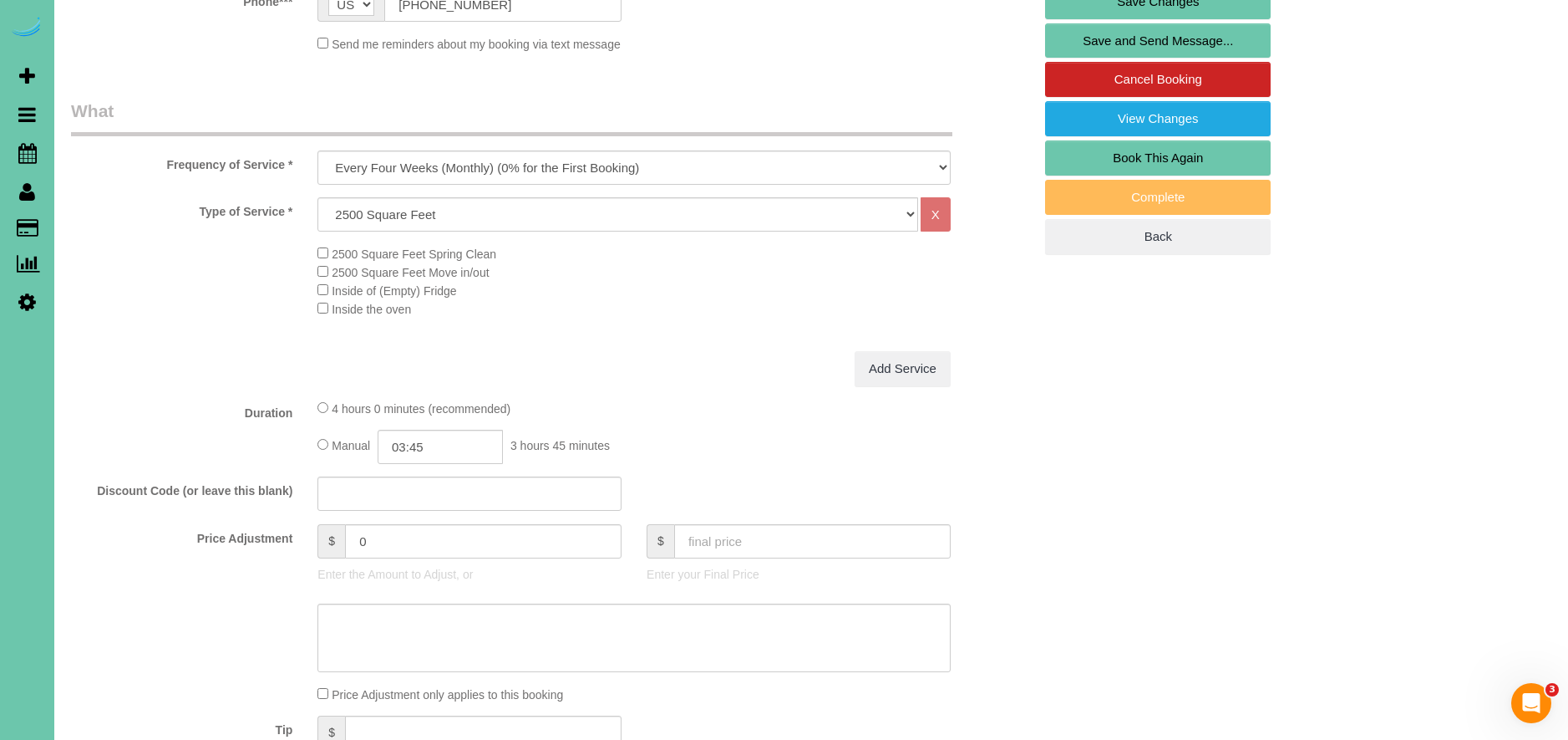
scroll to position [615, 0]
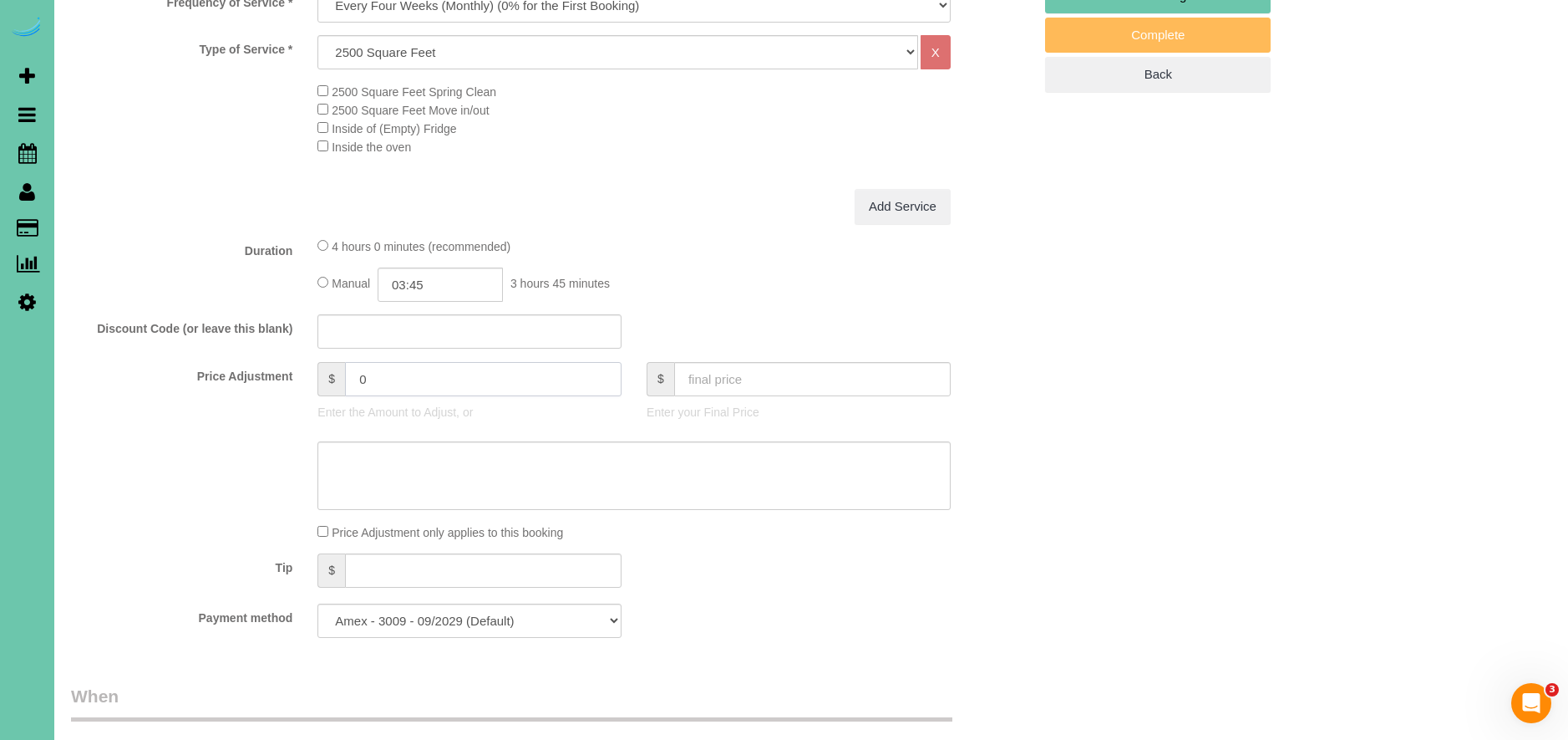
drag, startPoint x: 380, startPoint y: 379, endPoint x: 330, endPoint y: 374, distance: 50.2
click at [330, 374] on div "$ 0" at bounding box center [469, 379] width 304 height 34
type input "-1.25"
click at [643, 203] on div "Add Service" at bounding box center [634, 206] width 658 height 35
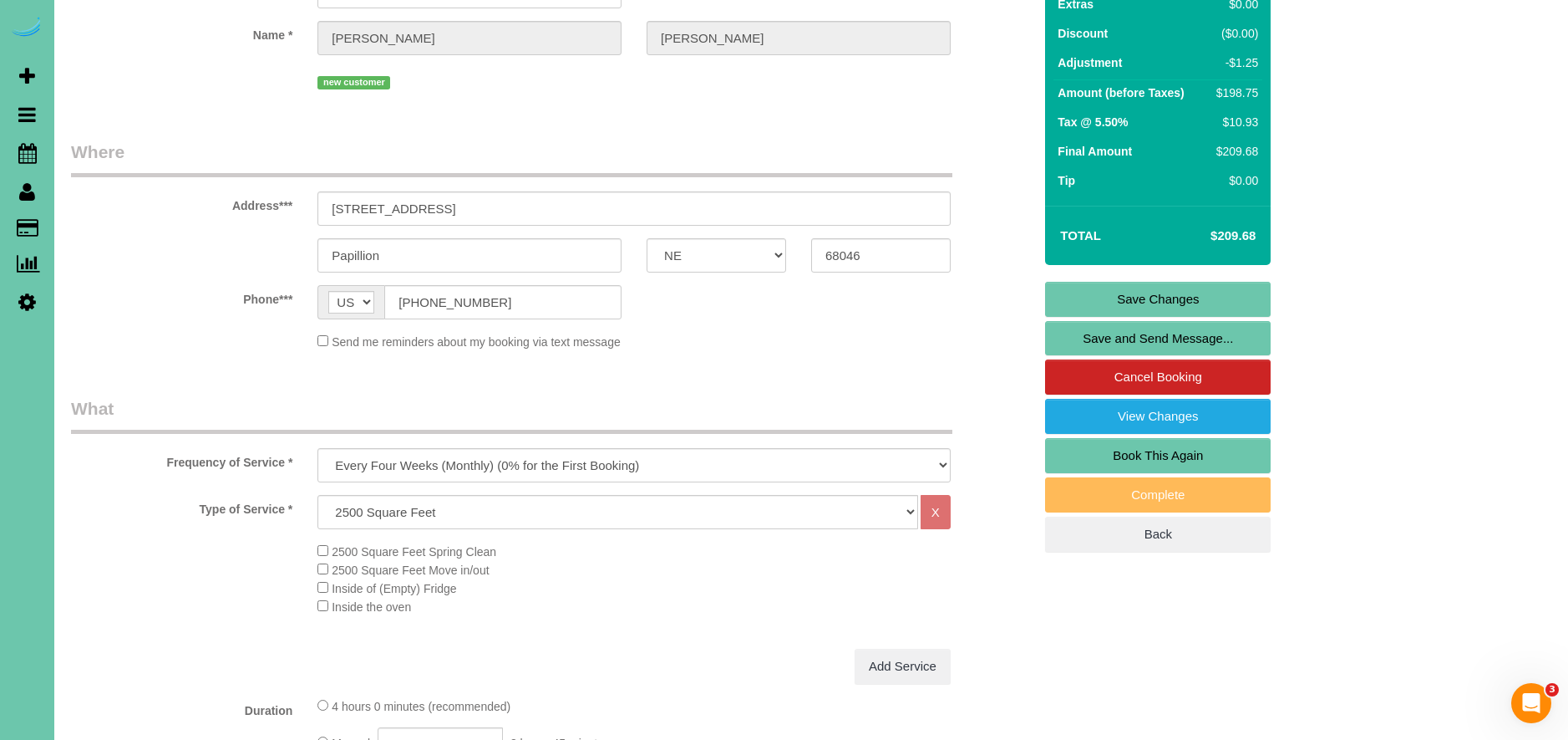
scroll to position [0, 0]
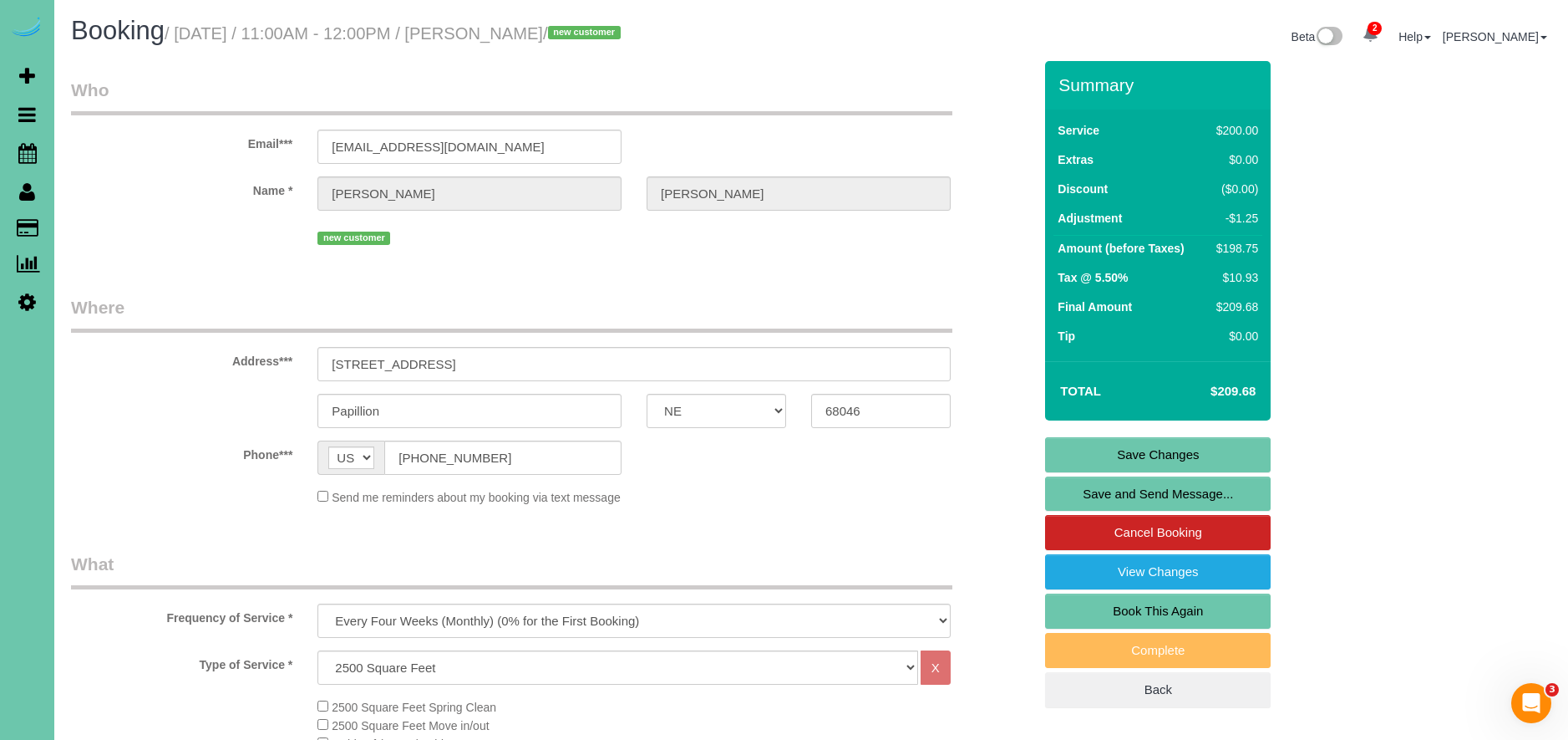
click at [1200, 458] on link "Save Changes" at bounding box center [1157, 455] width 225 height 35
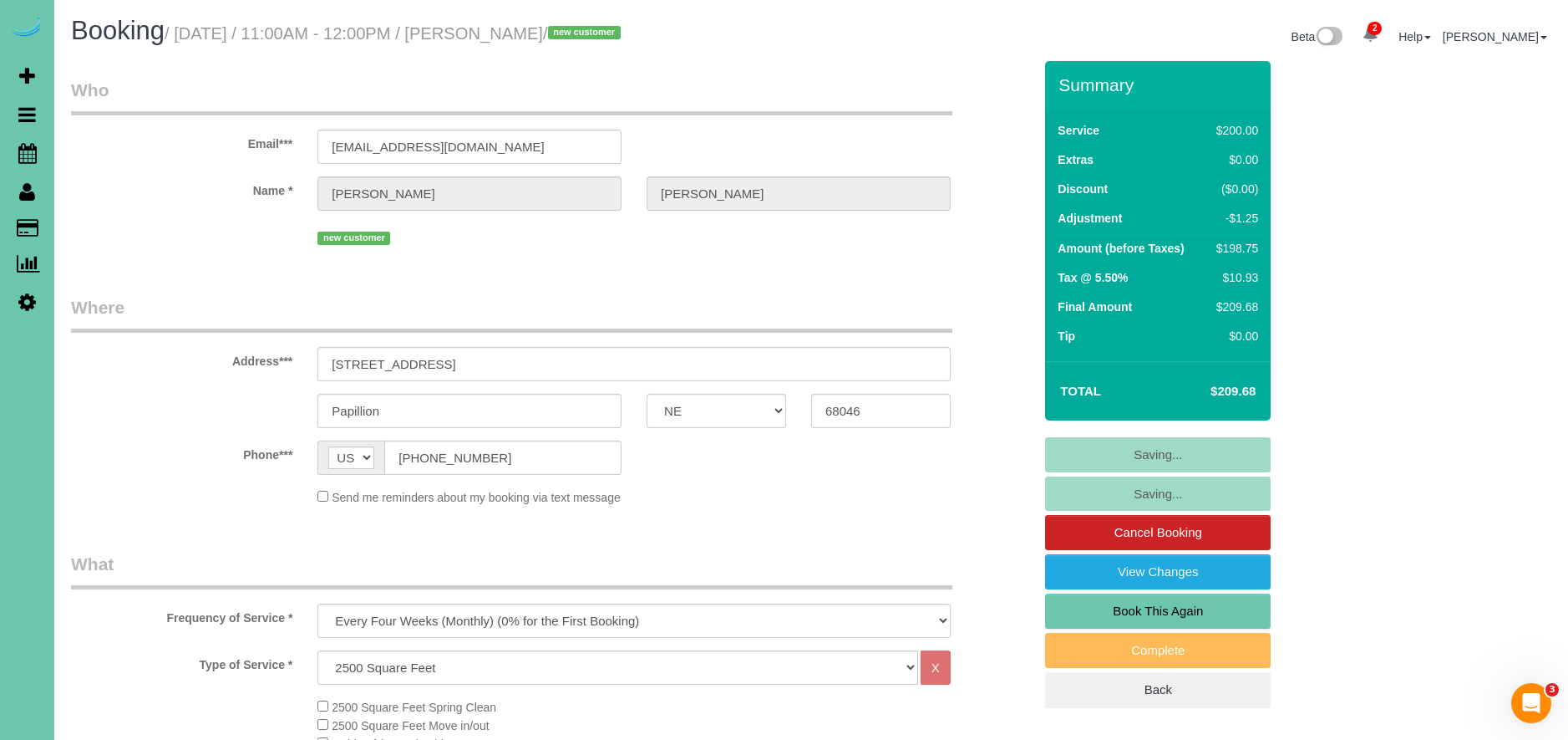
scroll to position [4, 0]
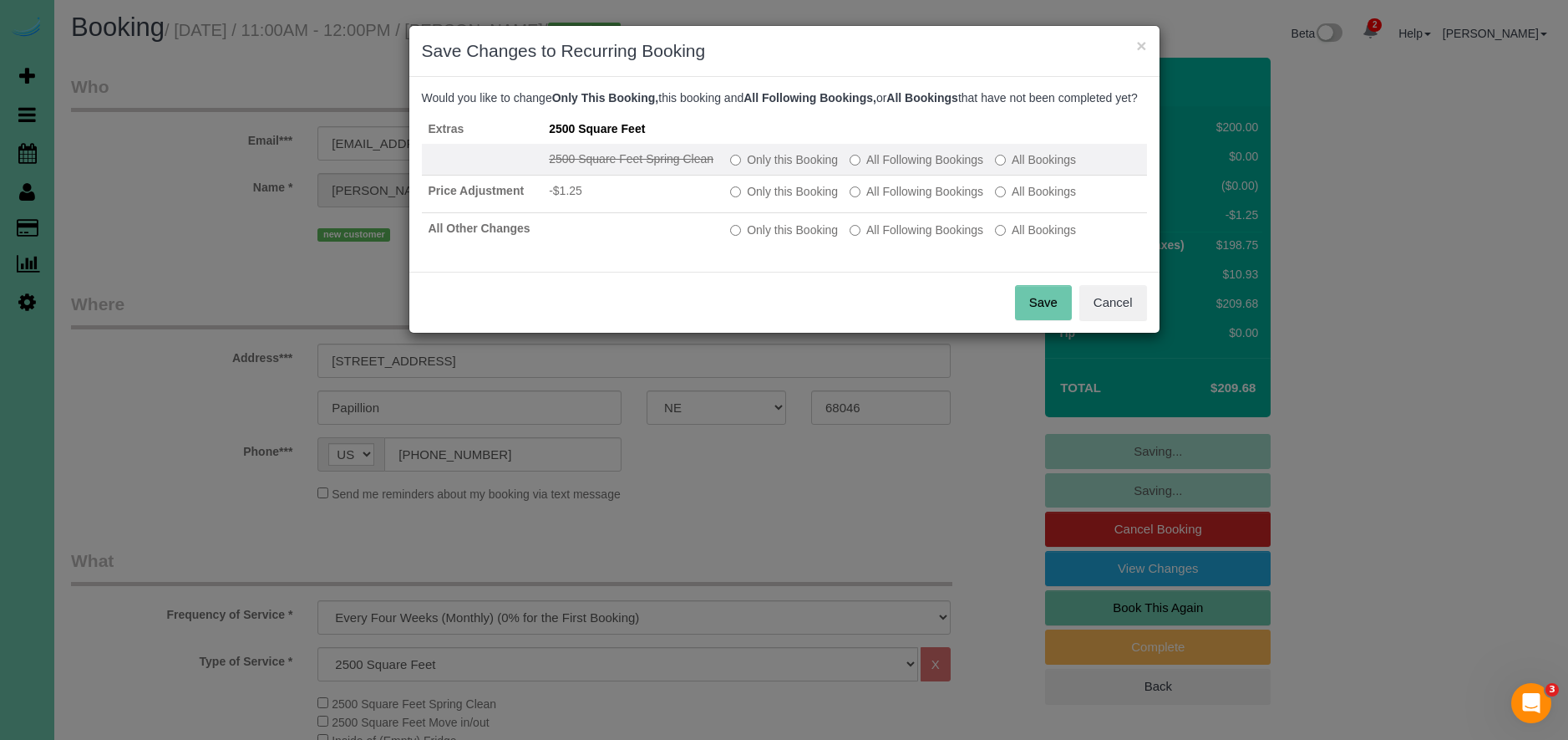
click at [924, 168] on label "All Following Bookings" at bounding box center [916, 160] width 134 height 17
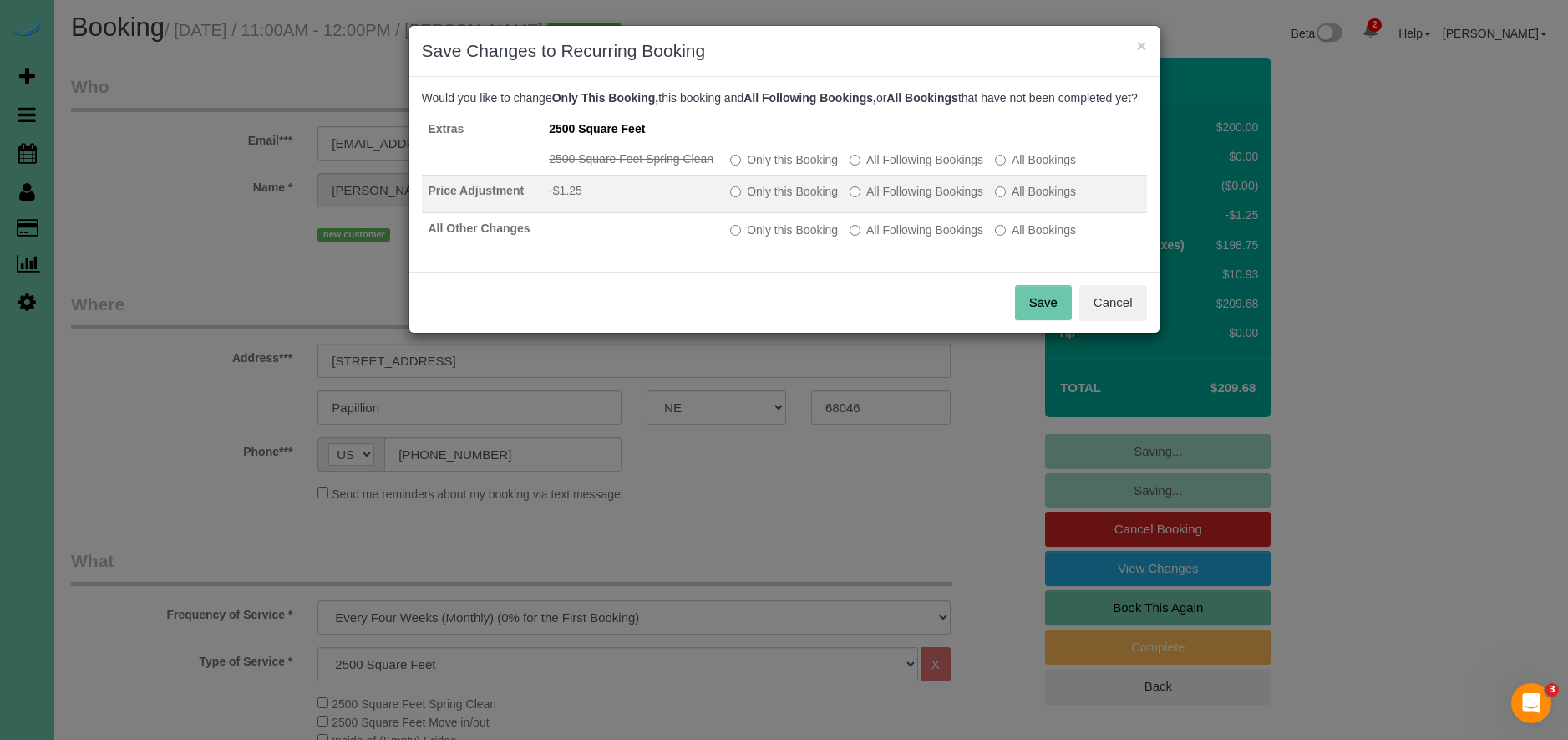
click at [916, 200] on label "All Following Bookings" at bounding box center [916, 192] width 134 height 17
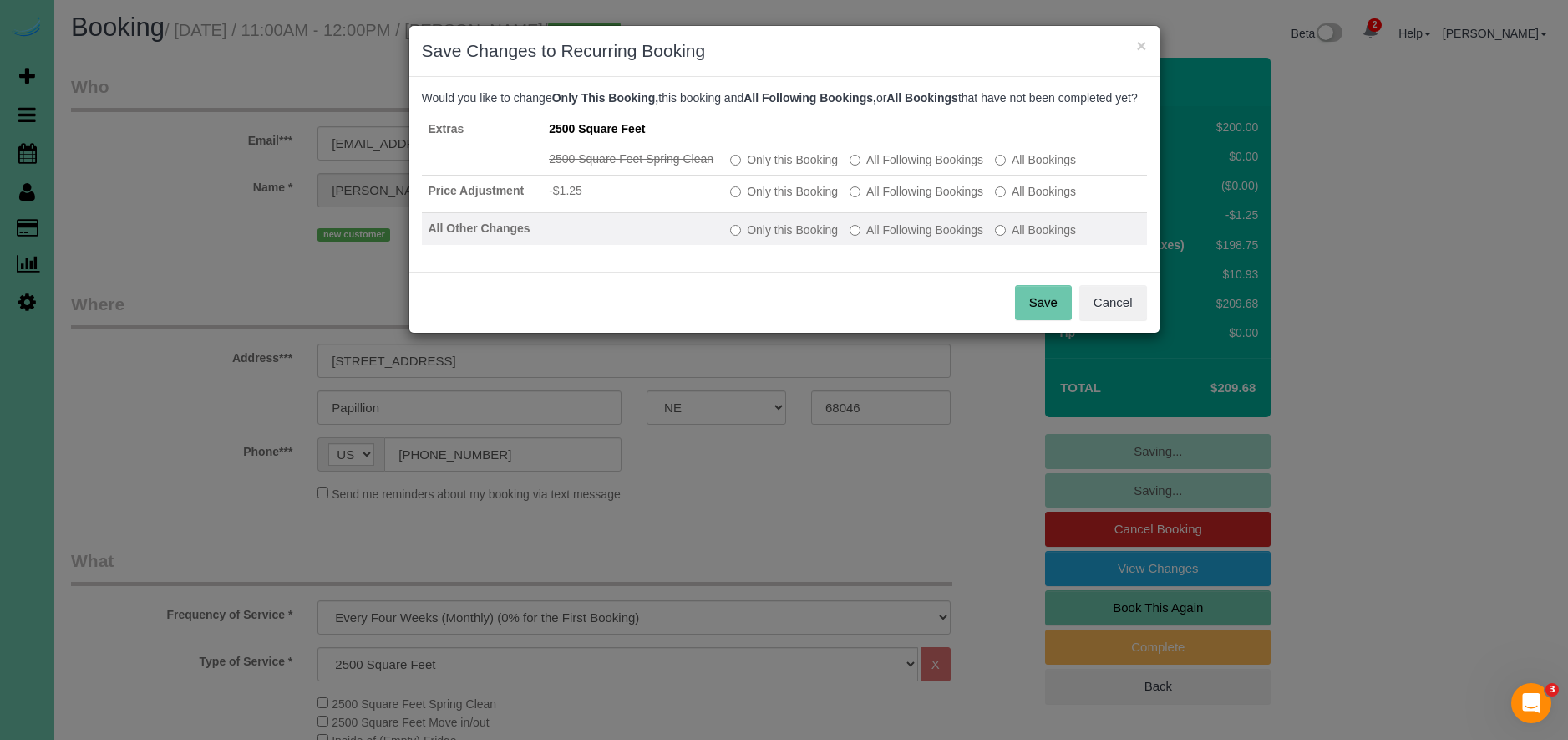
click at [919, 238] on label "All Following Bookings" at bounding box center [916, 230] width 134 height 17
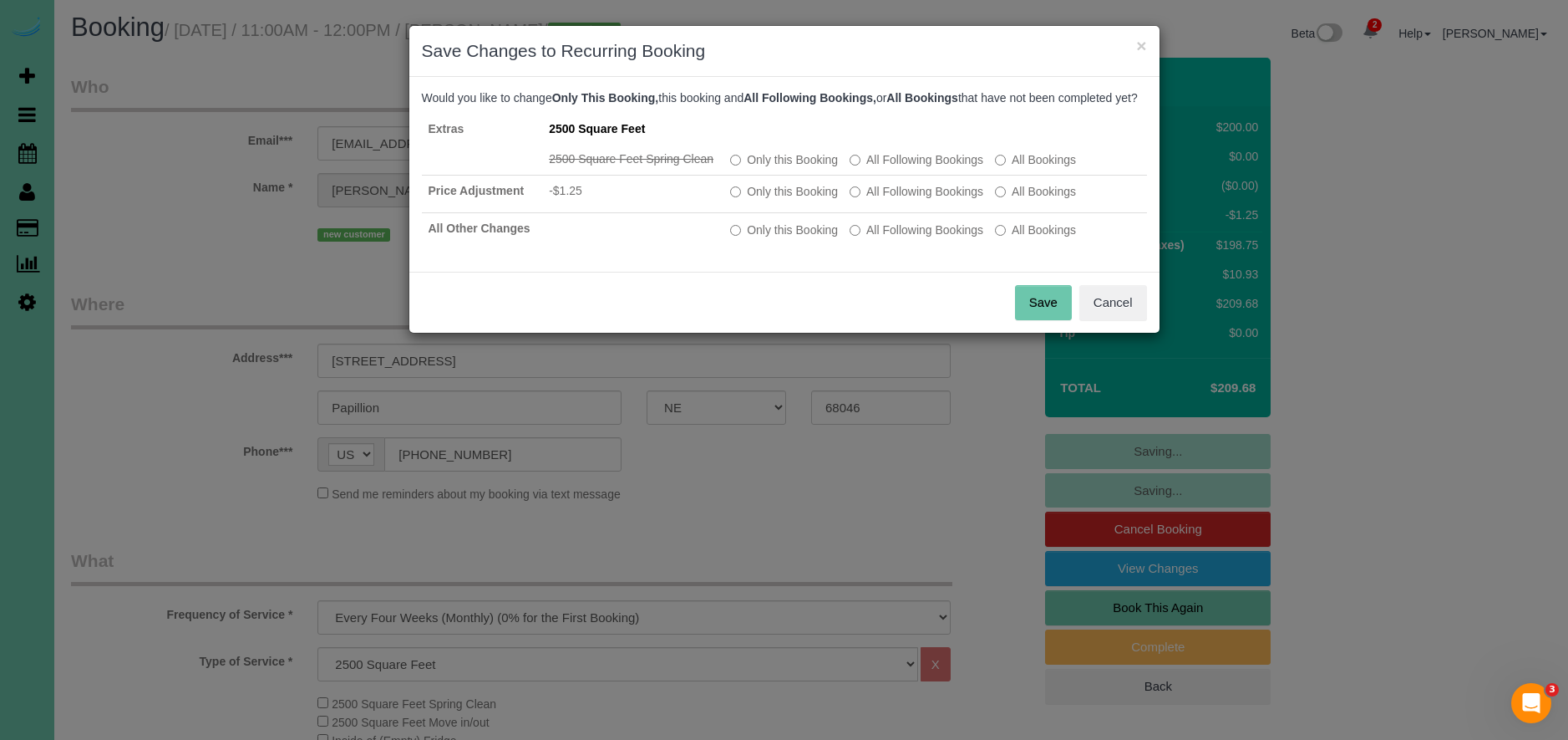
click at [1035, 306] on button "Save" at bounding box center [1043, 303] width 57 height 35
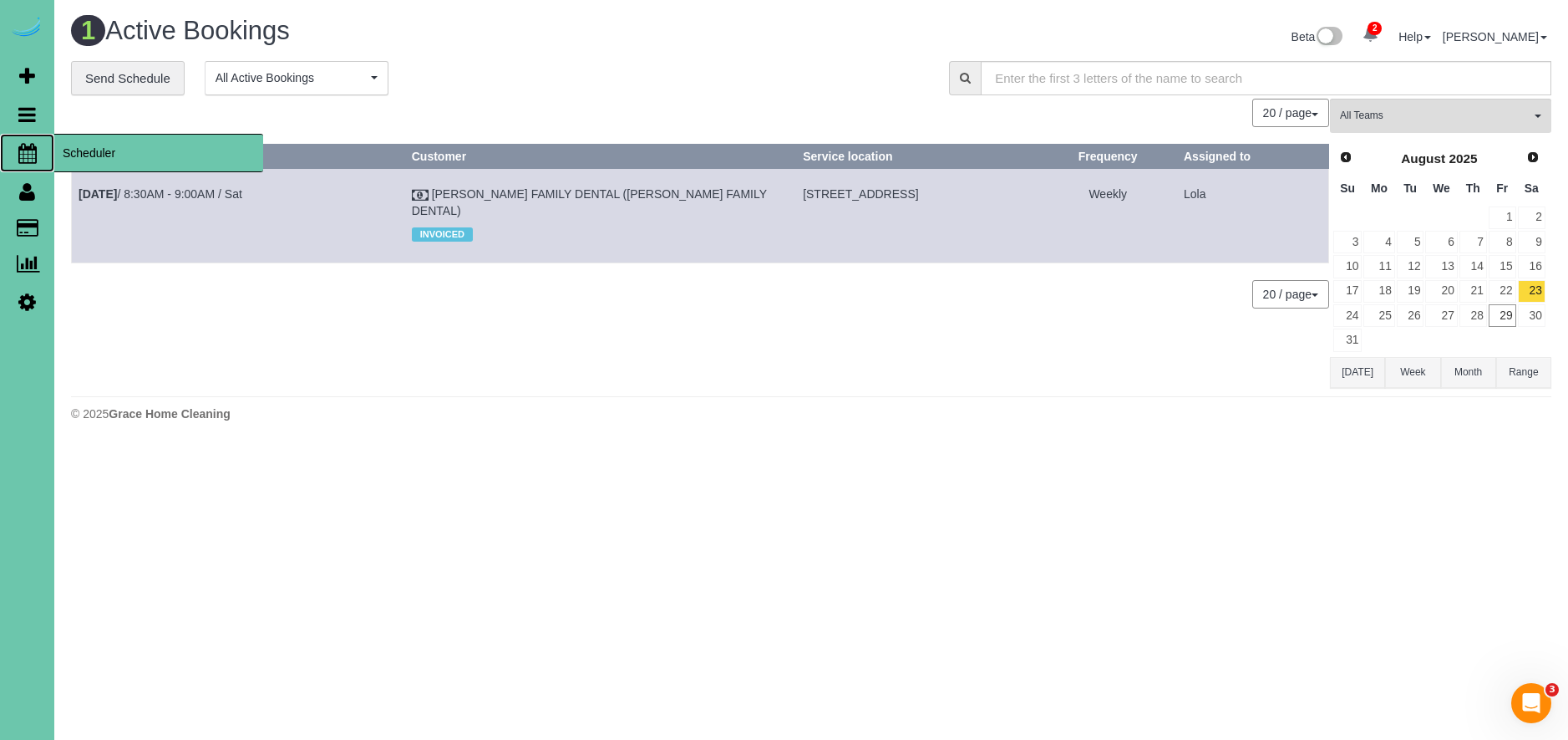
drag, startPoint x: 118, startPoint y: 153, endPoint x: 153, endPoint y: 160, distance: 35.7
click at [118, 153] on span "Scheduler" at bounding box center [159, 153] width 209 height 39
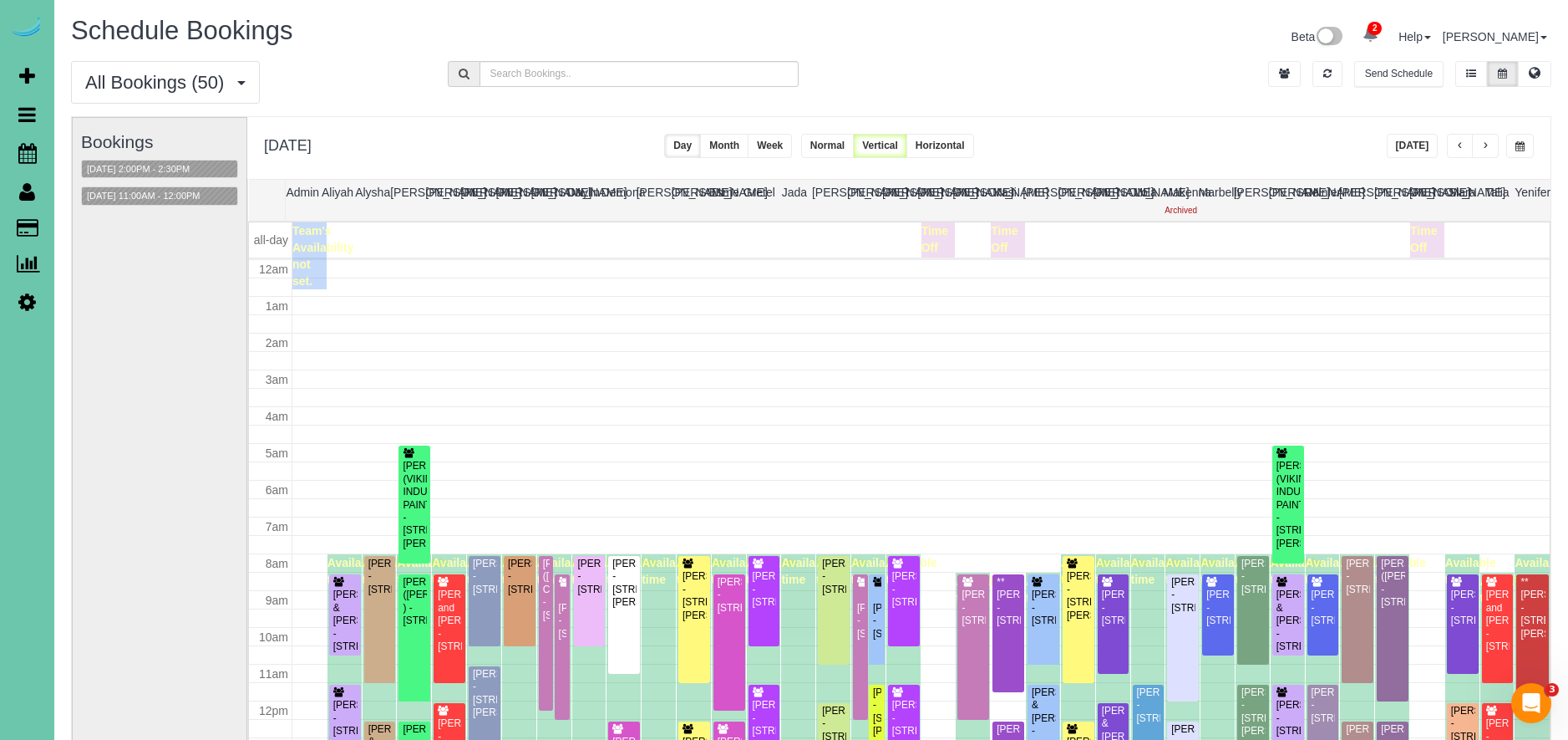
scroll to position [222, 0]
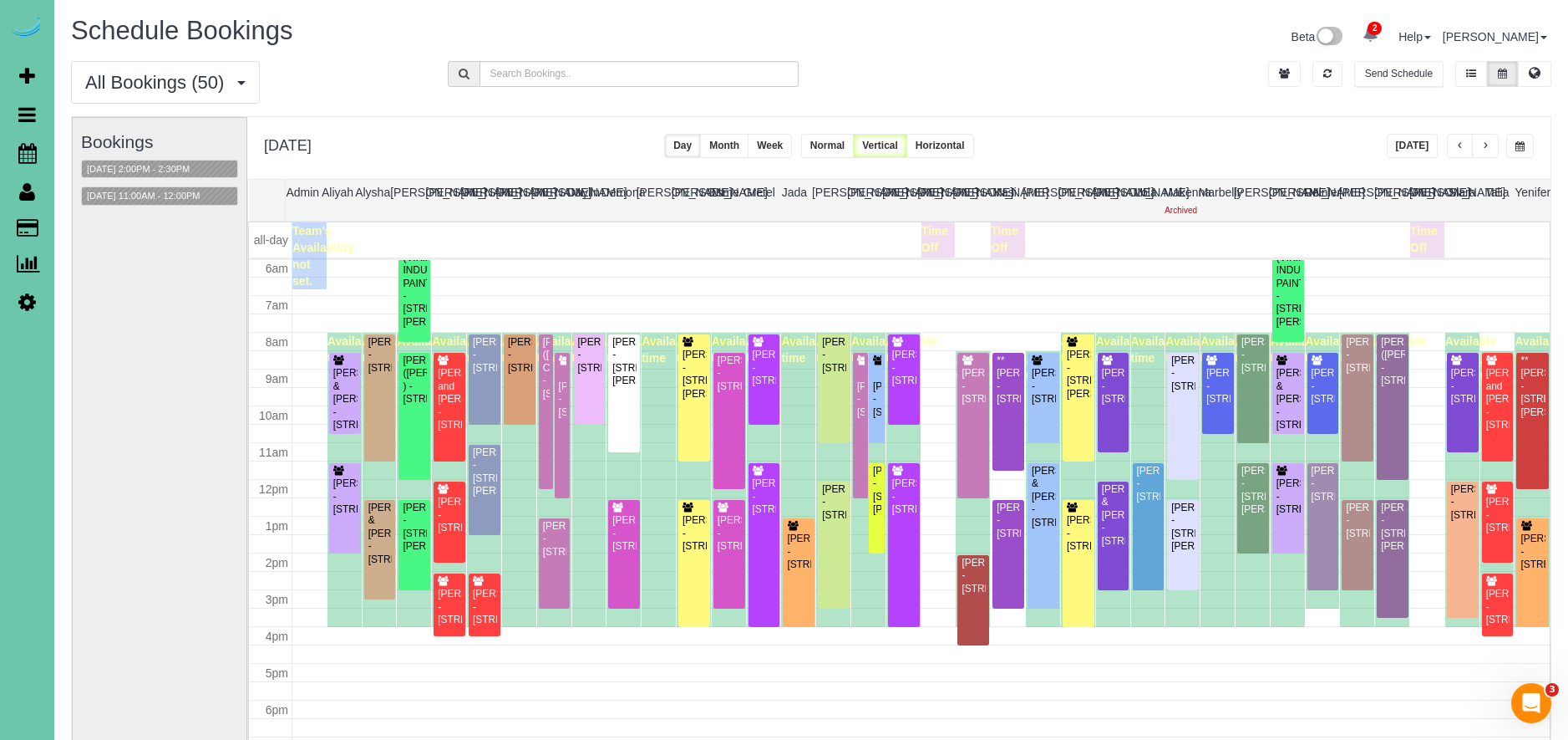
click at [1453, 143] on button "button" at bounding box center [1460, 146] width 27 height 24
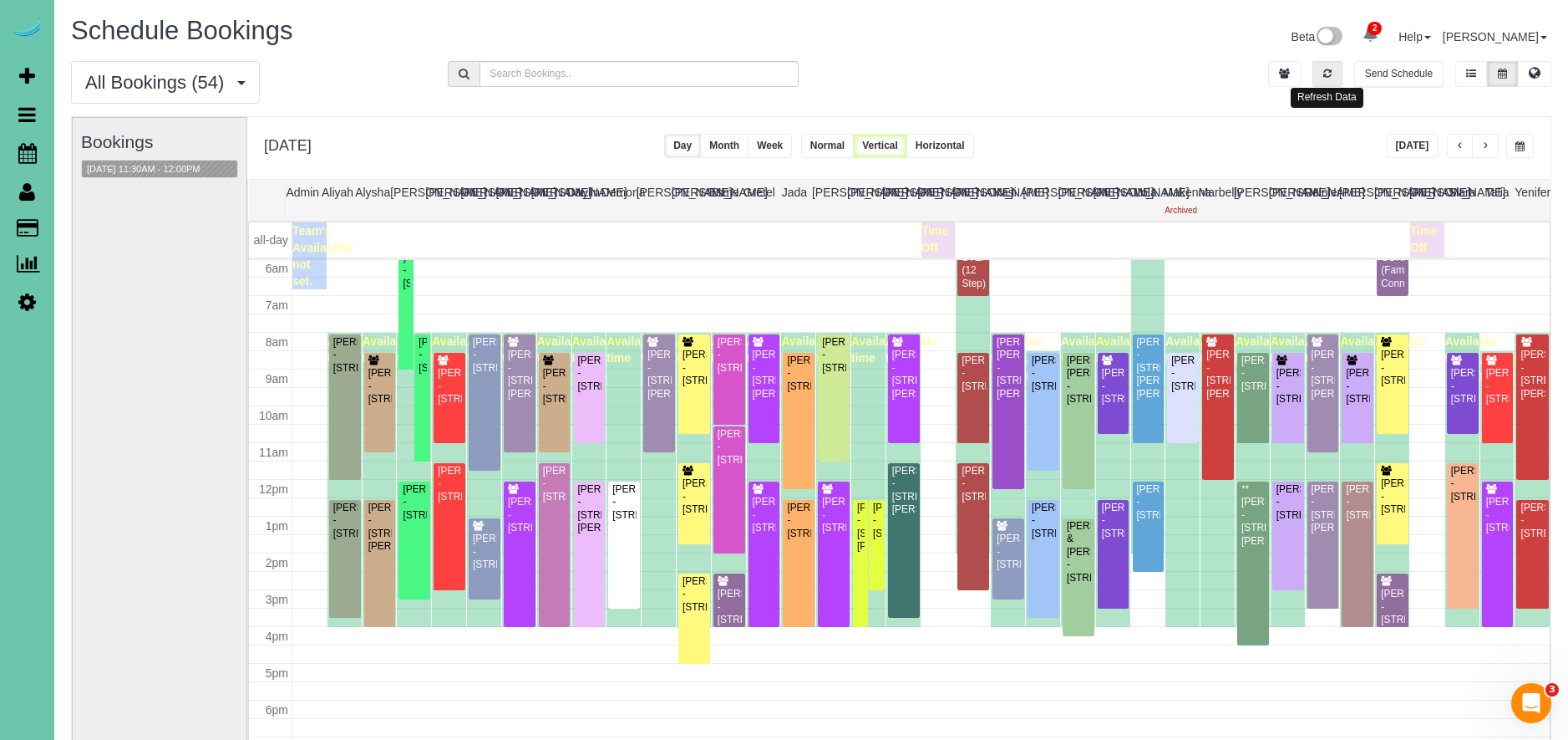
drag, startPoint x: 1321, startPoint y: 72, endPoint x: 1434, endPoint y: 156, distance: 140.8
click at [1324, 72] on icon "button" at bounding box center [1327, 73] width 8 height 10
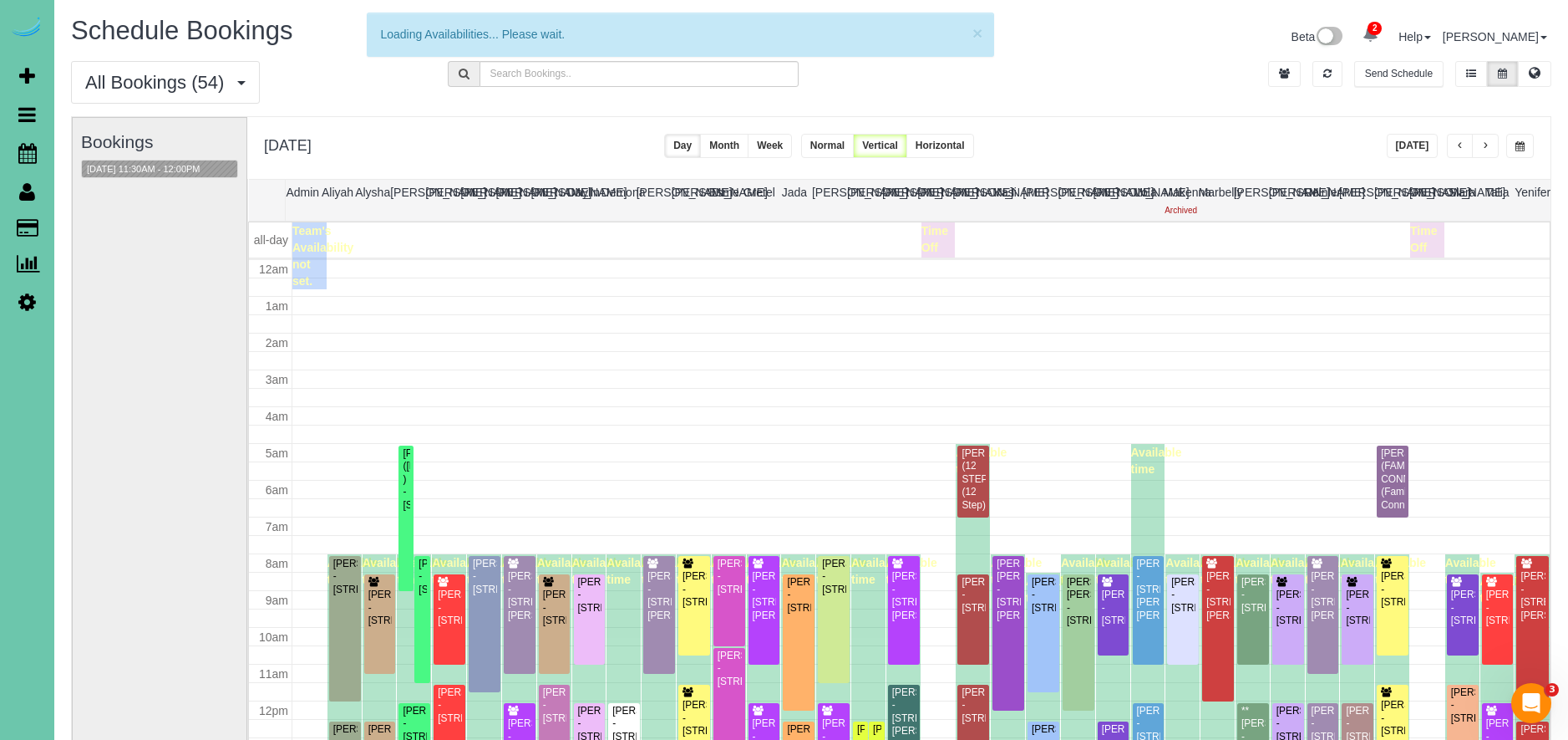
drag, startPoint x: 1433, startPoint y: 151, endPoint x: 1420, endPoint y: 149, distance: 13.2
click at [1433, 151] on button "[DATE]" at bounding box center [1412, 146] width 52 height 24
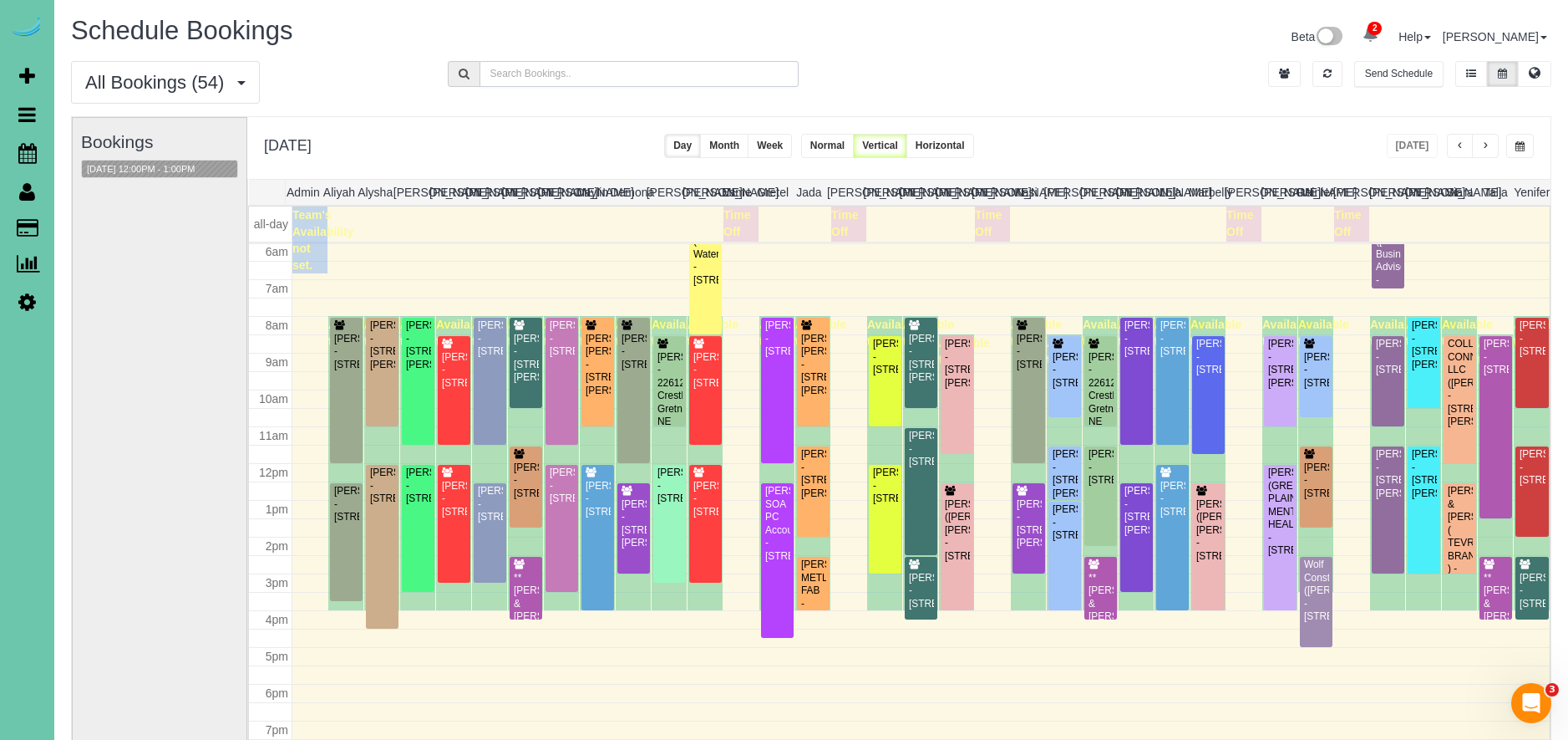
click at [736, 78] on input "text" at bounding box center [639, 74] width 320 height 26
click at [1453, 150] on button "button" at bounding box center [1460, 146] width 27 height 24
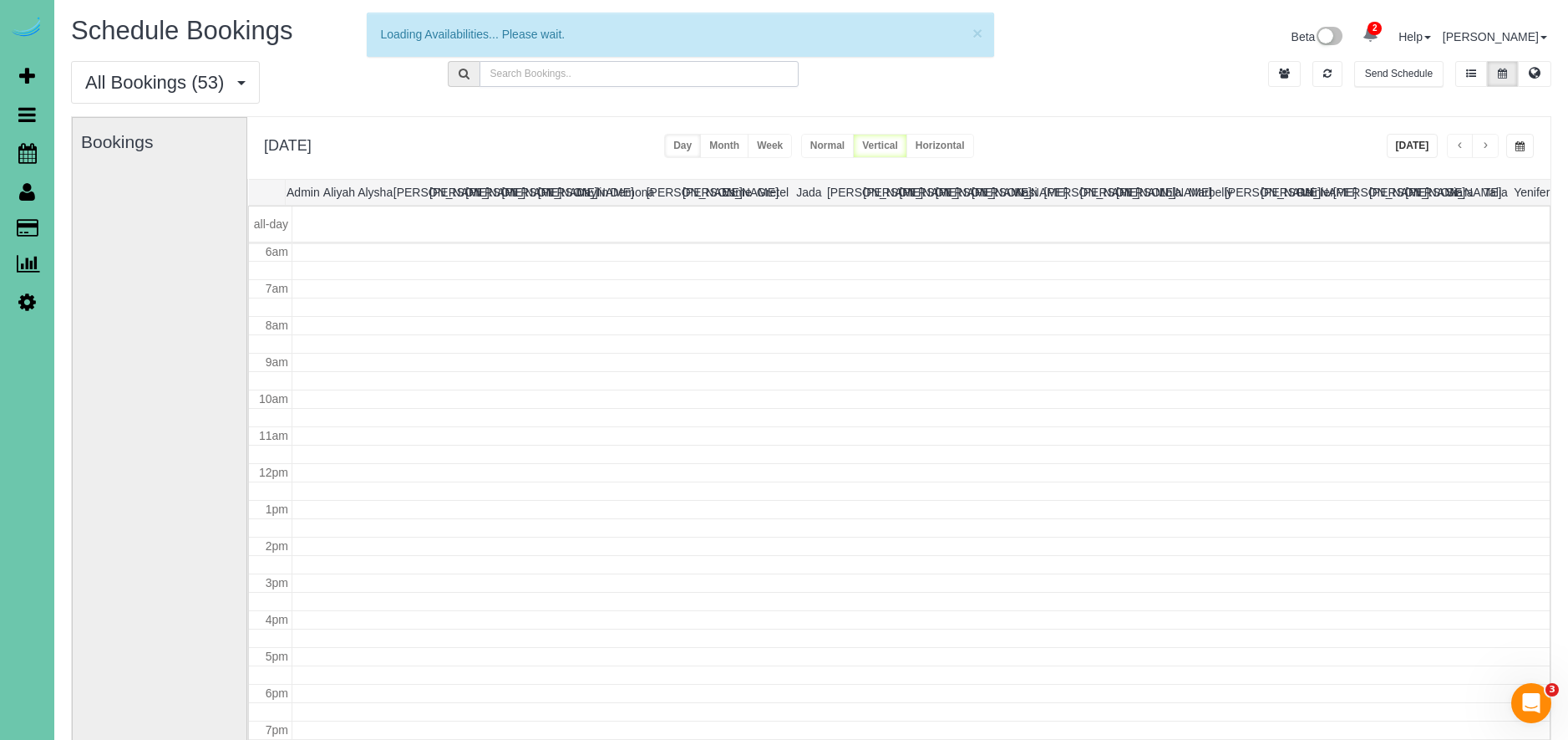
click at [598, 82] on input "text" at bounding box center [639, 74] width 320 height 26
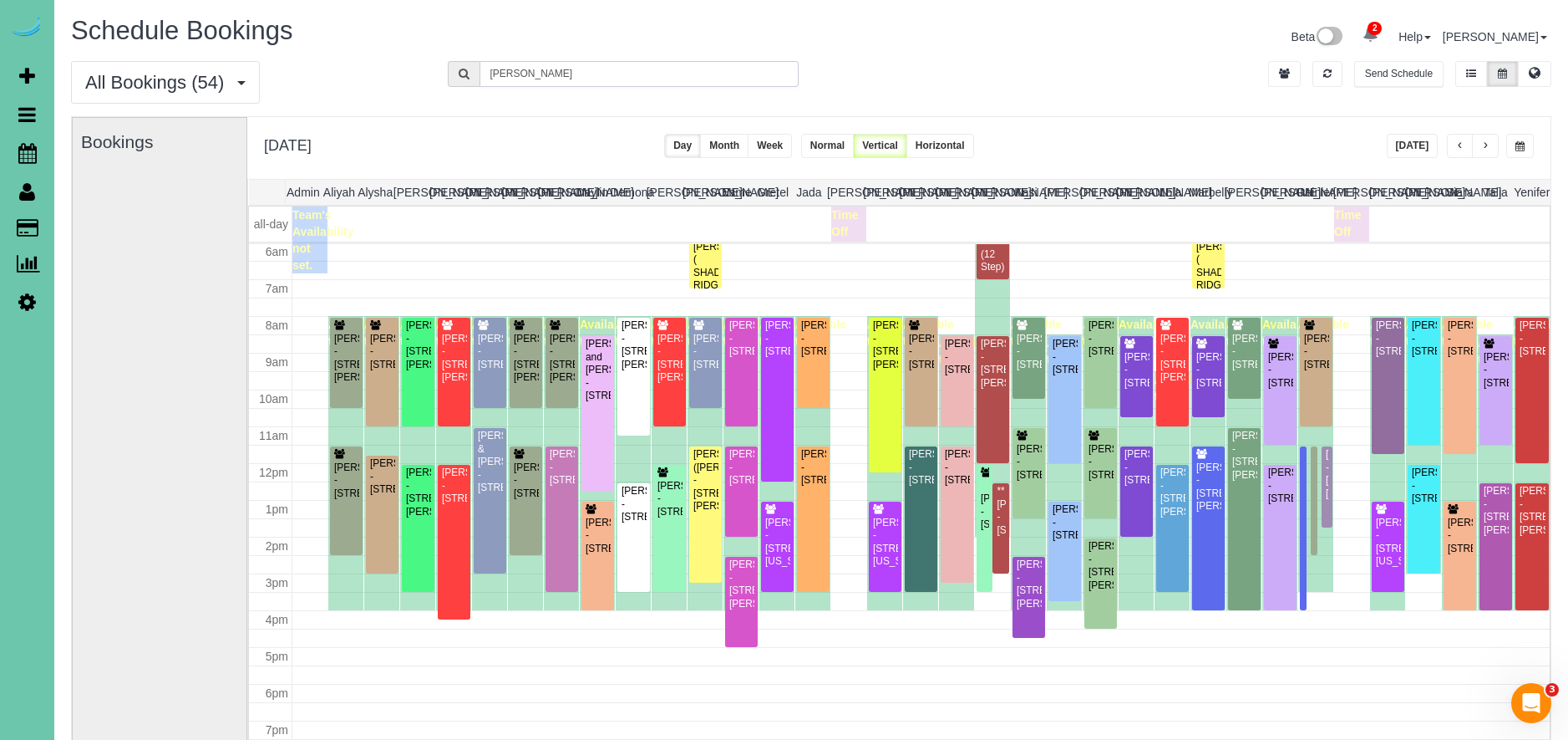
type input "[PERSON_NAME]"
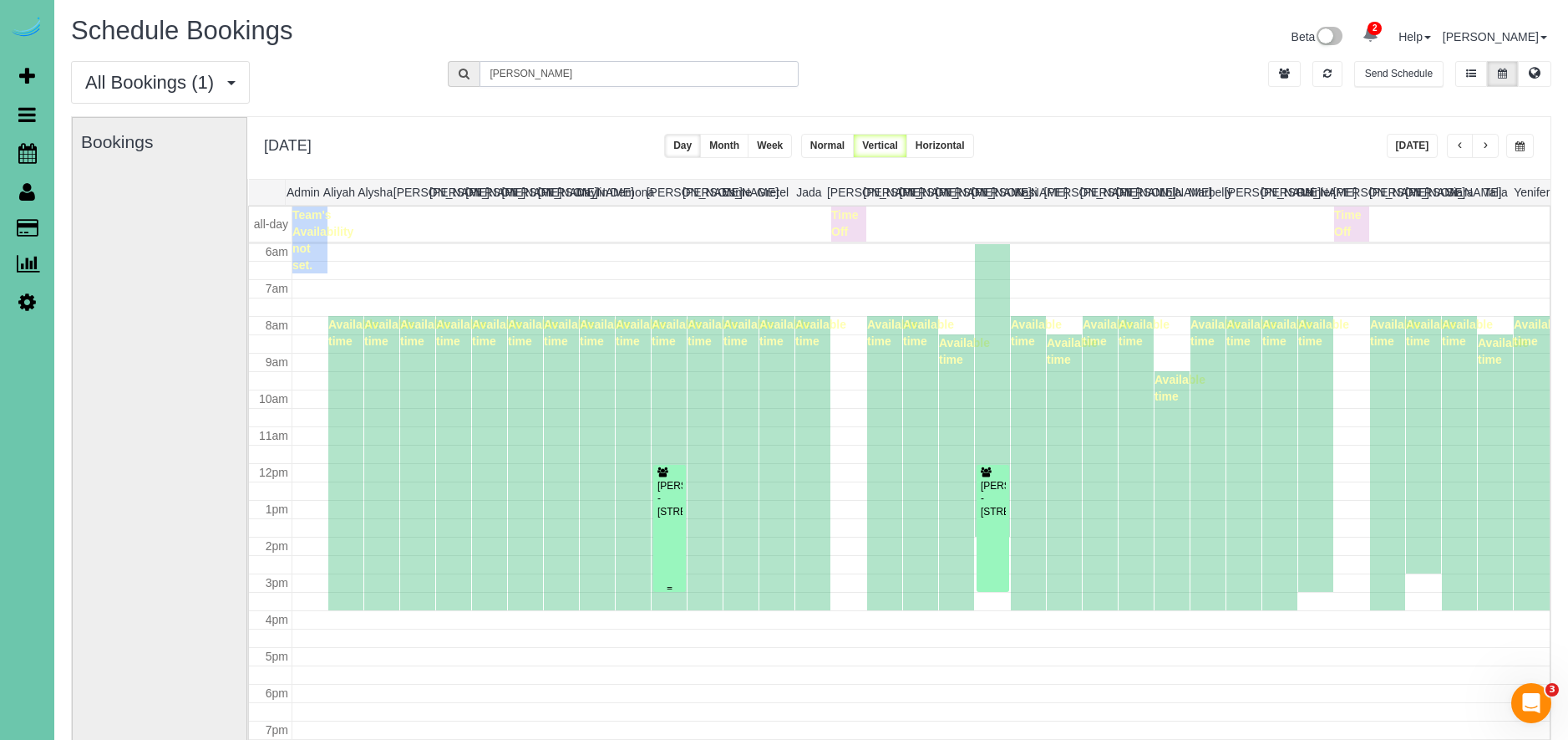
click at [664, 518] on div "[PERSON_NAME] - [STREET_ADDRESS]" at bounding box center [669, 499] width 26 height 39
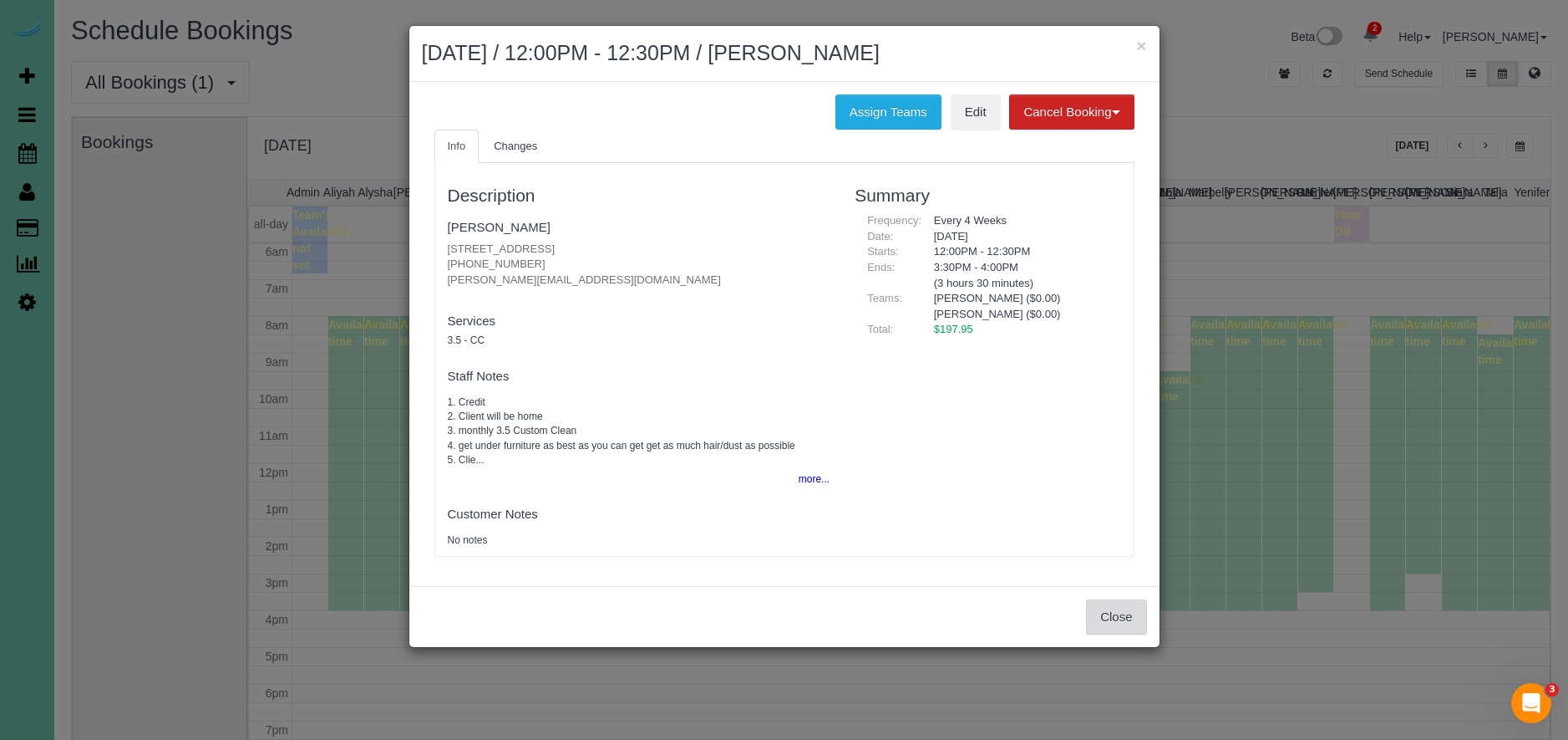
click at [1131, 614] on button "Close" at bounding box center [1116, 616] width 60 height 35
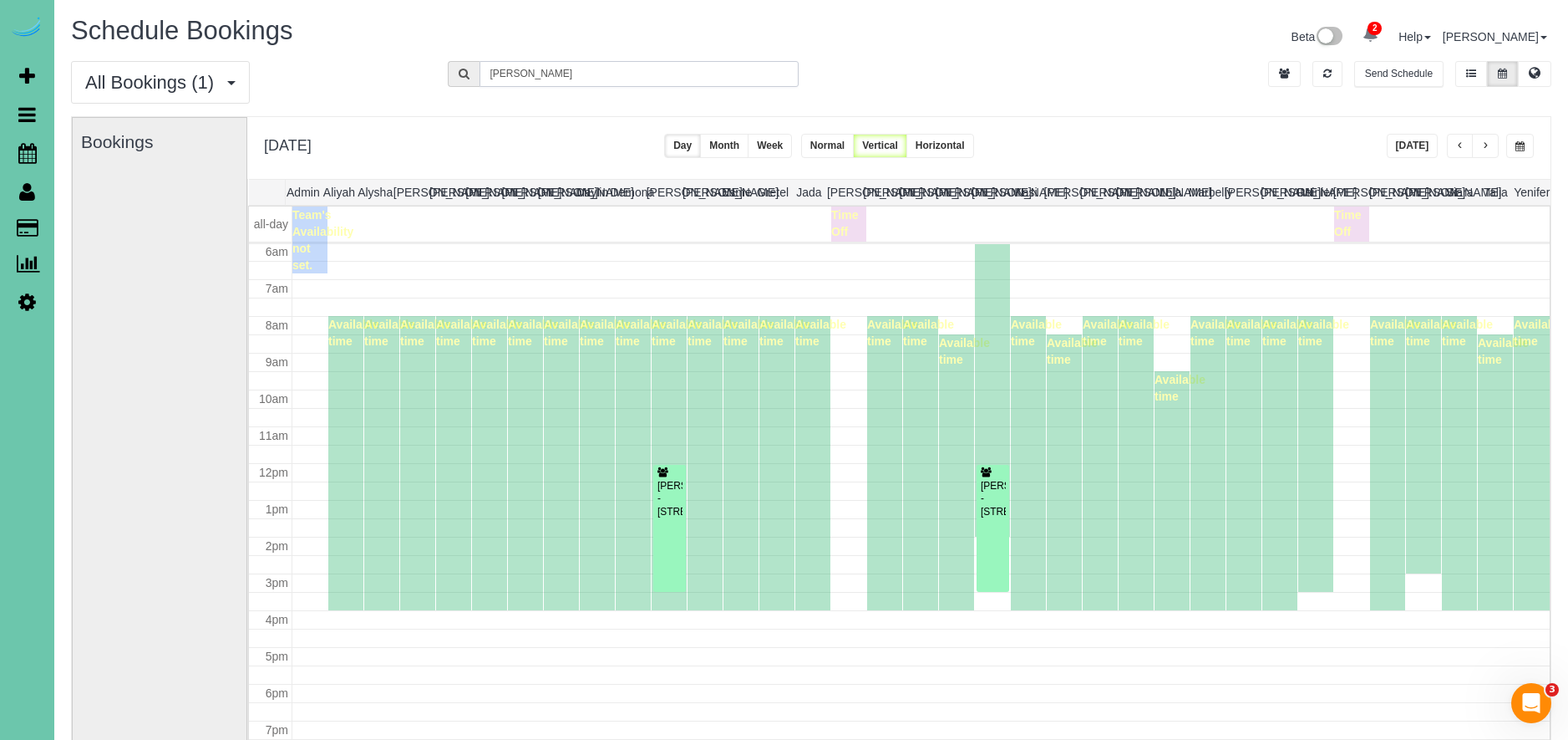
drag, startPoint x: 545, startPoint y: 72, endPoint x: 288, endPoint y: 68, distance: 257.0
click at [288, 68] on div "All Bookings (1) All Bookings Unassigned Bookings Recurring Bookings New Custom…" at bounding box center [811, 89] width 1505 height 55
drag, startPoint x: 1398, startPoint y: 129, endPoint x: 1408, endPoint y: 143, distance: 17.2
click at [1399, 133] on div "[DATE] [DATE] Day Month Week Normal Vertical Horizontal" at bounding box center [899, 148] width 1303 height 61
drag, startPoint x: 1408, startPoint y: 143, endPoint x: 1470, endPoint y: 146, distance: 62.1
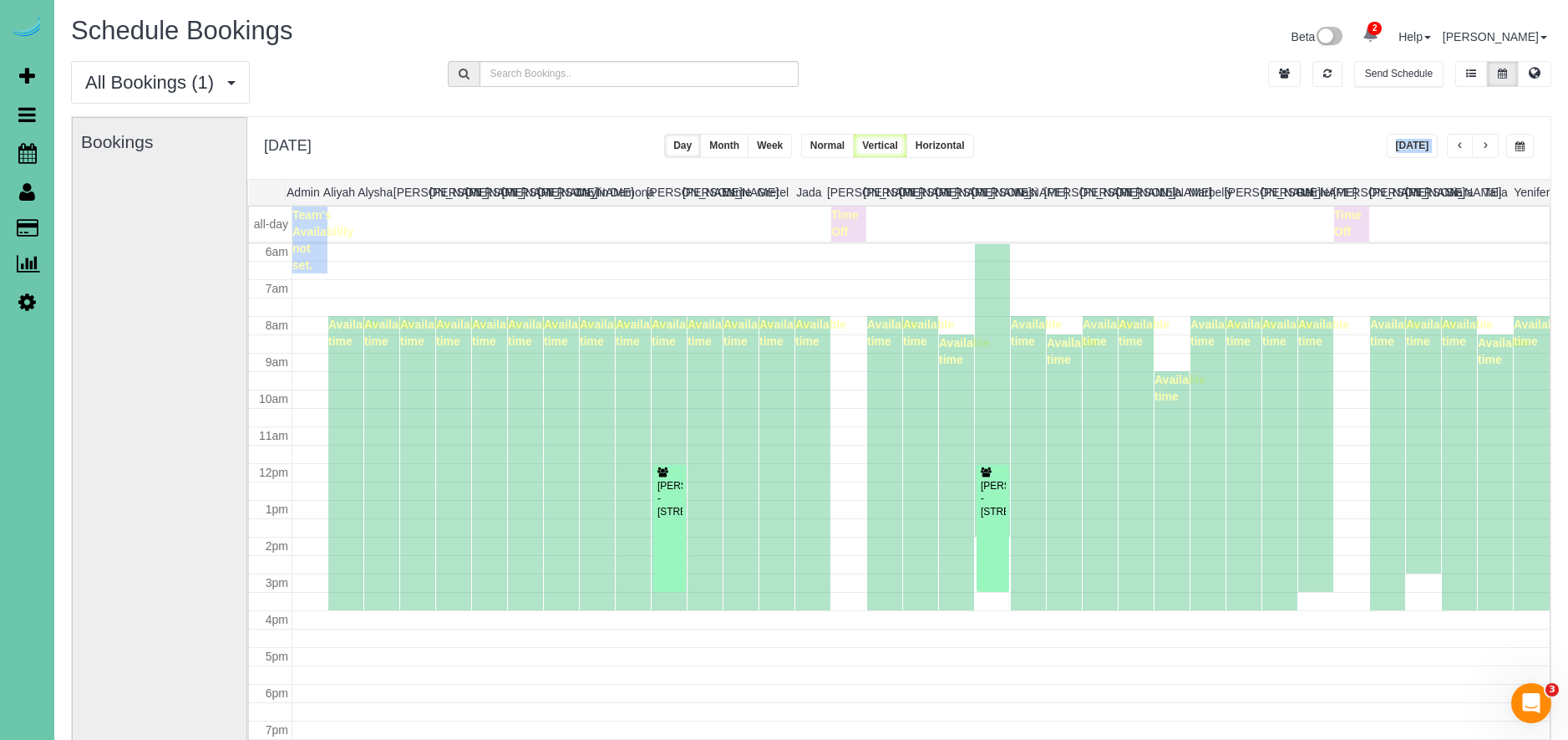
click at [1409, 143] on button "[DATE]" at bounding box center [1412, 146] width 52 height 24
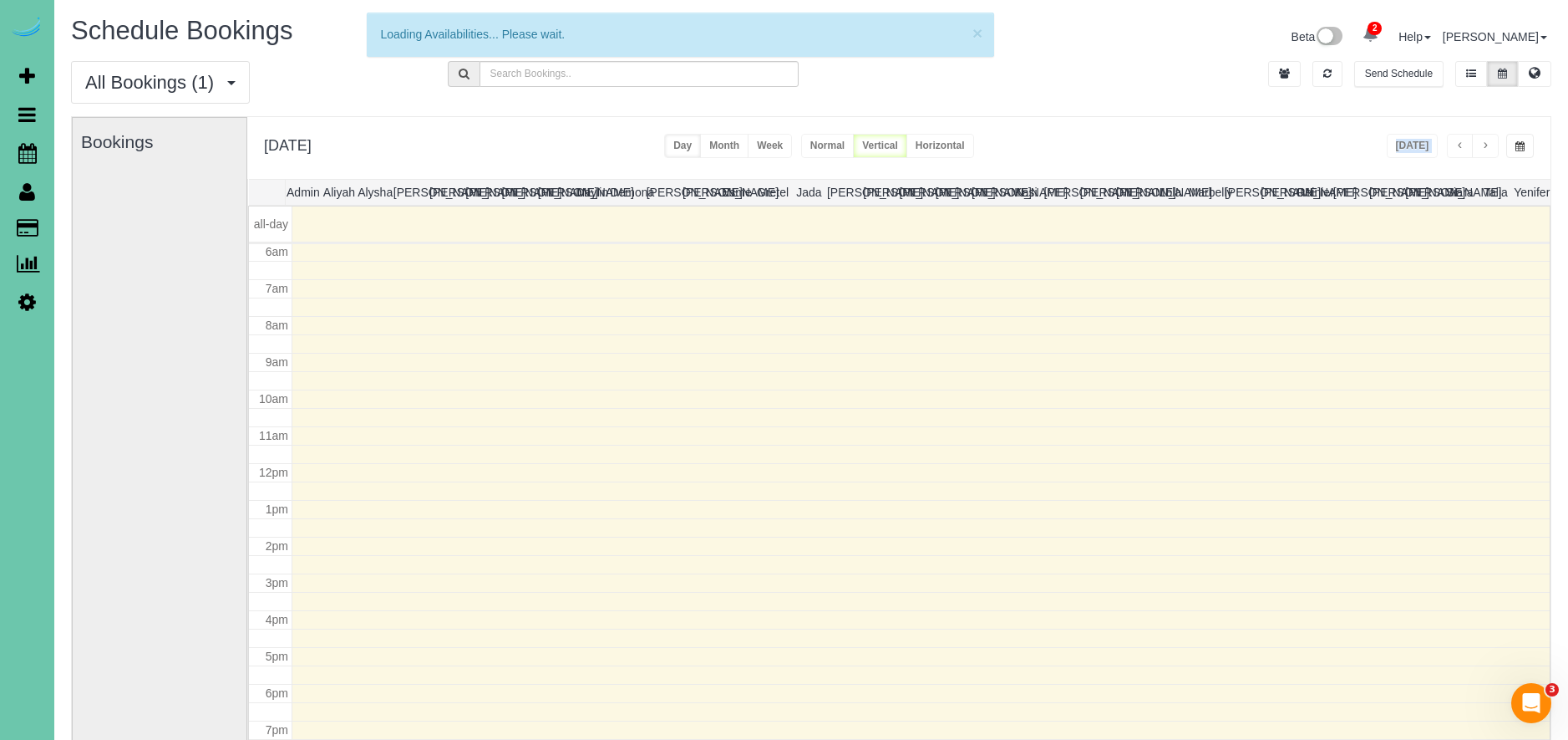
click at [1486, 145] on span "button" at bounding box center [1485, 146] width 8 height 10
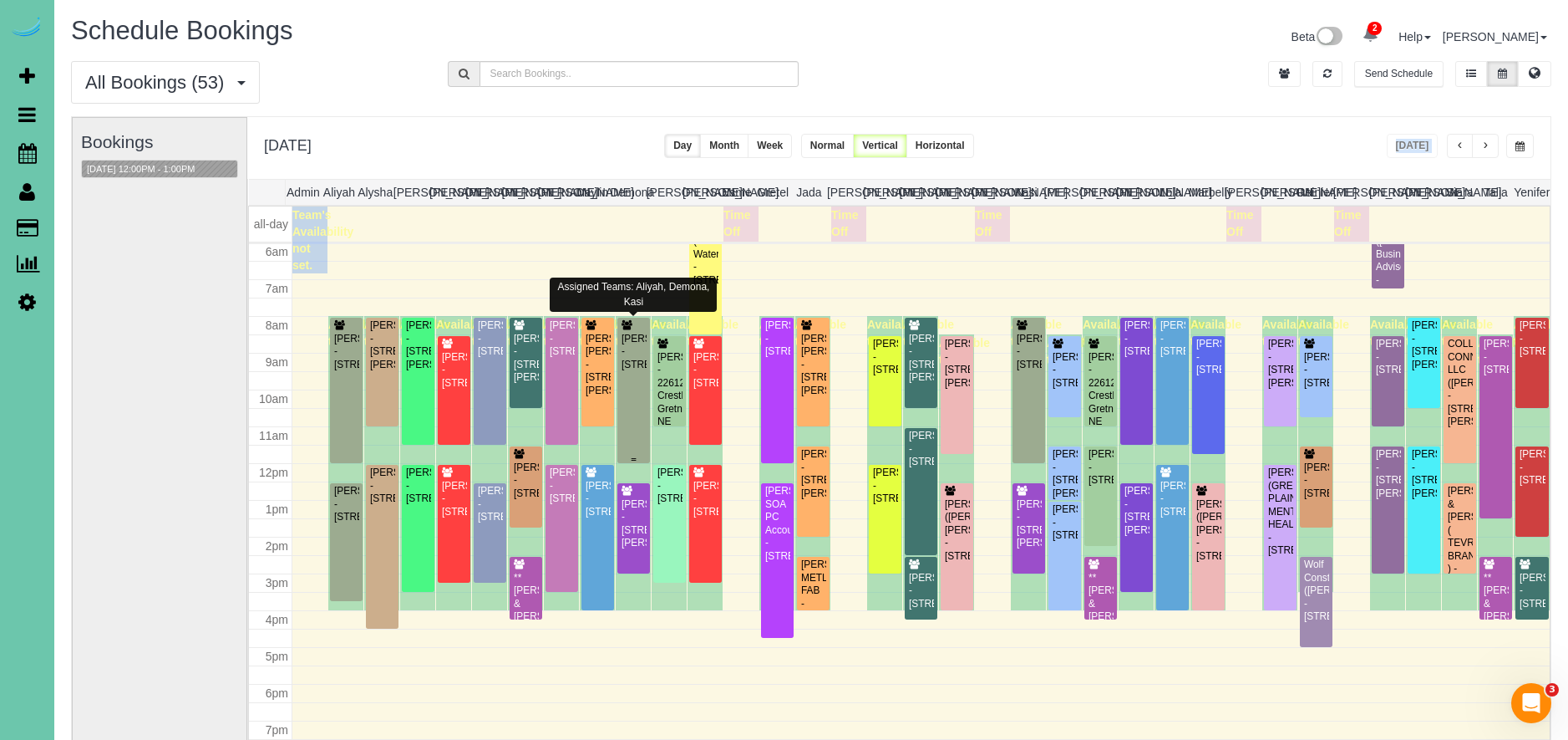
click at [628, 371] on div "[PERSON_NAME] - [STREET_ADDRESS]" at bounding box center [633, 352] width 26 height 39
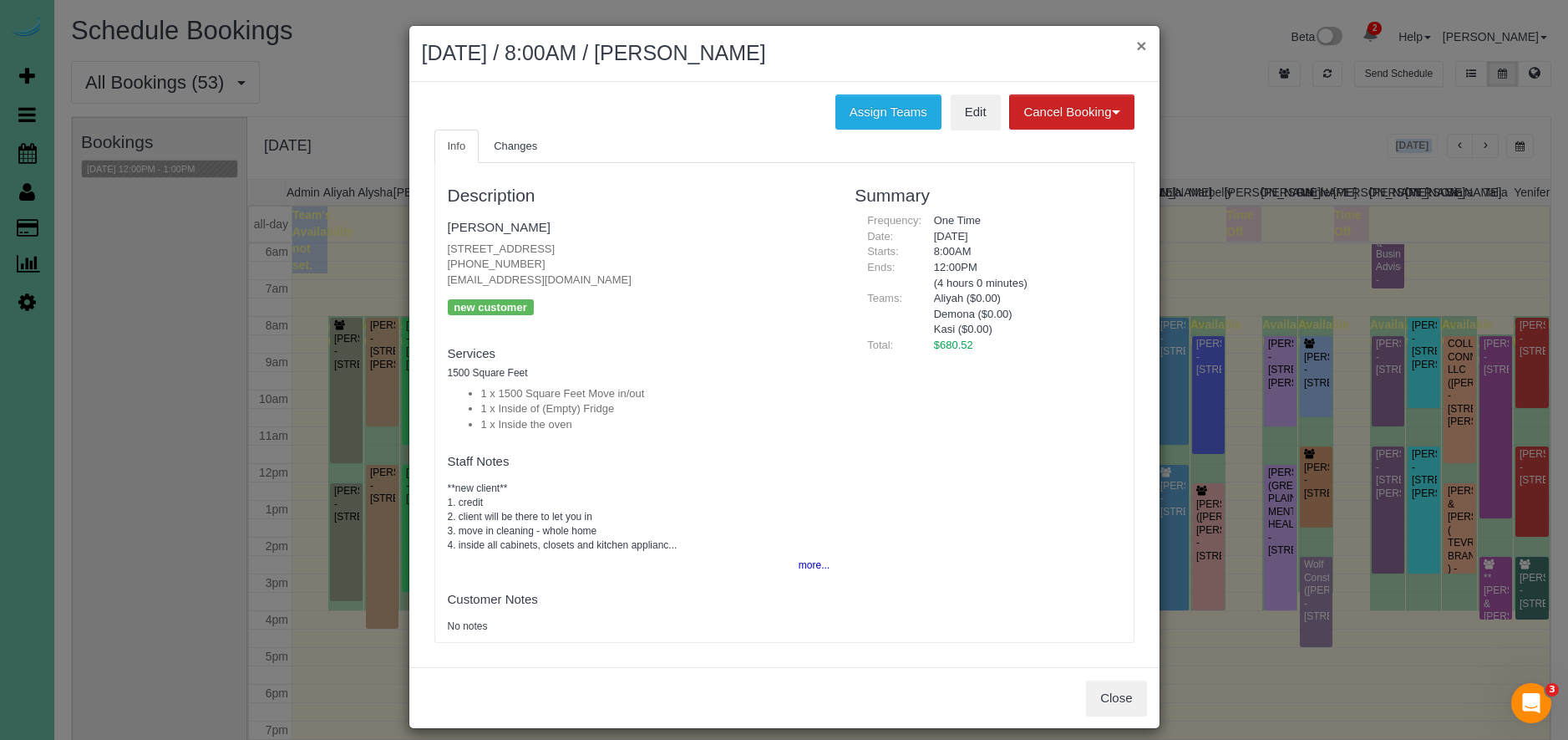
click at [1138, 45] on button "×" at bounding box center [1140, 45] width 10 height 17
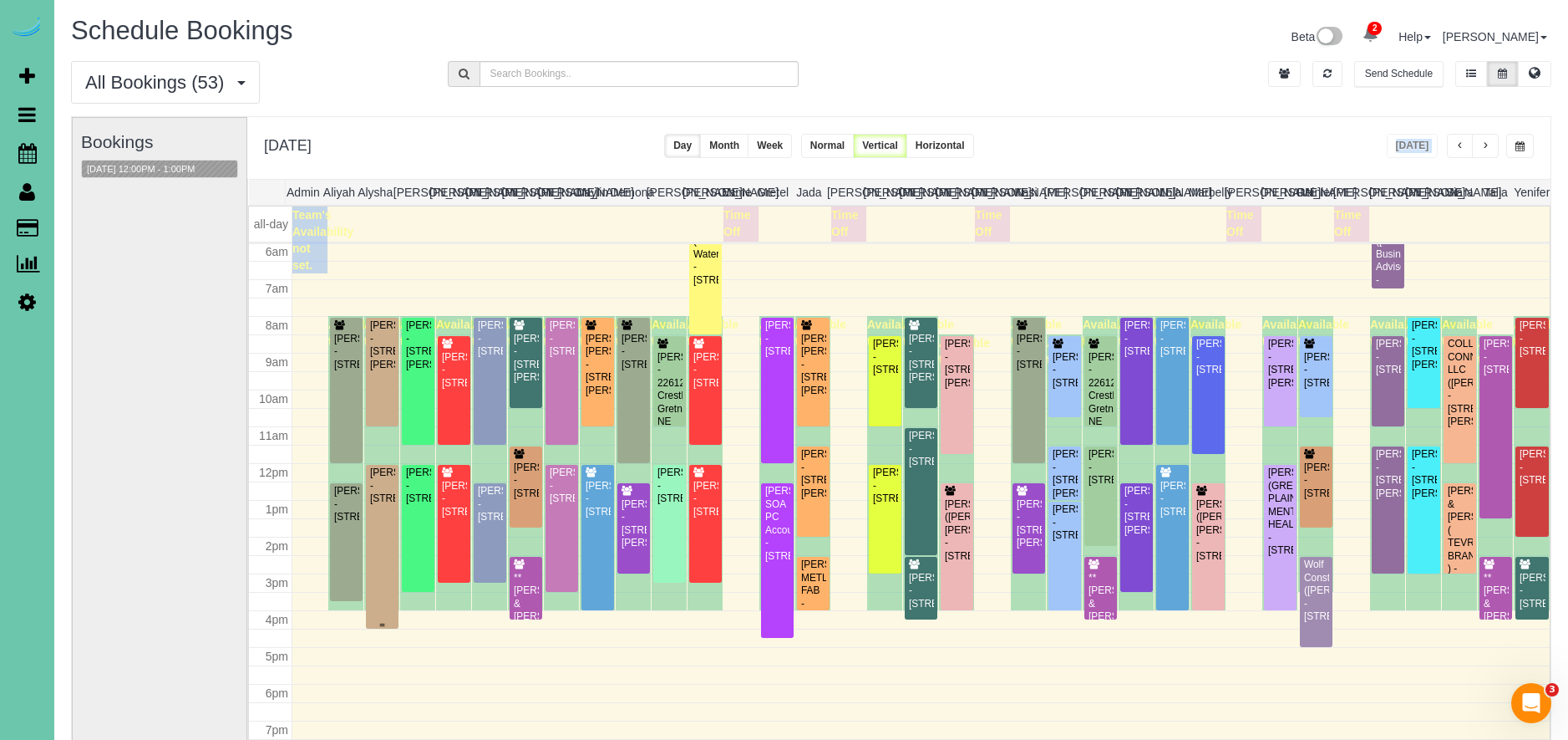
click at [370, 504] on div "[PERSON_NAME] - [STREET_ADDRESS]" at bounding box center [382, 486] width 26 height 39
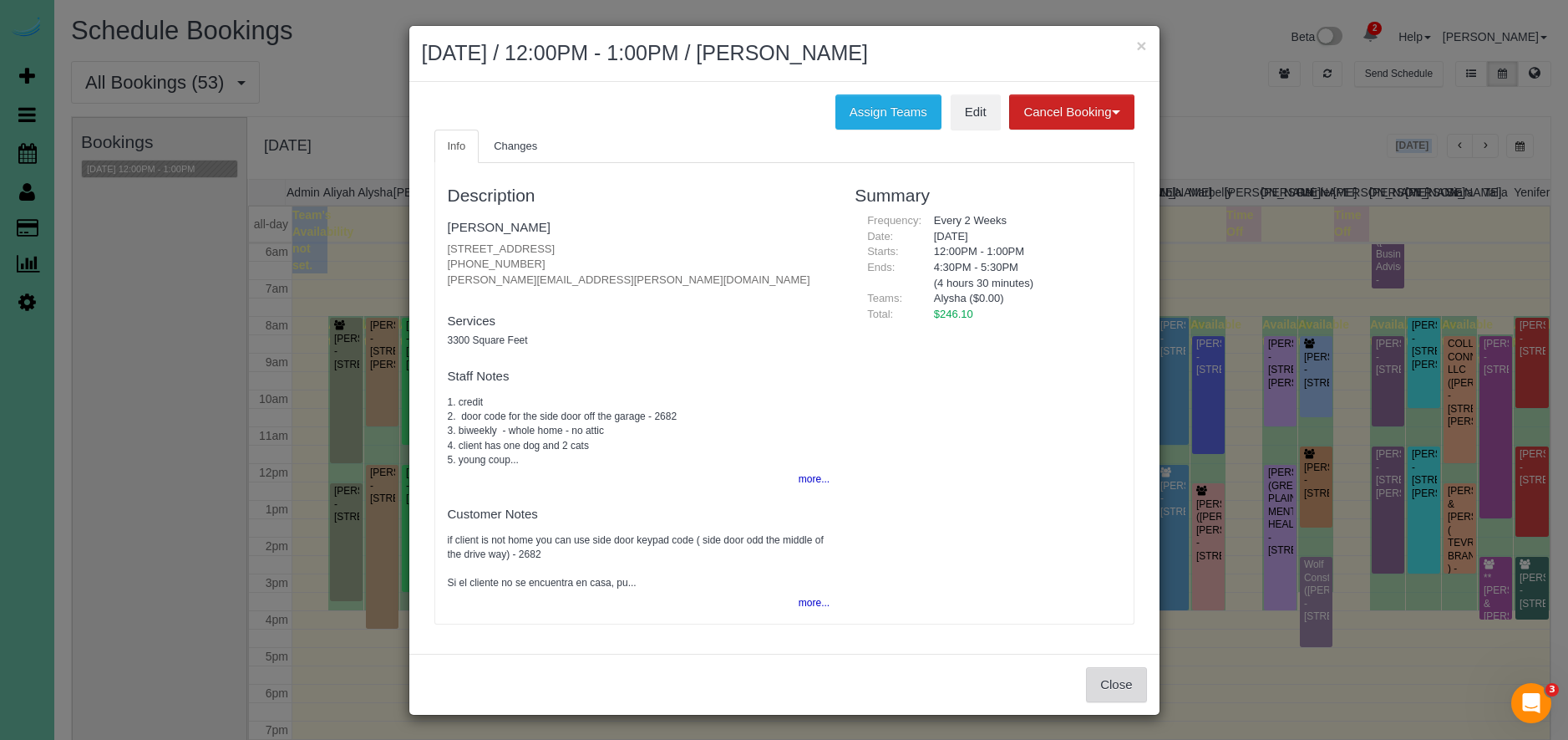
drag, startPoint x: 1120, startPoint y: 681, endPoint x: 1103, endPoint y: 675, distance: 18.0
click at [1120, 681] on button "Close" at bounding box center [1116, 684] width 60 height 35
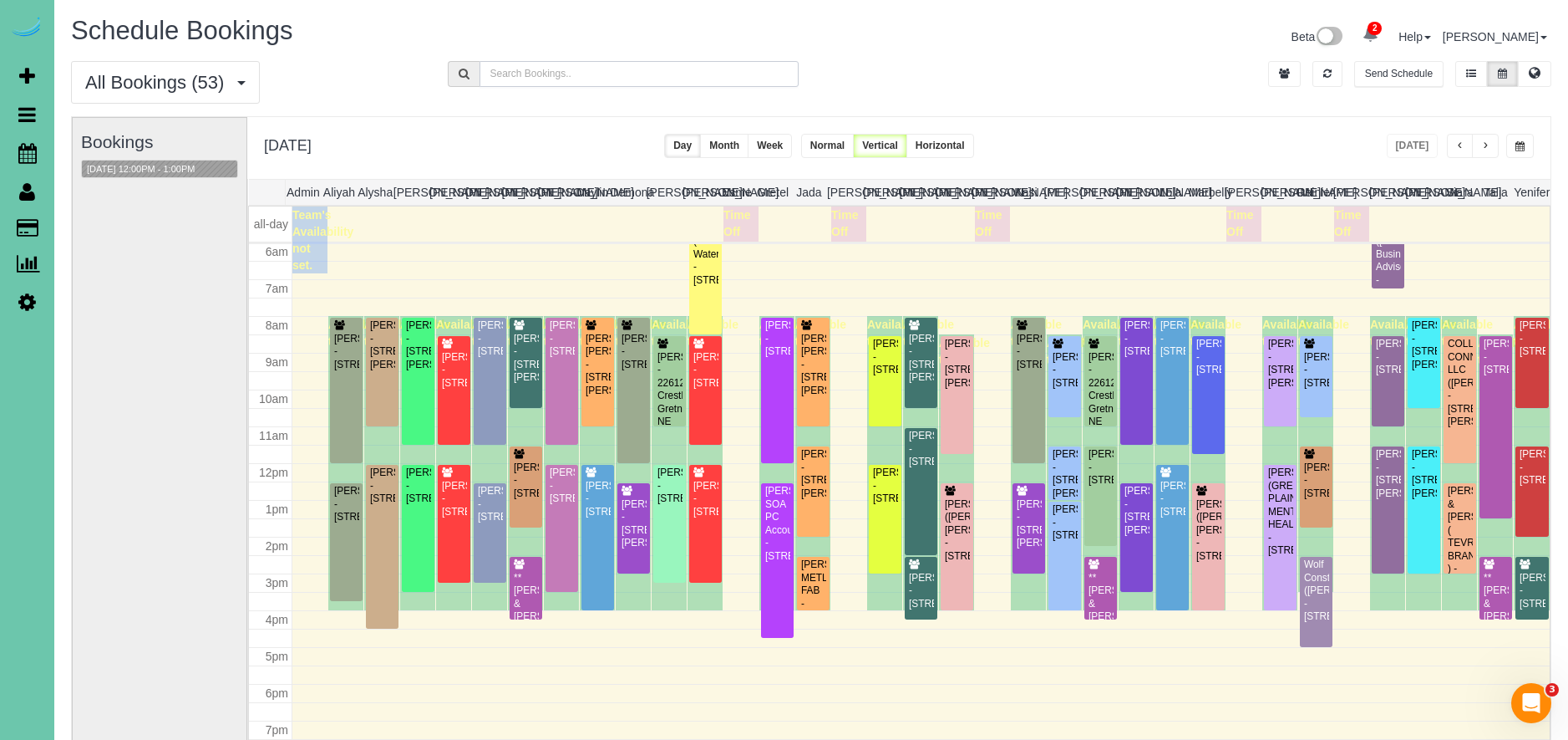
click at [542, 81] on input "text" at bounding box center [639, 74] width 320 height 26
type input "7909"
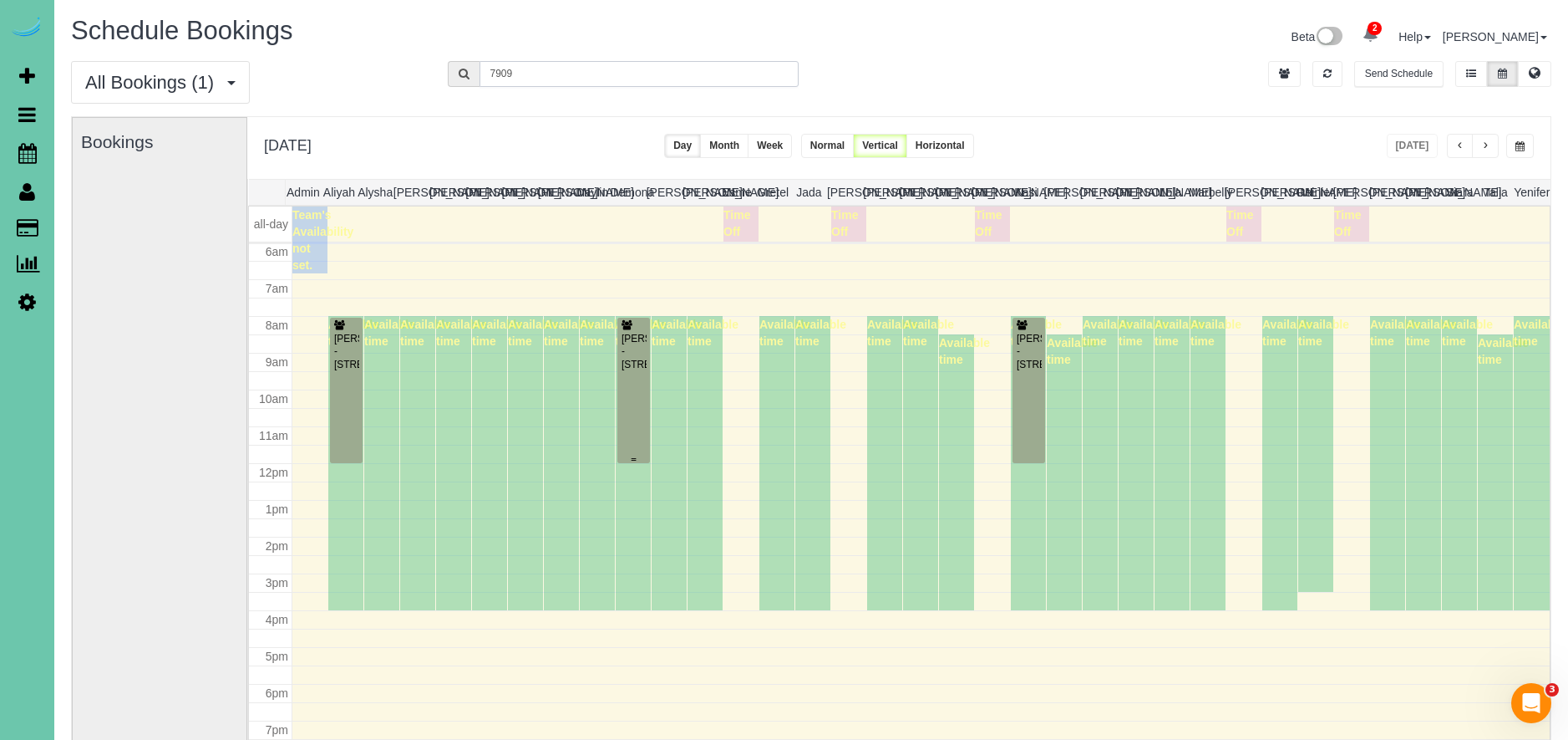
click at [624, 371] on div "[PERSON_NAME] - [STREET_ADDRESS]" at bounding box center [633, 352] width 26 height 39
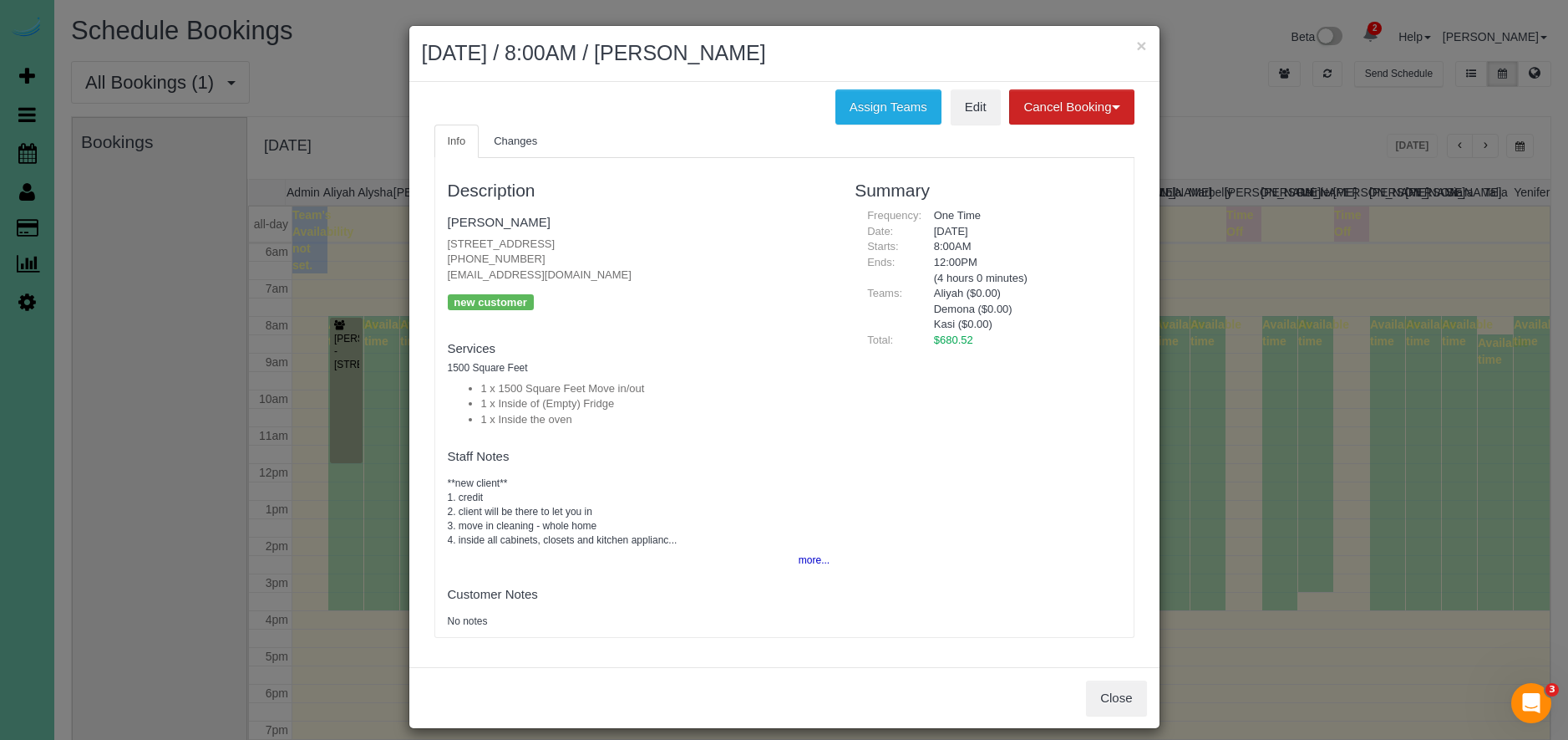
scroll to position [0, 0]
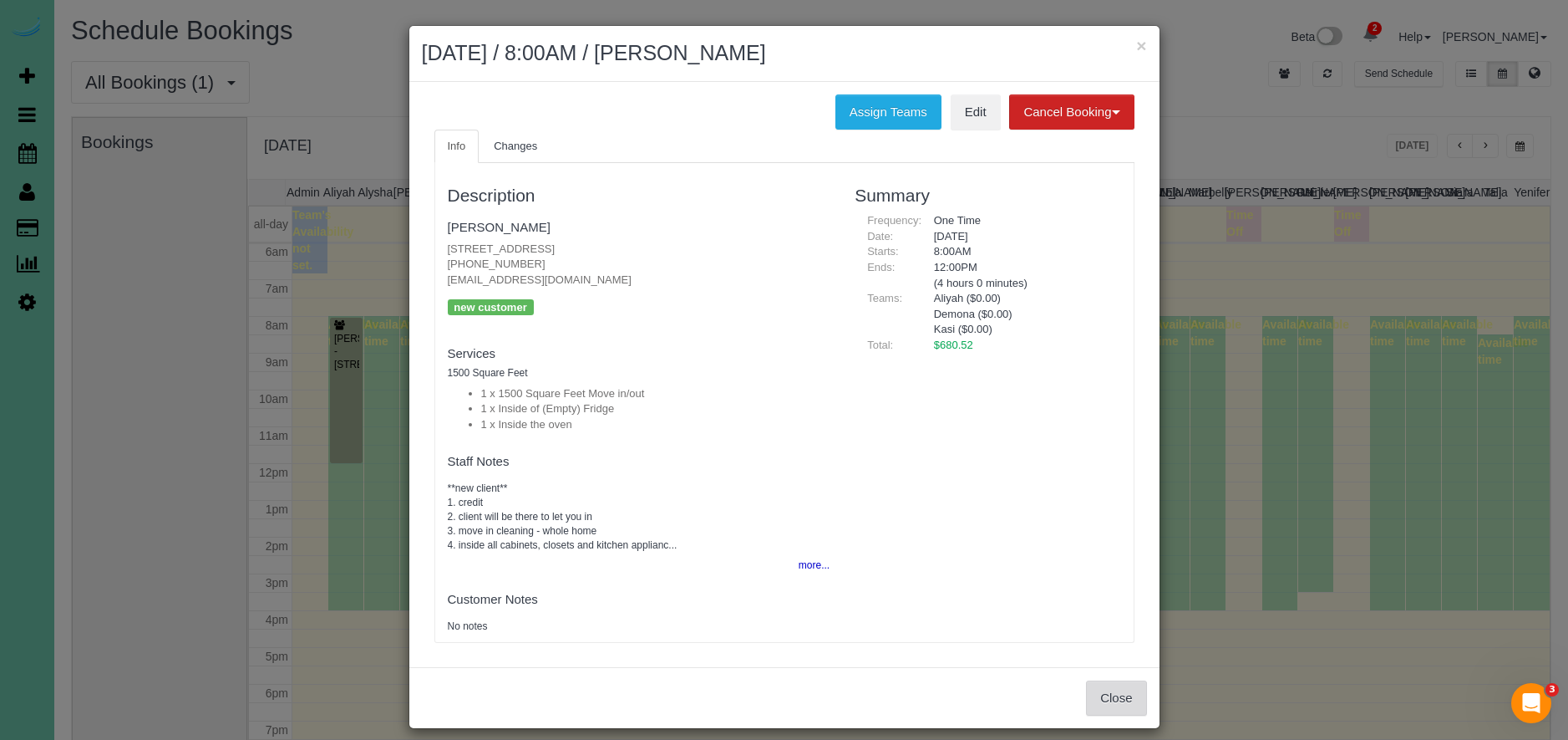
click at [1103, 688] on button "Close" at bounding box center [1116, 698] width 60 height 35
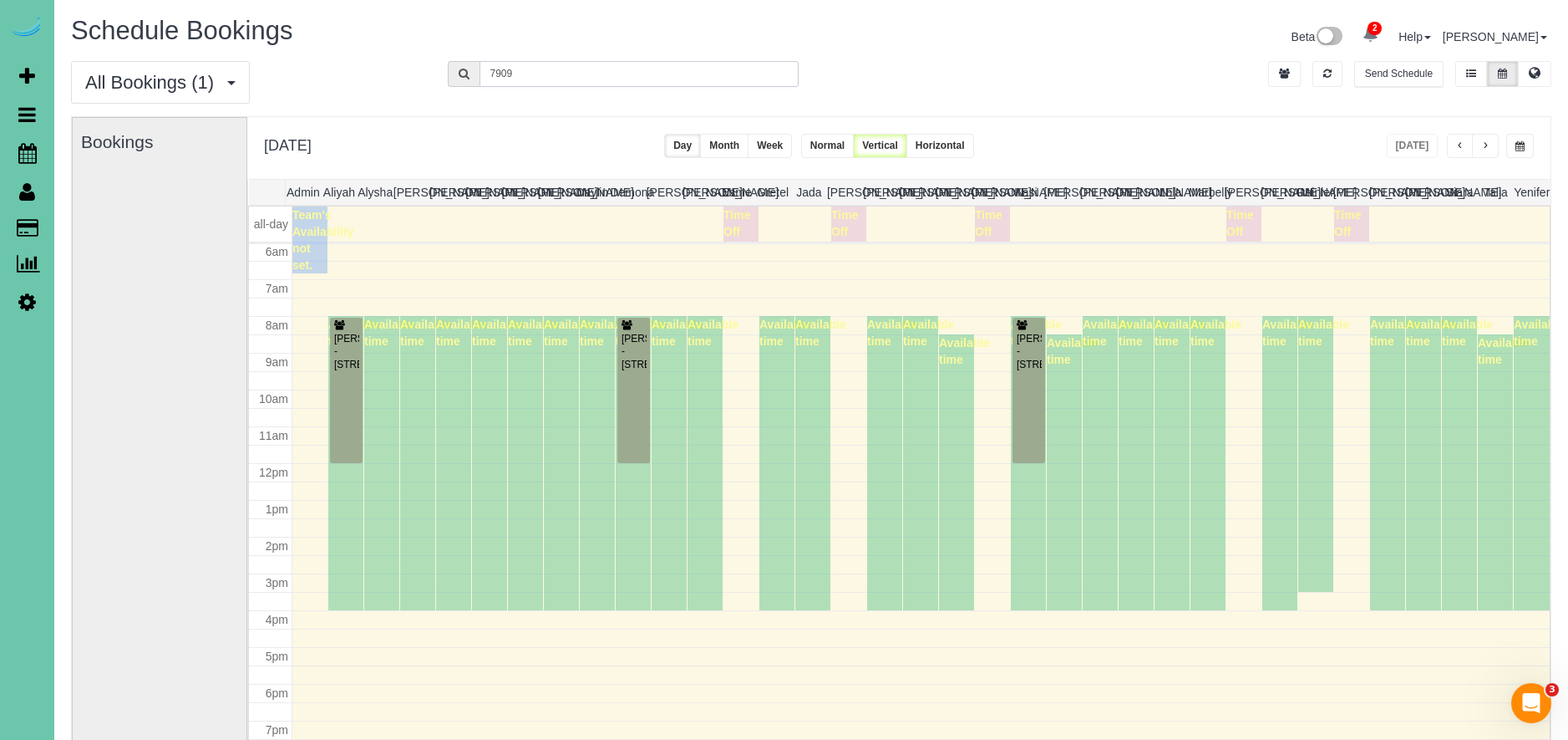
drag, startPoint x: 534, startPoint y: 80, endPoint x: 462, endPoint y: 71, distance: 72.6
click at [462, 71] on form "7909" at bounding box center [624, 74] width 352 height 26
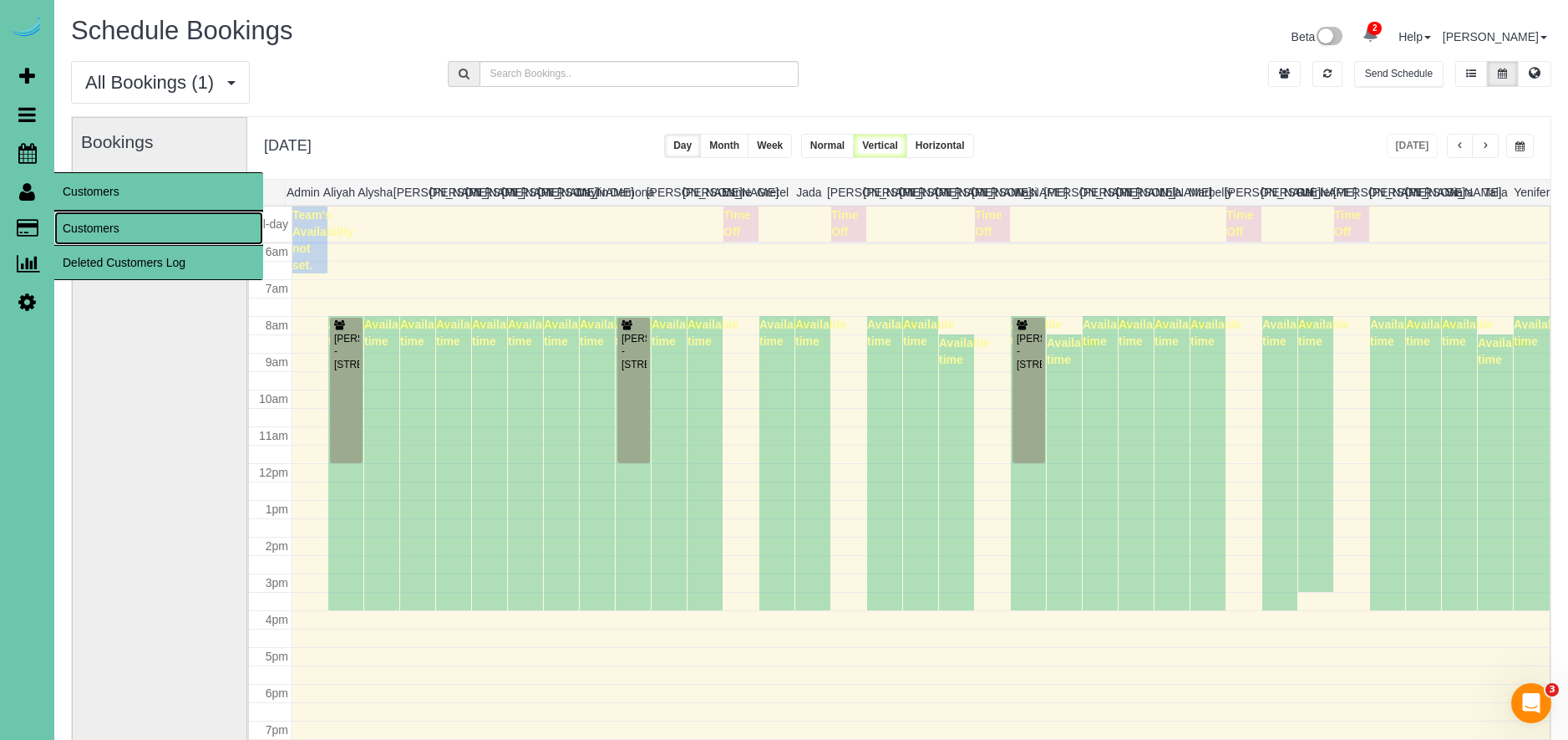
click at [136, 231] on link "Customers" at bounding box center [159, 228] width 209 height 33
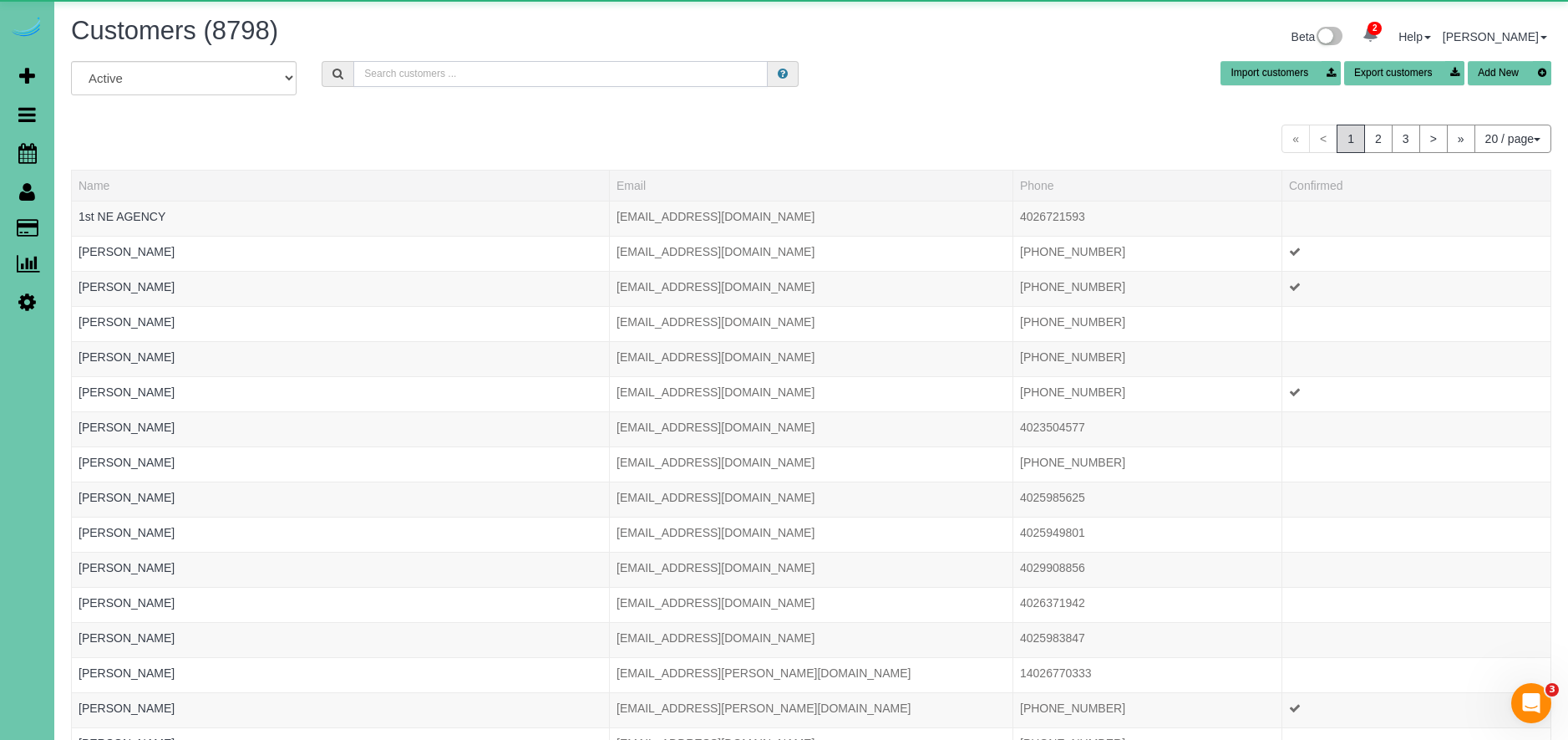
click at [483, 70] on input "text" at bounding box center [561, 74] width 414 height 26
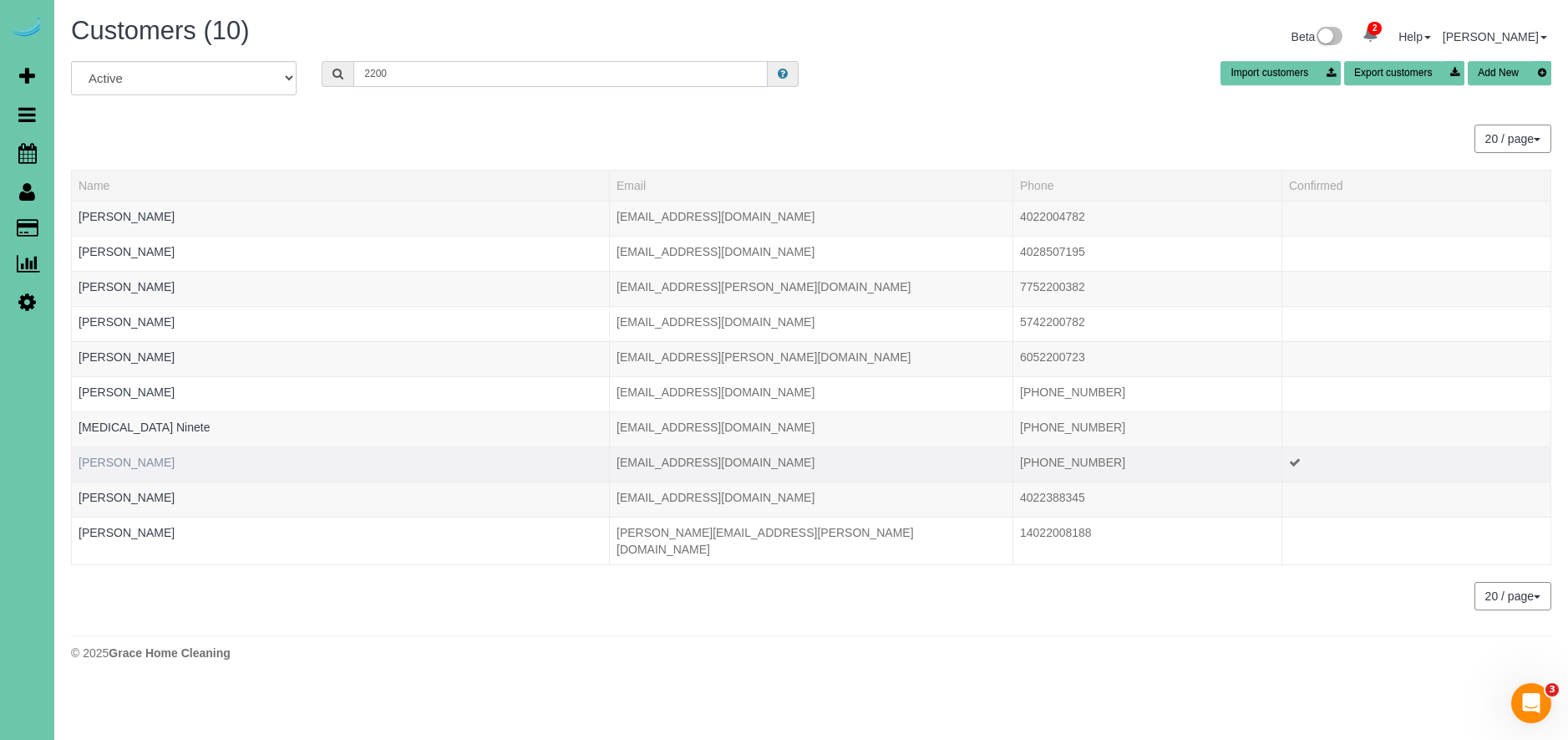
type input "2200"
click at [132, 458] on link "[PERSON_NAME]" at bounding box center [126, 462] width 96 height 14
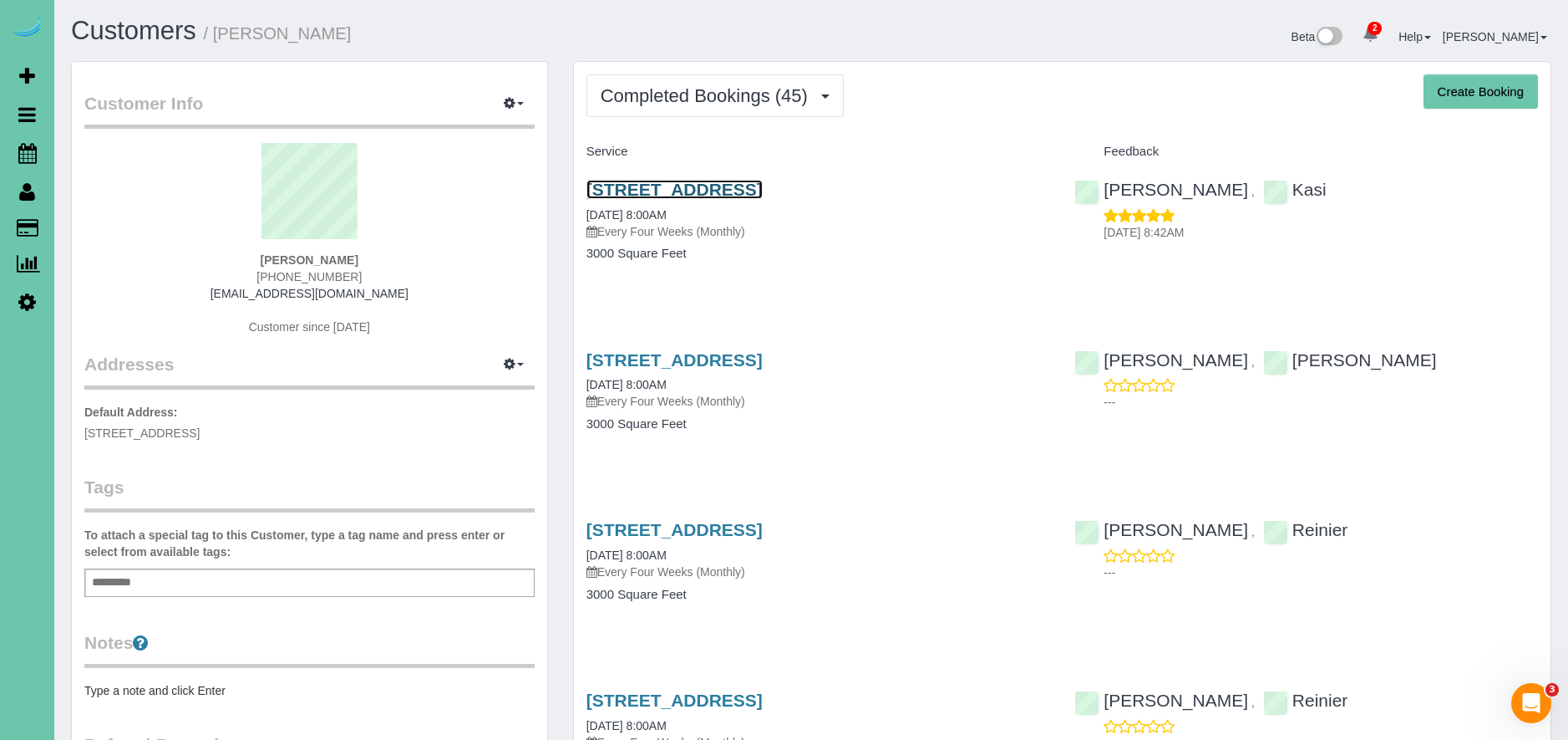
click at [762, 190] on link "[STREET_ADDRESS]" at bounding box center [674, 189] width 176 height 19
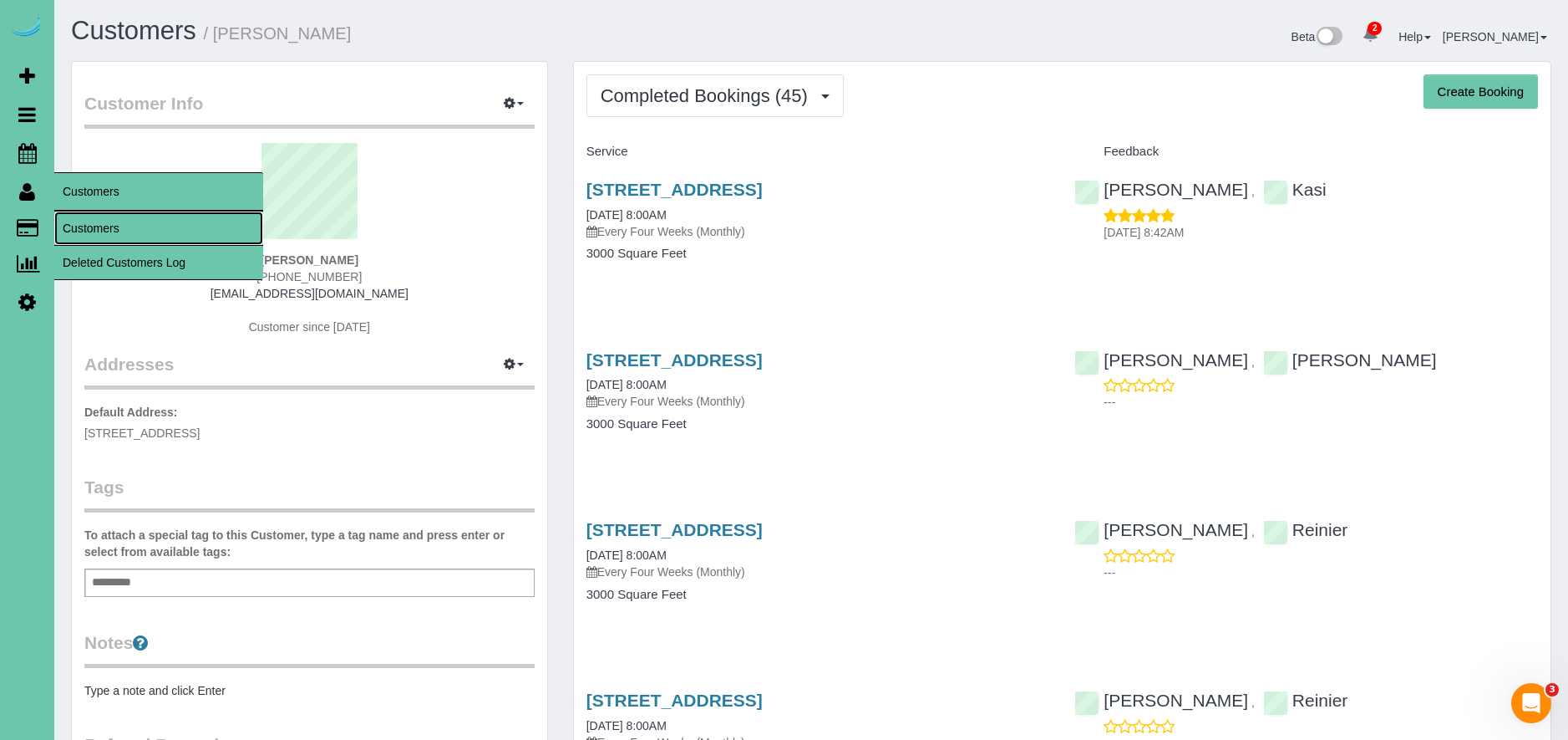
drag, startPoint x: 118, startPoint y: 235, endPoint x: 104, endPoint y: 234, distance: 14.0
click at [118, 235] on link "Customers" at bounding box center [159, 228] width 209 height 33
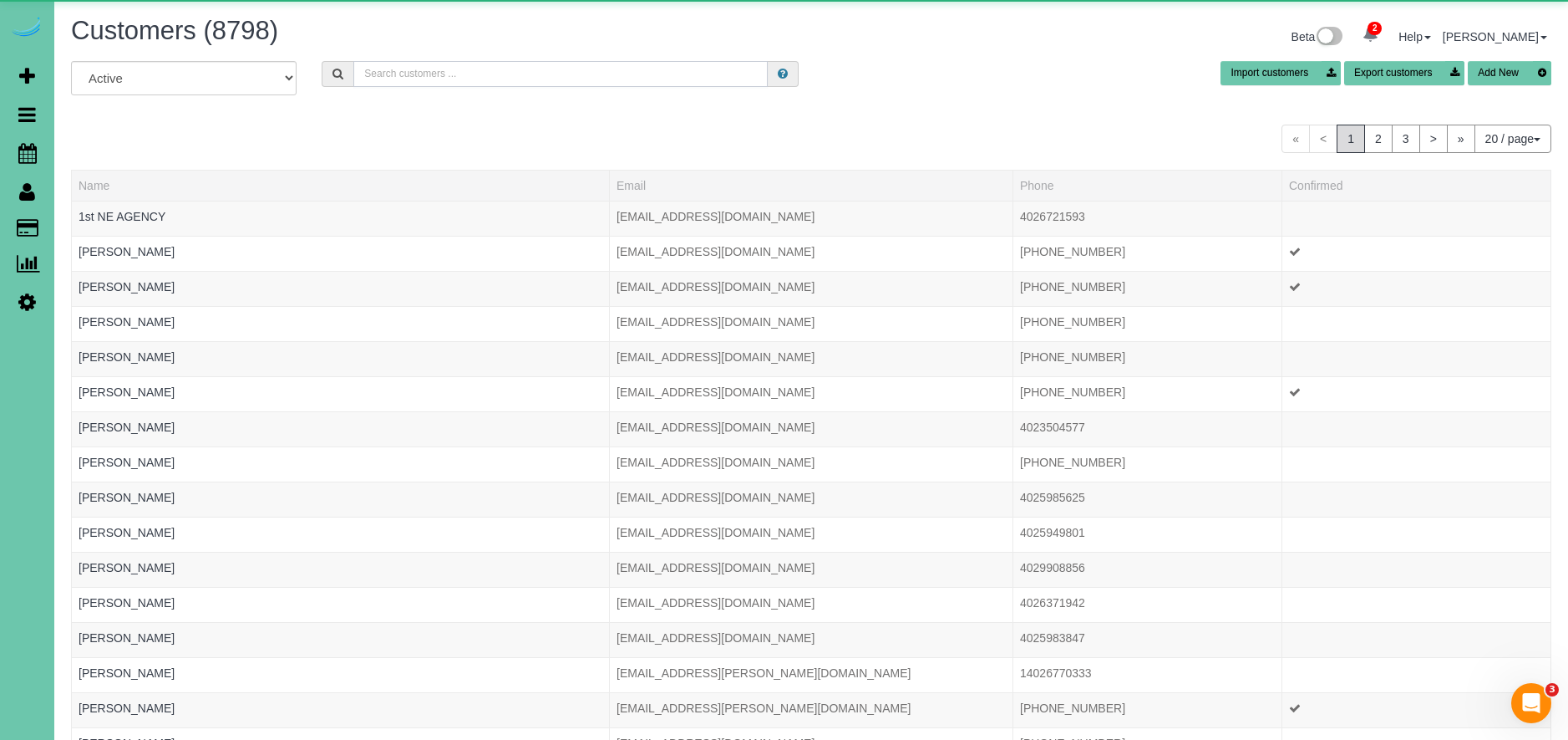
click at [429, 80] on input "text" at bounding box center [561, 74] width 414 height 26
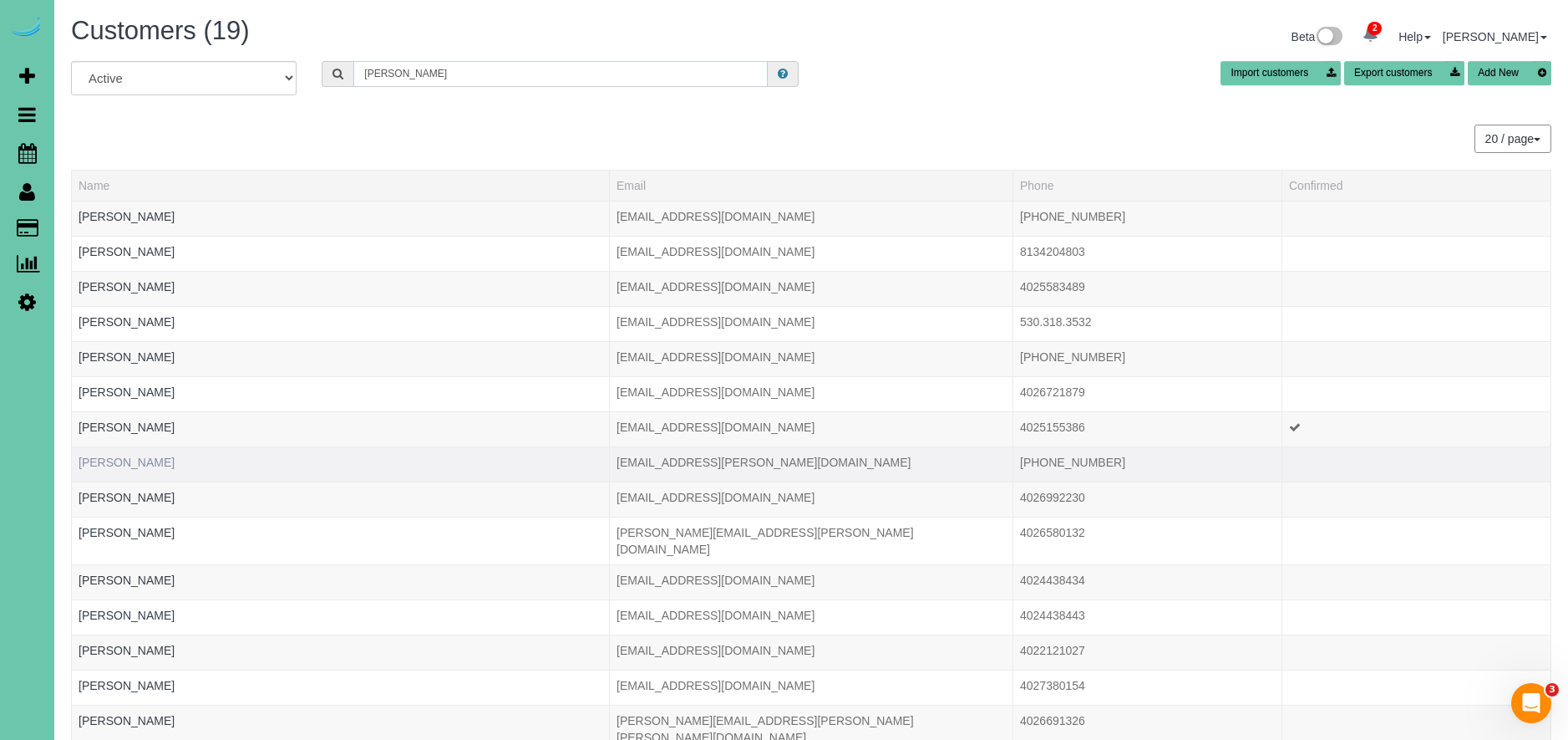
type input "[PERSON_NAME]"
click at [108, 465] on link "[PERSON_NAME]" at bounding box center [126, 462] width 96 height 14
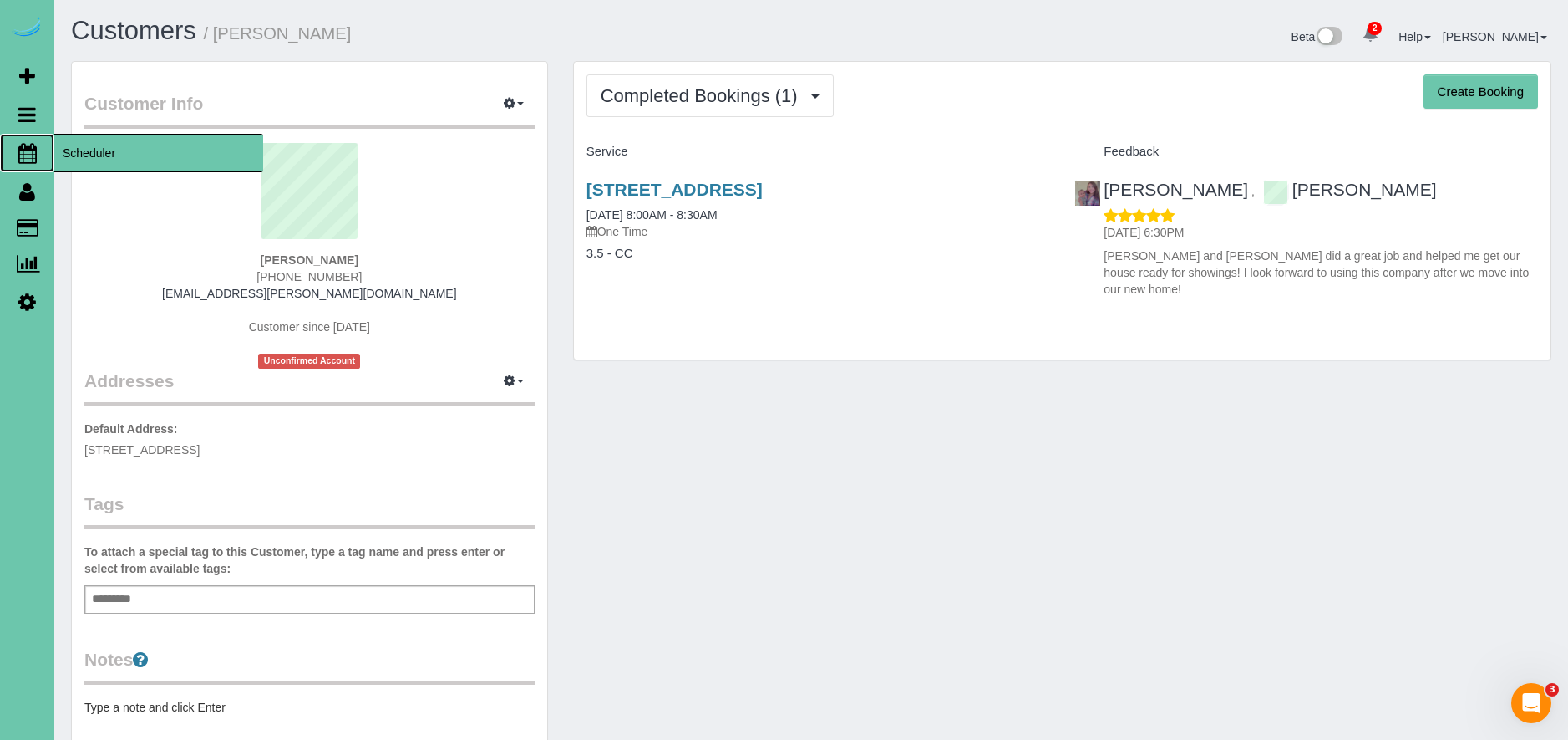
click at [98, 150] on span "Scheduler" at bounding box center [159, 153] width 209 height 39
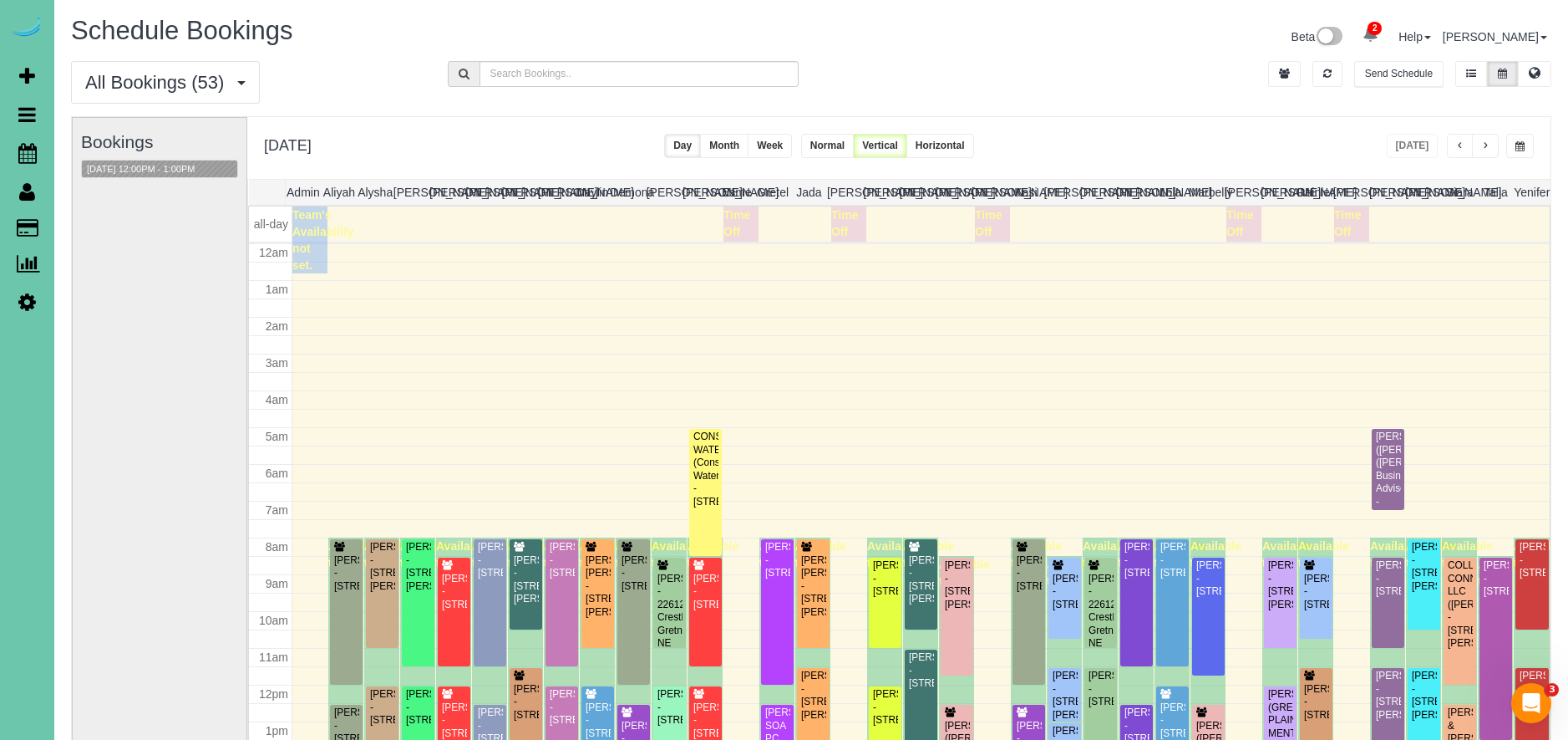
scroll to position [222, 0]
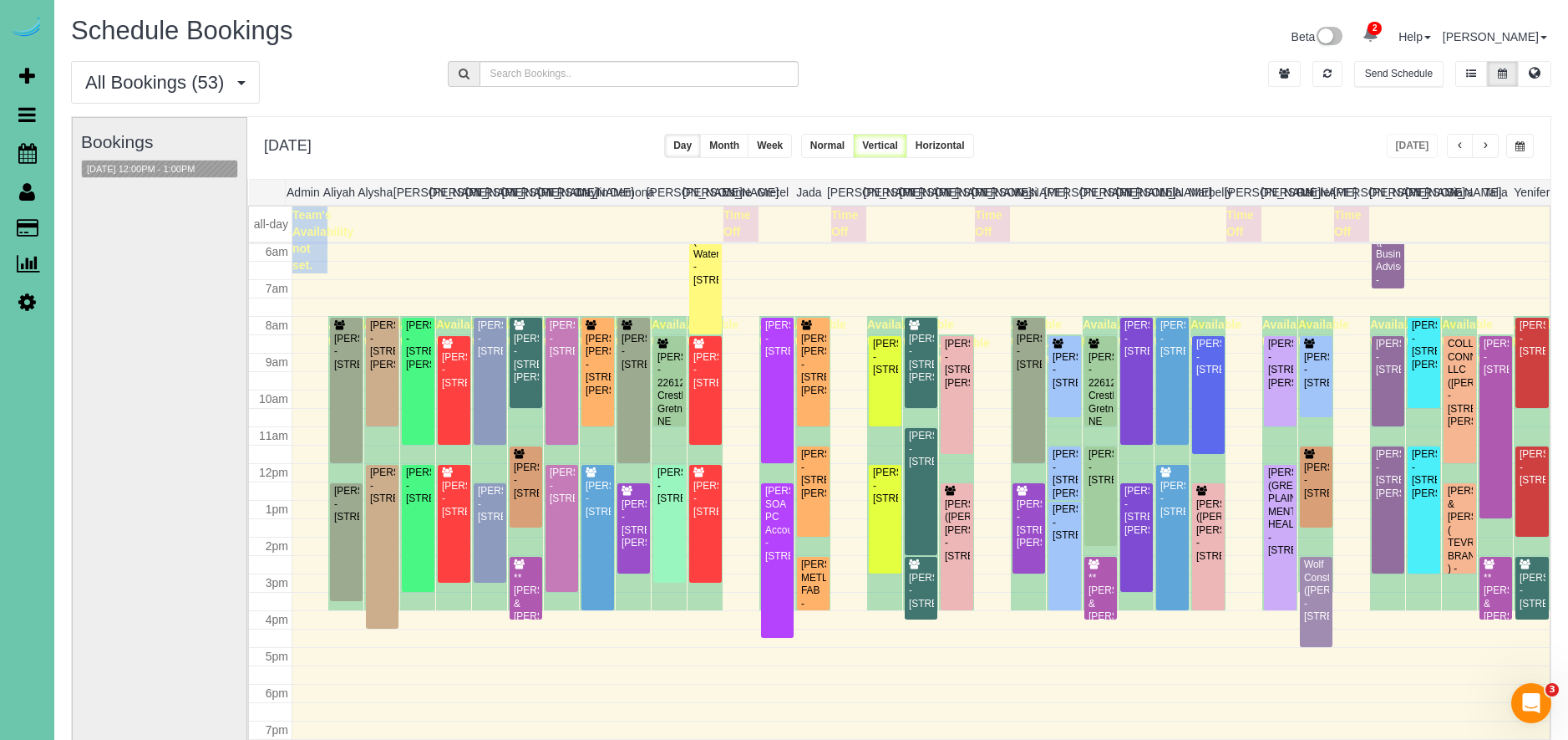
click at [1513, 141] on button "button" at bounding box center [1519, 146] width 27 height 24
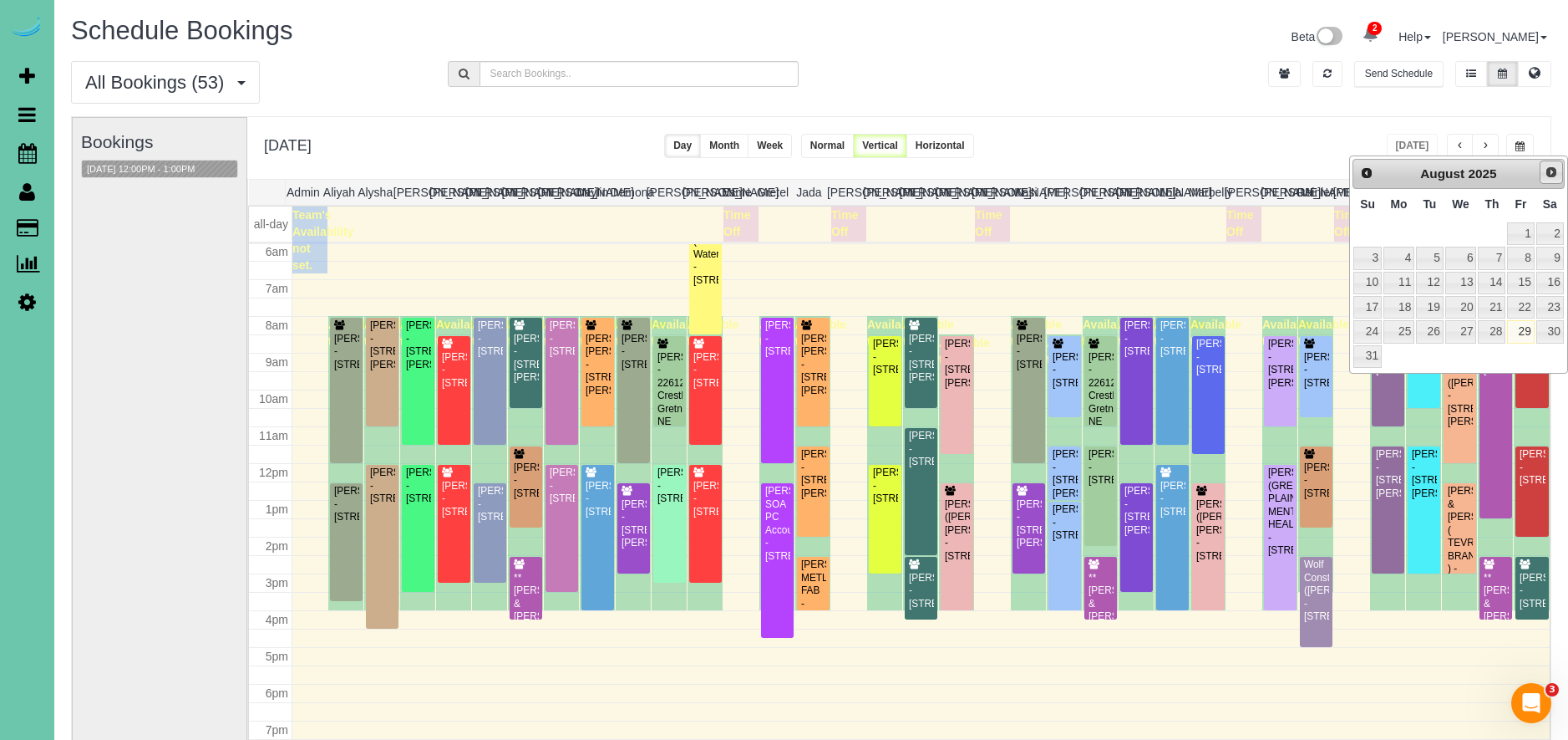
click at [1544, 176] on span "Next" at bounding box center [1551, 171] width 14 height 14
click at [1427, 231] on link "2" at bounding box center [1429, 233] width 27 height 23
type input "**********"
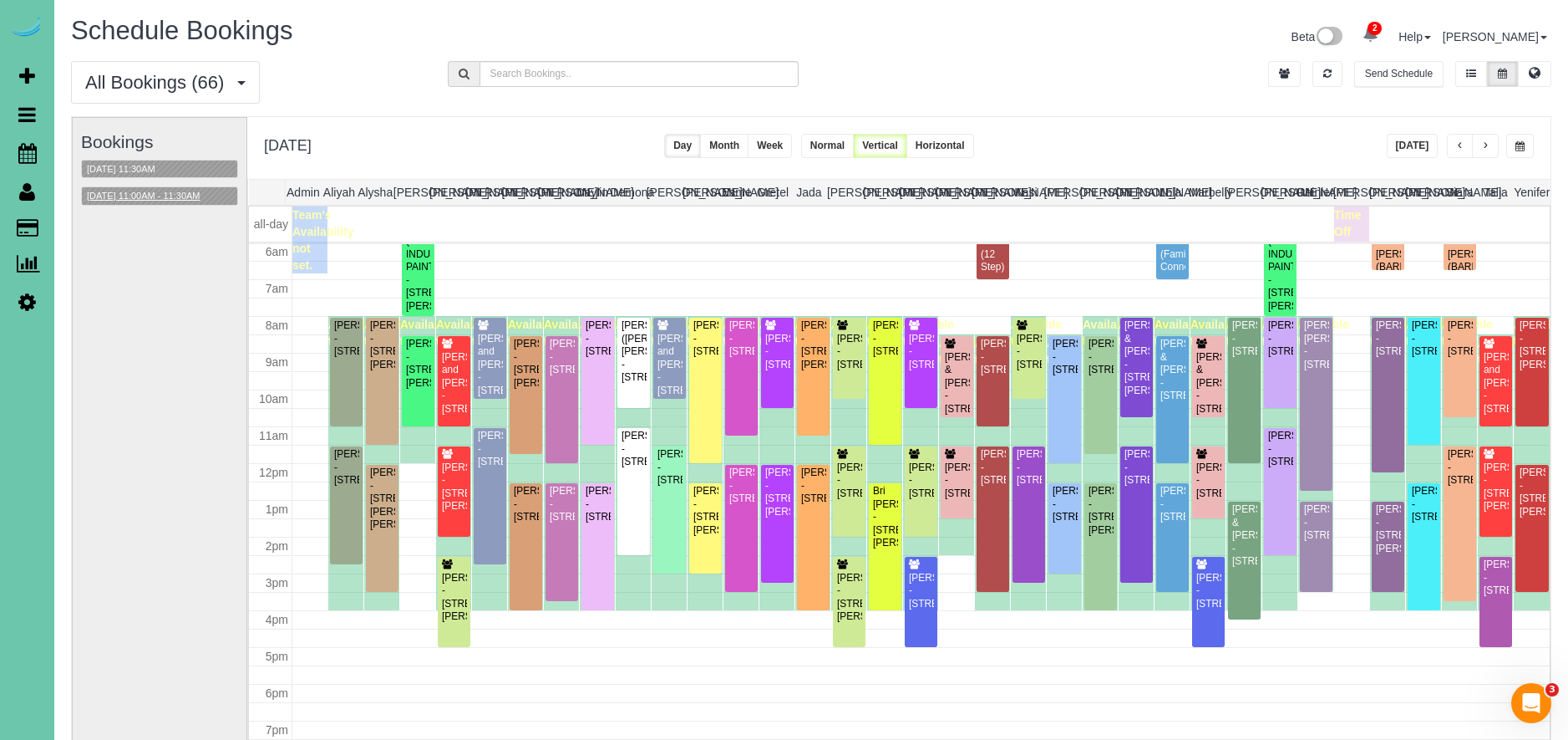
click at [195, 195] on button "[DATE] 11:00AM - 11:30AM" at bounding box center [143, 195] width 124 height 17
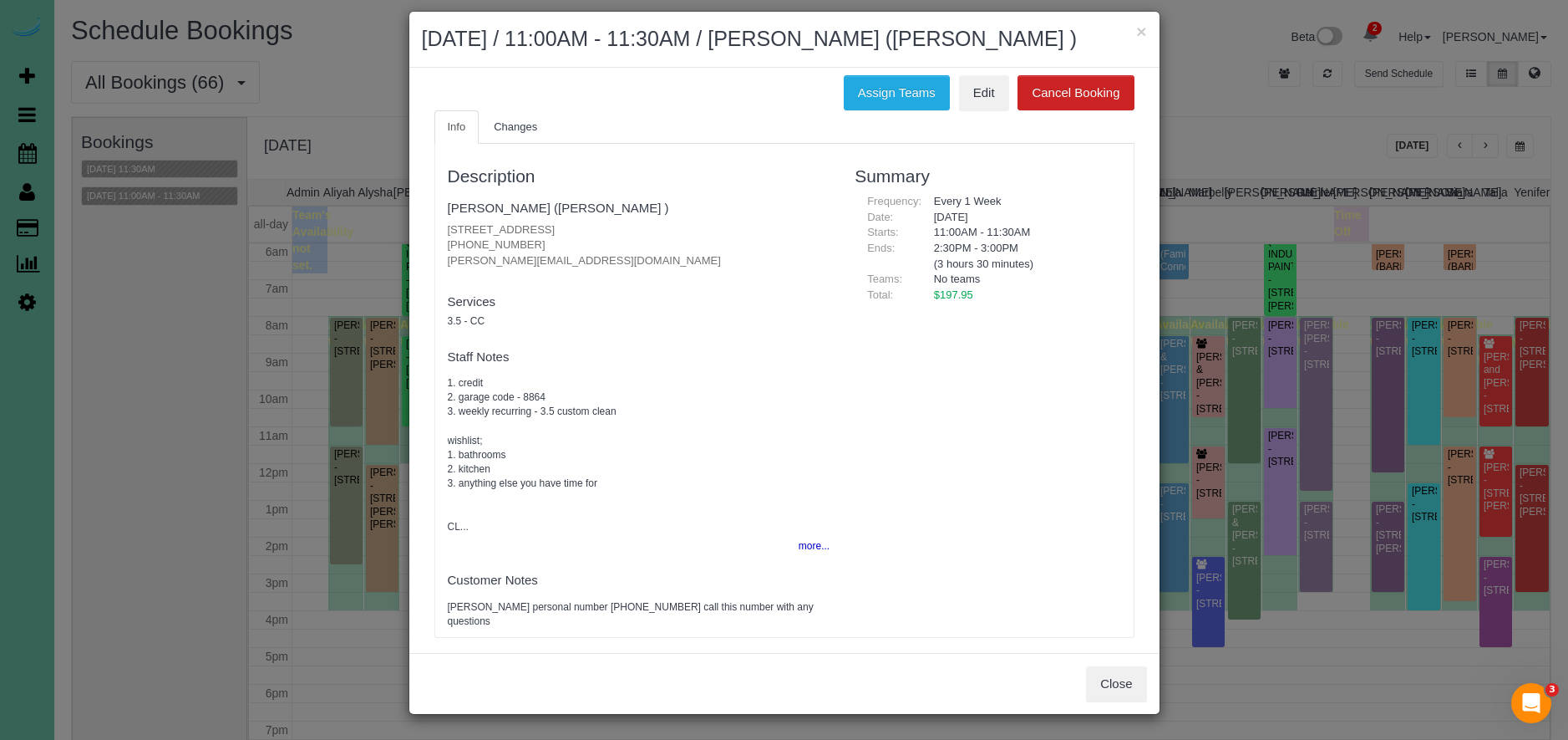
scroll to position [43, 0]
click at [1113, 692] on button "Close" at bounding box center [1116, 683] width 60 height 35
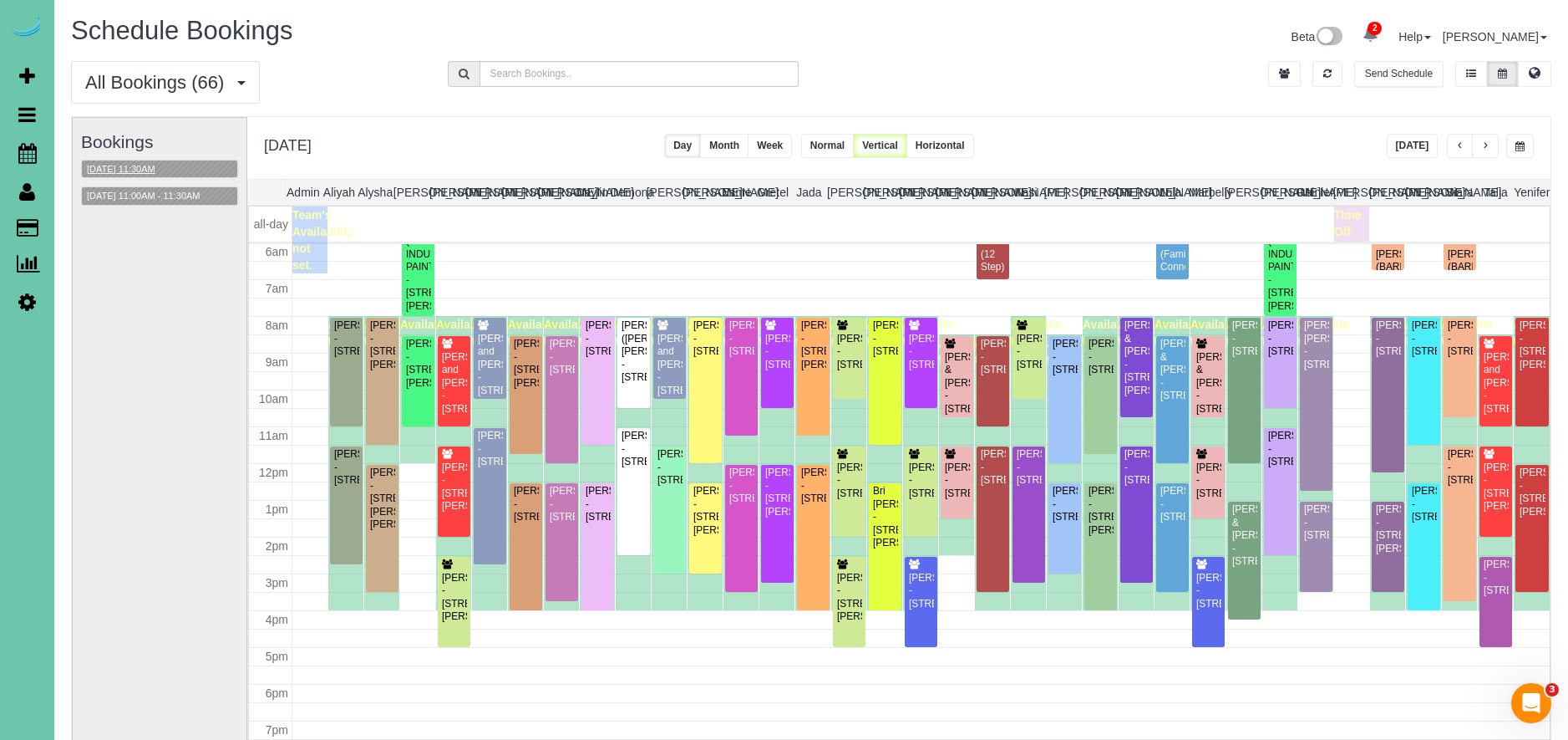
click at [156, 166] on button "[DATE] 11:30AM" at bounding box center [121, 169] width 79 height 17
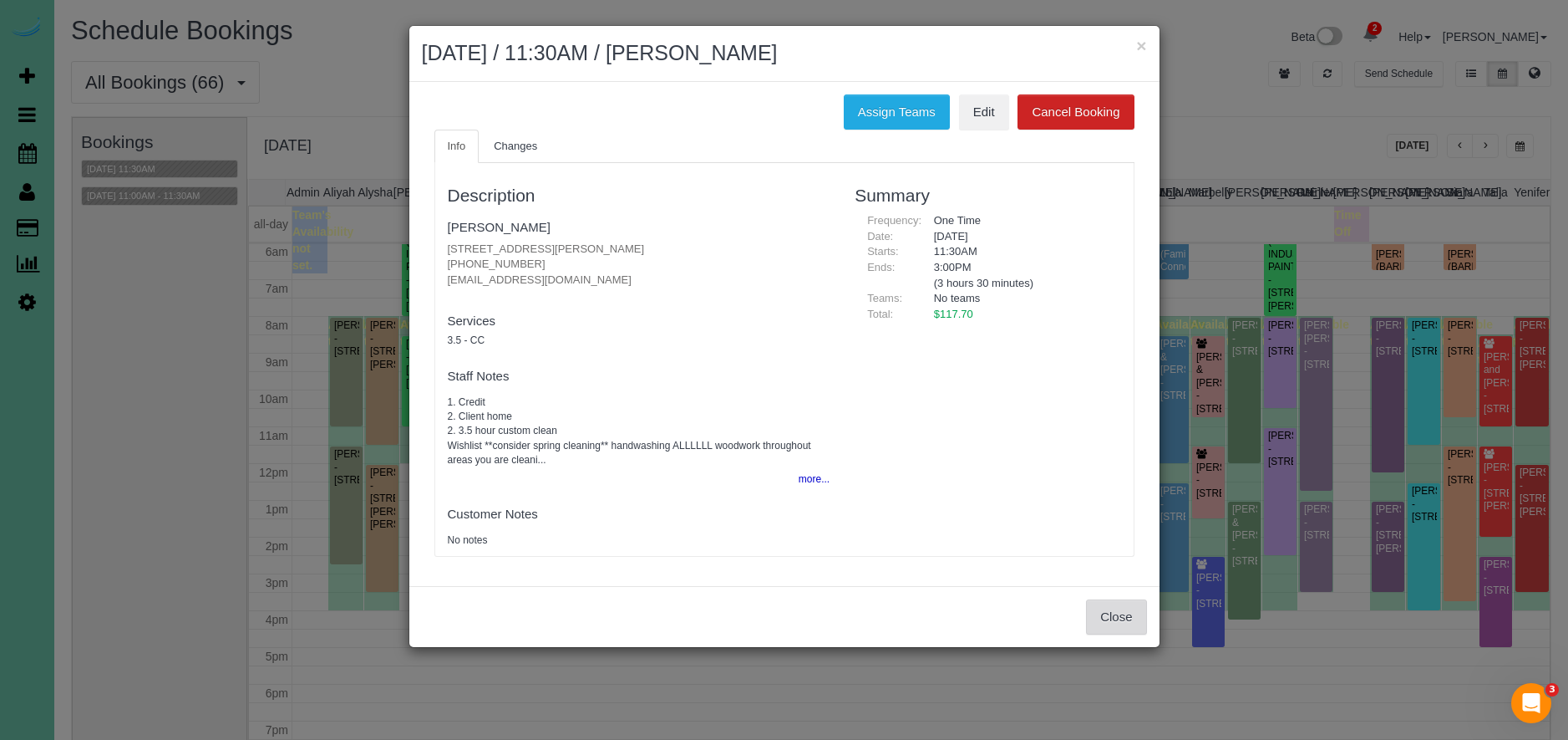
click at [1143, 613] on button "Close" at bounding box center [1116, 616] width 60 height 35
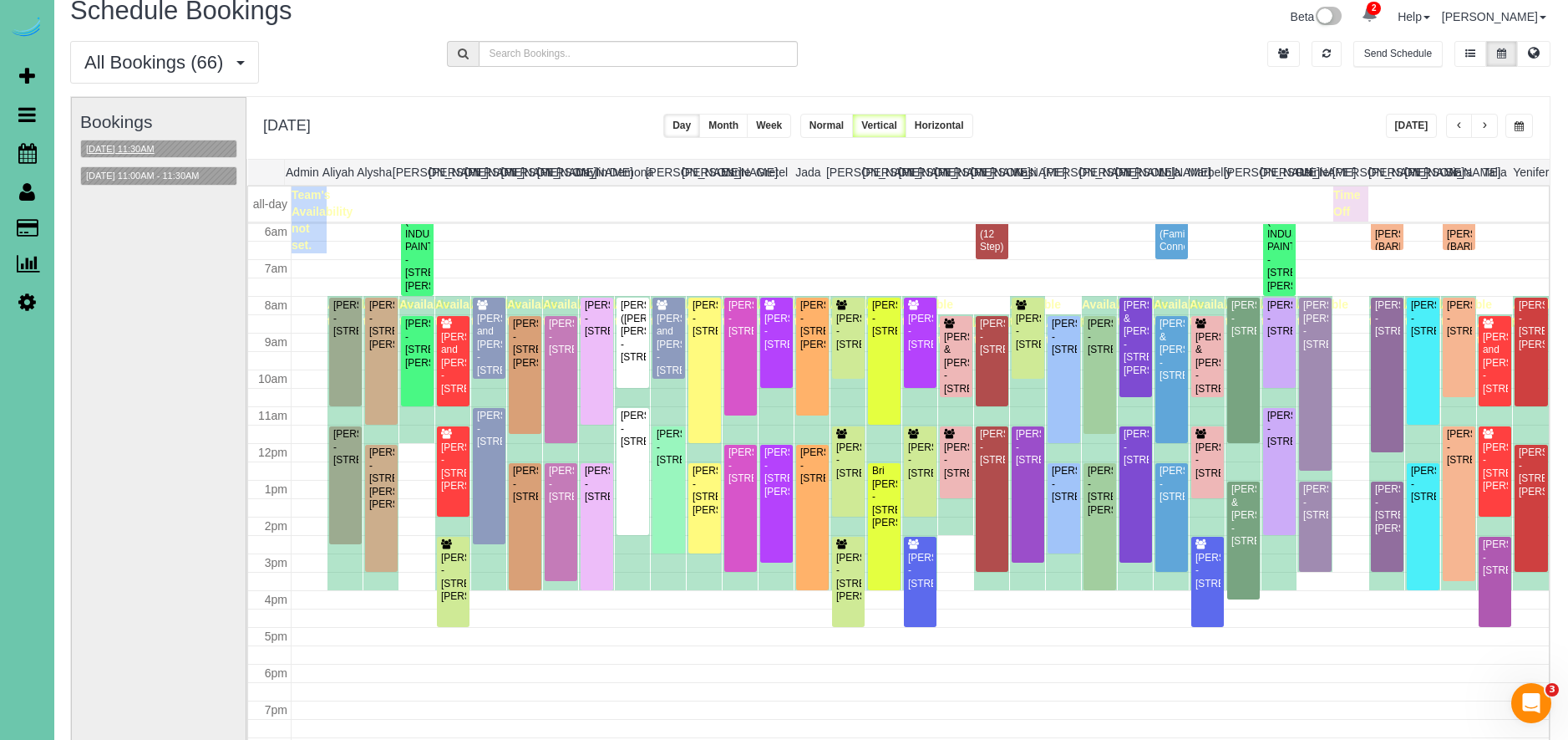
scroll to position [20, 0]
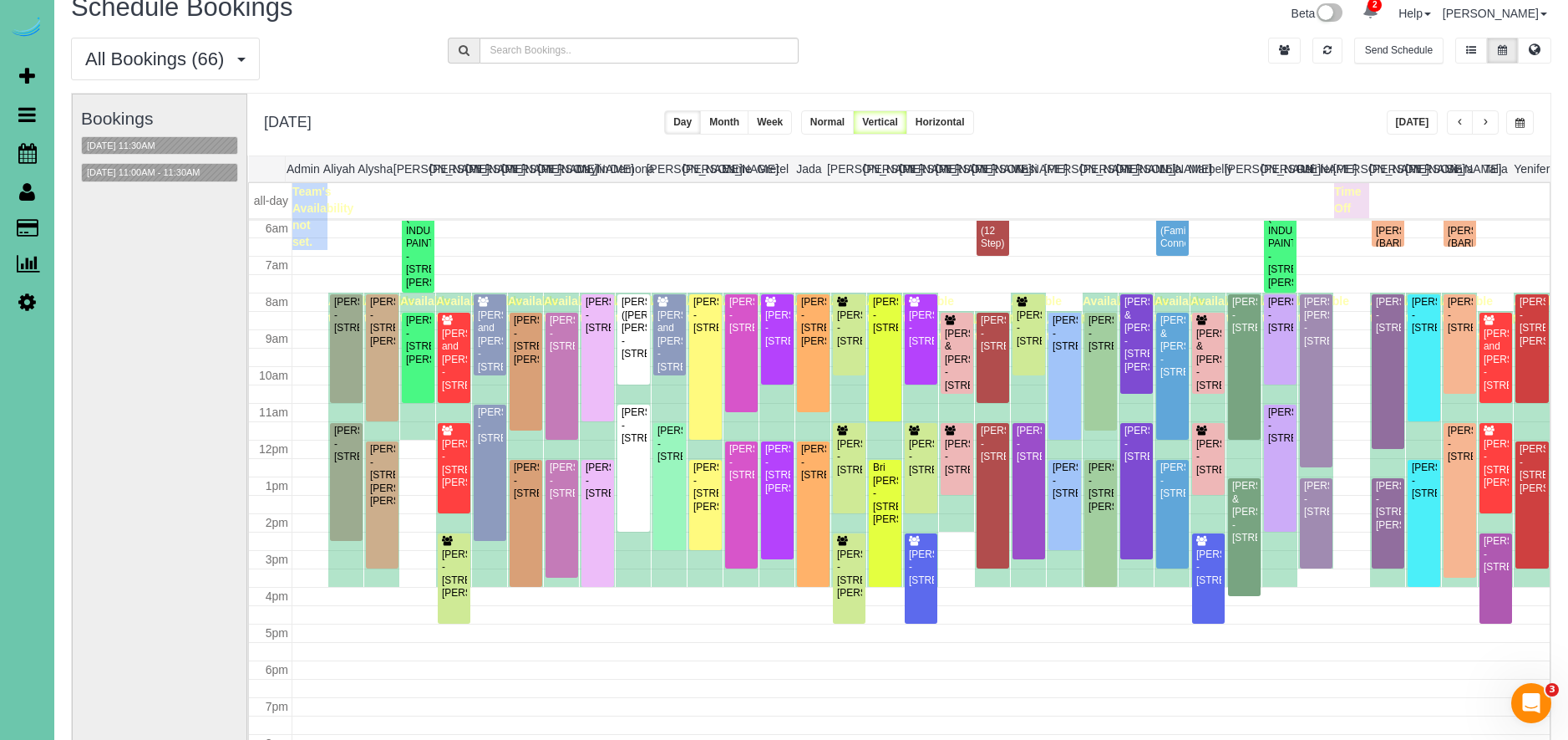
click at [1529, 133] on button "button" at bounding box center [1519, 122] width 27 height 24
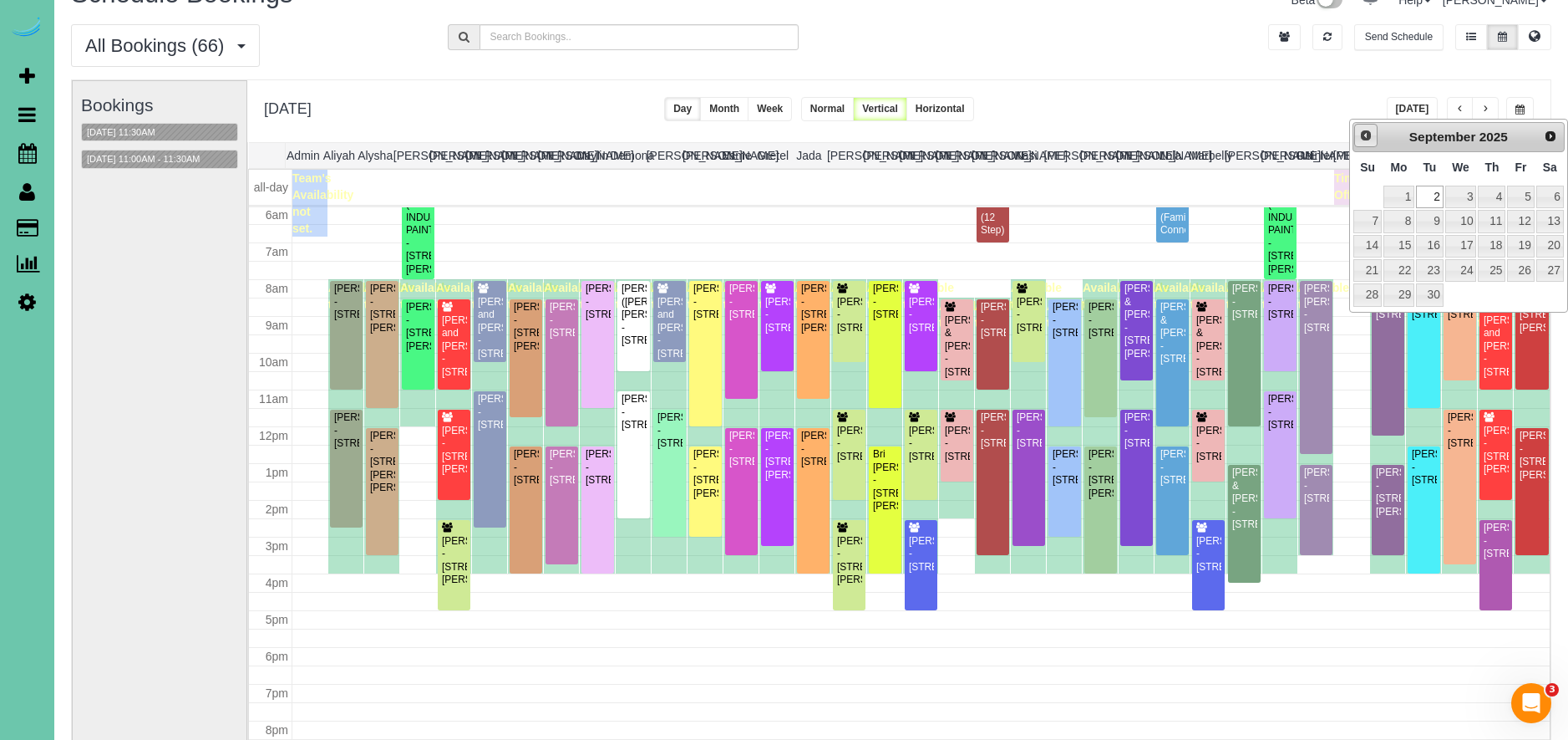
click at [1377, 145] on div "Prev Next [DATE]" at bounding box center [1458, 137] width 212 height 30
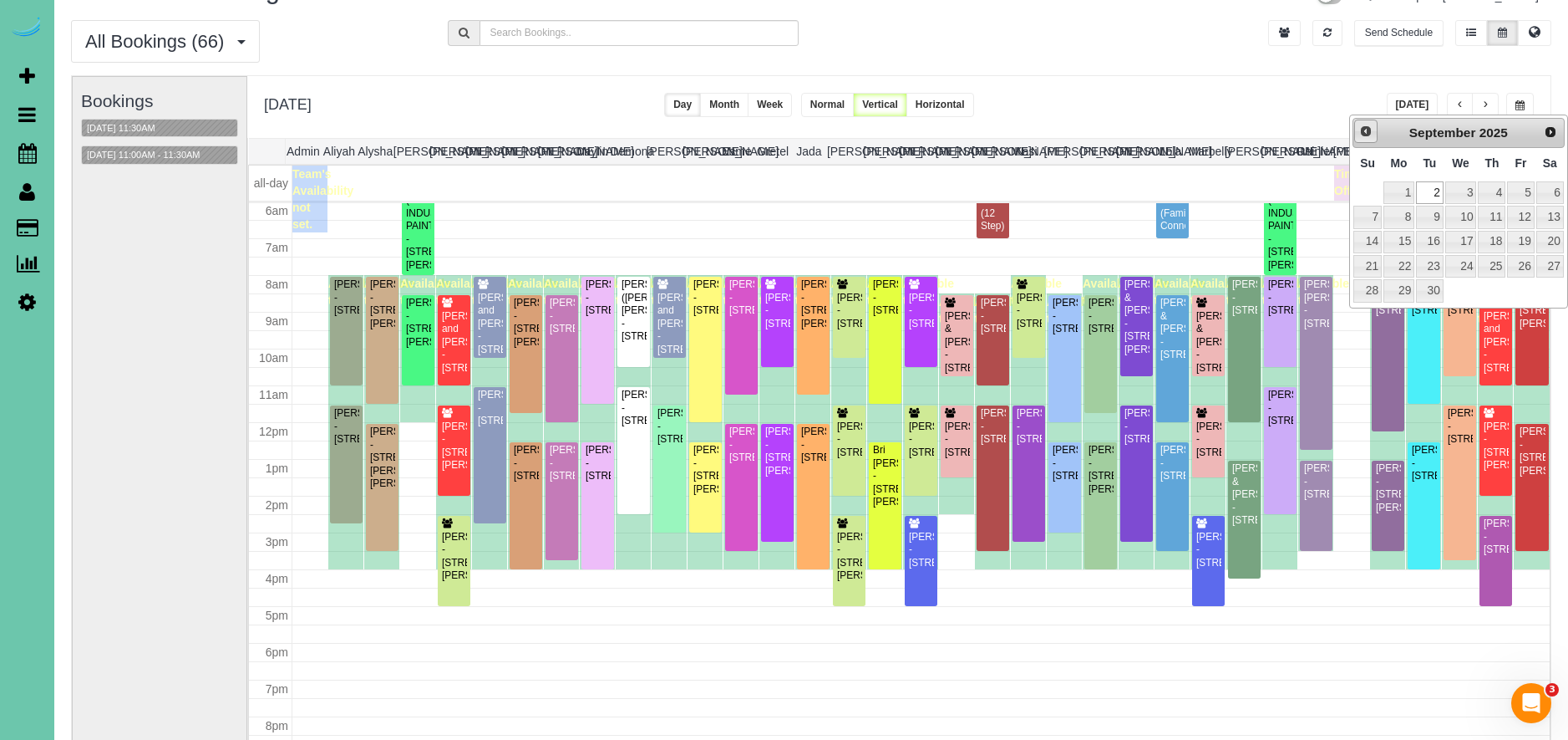
scroll to position [43, 0]
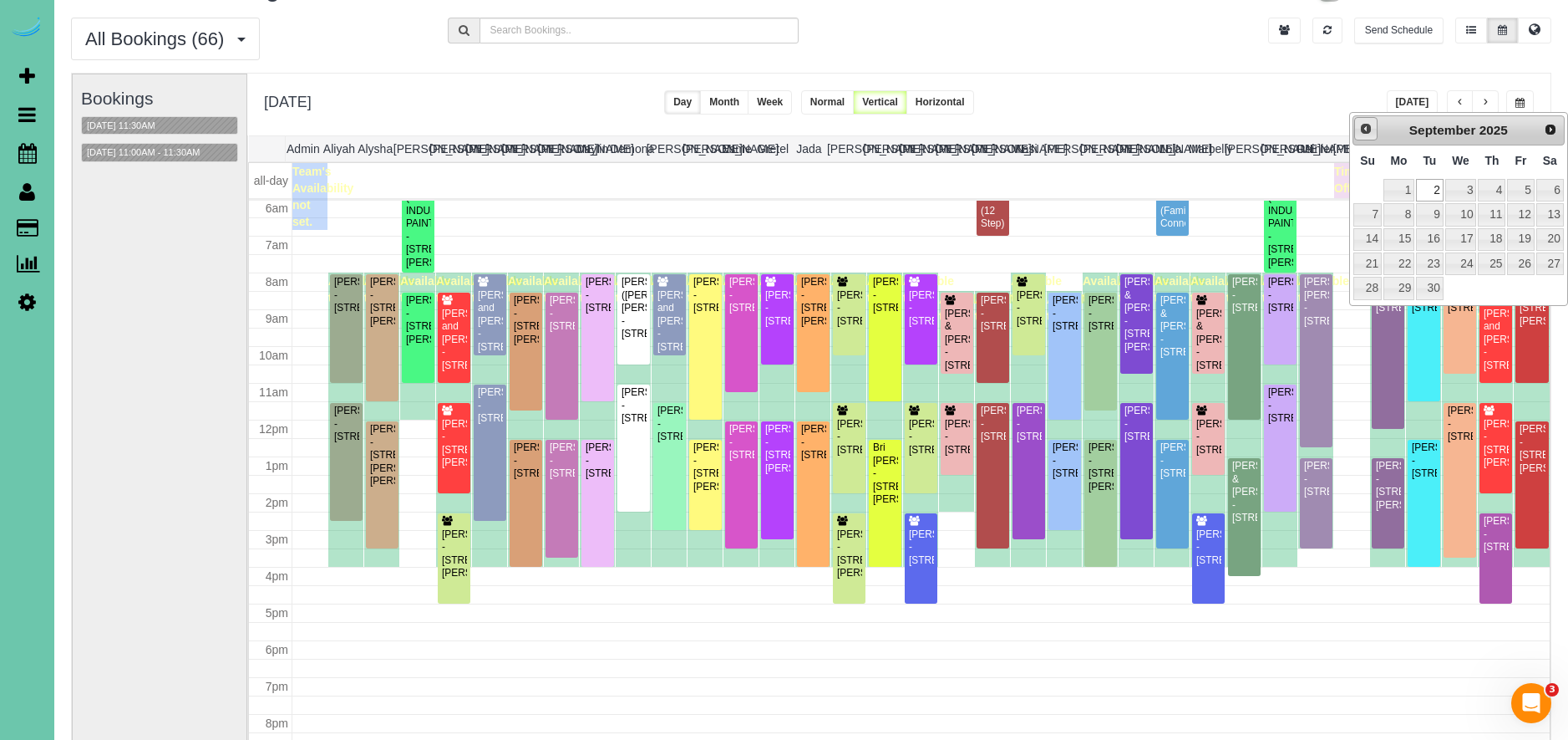
click at [1369, 137] on link "Prev" at bounding box center [1365, 129] width 24 height 24
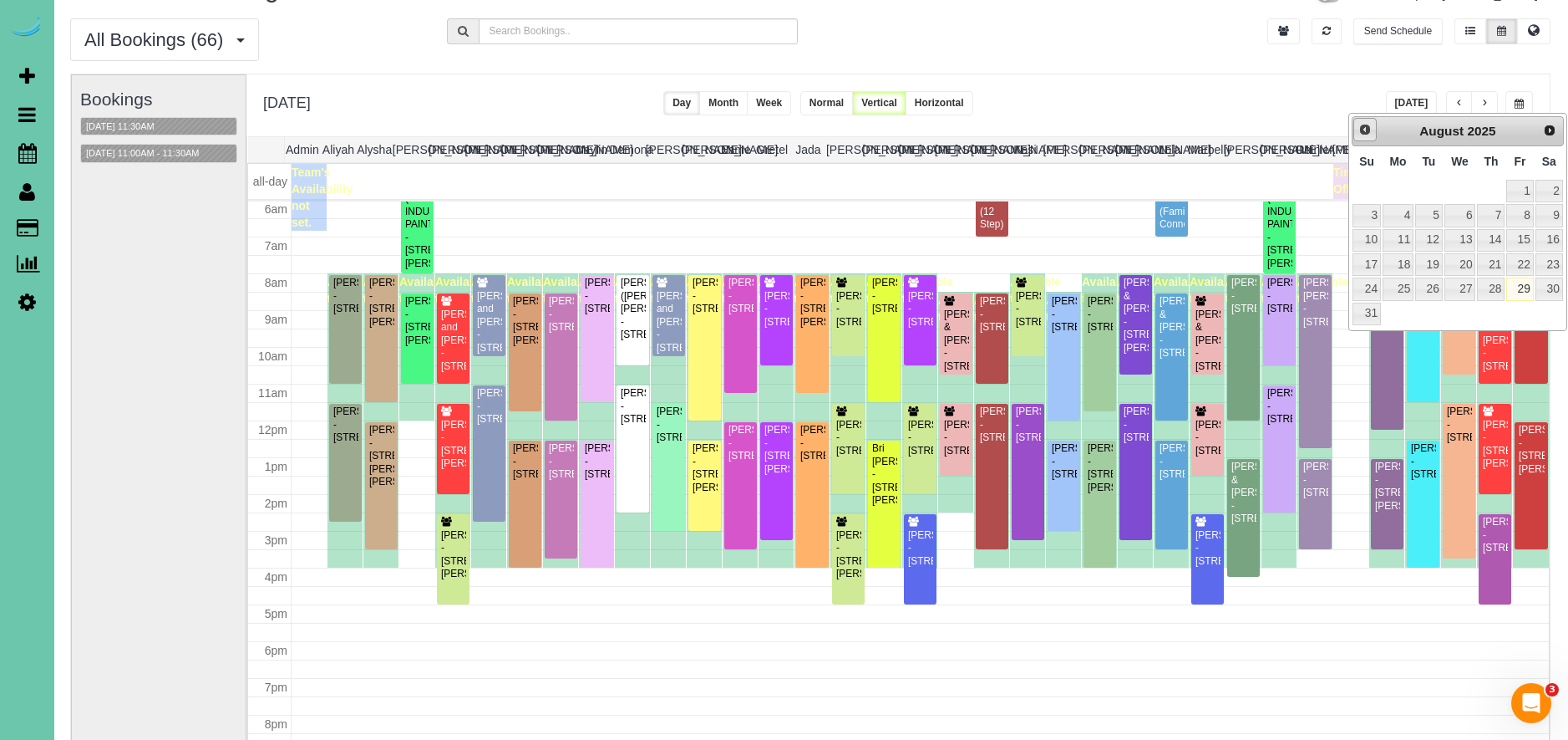
scroll to position [50, 1]
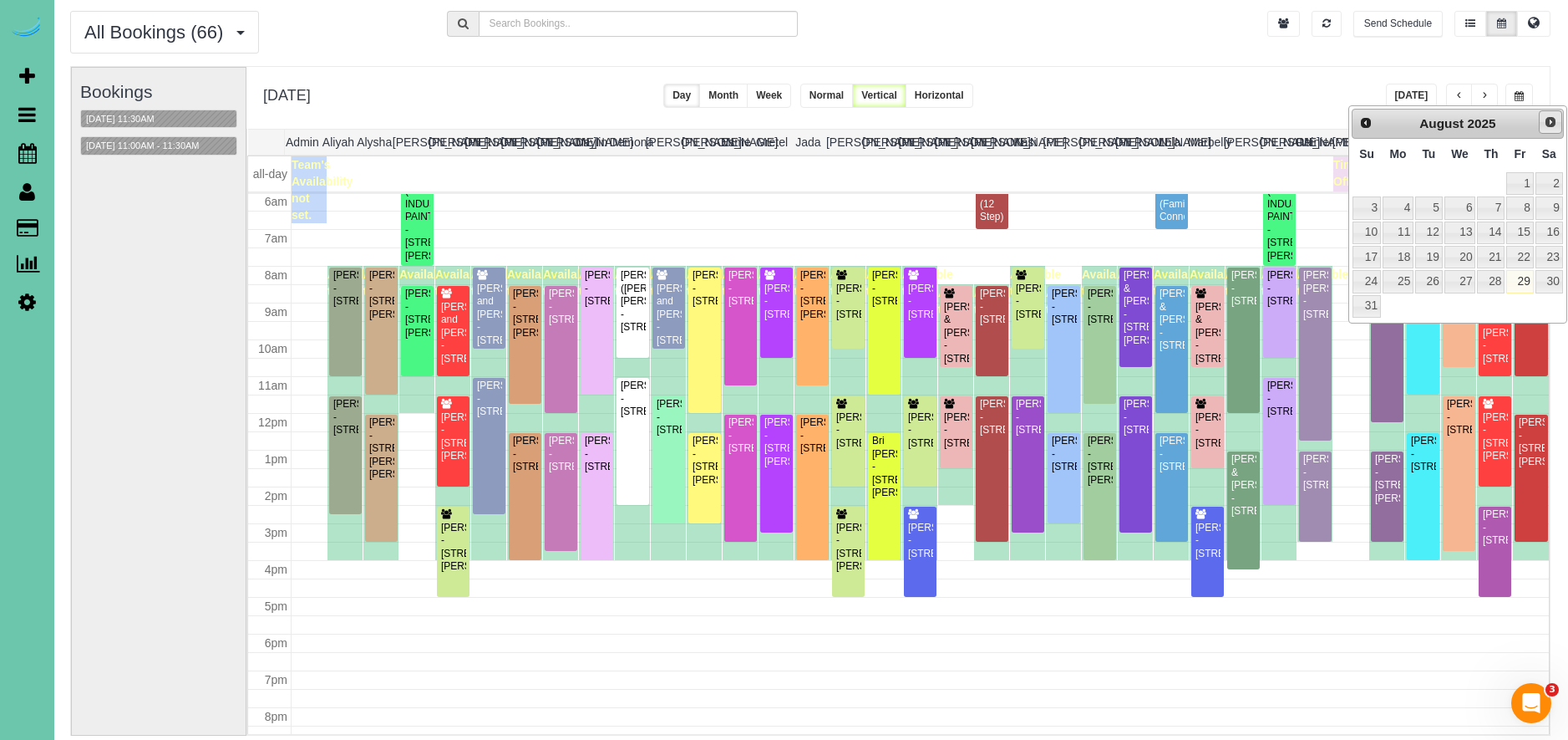
click at [1552, 120] on span "Next" at bounding box center [1550, 122] width 14 height 14
click at [1159, 67] on div "**********" at bounding box center [898, 97] width 1303 height 61
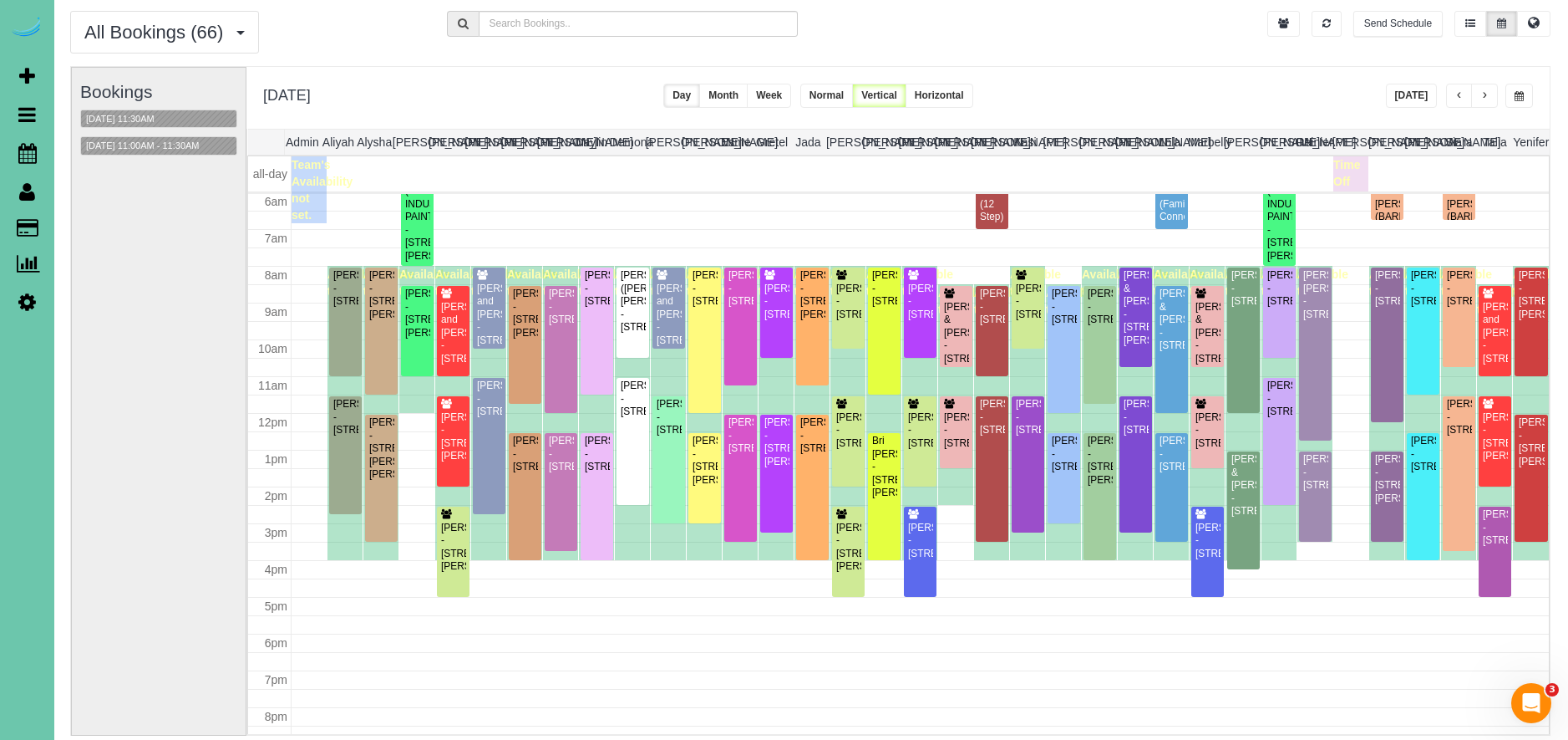
click at [1526, 94] on button "button" at bounding box center [1519, 95] width 27 height 24
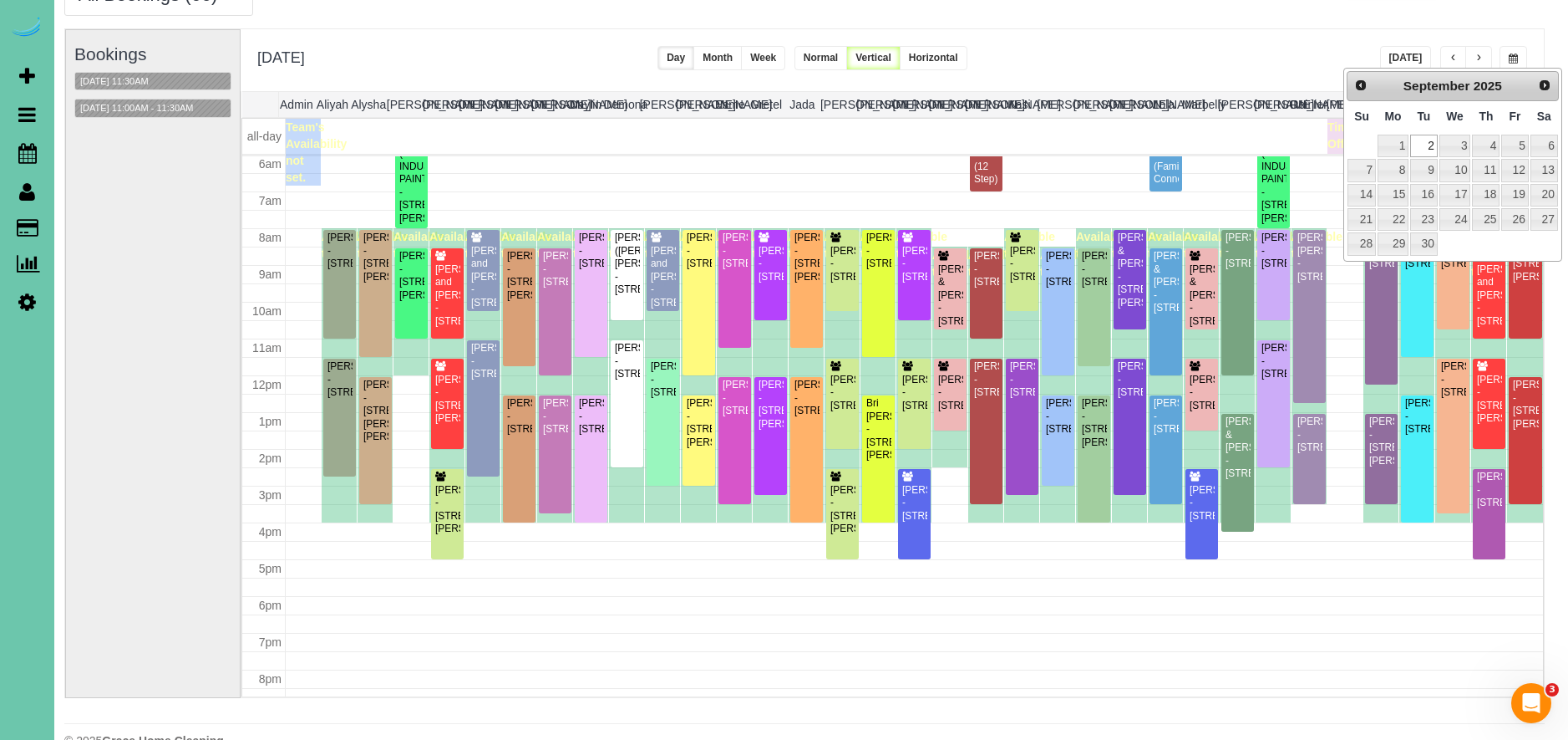
scroll to position [88, 0]
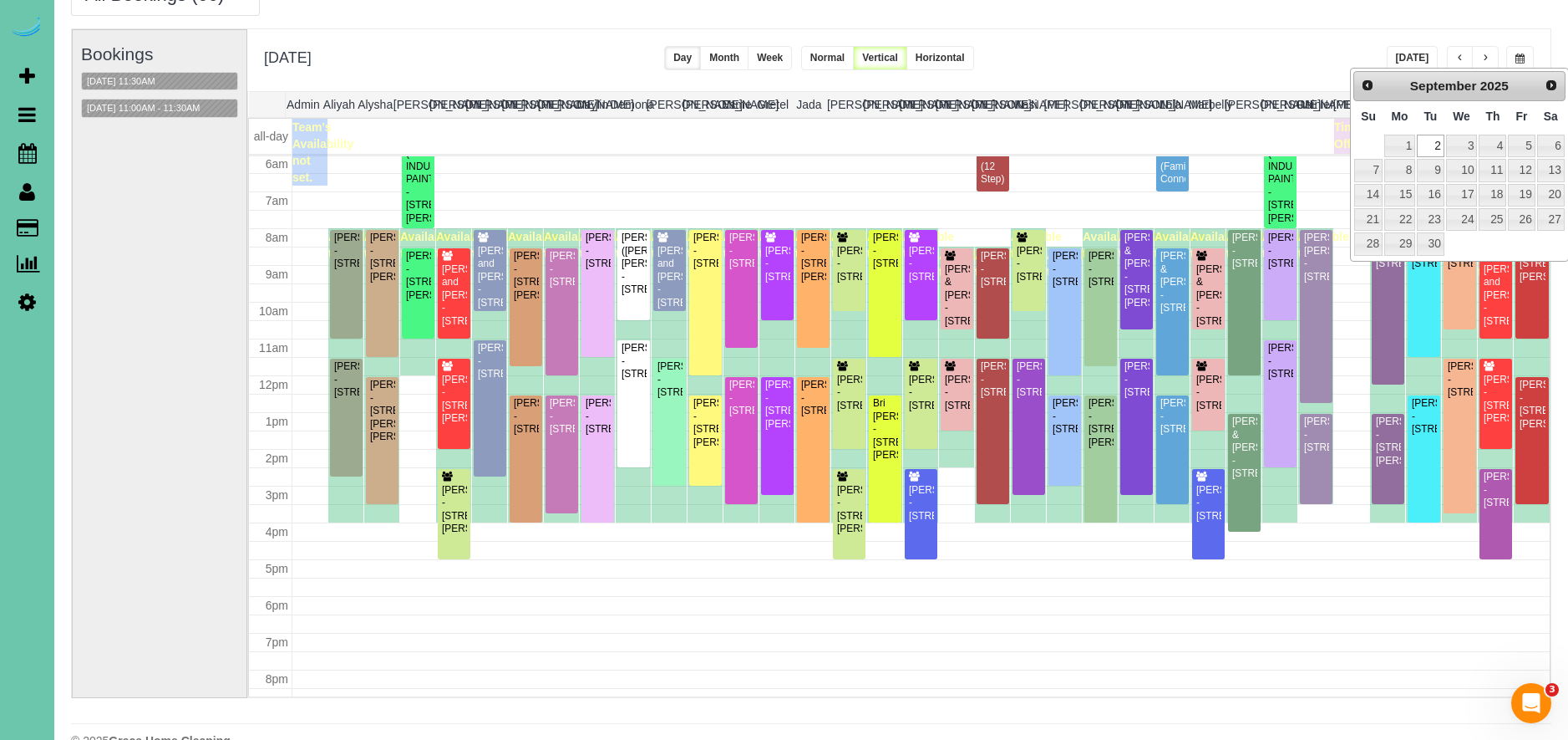
drag, startPoint x: 1155, startPoint y: 54, endPoint x: 1189, endPoint y: 44, distance: 35.4
click at [1155, 52] on div "**********" at bounding box center [899, 60] width 1303 height 61
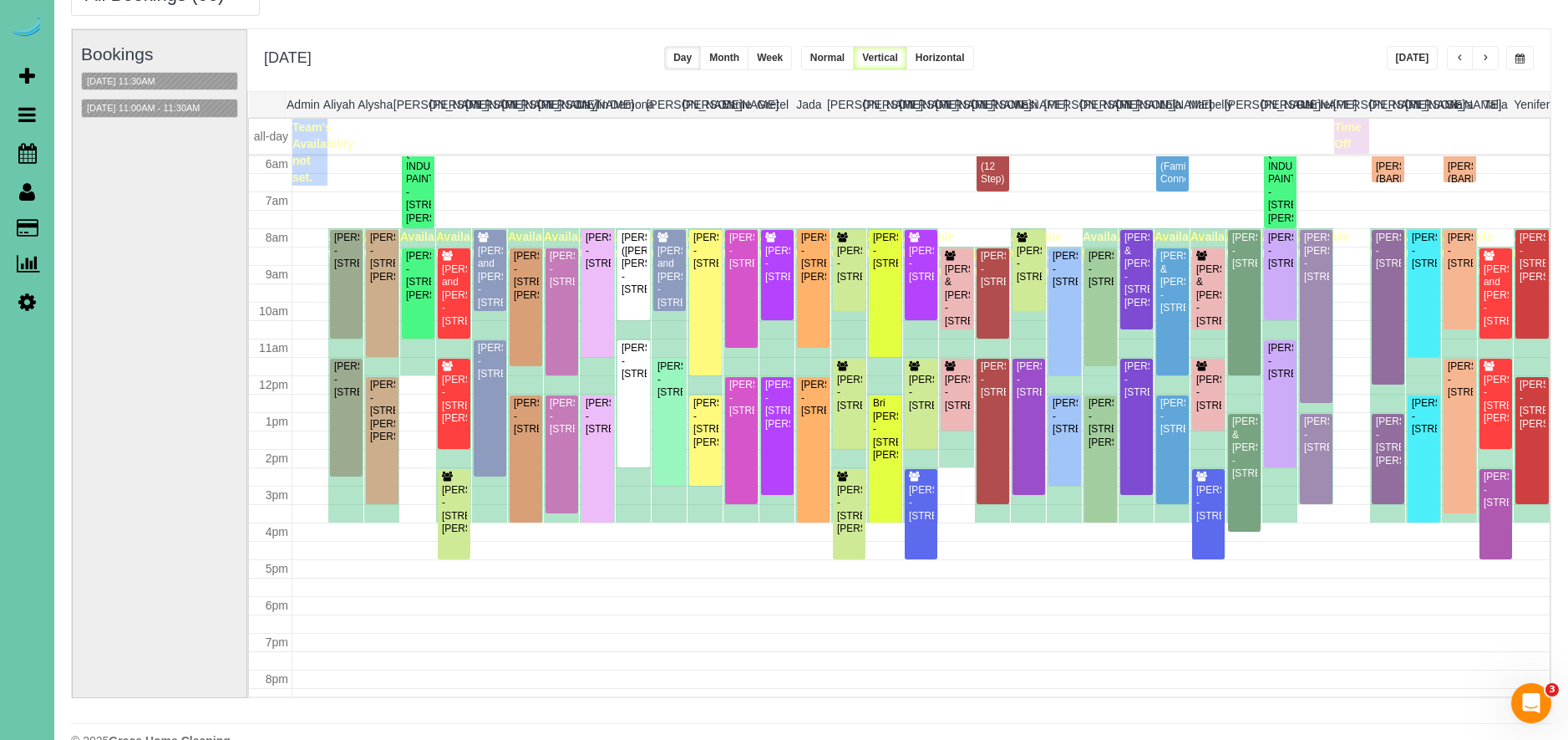
click at [1418, 52] on button "[DATE]" at bounding box center [1412, 58] width 52 height 24
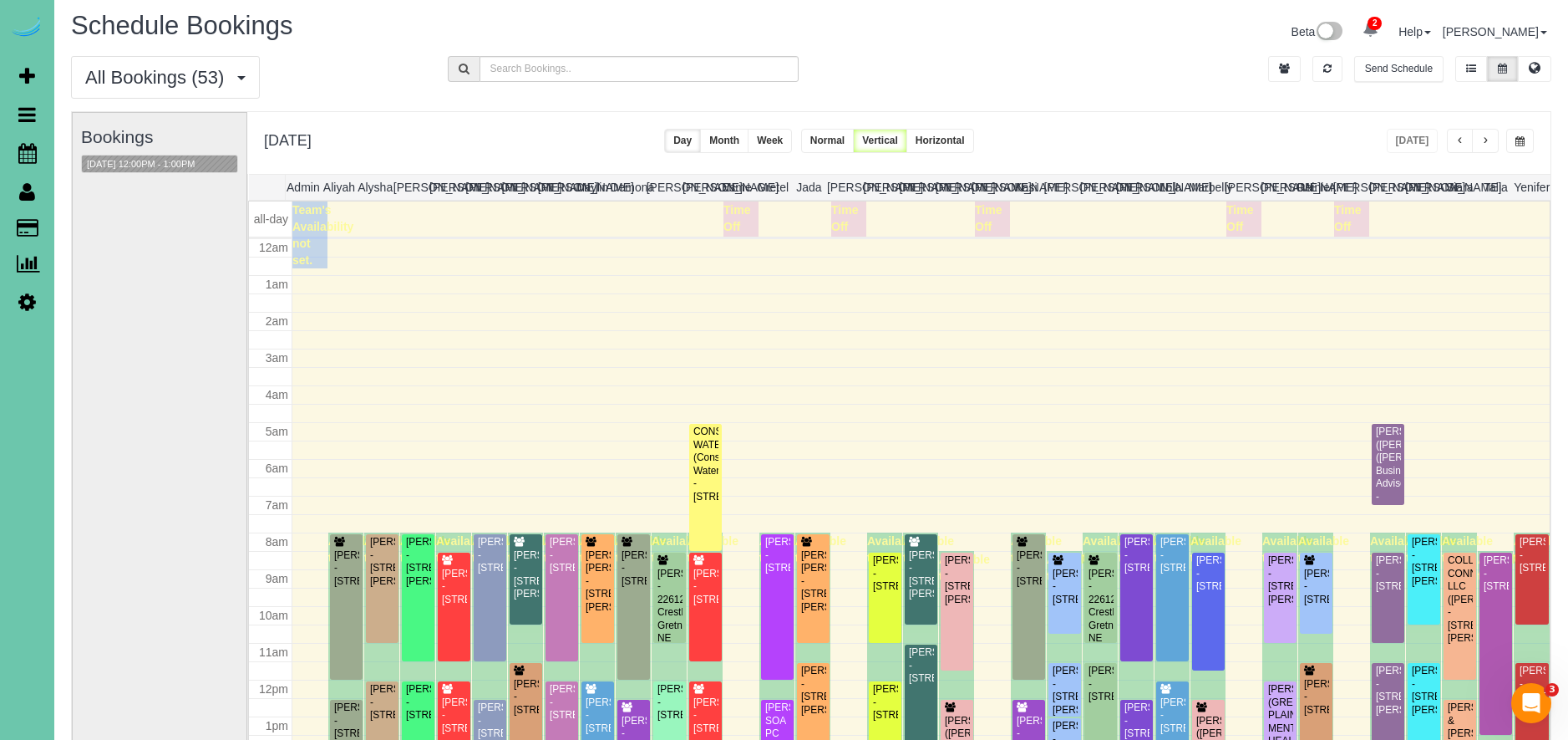
scroll to position [222, 0]
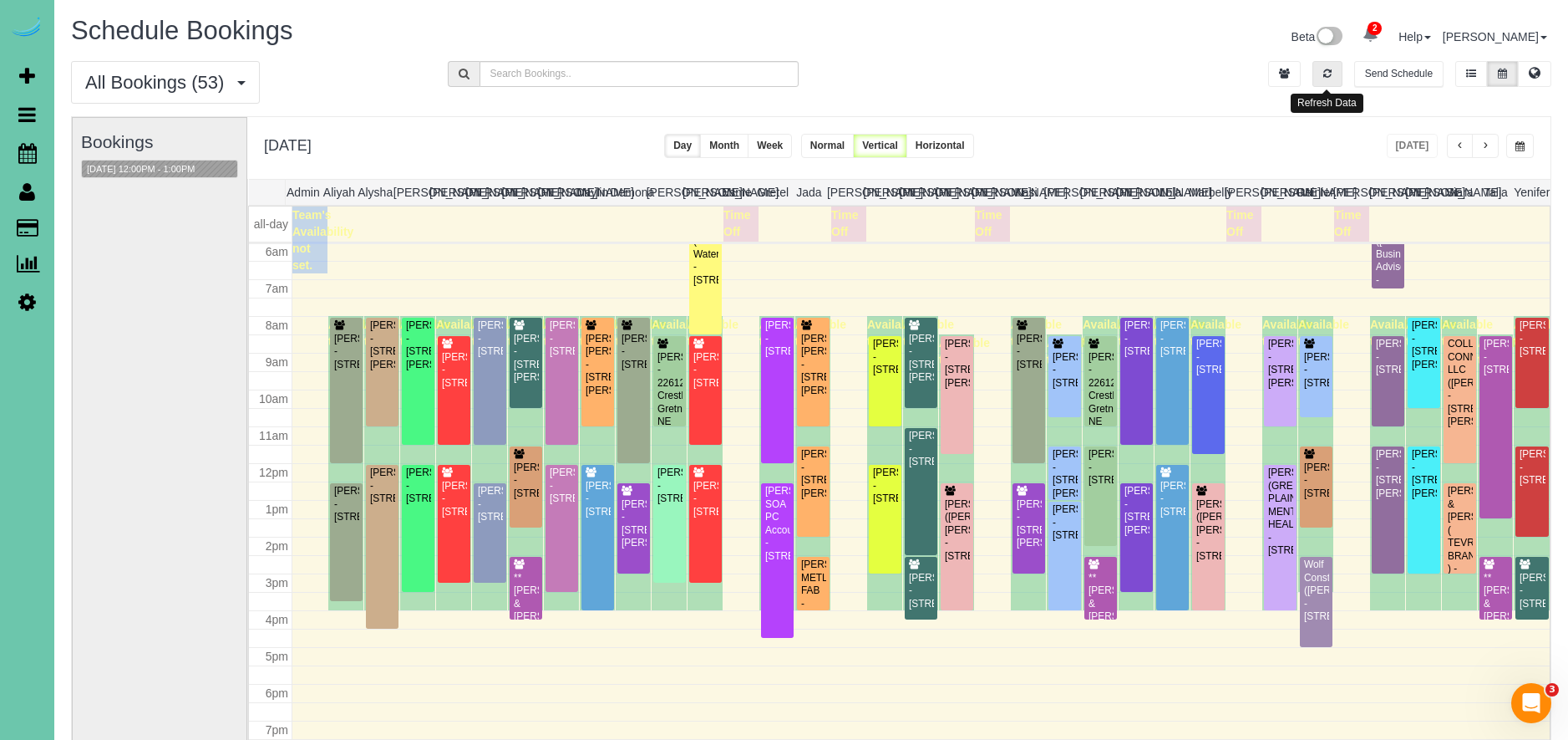
click at [1332, 72] on button "button" at bounding box center [1327, 74] width 30 height 26
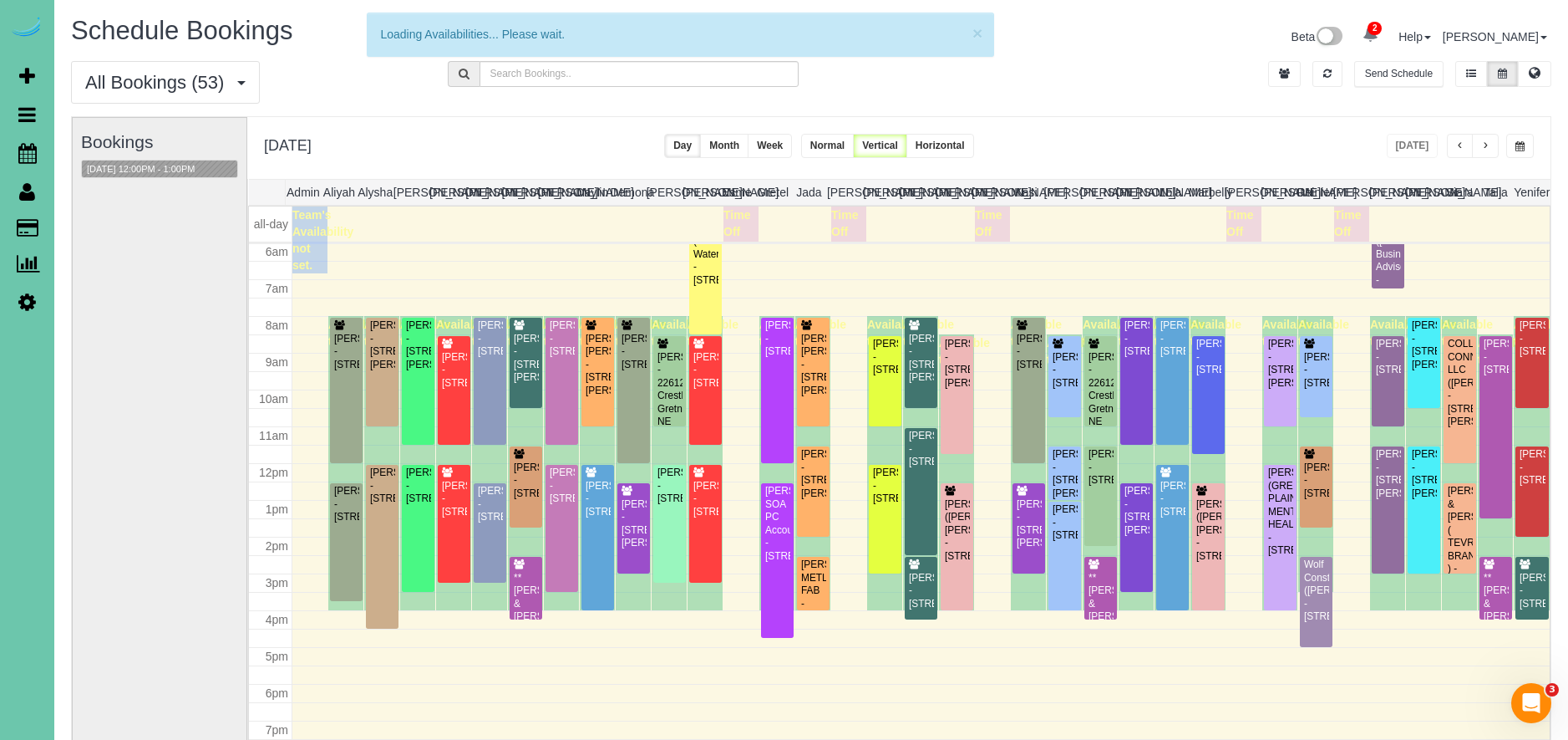
click at [1415, 162] on div "**********" at bounding box center [899, 148] width 1303 height 61
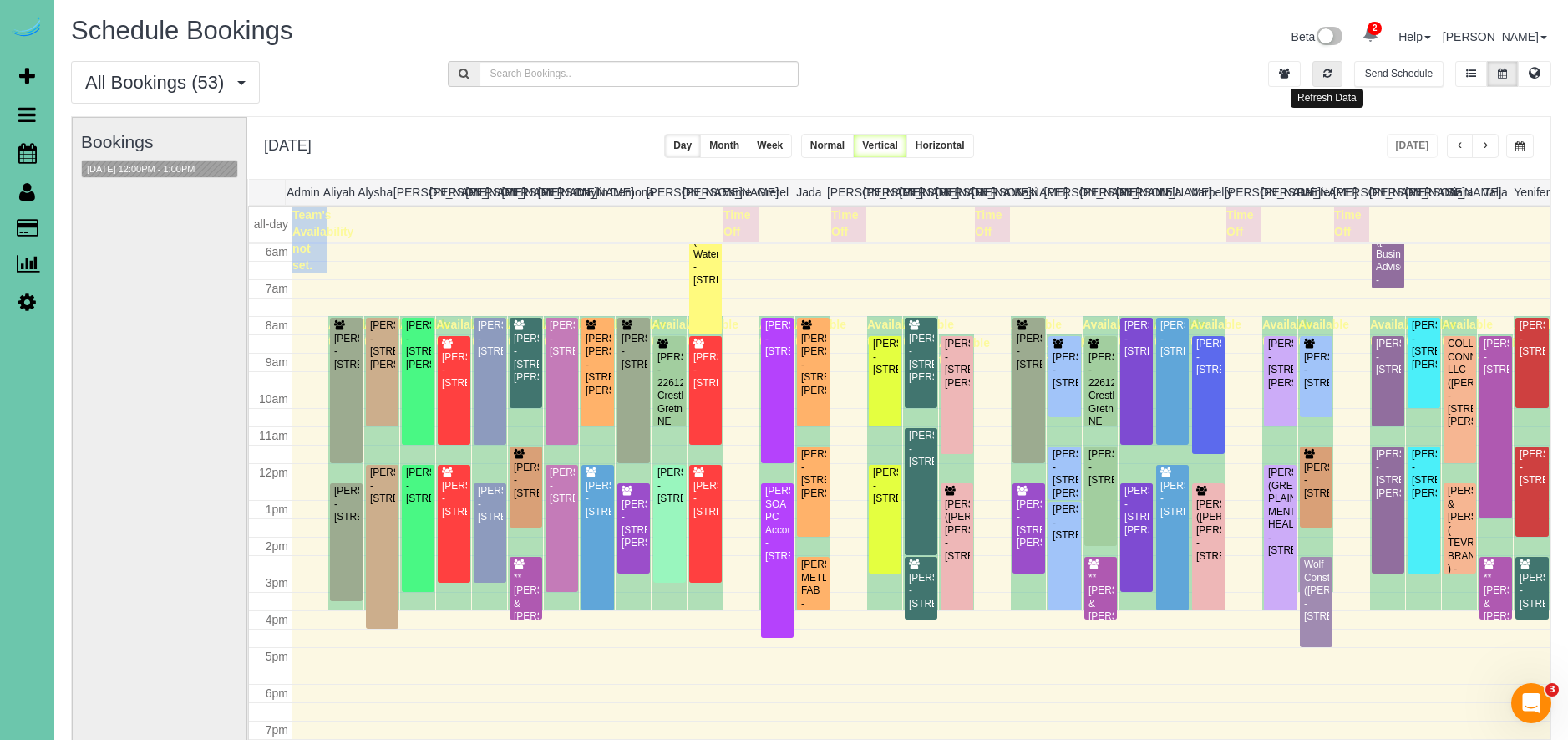
click at [1333, 83] on button "button" at bounding box center [1327, 74] width 30 height 26
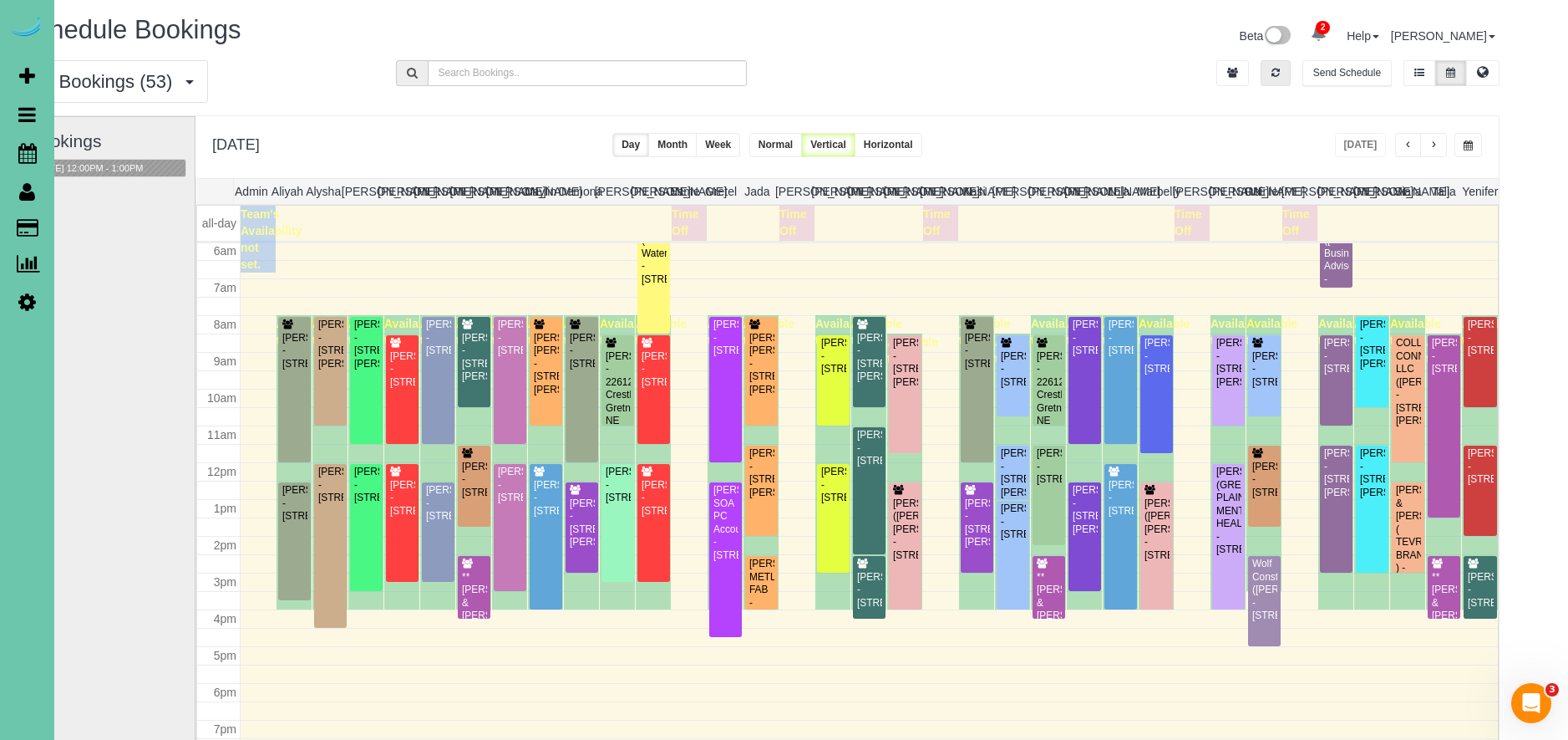
scroll to position [0, 55]
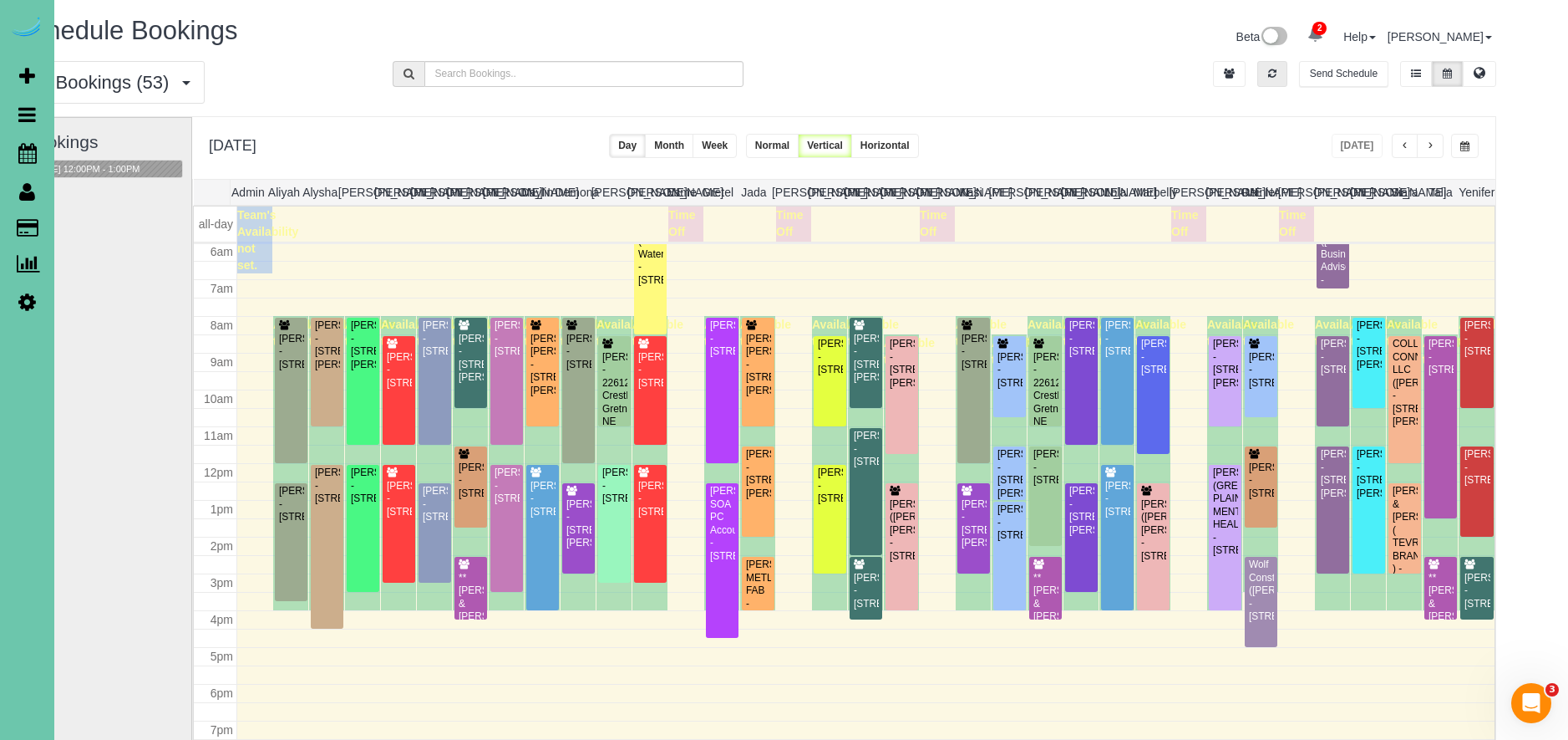
click at [1257, 61] on button "button" at bounding box center [1272, 74] width 30 height 26
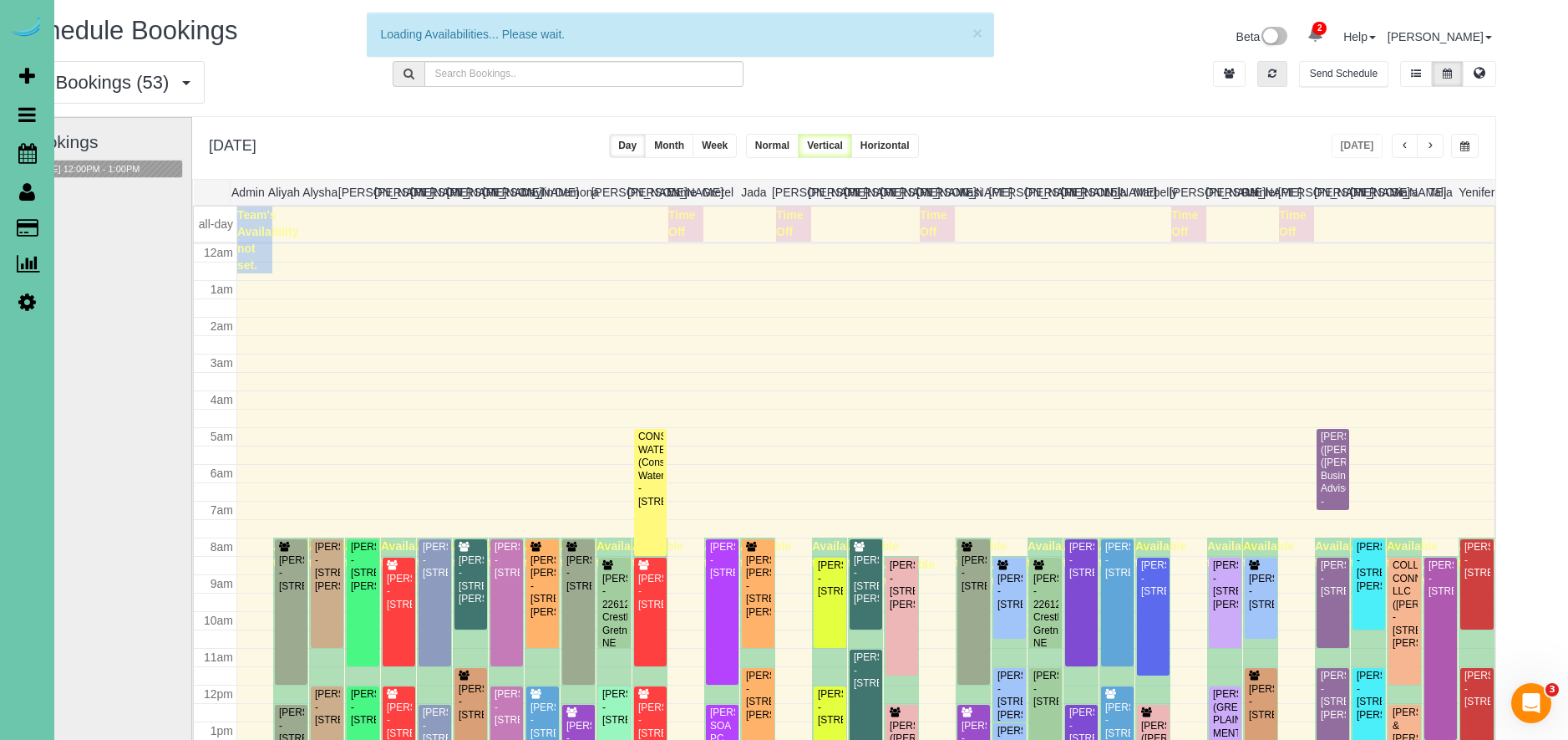
scroll to position [222, 0]
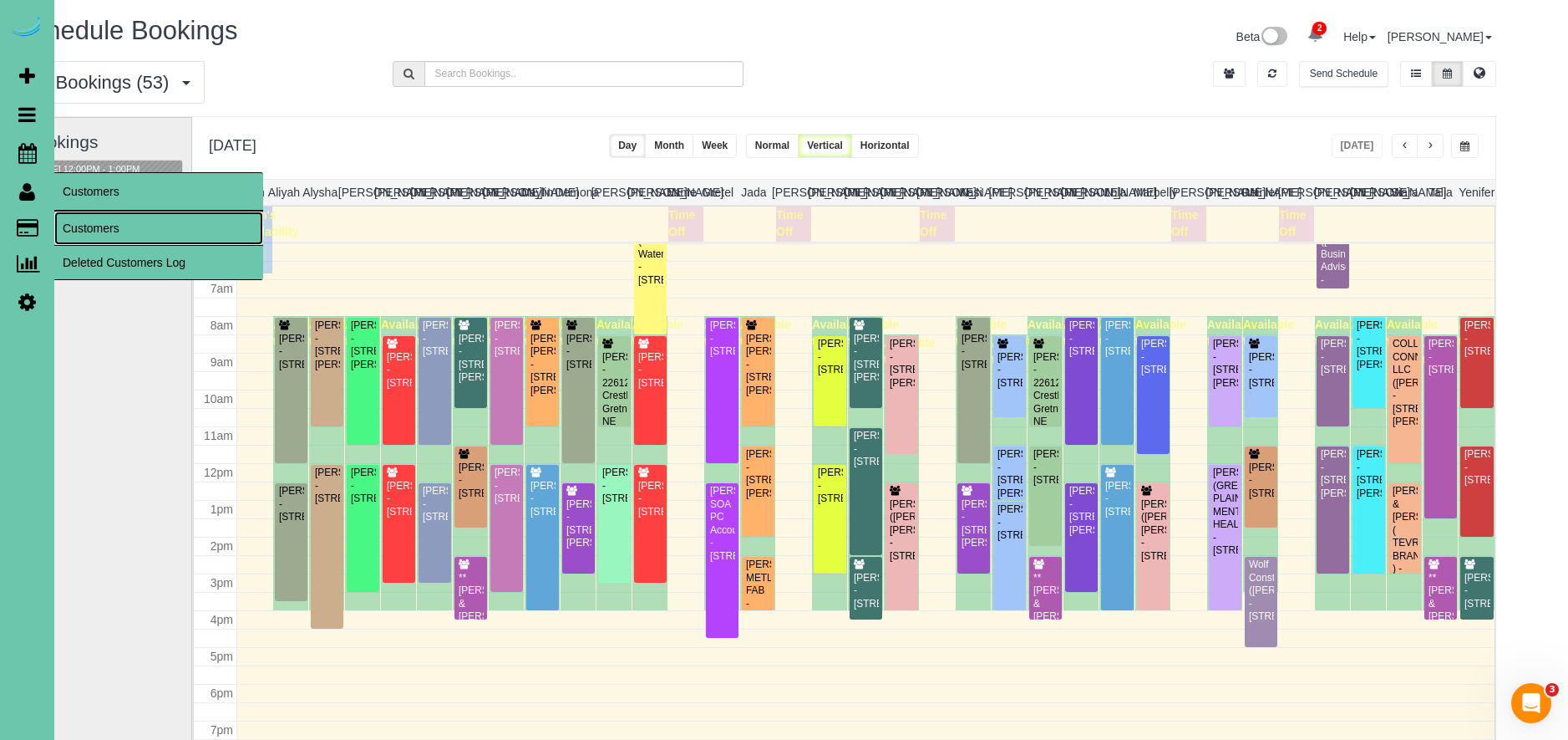
click at [162, 230] on link "Customers" at bounding box center [159, 228] width 209 height 33
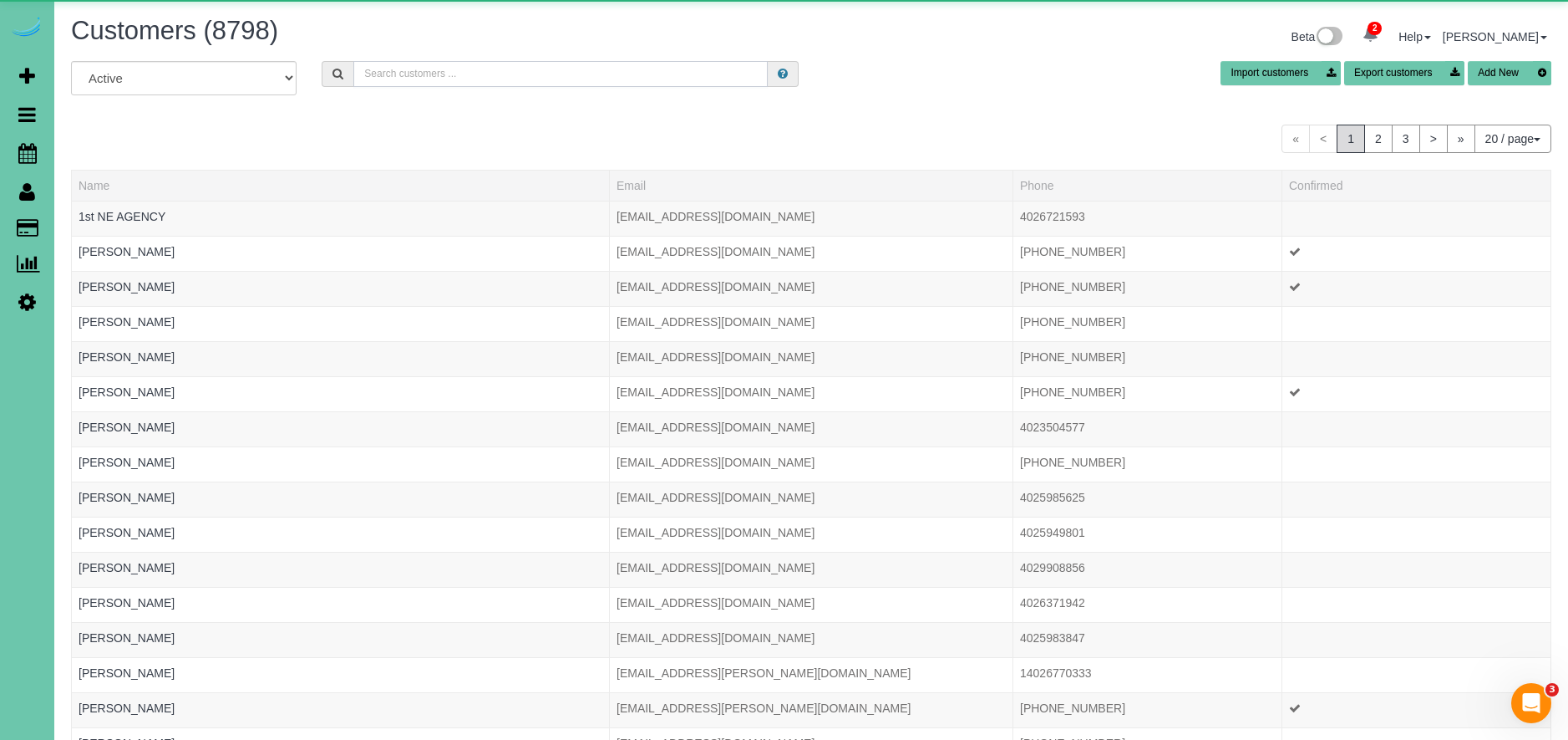
click at [424, 73] on input "text" at bounding box center [561, 74] width 414 height 26
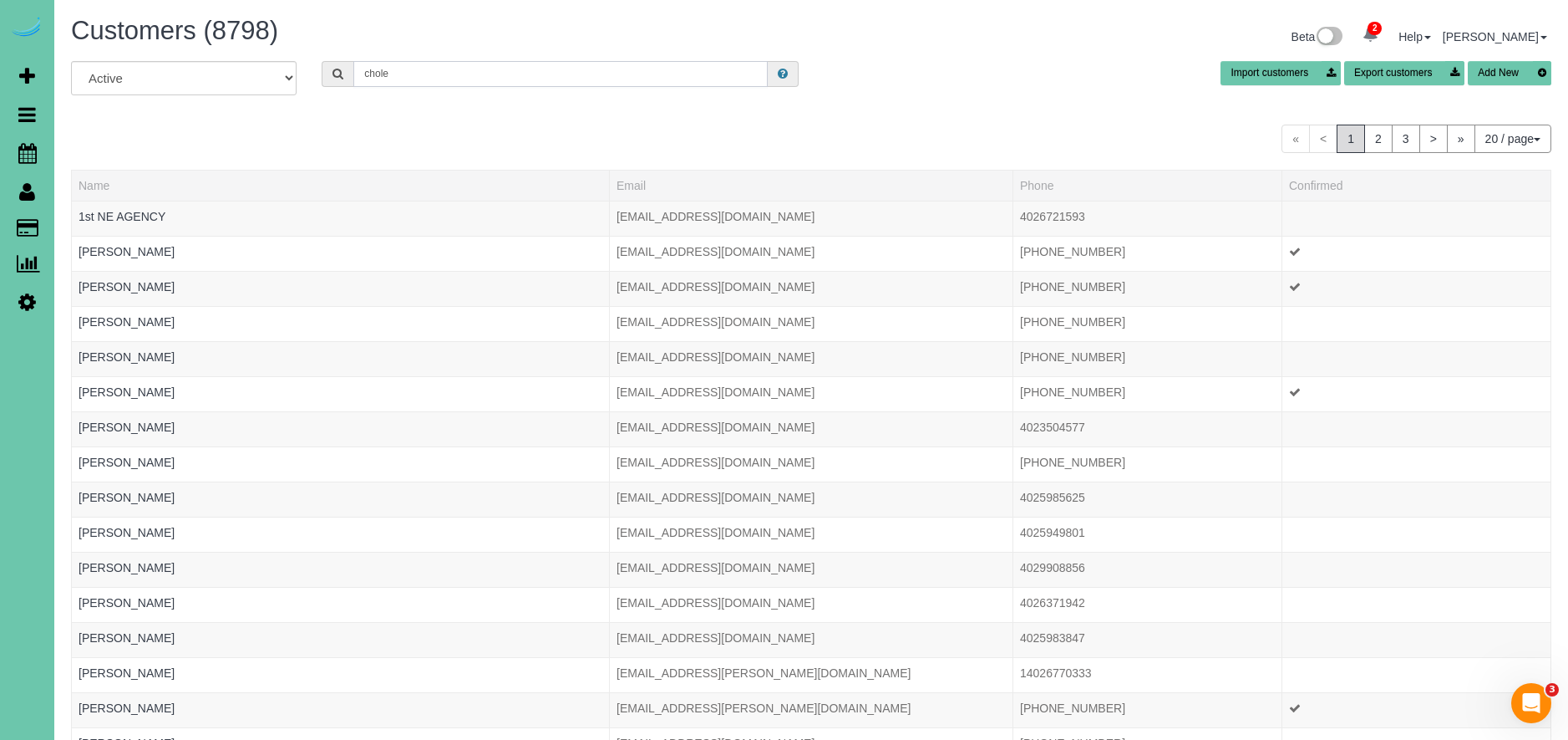
type input "chole b"
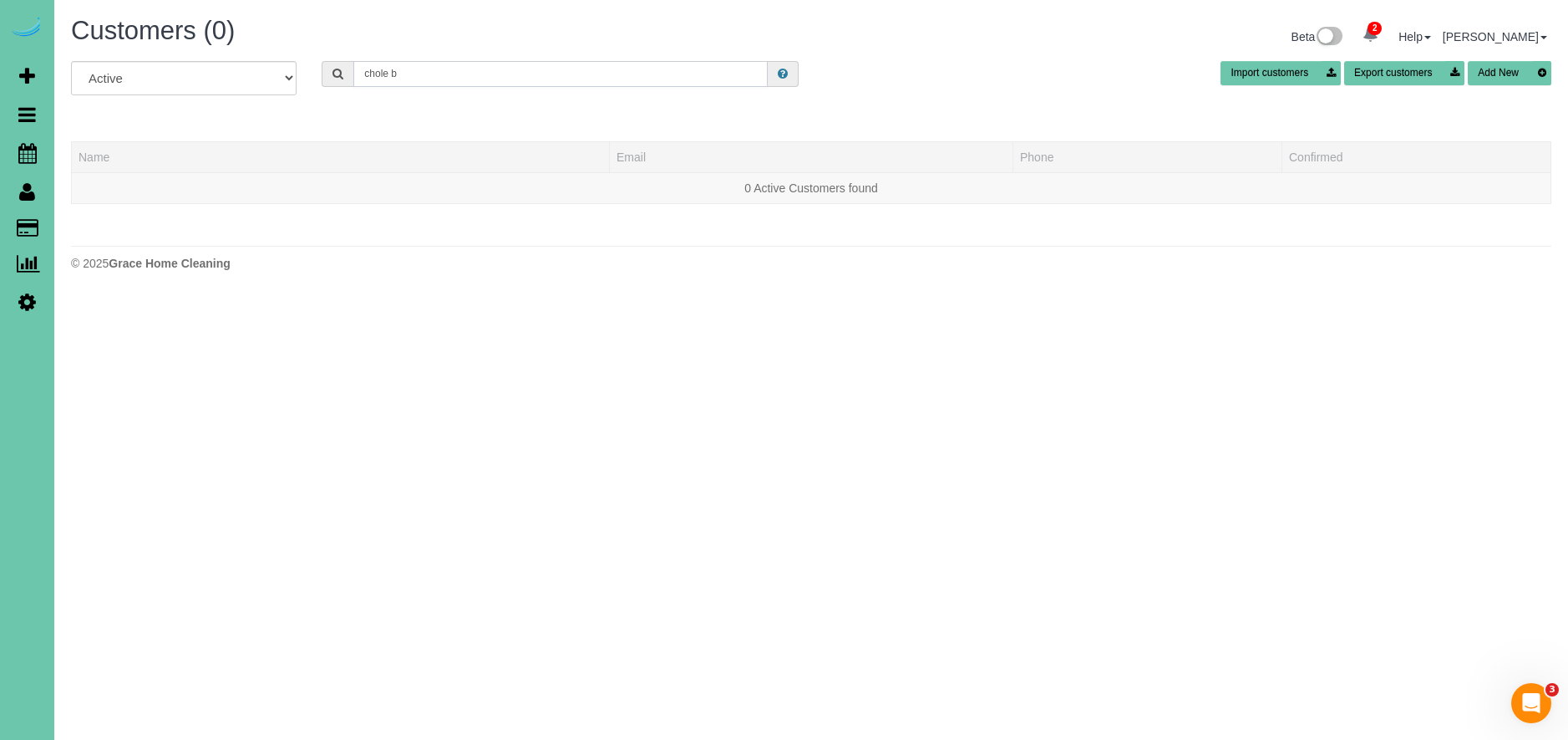
drag, startPoint x: 404, startPoint y: 74, endPoint x: 115, endPoint y: 74, distance: 289.0
click at [118, 74] on div "All Active Archived chole b Import customers Export customers Add New" at bounding box center [811, 84] width 1505 height 47
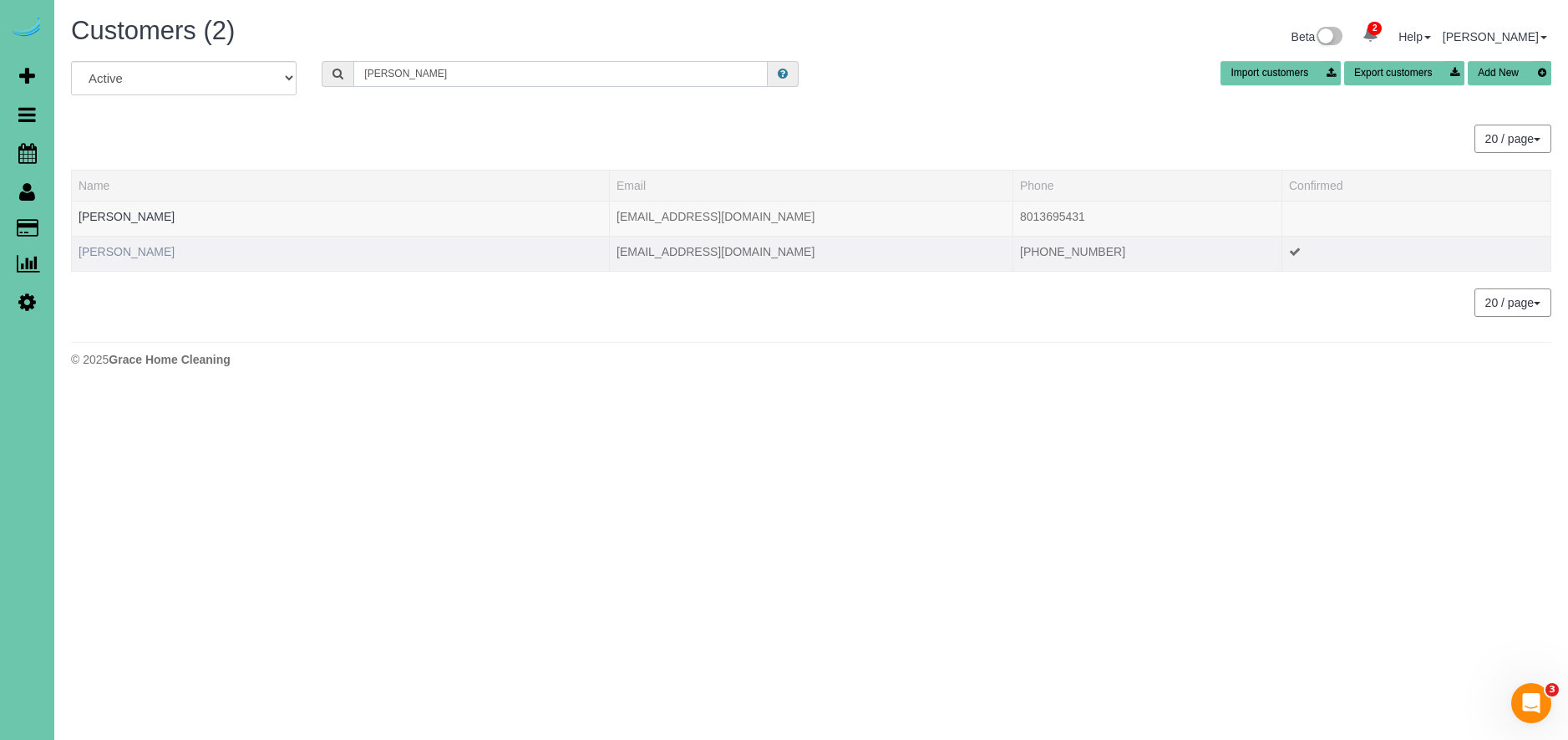
type input "[PERSON_NAME]"
click at [123, 248] on link "[PERSON_NAME]" at bounding box center [126, 251] width 96 height 14
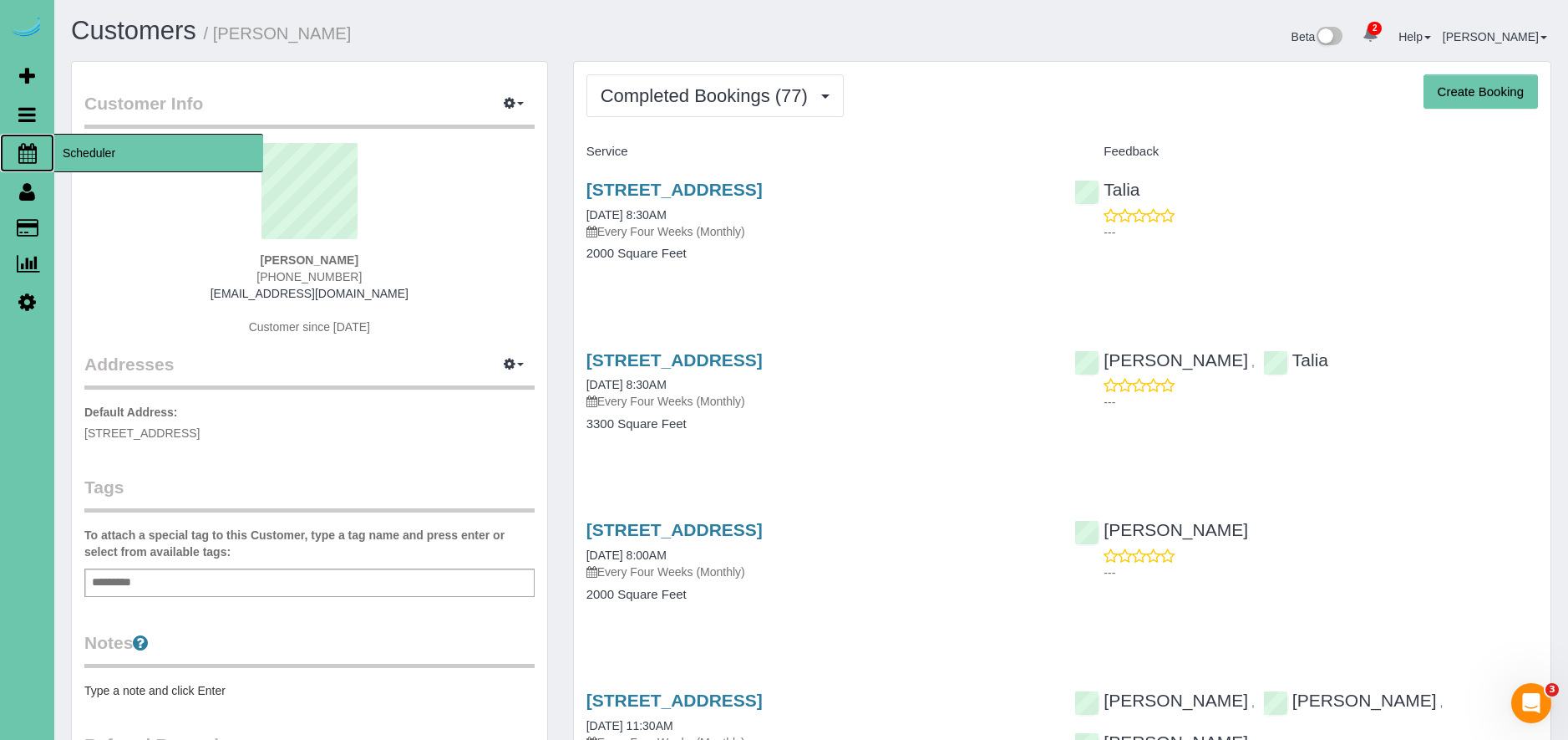
click at [84, 158] on span "Scheduler" at bounding box center [159, 153] width 209 height 39
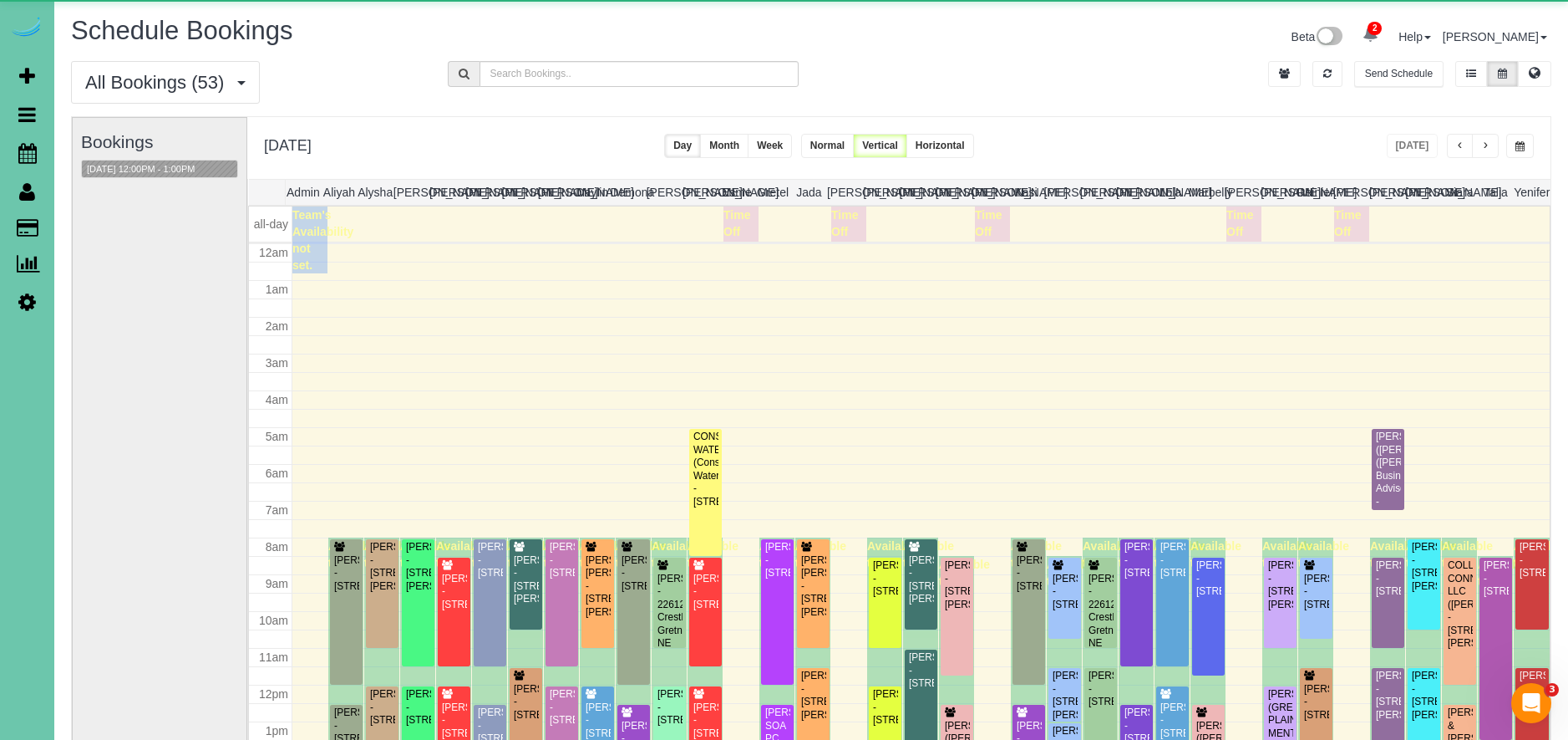
scroll to position [222, 0]
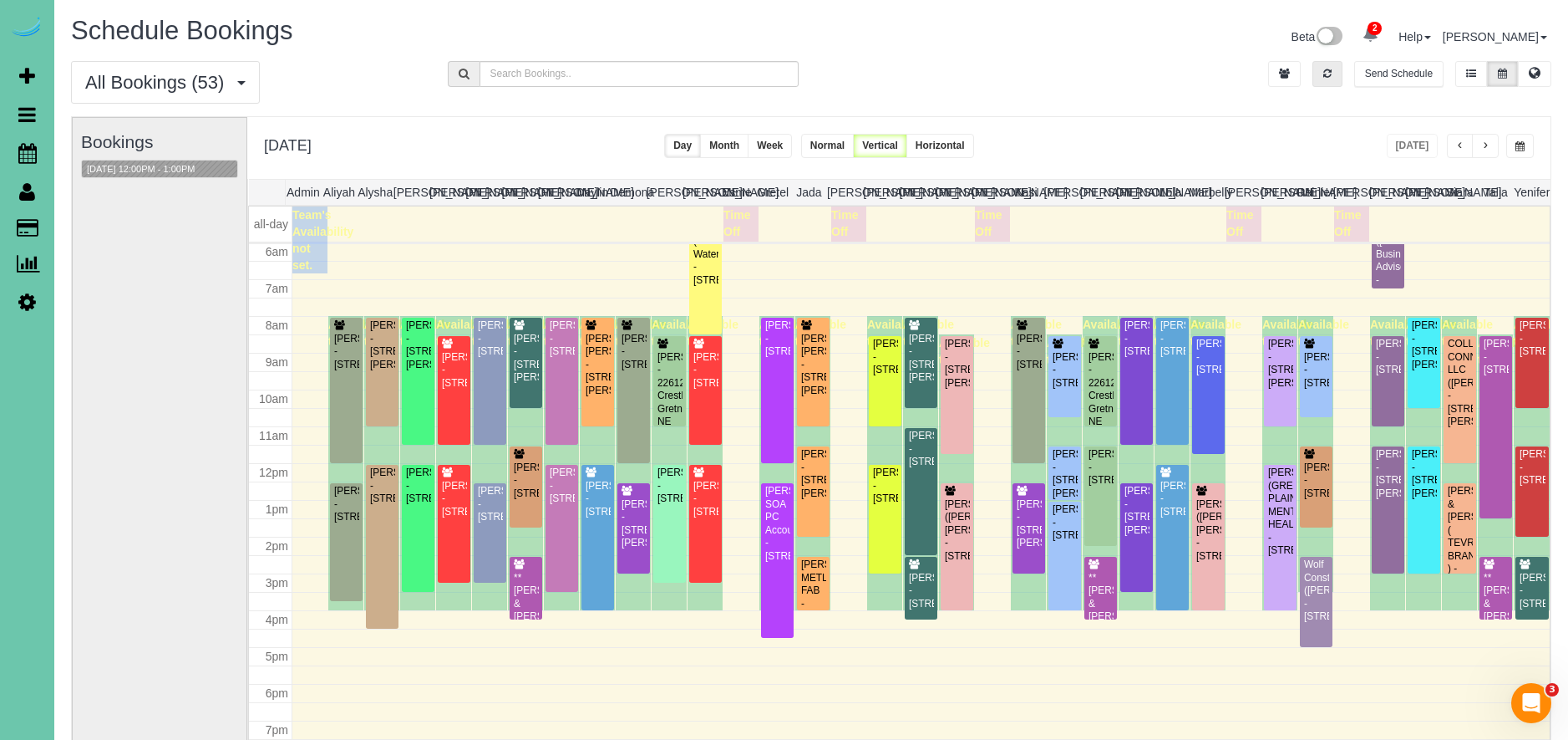
drag, startPoint x: 1326, startPoint y: 75, endPoint x: 1404, endPoint y: 165, distance: 119.1
click at [1328, 76] on icon "button" at bounding box center [1327, 73] width 8 height 10
click at [592, 518] on div "[PERSON_NAME] - [STREET_ADDRESS]" at bounding box center [598, 499] width 26 height 39
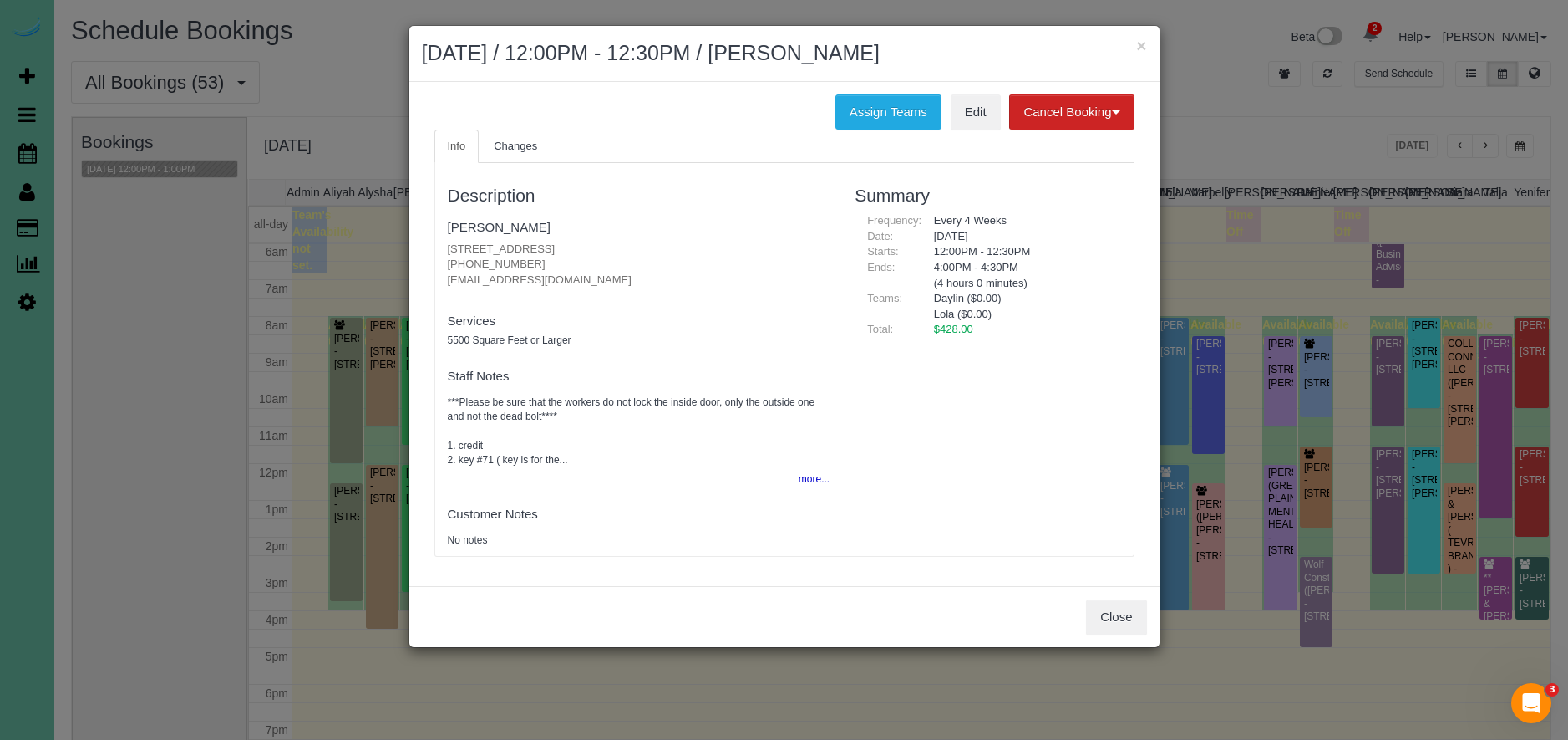
click at [834, 483] on div "Description [PERSON_NAME] [STREET_ADDRESS] [PHONE_NUMBER] [EMAIL_ADDRESS][DOMAI…" at bounding box center [639, 359] width 408 height 376
click at [818, 481] on button "more..." at bounding box center [808, 479] width 41 height 24
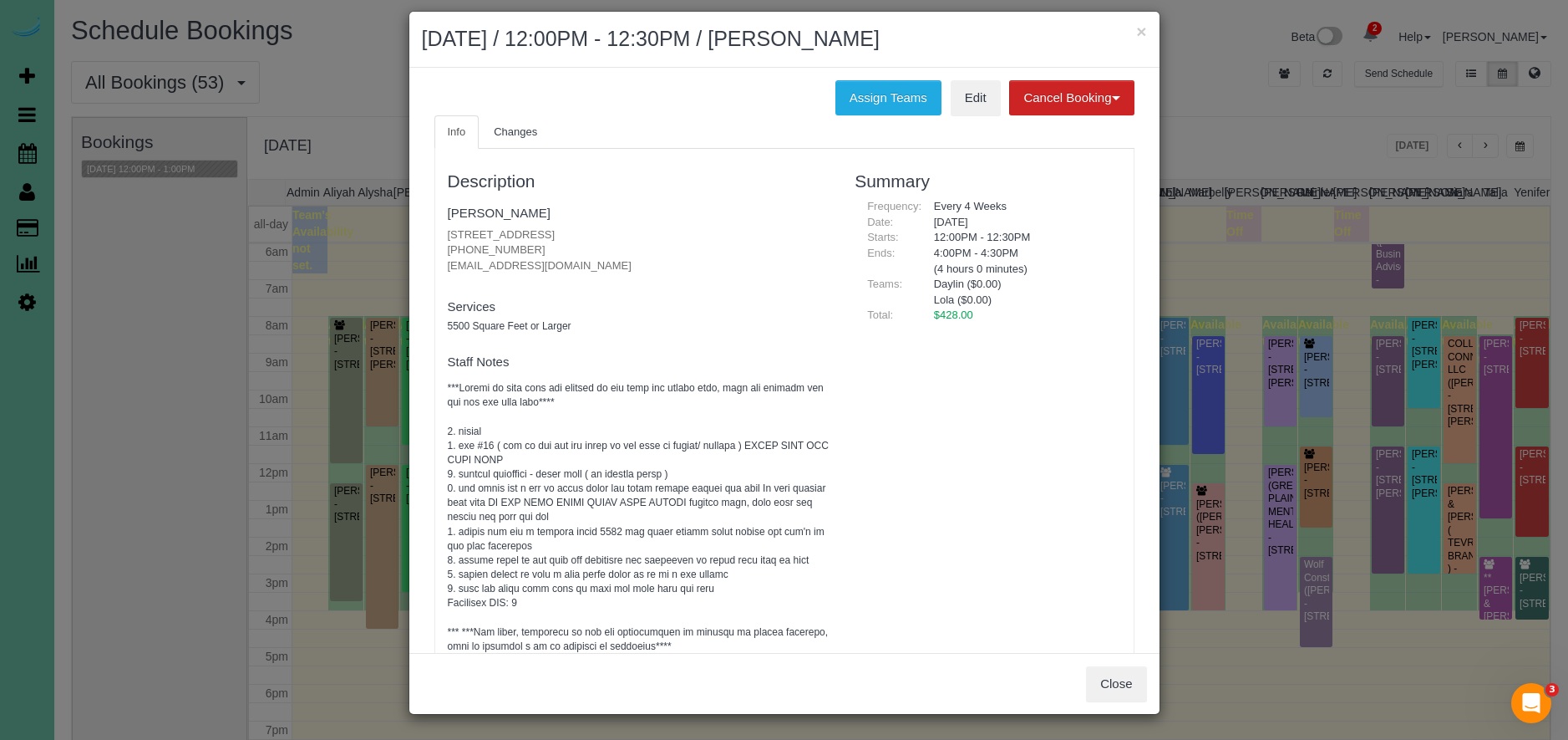
scroll to position [0, 0]
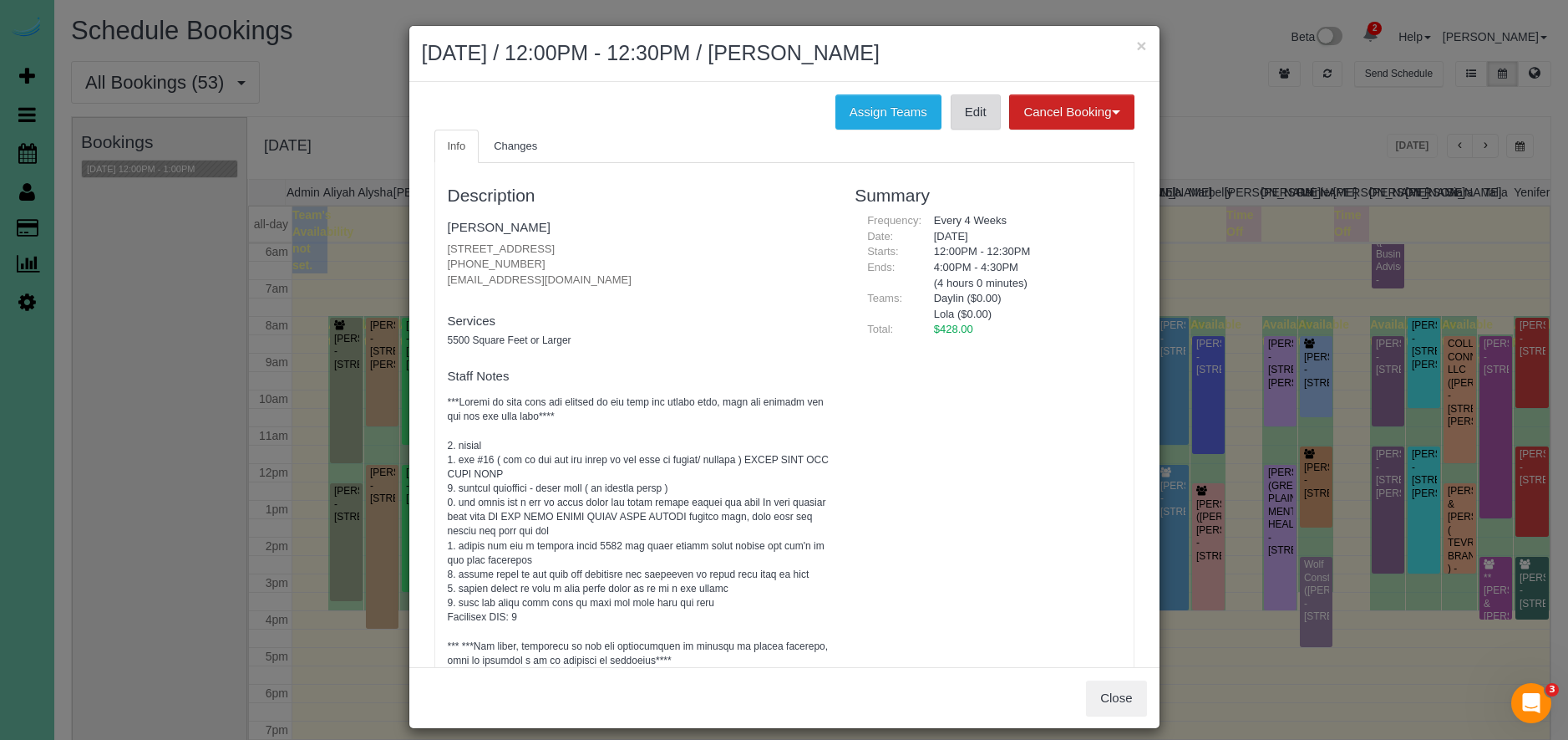
click at [994, 112] on link "Edit" at bounding box center [975, 112] width 50 height 35
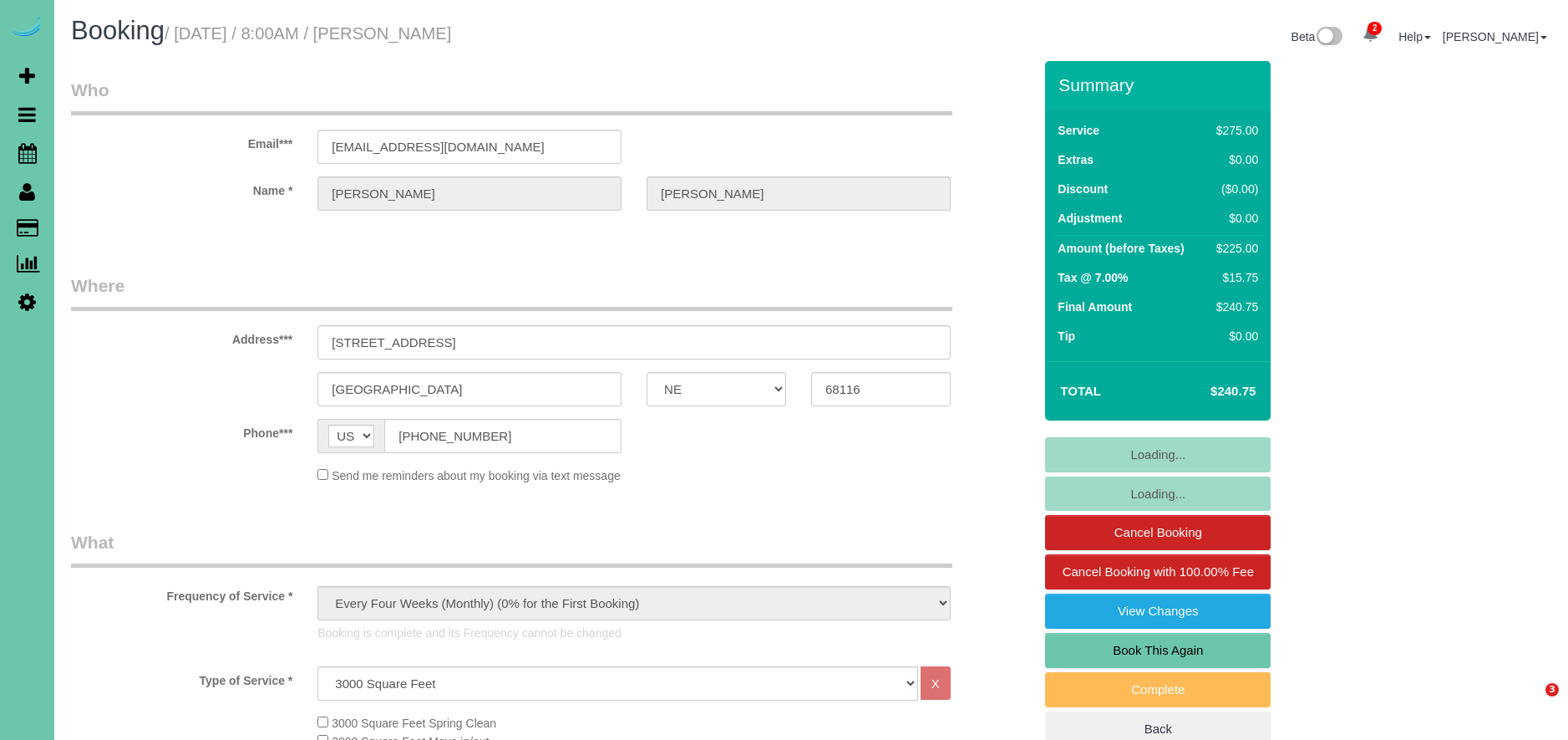
select select "NE"
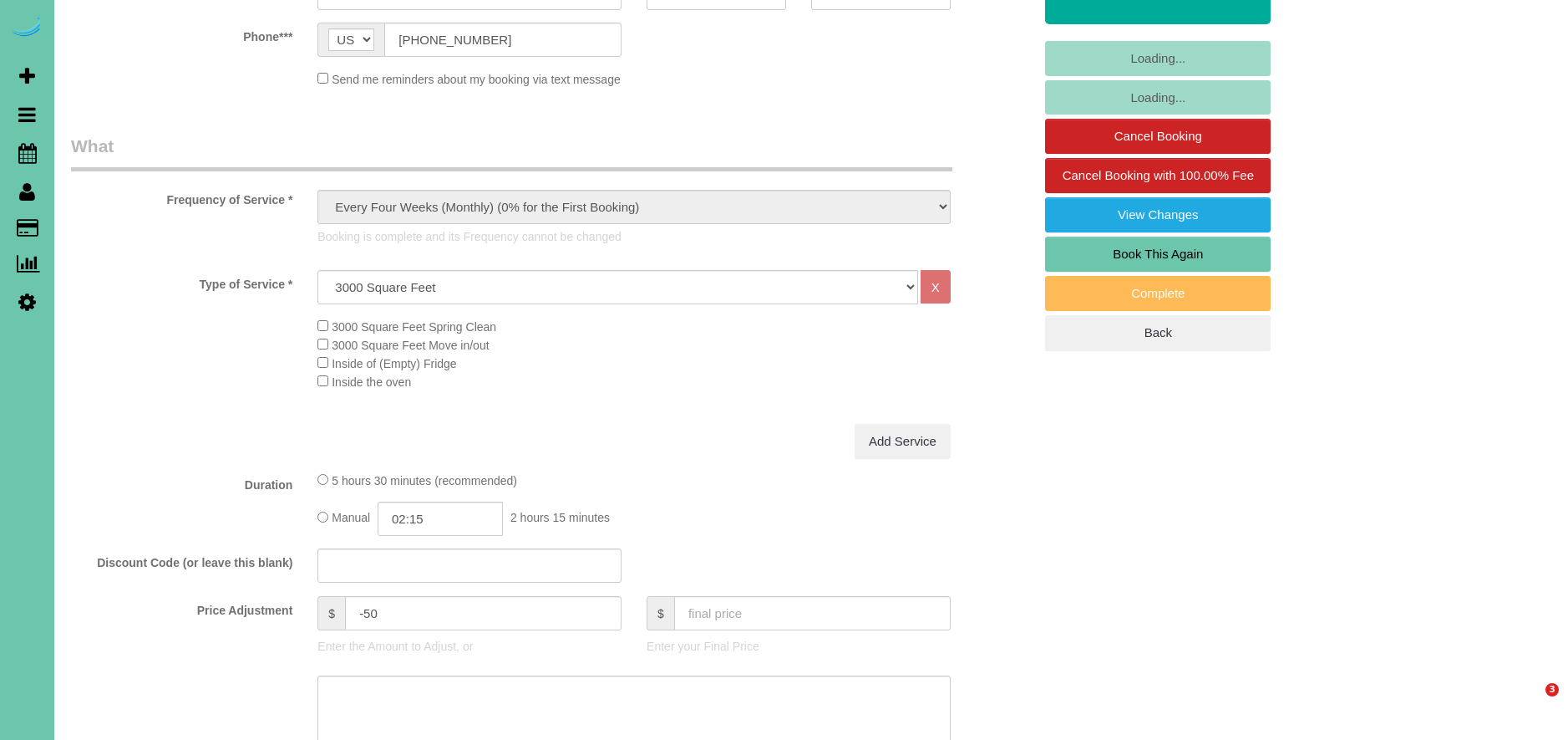
select select "object:939"
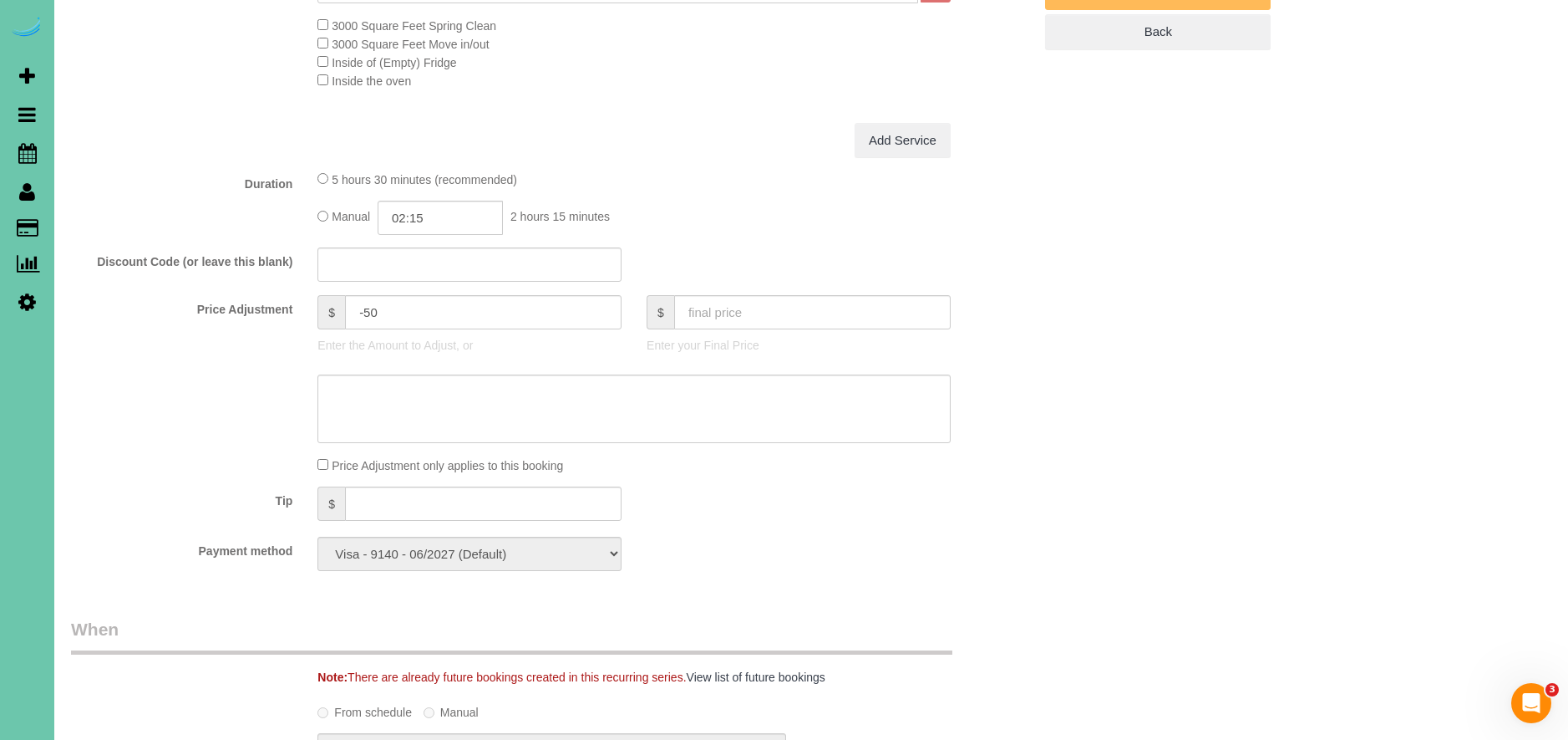
scroll to position [739, 0]
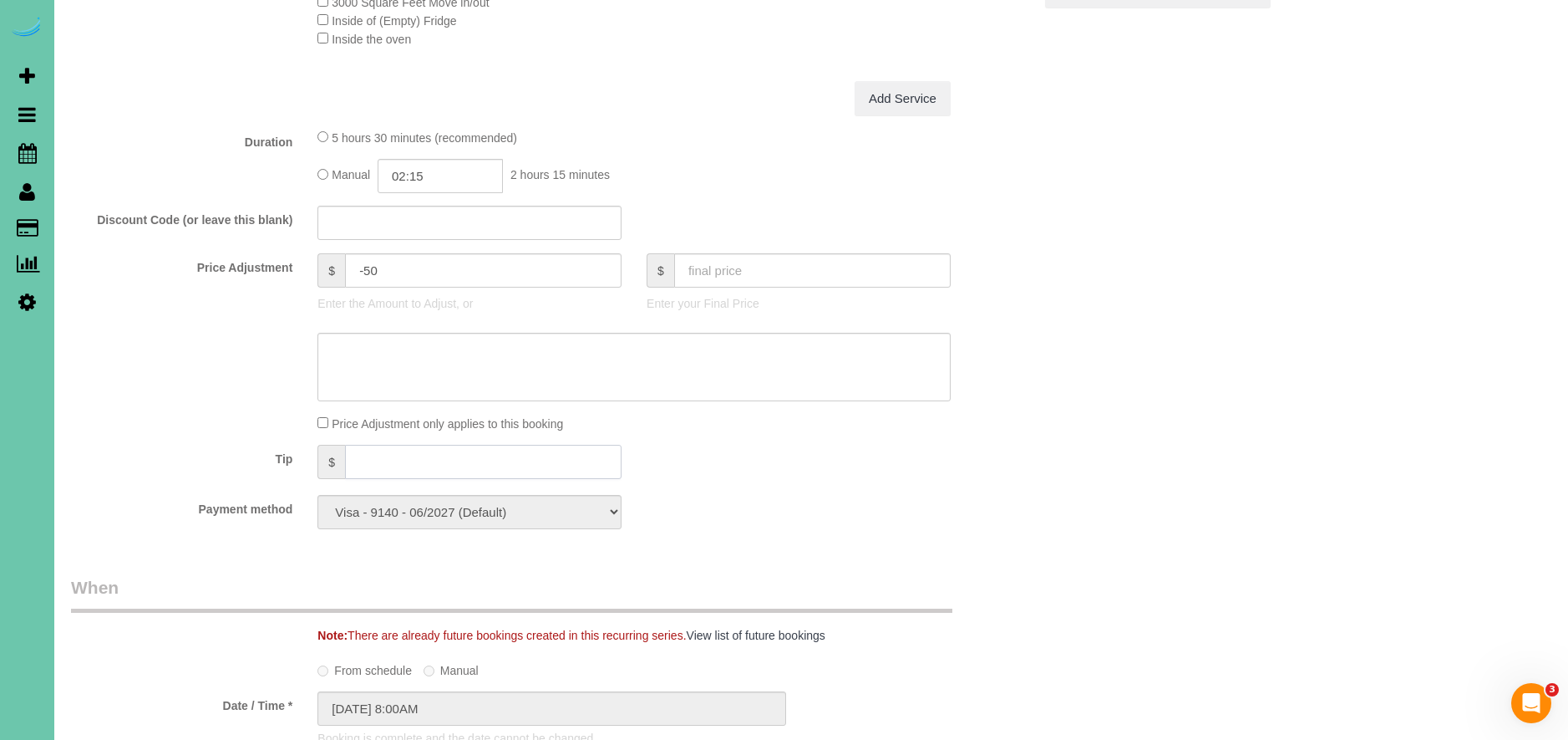
click at [391, 460] on input "text" at bounding box center [483, 461] width 277 height 34
type input "50"
click at [969, 489] on fieldset "What Frequency of Service * One Time Weekly (0% for the First Booking) Bi-Weekl…" at bounding box center [551, 166] width 961 height 751
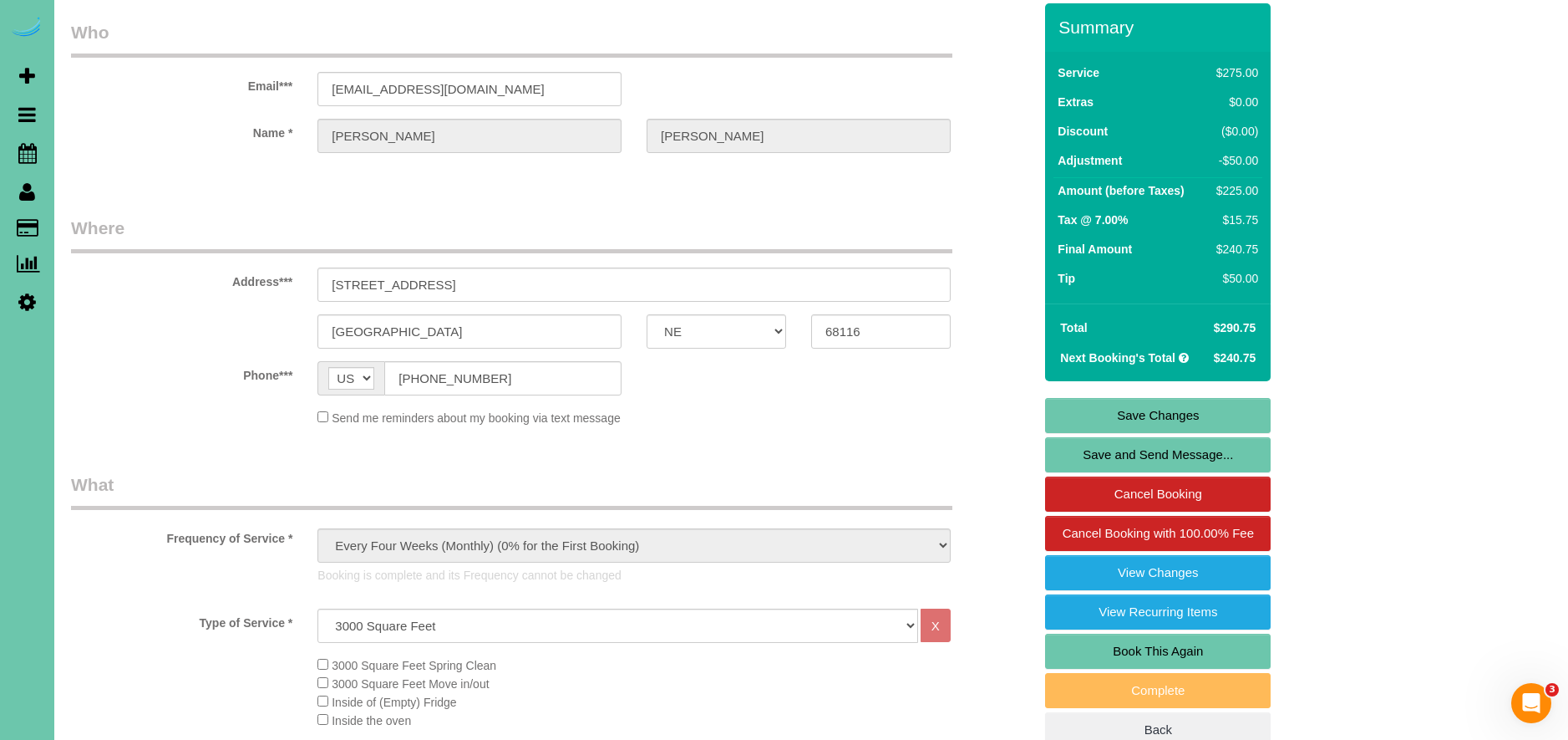
scroll to position [8, 0]
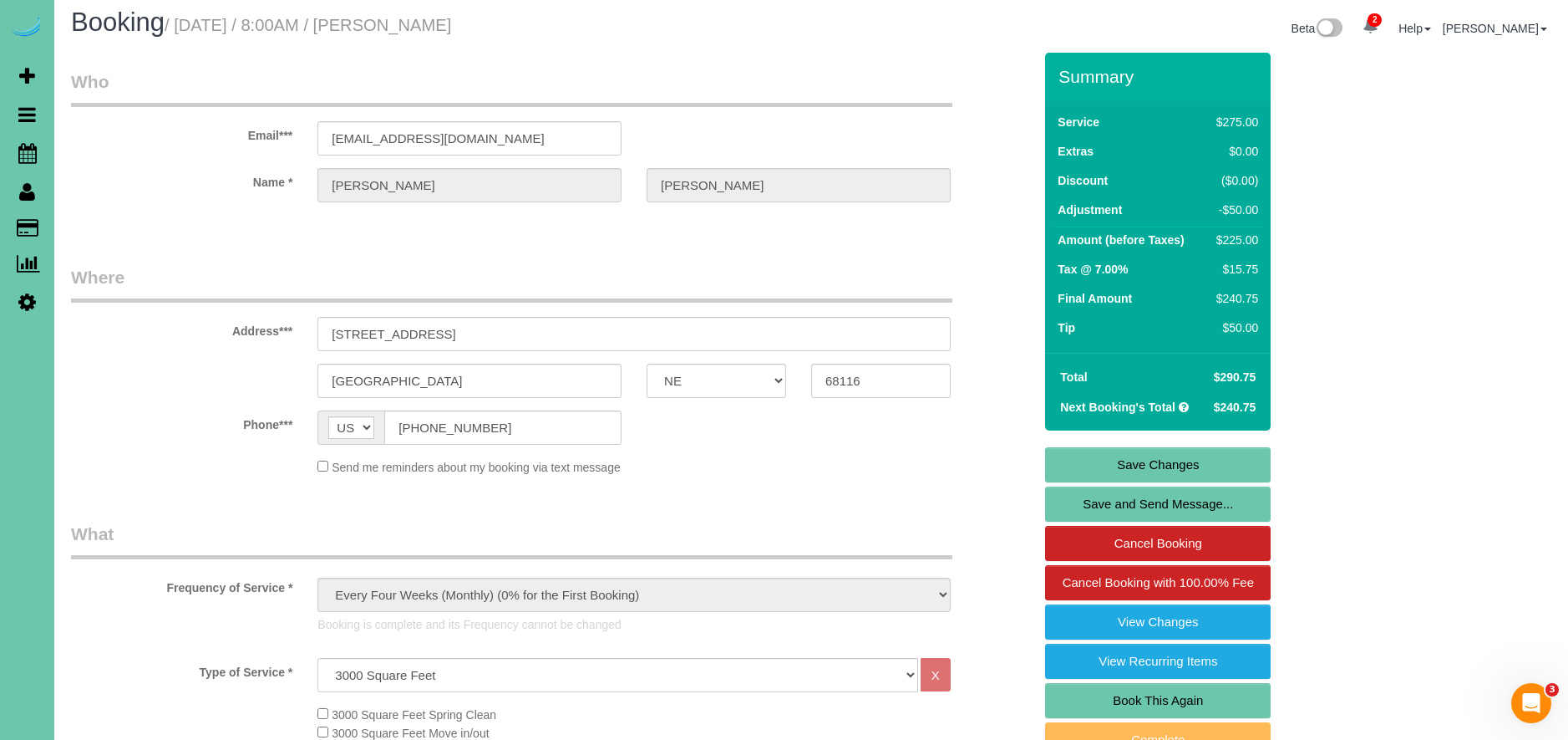
click at [1165, 458] on link "Save Changes" at bounding box center [1157, 465] width 225 height 35
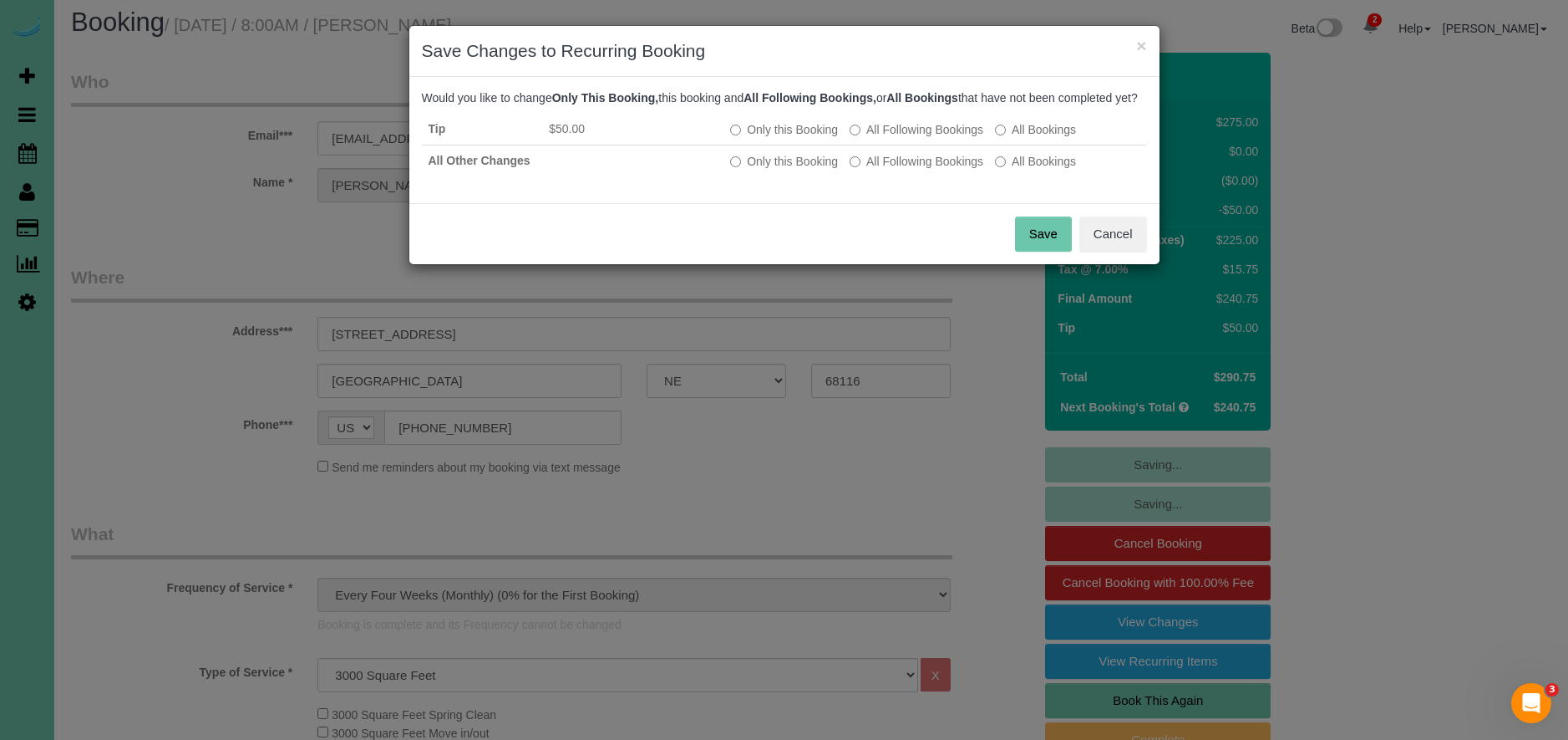
click at [1025, 249] on button "Save" at bounding box center [1043, 234] width 57 height 35
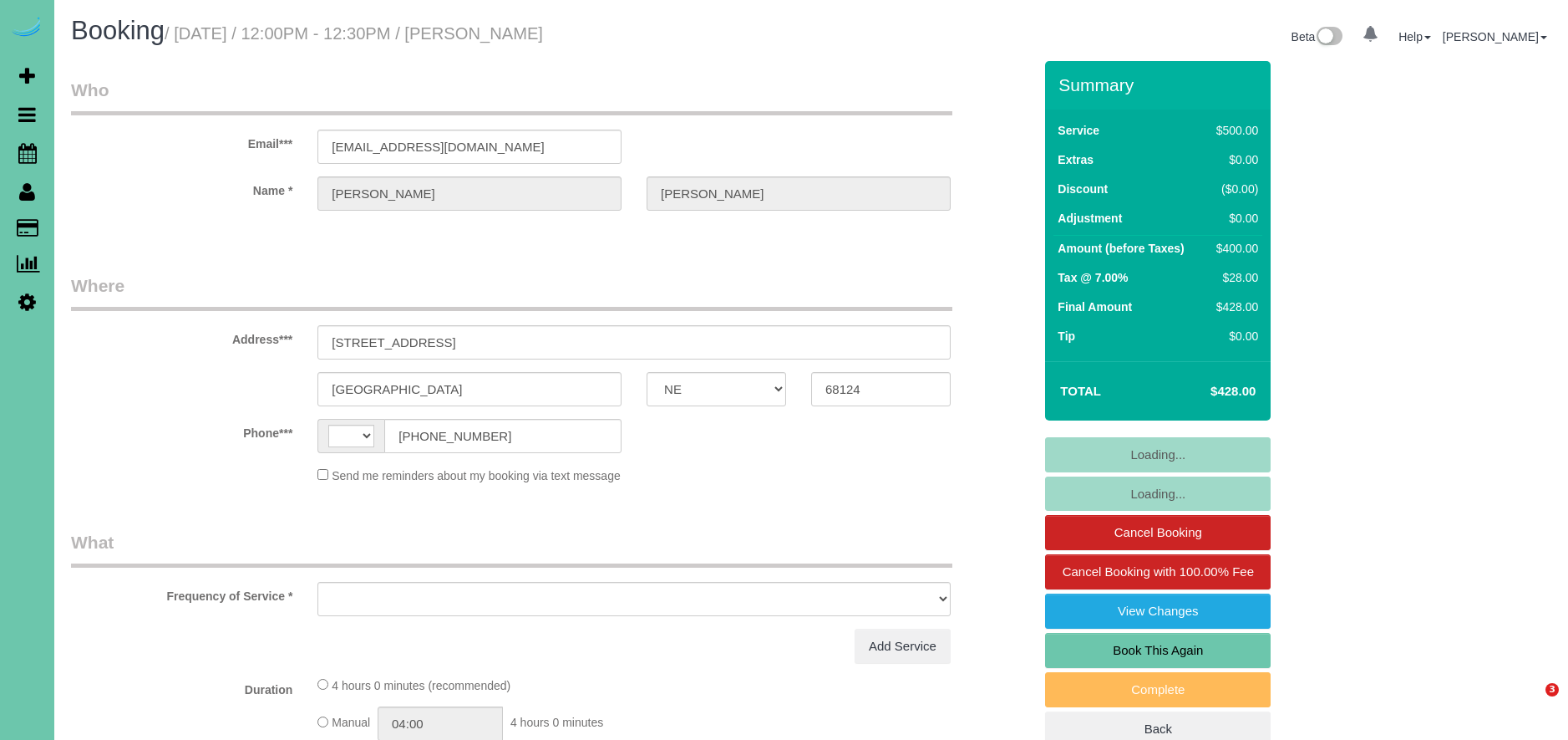
select select "NE"
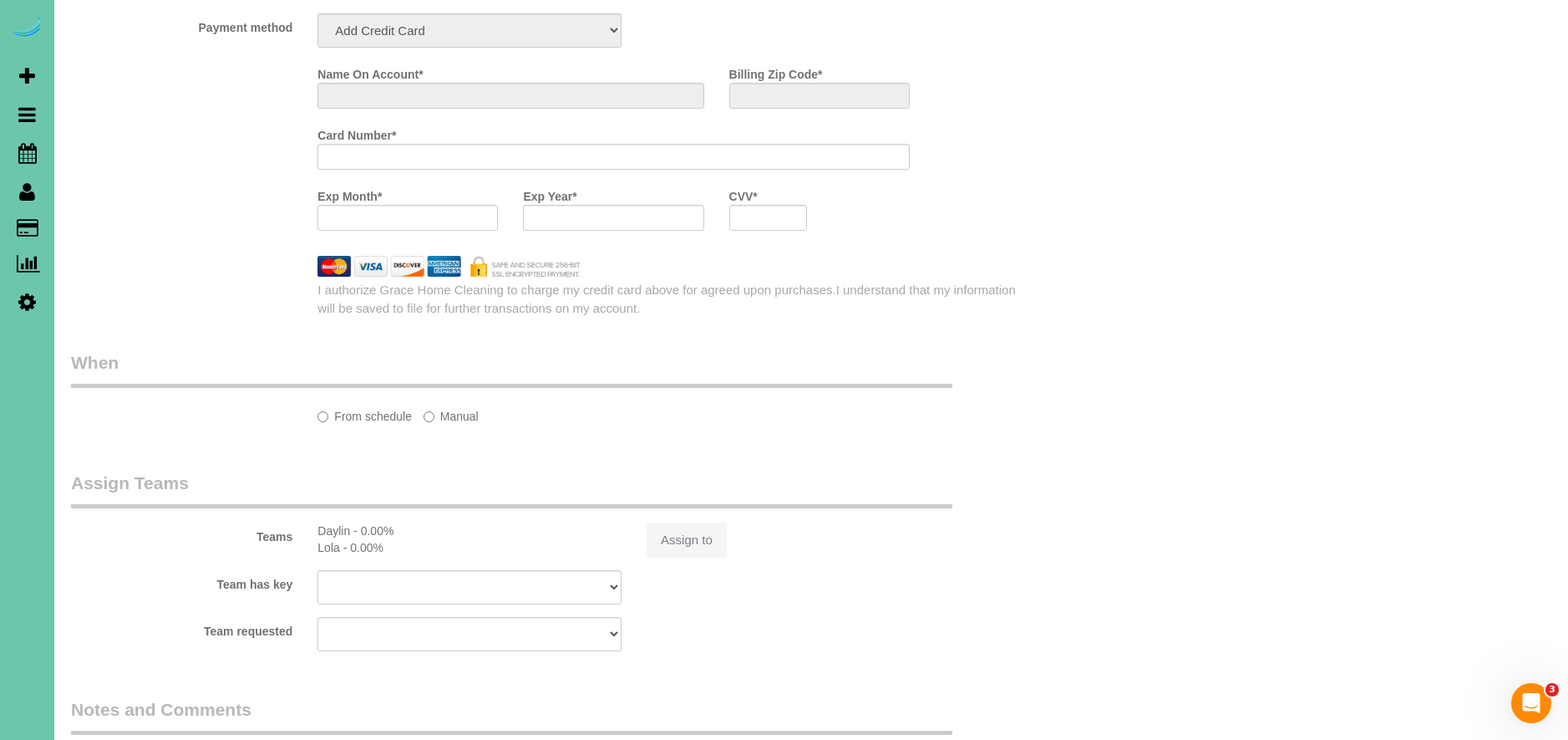
select select "string:[GEOGRAPHIC_DATA]"
select select "string:fspay-70b82265-3322-4f7b-b616-cc63835fa83a"
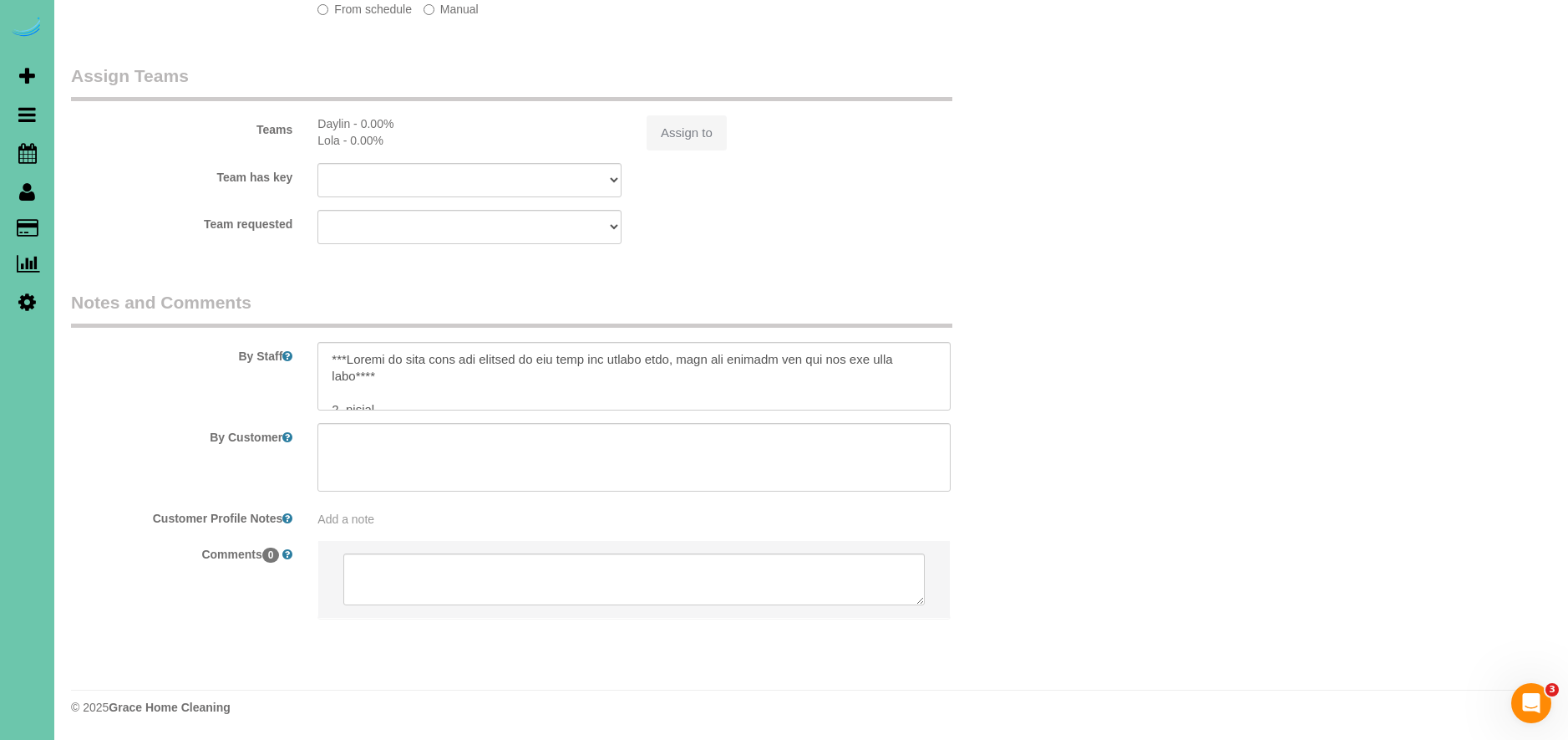
select select "object:643"
select select "number:38"
select select "number:43"
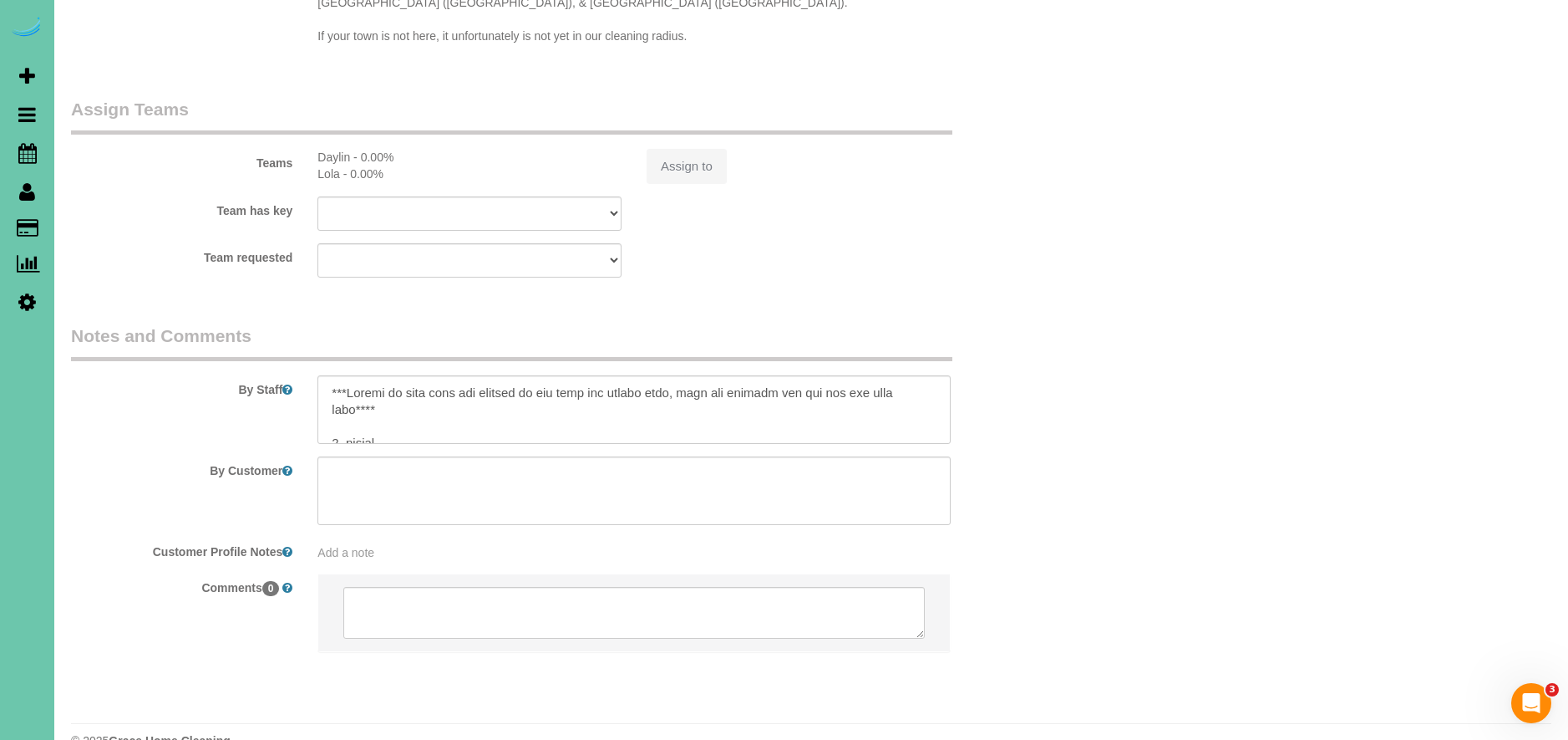
select select "object:744"
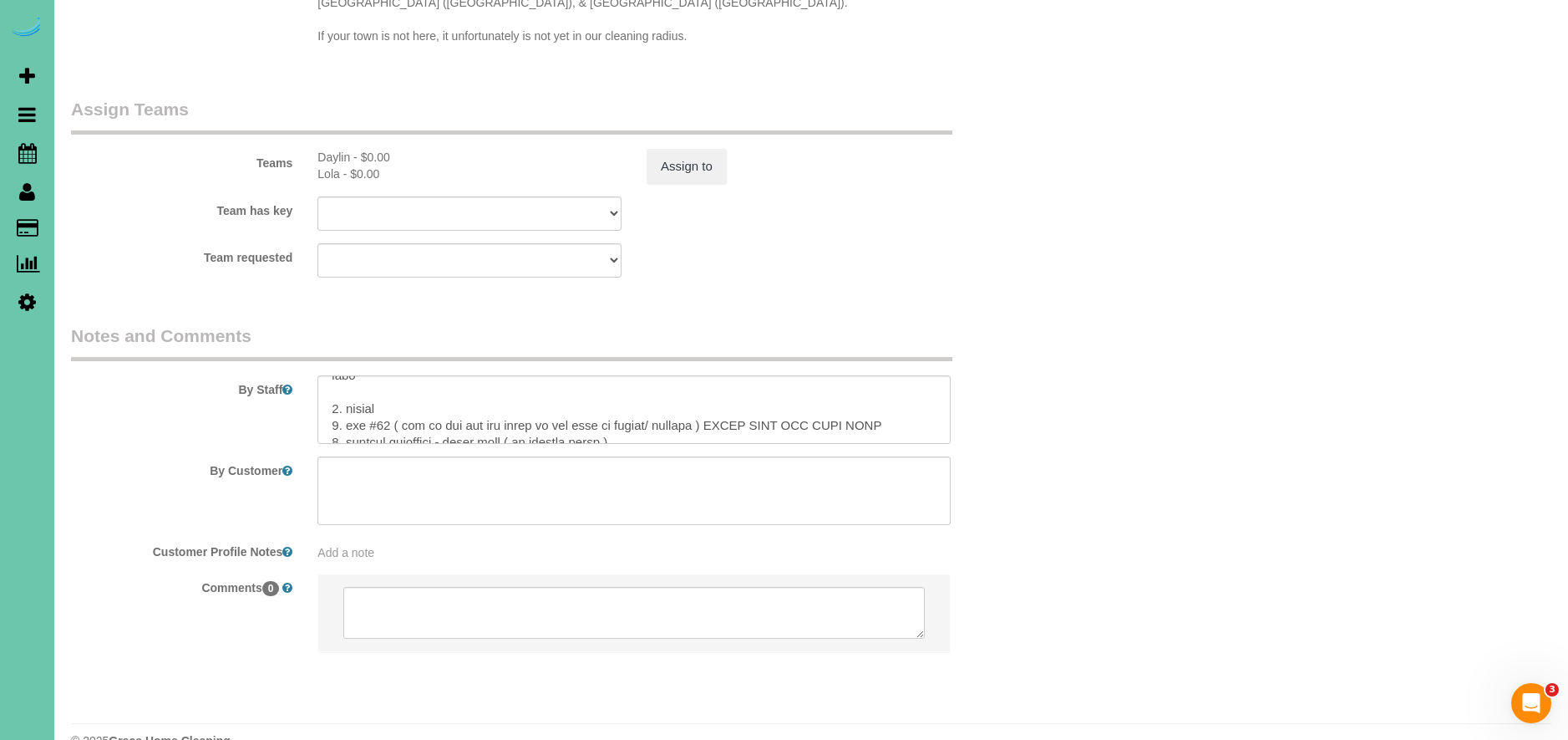
scroll to position [36, 0]
click at [928, 376] on textarea at bounding box center [633, 409] width 633 height 69
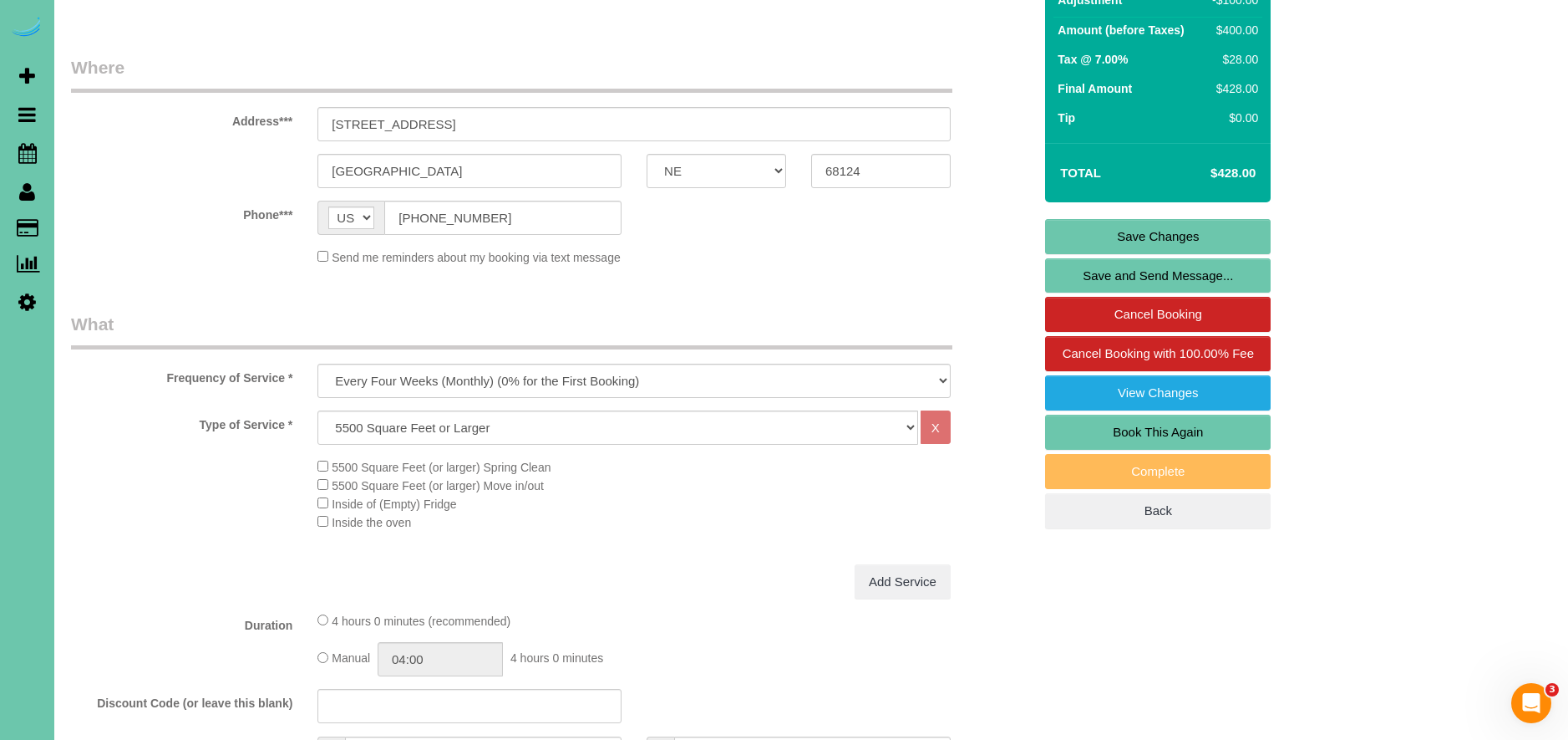
scroll to position [0, 0]
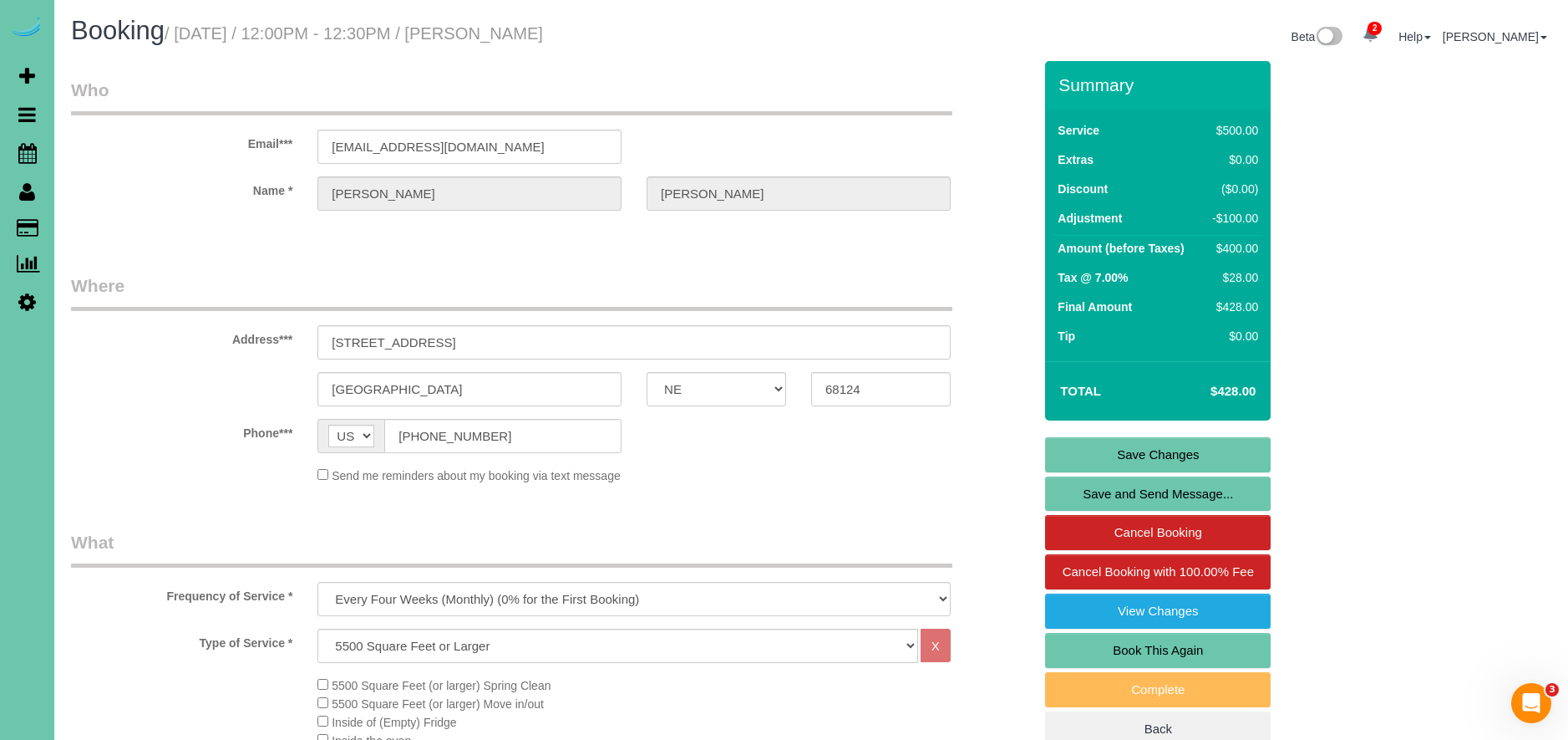
type textarea "***Please be sure that the workers do not lock the inside door, only the outsid…"
click at [1192, 458] on link "Save Changes" at bounding box center [1157, 455] width 225 height 35
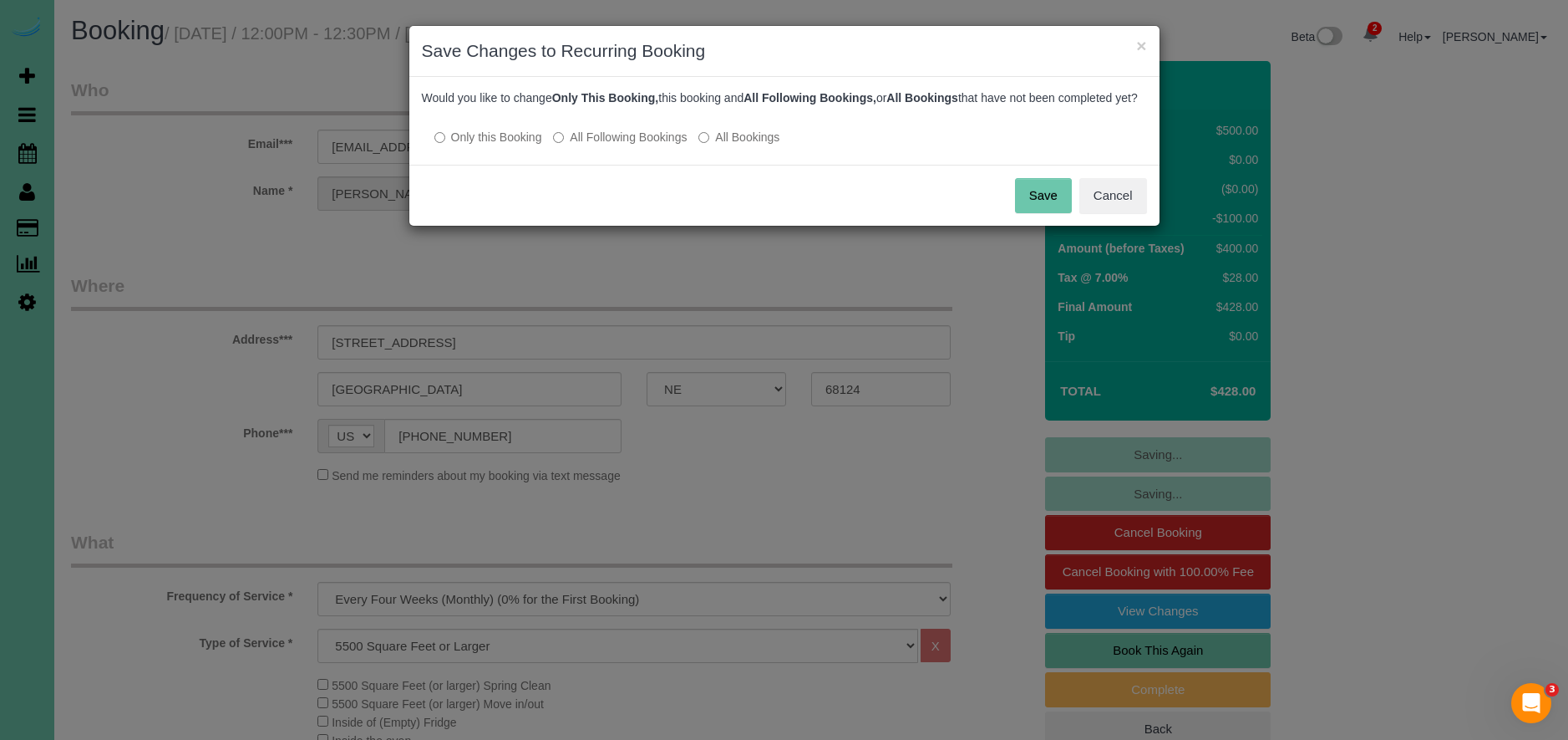
drag, startPoint x: 603, startPoint y: 153, endPoint x: 621, endPoint y: 152, distance: 18.0
click at [604, 146] on label "All Following Bookings" at bounding box center [620, 137] width 134 height 17
click at [1009, 205] on div "Save Cancel" at bounding box center [784, 195] width 750 height 61
click at [1025, 207] on button "Save" at bounding box center [1043, 195] width 57 height 35
